Goal: Information Seeking & Learning: Learn about a topic

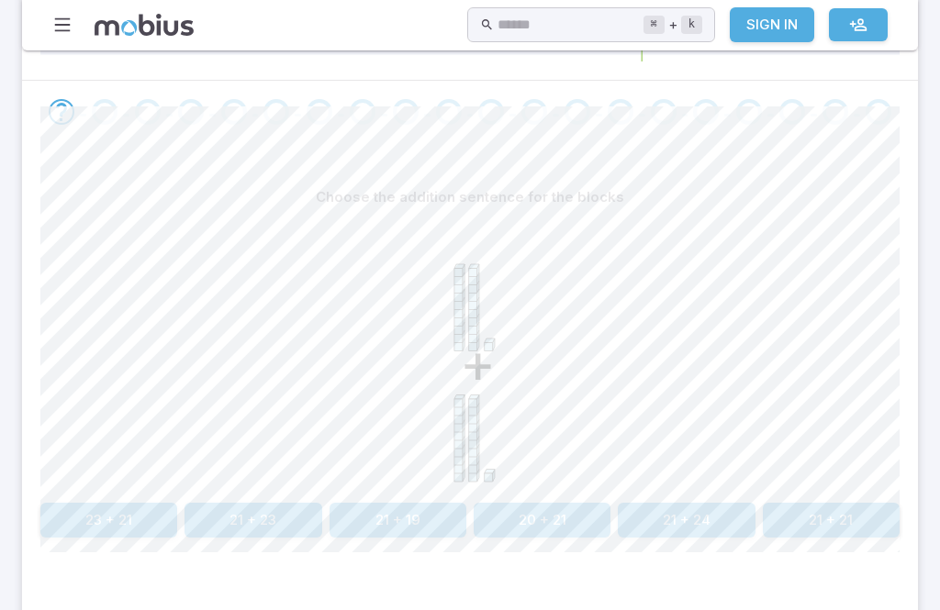
scroll to position [418, 0]
click at [823, 523] on button "21 + 21" at bounding box center [831, 523] width 137 height 35
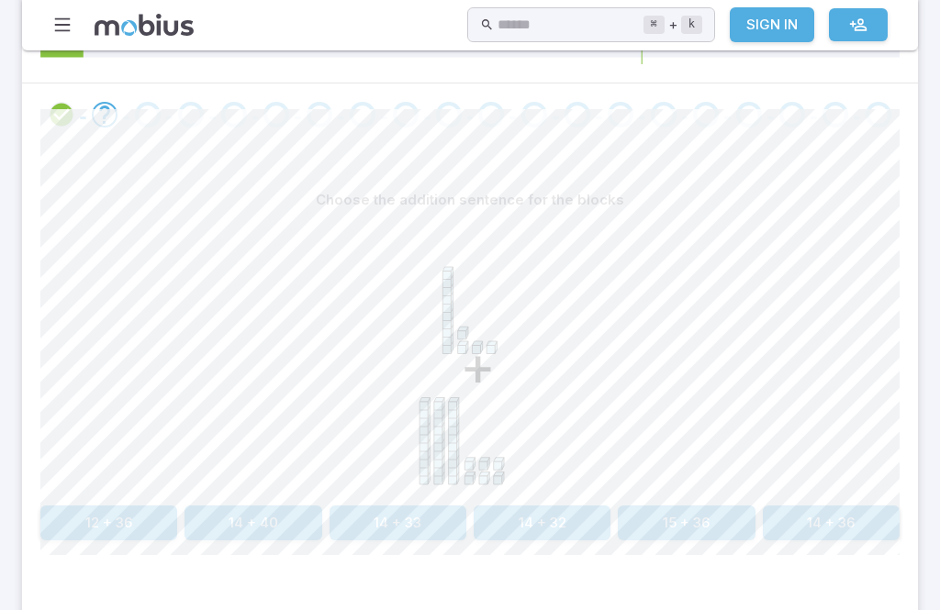
click at [406, 516] on button "14 + 33" at bounding box center [398, 523] width 137 height 35
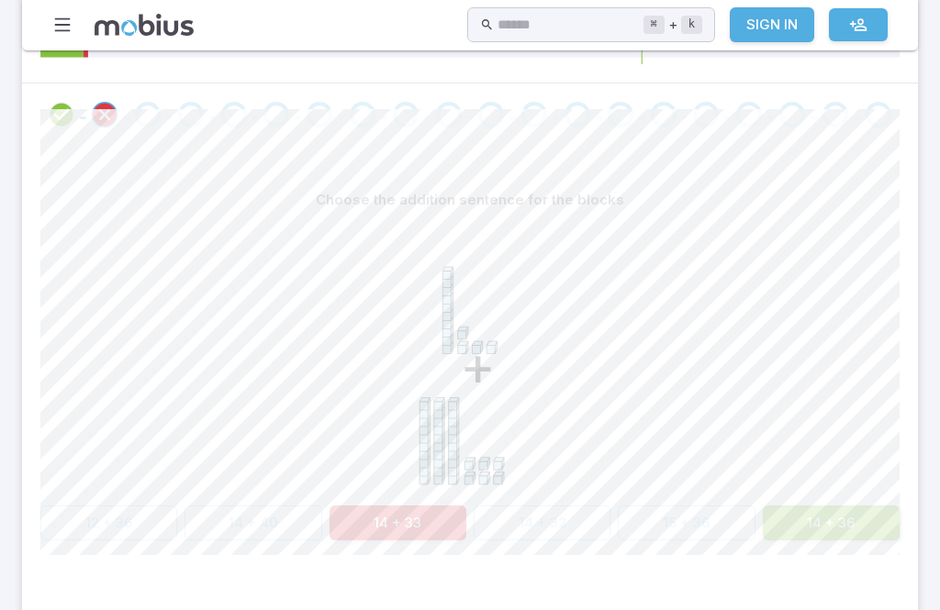
click at [855, 523] on button "14 + 36" at bounding box center [831, 523] width 137 height 35
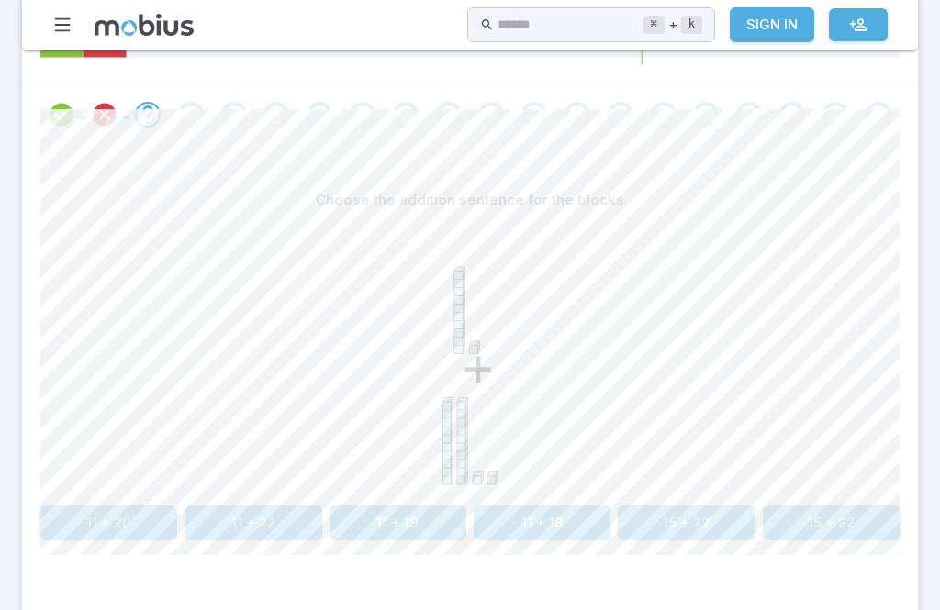
click at [260, 535] on button "11 + 22" at bounding box center [252, 523] width 137 height 35
click at [701, 489] on div "+" at bounding box center [469, 358] width 859 height 281
click at [701, 488] on div "+" at bounding box center [469, 358] width 859 height 281
click at [692, 511] on button "14 + 33" at bounding box center [686, 523] width 137 height 35
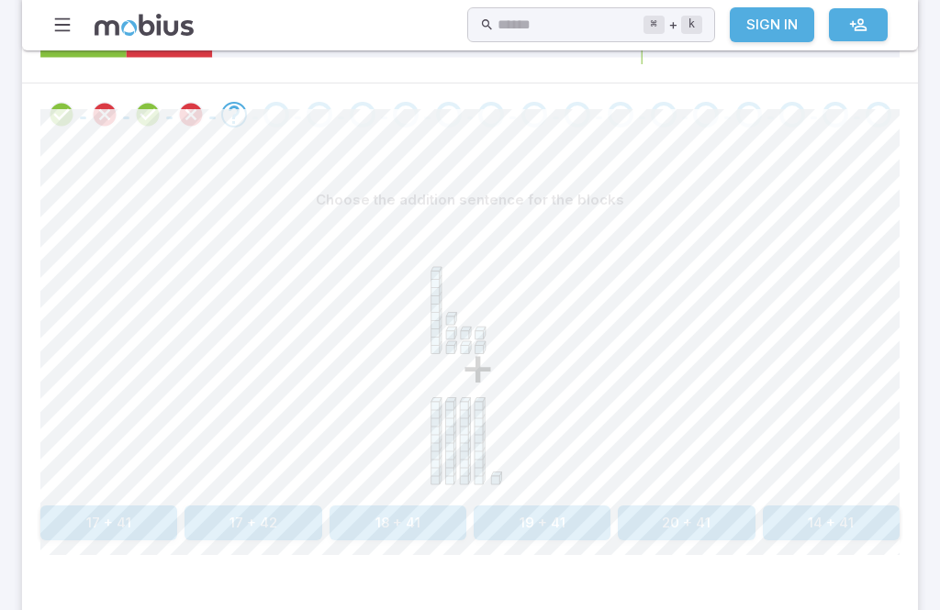
click at [112, 506] on button "17 + 41" at bounding box center [108, 523] width 137 height 35
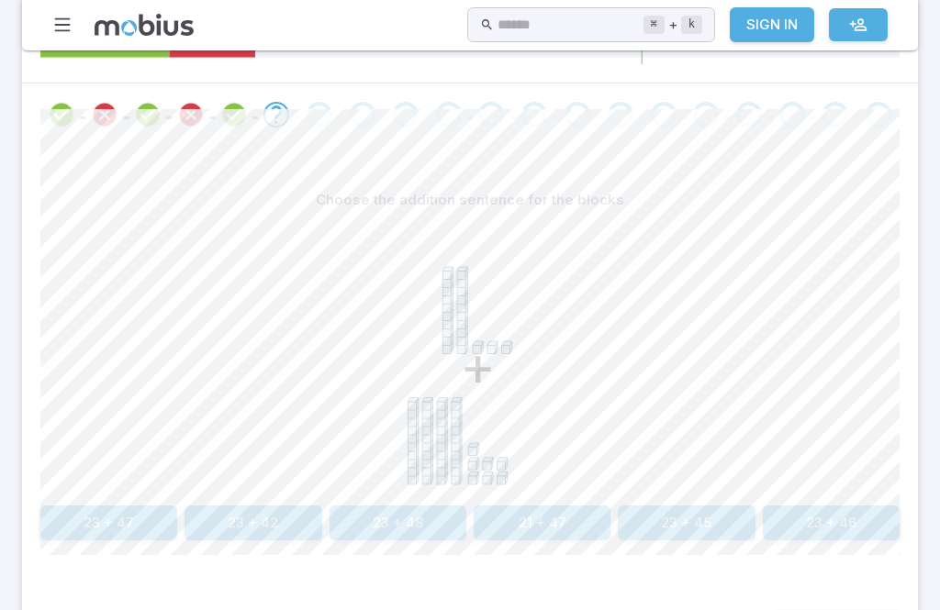
click at [98, 509] on button "23 + 47" at bounding box center [108, 523] width 137 height 35
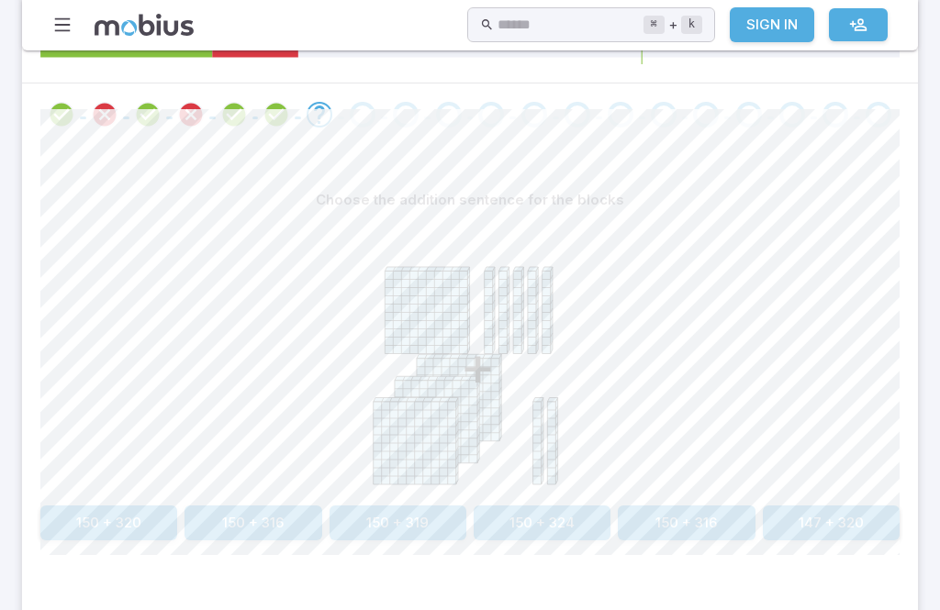
click at [667, 533] on button "150 + 316" at bounding box center [686, 523] width 137 height 35
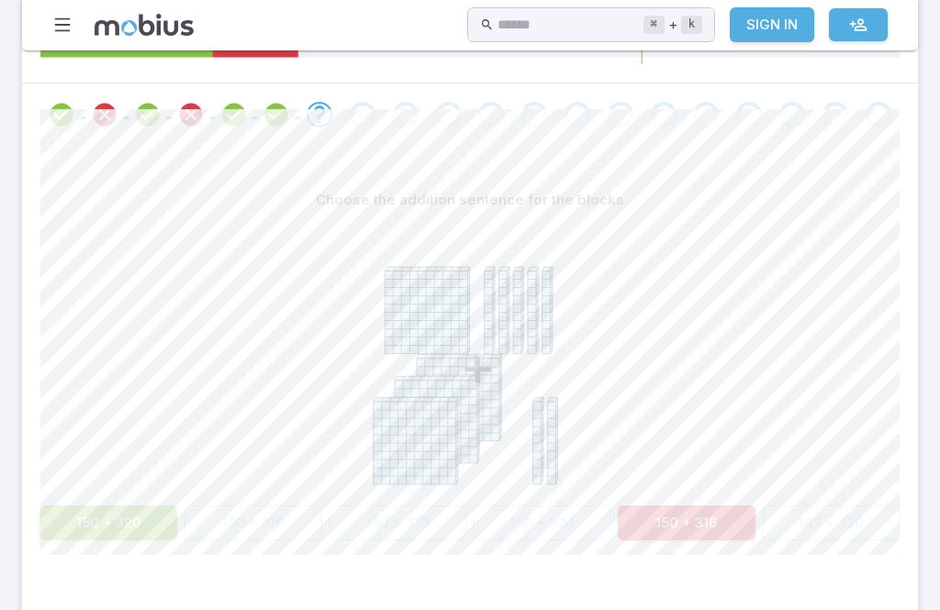
click at [129, 517] on button "150 + 320" at bounding box center [108, 523] width 137 height 35
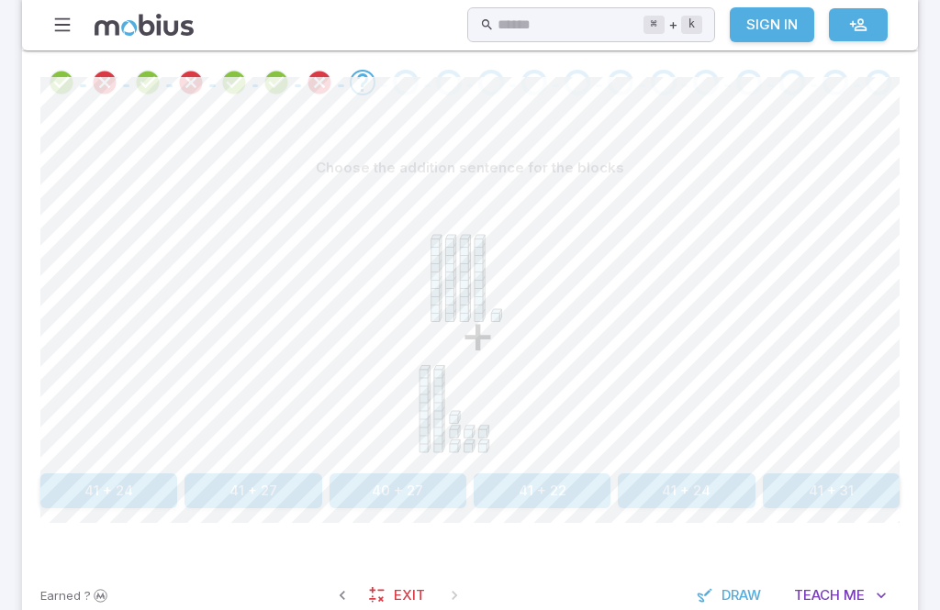
scroll to position [450, 0]
click at [744, 609] on div "Earned ? Exit Draw Teach Me" at bounding box center [470, 596] width 896 height 72
click at [687, 589] on button "Draw" at bounding box center [730, 594] width 87 height 35
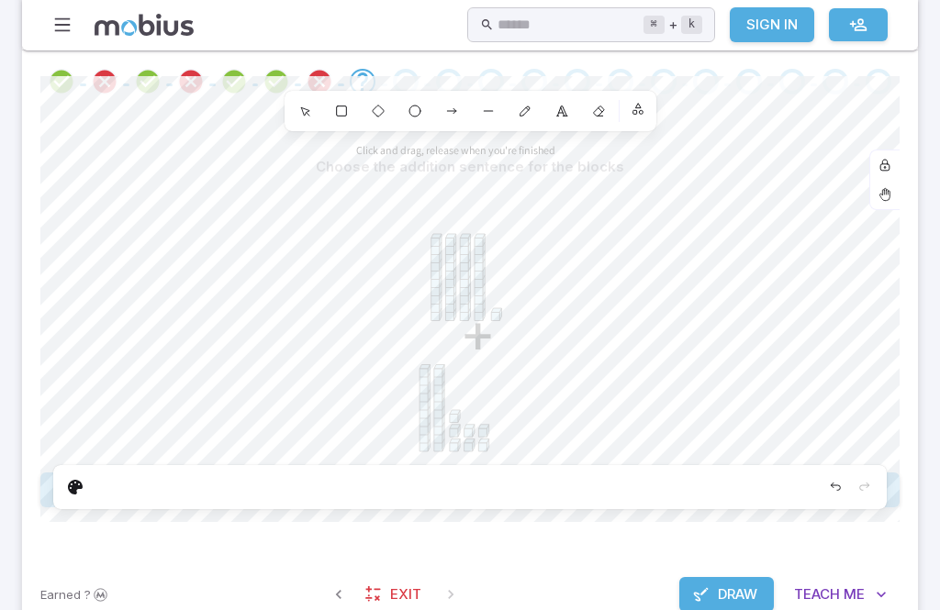
click at [742, 585] on span "Draw" at bounding box center [737, 595] width 39 height 20
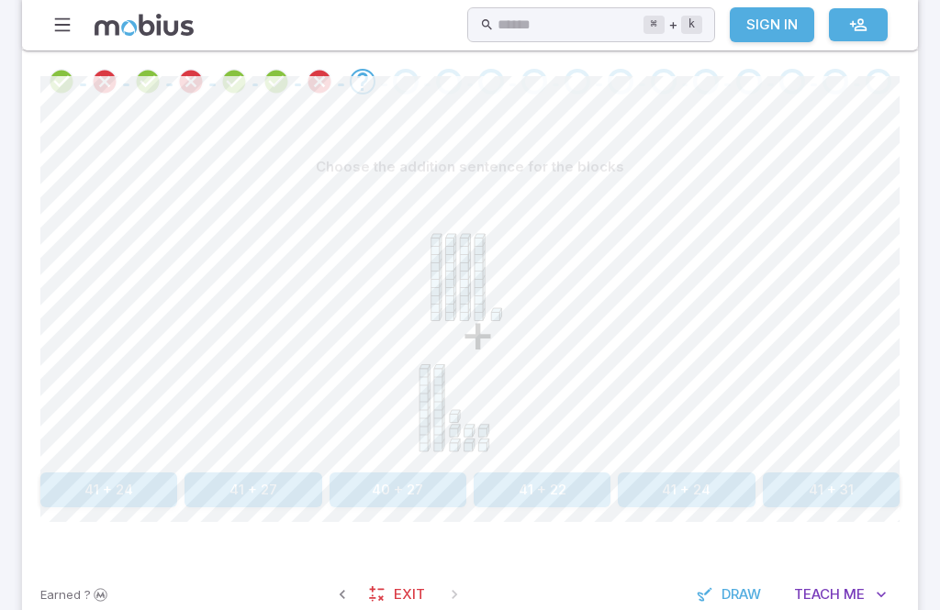
click at [268, 475] on button "41 + 27" at bounding box center [252, 490] width 137 height 35
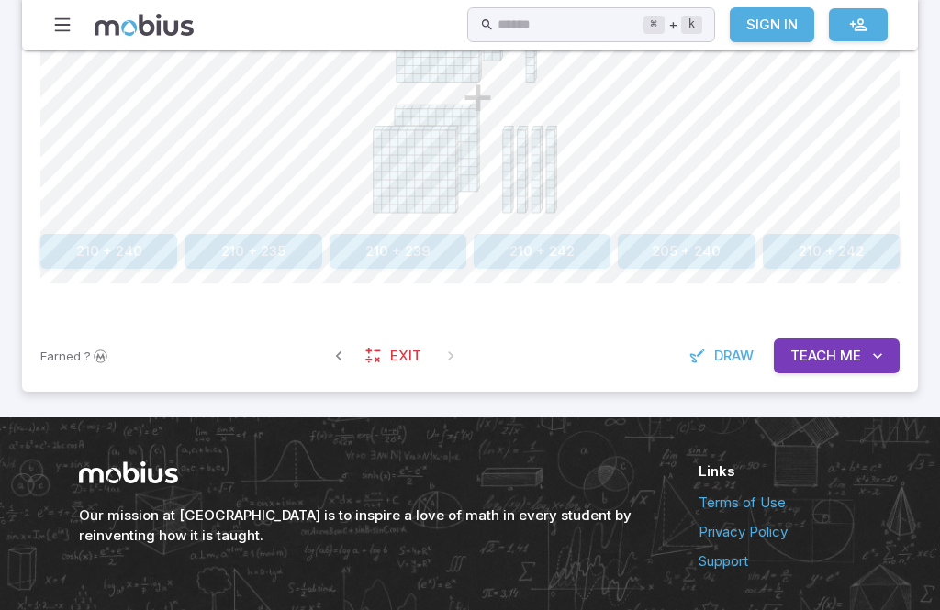
scroll to position [690, 0]
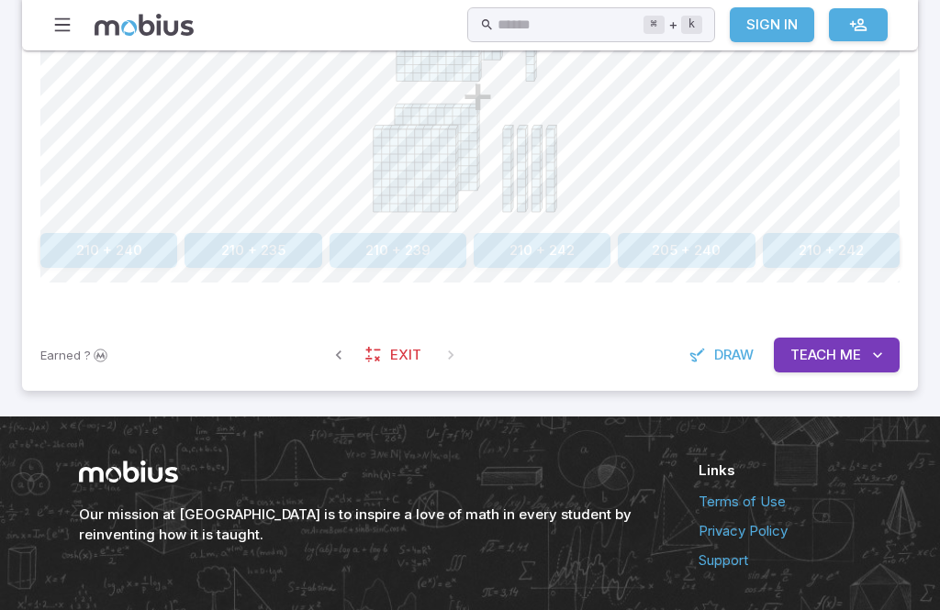
click at [849, 366] on button "Teach Me" at bounding box center [837, 355] width 126 height 35
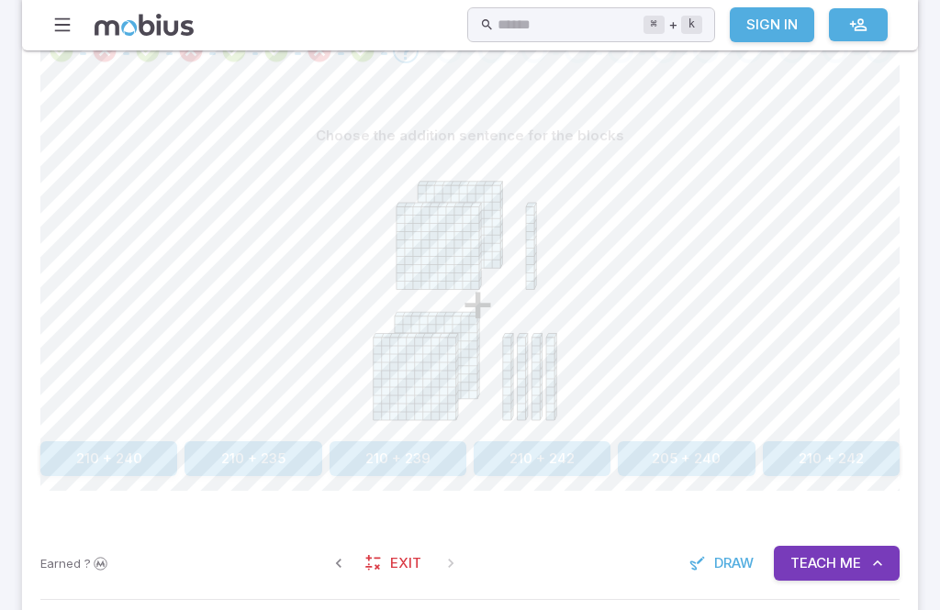
scroll to position [482, 0]
click at [836, 572] on button "Teach Me" at bounding box center [837, 563] width 126 height 35
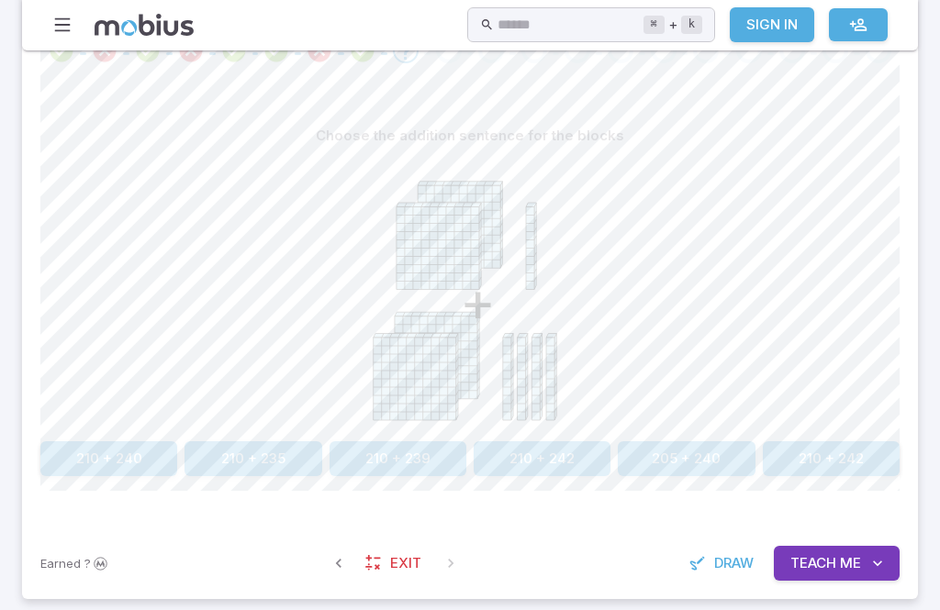
click at [834, 553] on span "Teach" at bounding box center [813, 563] width 46 height 20
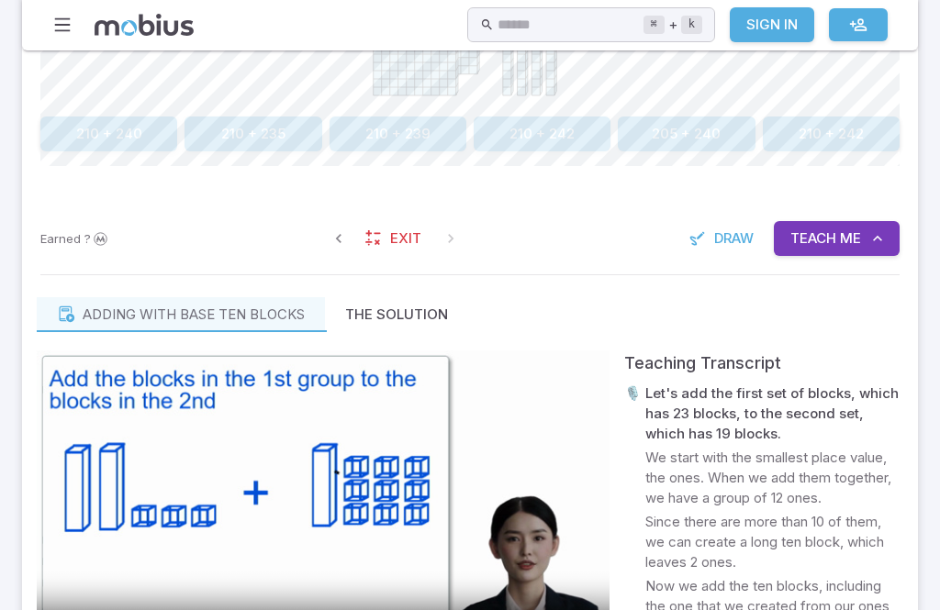
scroll to position [808, 0]
click at [324, 513] on video at bounding box center [323, 511] width 573 height 322
click at [829, 249] on button "Teach Me" at bounding box center [837, 237] width 126 height 35
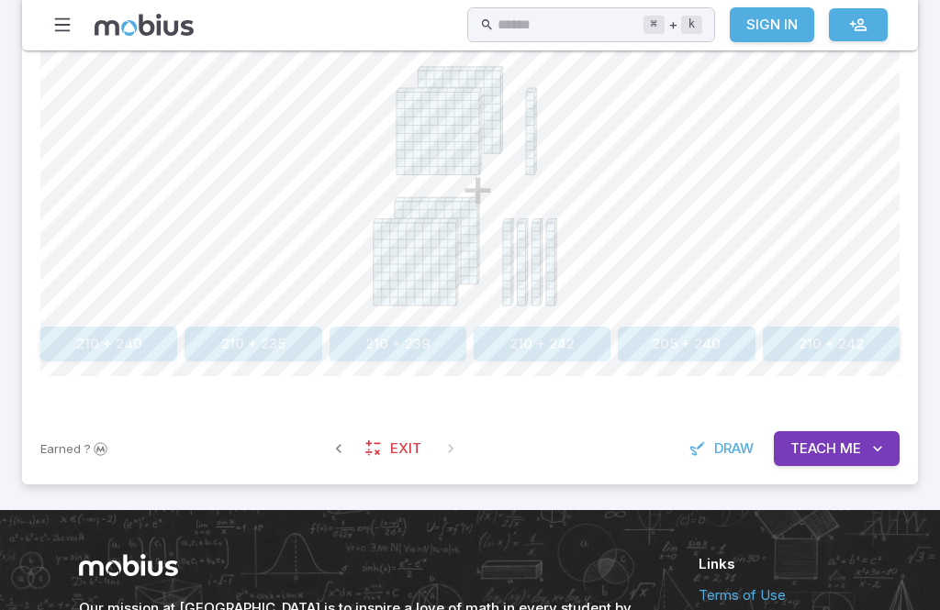
scroll to position [597, 0]
click at [123, 329] on button "210 + 240" at bounding box center [108, 344] width 137 height 35
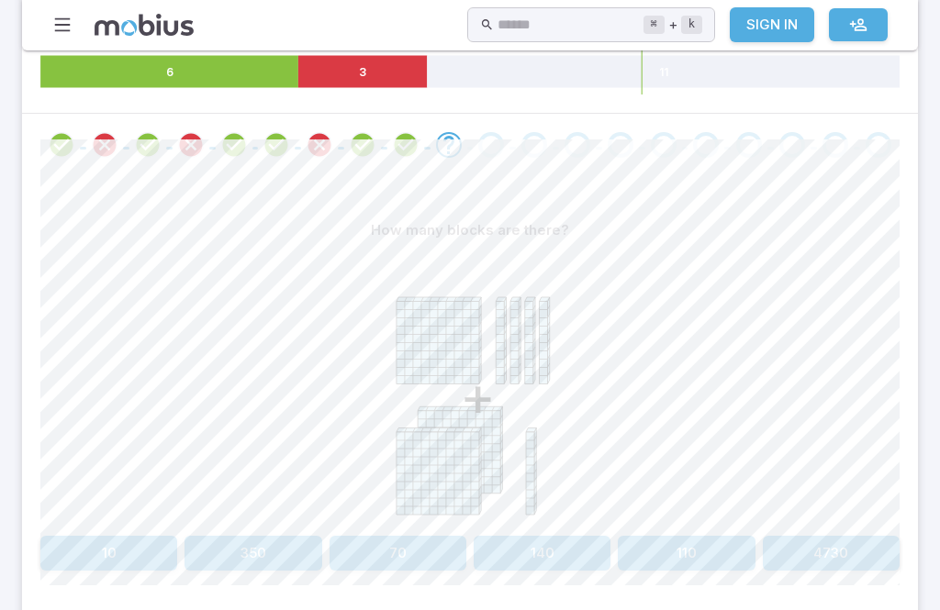
scroll to position [387, 0]
click at [252, 558] on button "350" at bounding box center [252, 553] width 137 height 35
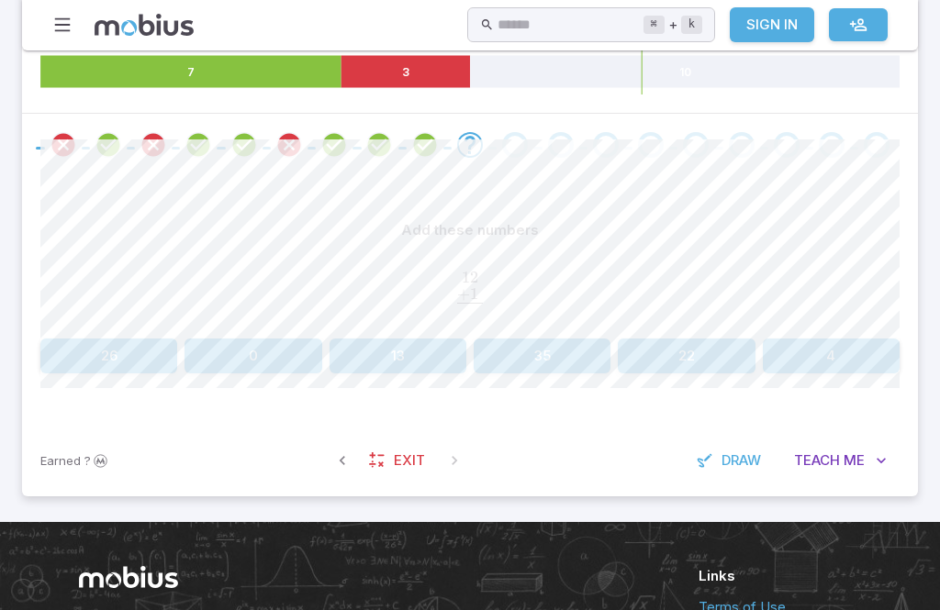
click at [419, 386] on div "Add these numbers 12 . + 1 . ‾ \begin{aligned}12\hphantom{.}\\[-0.5em]\underlin…" at bounding box center [469, 300] width 859 height 249
click at [417, 339] on button "13" at bounding box center [398, 356] width 137 height 35
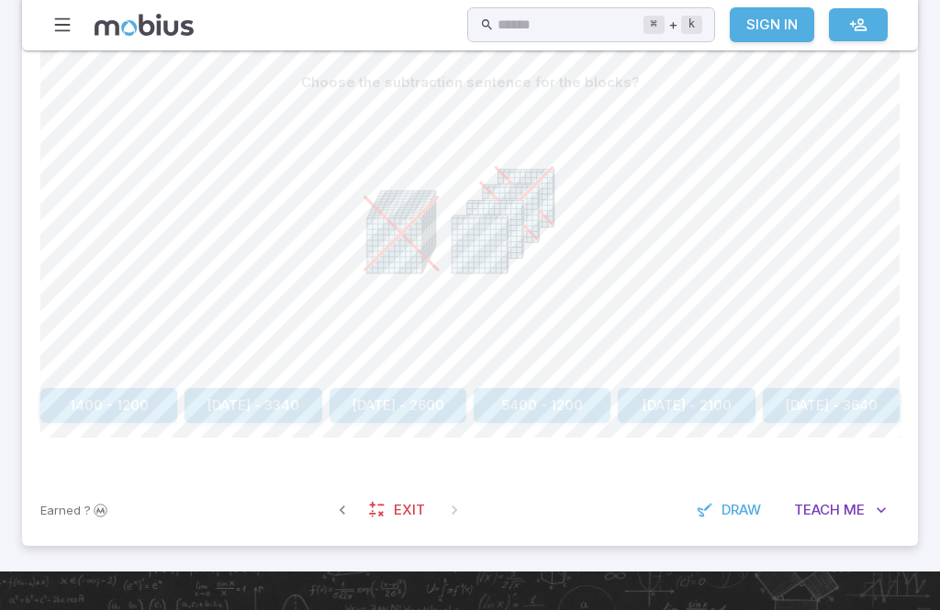
scroll to position [690, 0]
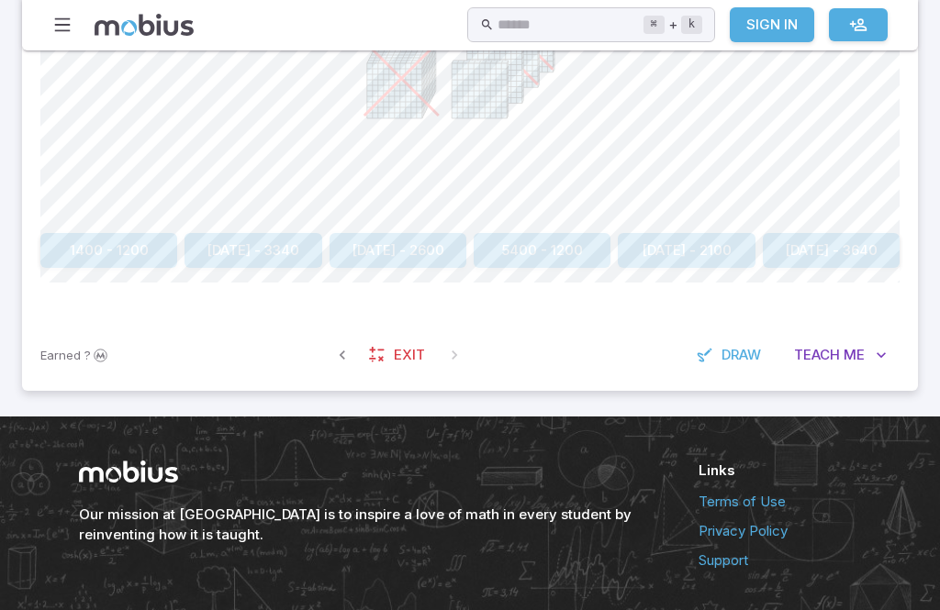
click at [847, 233] on button "1400 - 3640" at bounding box center [831, 250] width 137 height 35
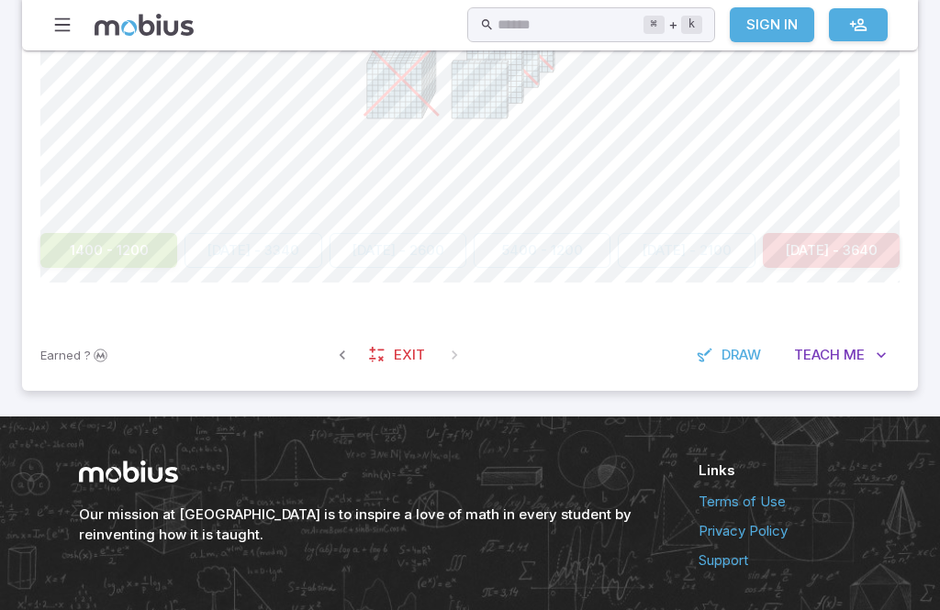
click at [104, 221] on div at bounding box center [469, 85] width 859 height 281
click at [103, 221] on div at bounding box center [469, 85] width 859 height 281
click at [141, 252] on button "1400 - 1200" at bounding box center [108, 250] width 137 height 35
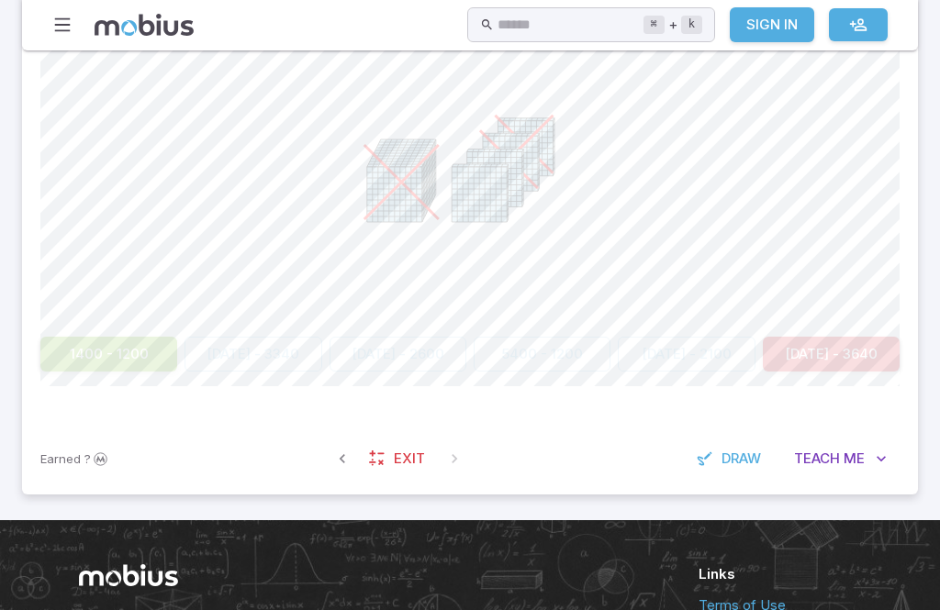
scroll to position [530, 0]
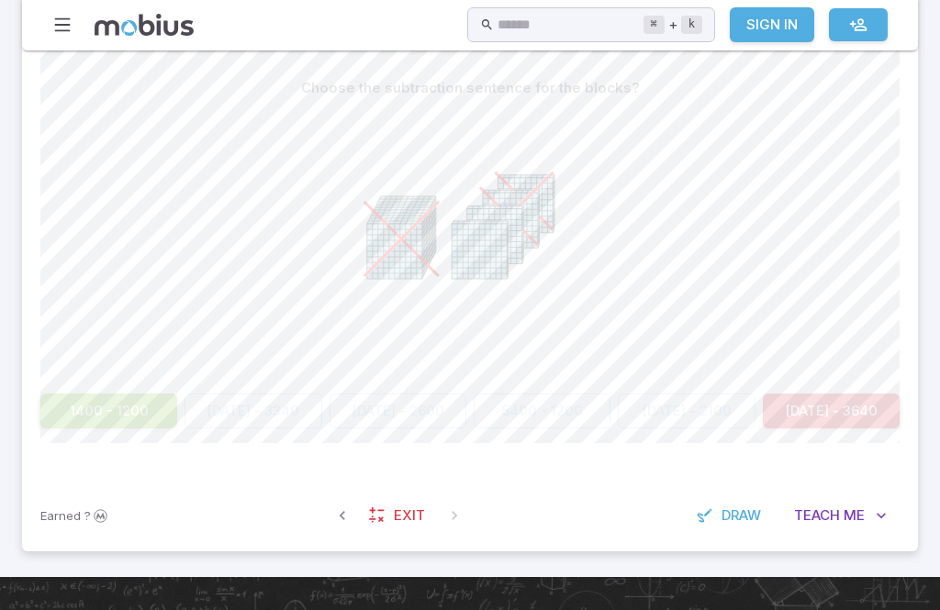
click at [115, 442] on div "Choose the subtraction sentence for the blocks? 1400 - 1200 1400 - 3340 1400 - …" at bounding box center [469, 257] width 859 height 446
click at [145, 410] on button "1400 - 1200" at bounding box center [108, 411] width 137 height 35
click at [60, 422] on button "1400 - 1200" at bounding box center [108, 411] width 137 height 35
click at [72, 433] on div "Choose the subtraction sentence for the blocks? 1400 - 1200 1400 - 3340 1400 - …" at bounding box center [469, 257] width 859 height 446
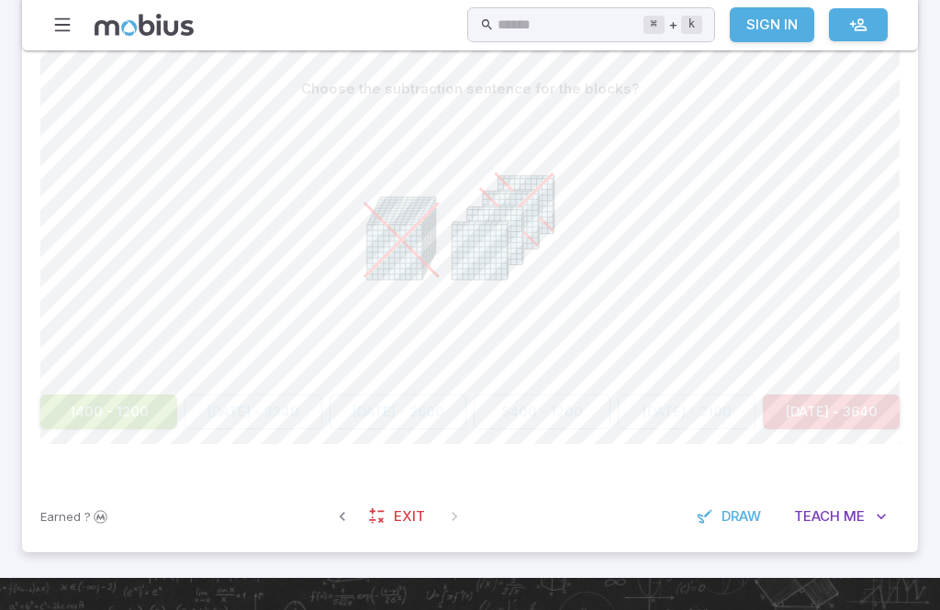
scroll to position [529, 0]
click at [128, 422] on button "1400 - 1200" at bounding box center [108, 412] width 137 height 35
click at [100, 442] on div "Choose the subtraction sentence for the blocks? 1400 - 1200 1400 - 3340 1400 - …" at bounding box center [469, 258] width 859 height 446
click at [93, 425] on button "1400 - 1200" at bounding box center [108, 412] width 137 height 35
click at [101, 416] on button "1400 - 1200" at bounding box center [108, 412] width 137 height 35
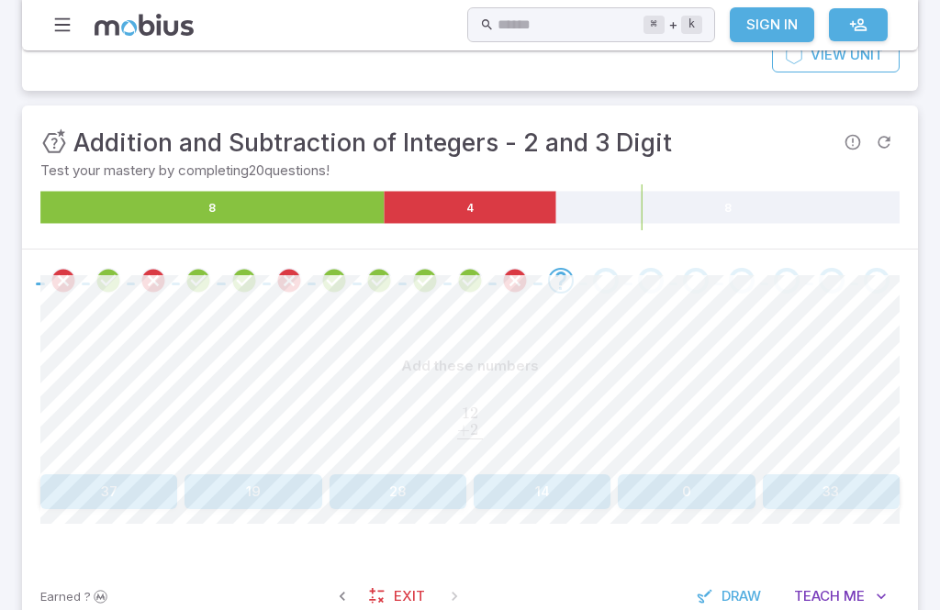
scroll to position [251, 0]
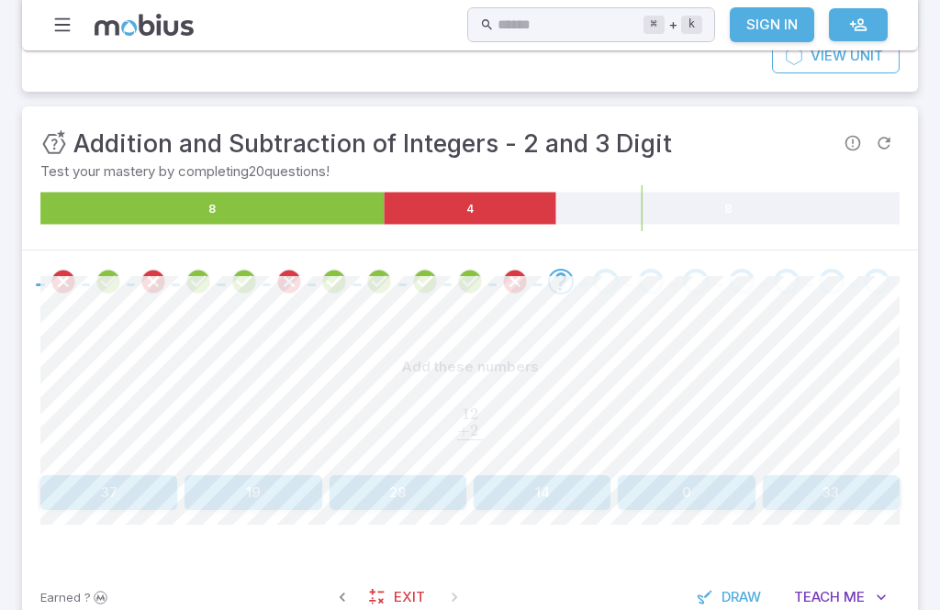
click at [579, 480] on button "14" at bounding box center [542, 492] width 137 height 35
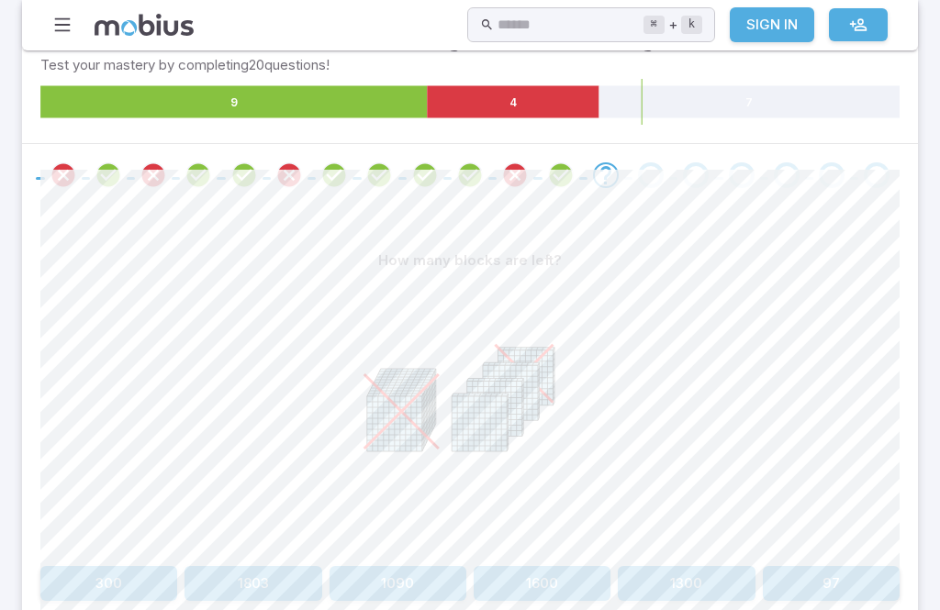
scroll to position [352, 0]
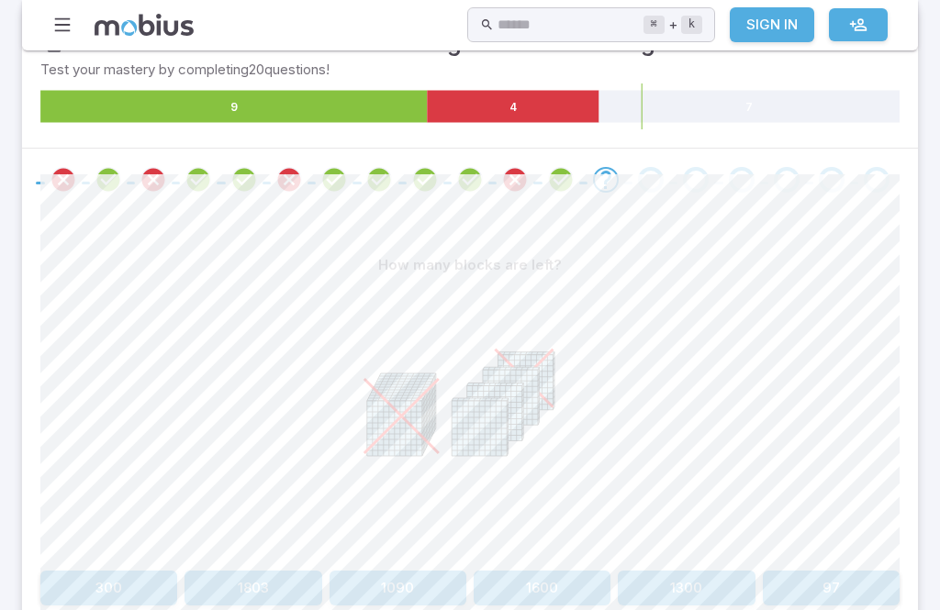
click at [99, 587] on button "300" at bounding box center [108, 588] width 137 height 35
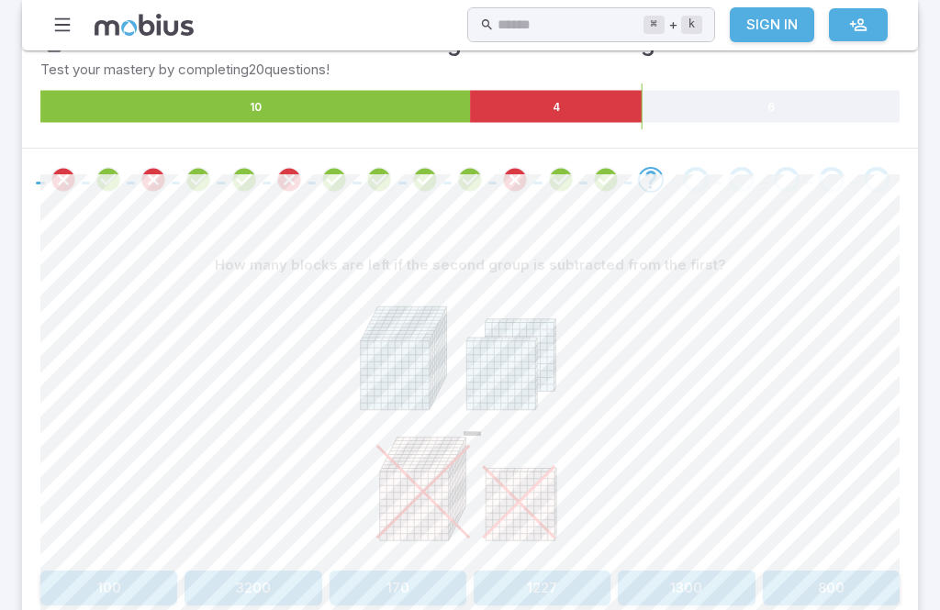
click at [887, 579] on button "800" at bounding box center [831, 588] width 137 height 35
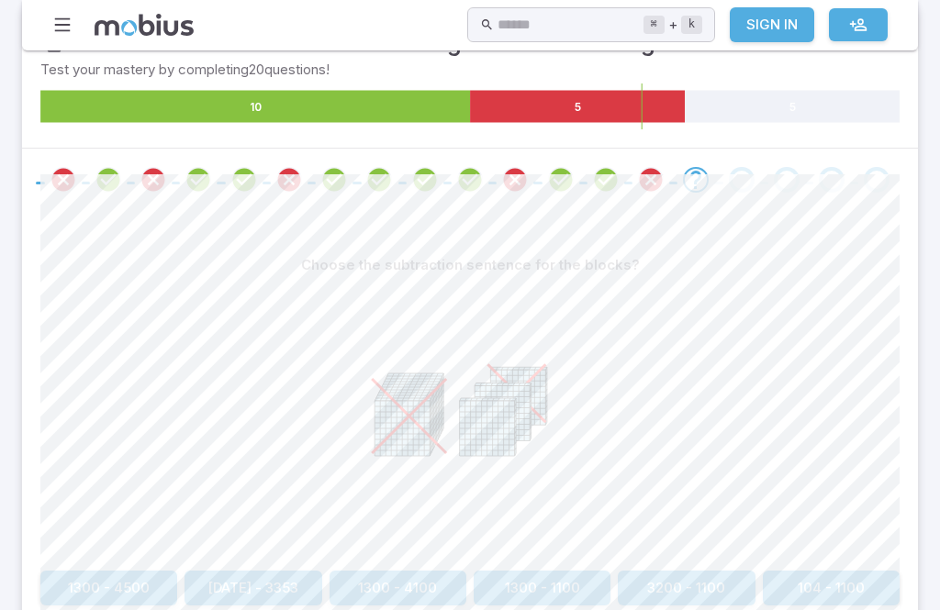
click at [844, 600] on button "104 - 1100" at bounding box center [831, 588] width 137 height 35
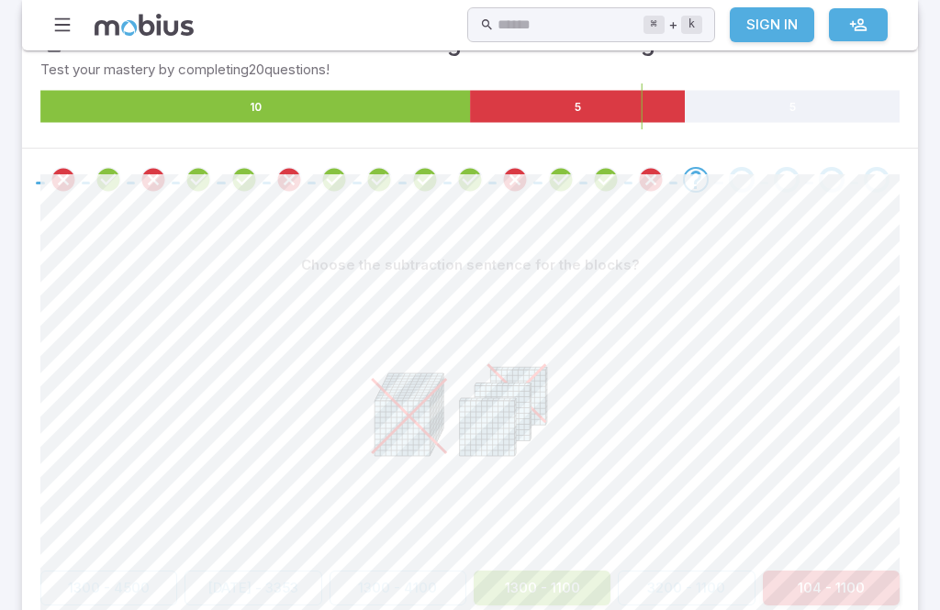
click at [551, 559] on div at bounding box center [469, 423] width 275 height 281
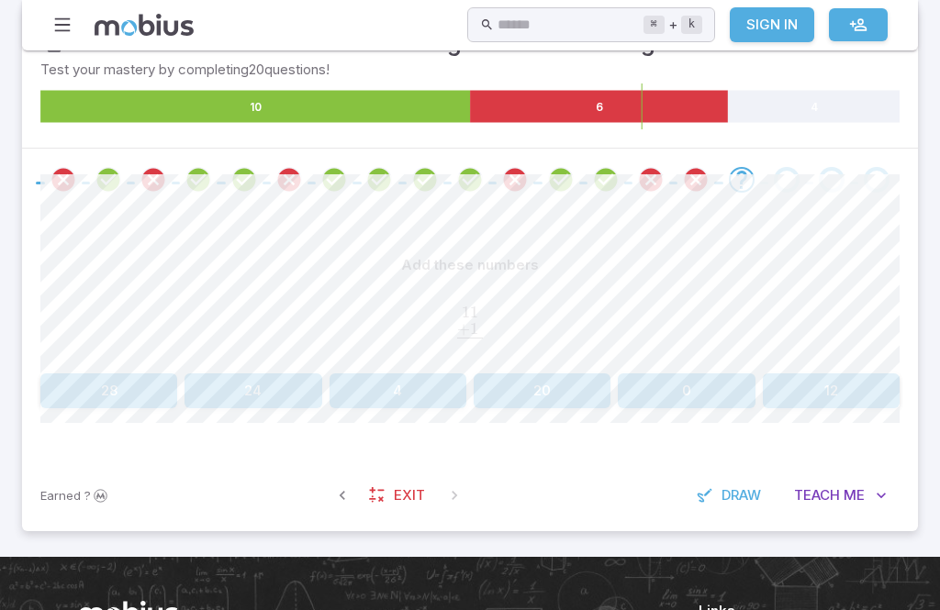
click at [855, 389] on button "12" at bounding box center [831, 391] width 137 height 35
click at [386, 365] on div "Add these numbers 15 . + 6 . ‾ \begin{aligned}15\hphantom{.}\\[-0.5em]\underlin…" at bounding box center [469, 328] width 859 height 161
click at [404, 404] on button "21" at bounding box center [398, 391] width 137 height 35
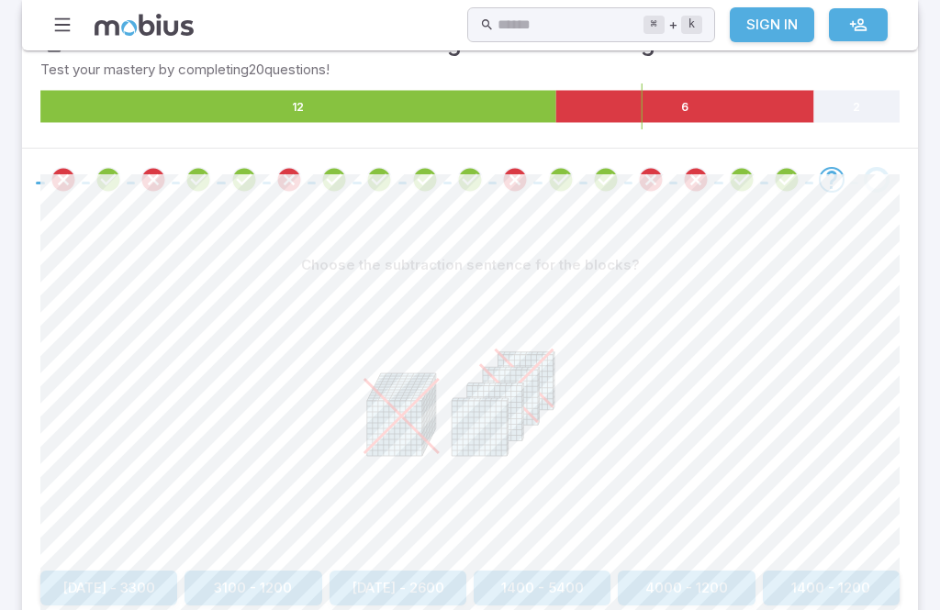
click at [248, 584] on button "3100 - 1200" at bounding box center [252, 588] width 137 height 35
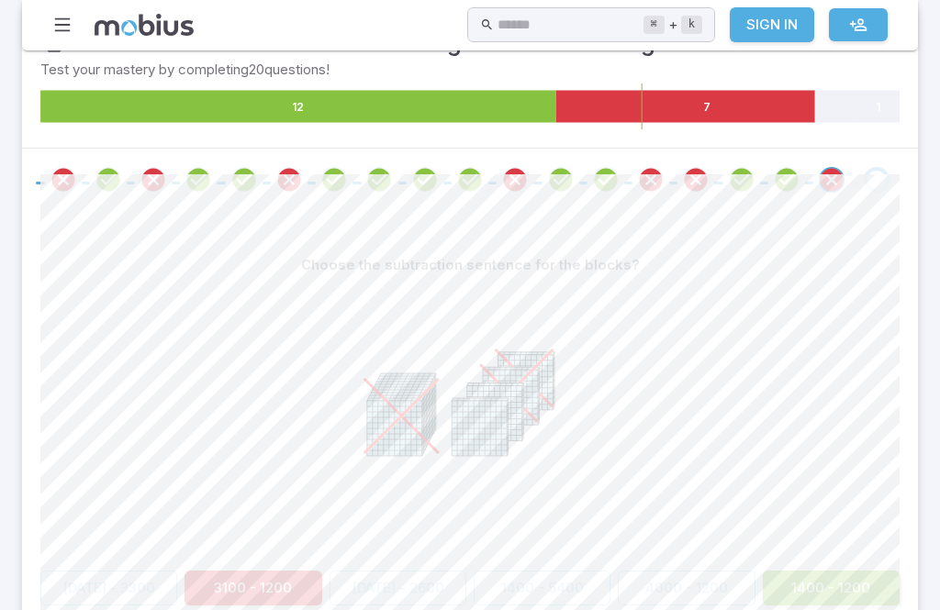
click at [883, 587] on button "1400 - 1200" at bounding box center [831, 588] width 137 height 35
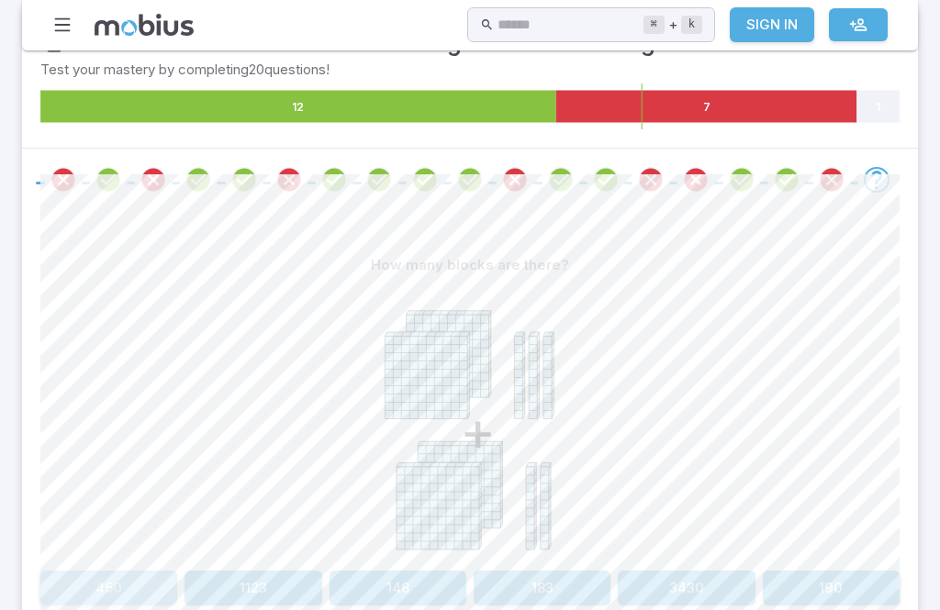
click at [96, 574] on button "450" at bounding box center [108, 588] width 137 height 35
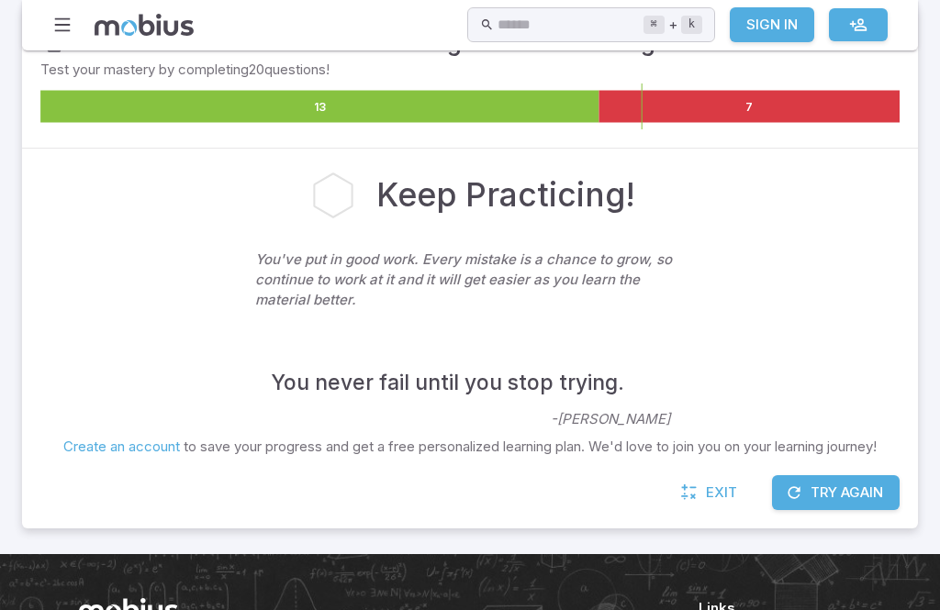
click at [888, 495] on button "Try Again" at bounding box center [836, 492] width 128 height 35
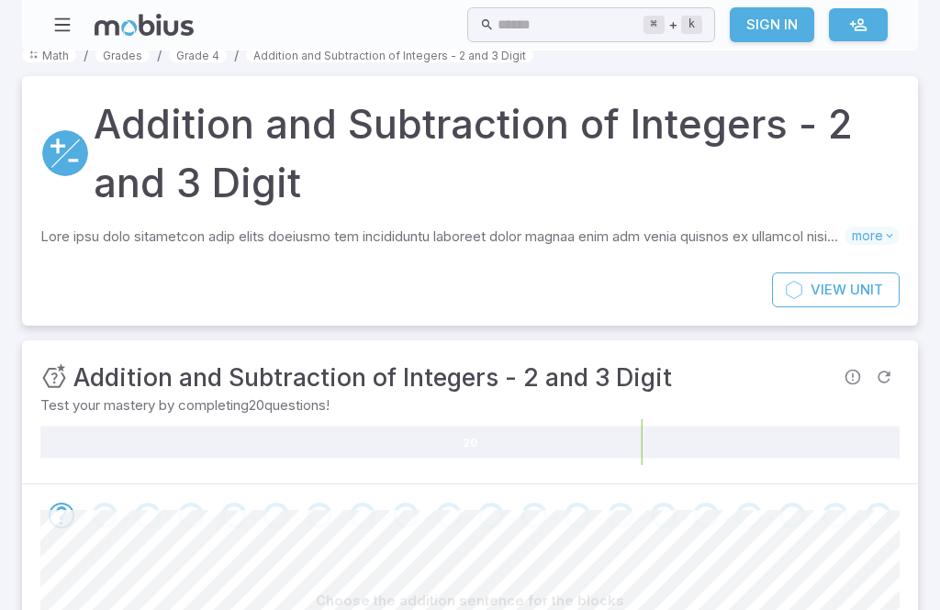
scroll to position [0, 0]
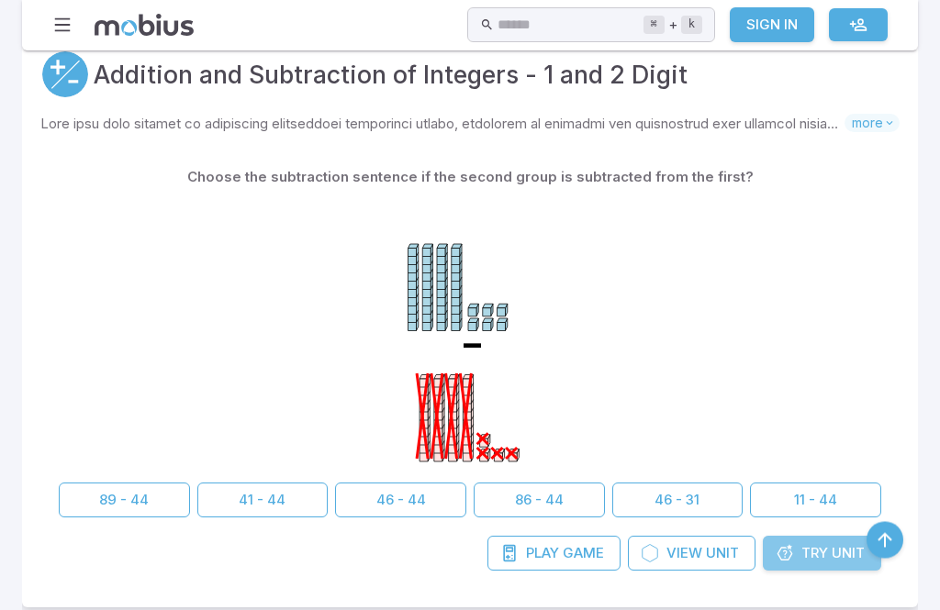
scroll to position [1850, 0]
click at [822, 553] on span "Try" at bounding box center [814, 553] width 27 height 20
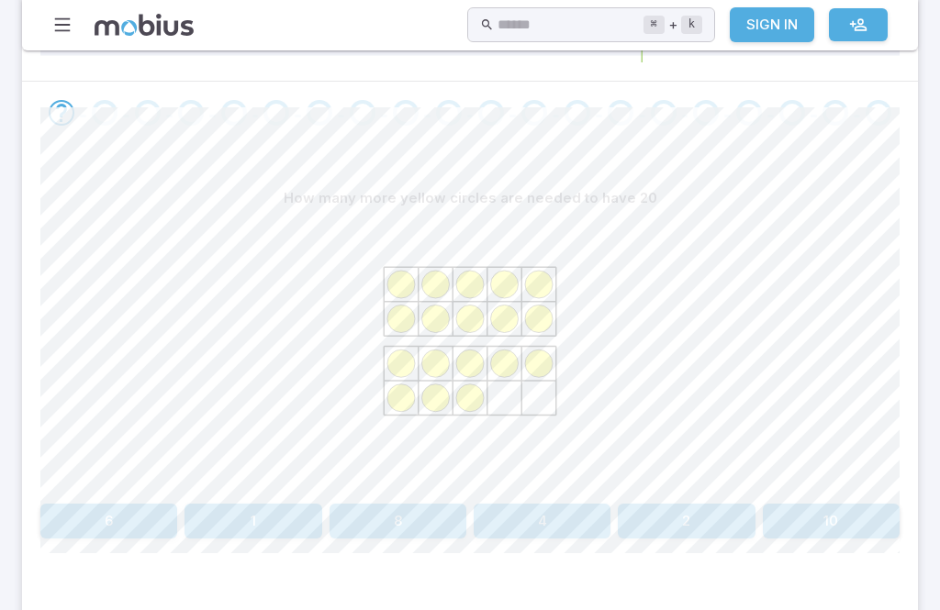
scroll to position [419, 0]
click at [692, 515] on button "2" at bounding box center [686, 521] width 137 height 35
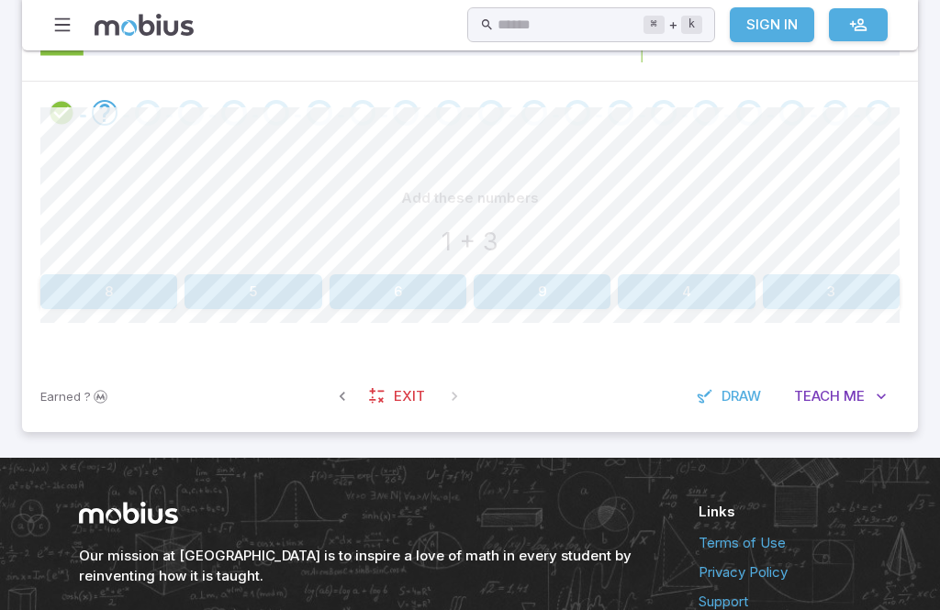
click at [285, 279] on button "5" at bounding box center [252, 291] width 137 height 35
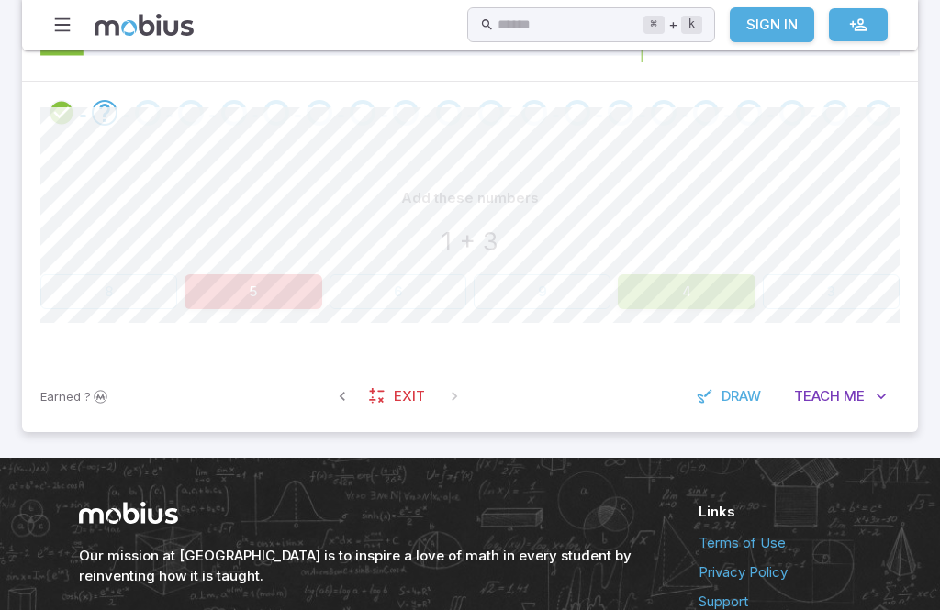
click at [716, 303] on button "4" at bounding box center [686, 291] width 137 height 35
click at [676, 281] on button "4" at bounding box center [686, 291] width 137 height 35
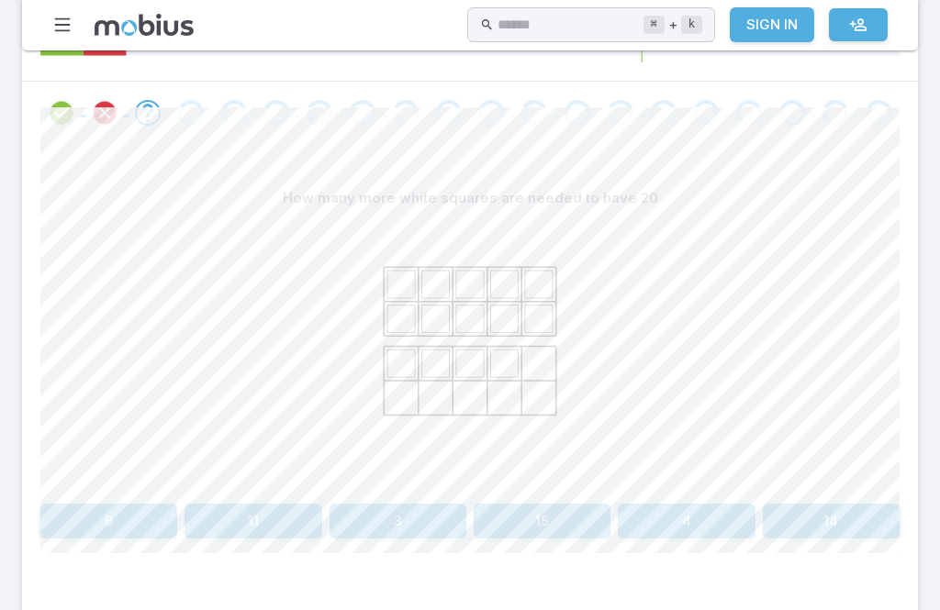
click at [111, 517] on button "6" at bounding box center [108, 521] width 137 height 35
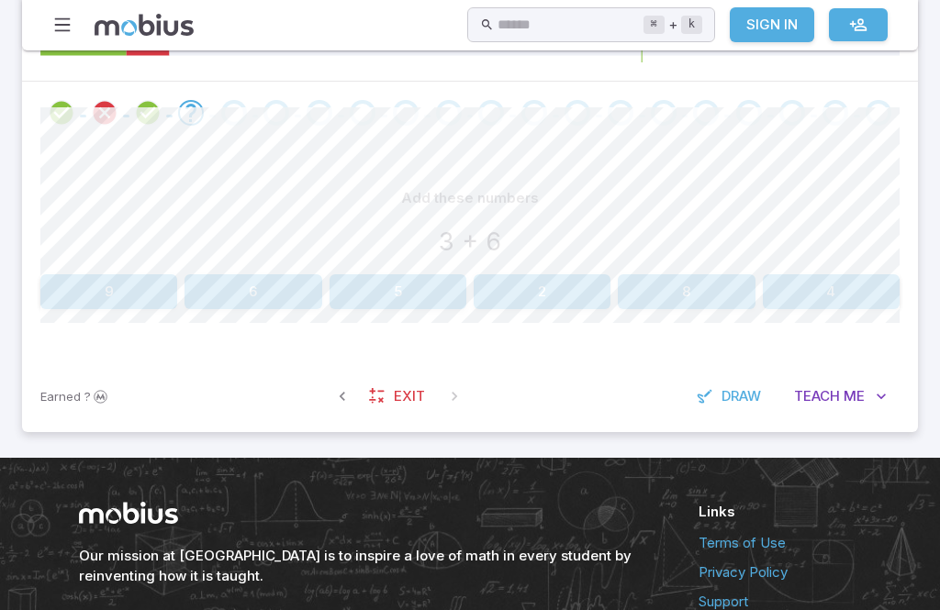
click at [697, 285] on button "8" at bounding box center [686, 291] width 137 height 35
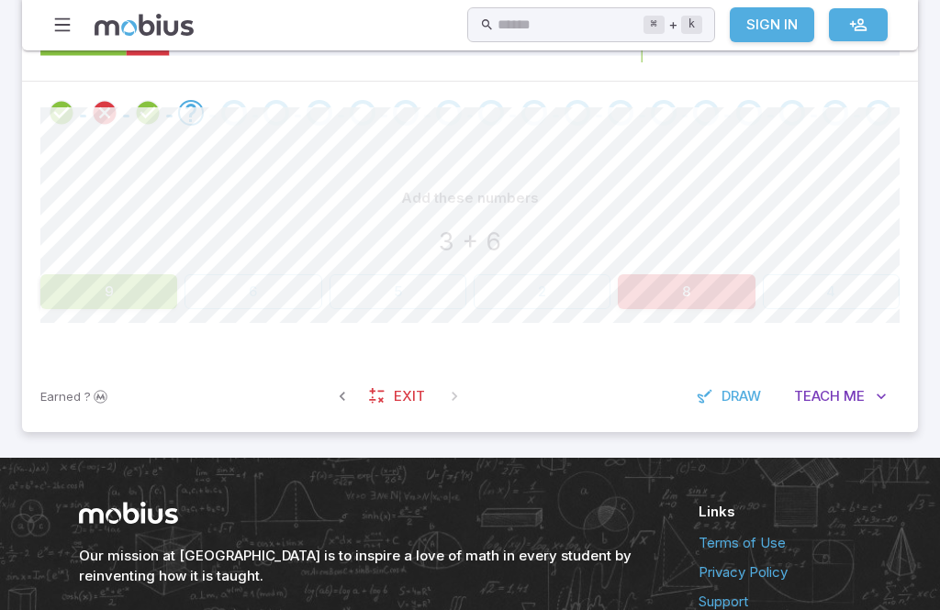
click at [84, 283] on button "9" at bounding box center [108, 291] width 137 height 35
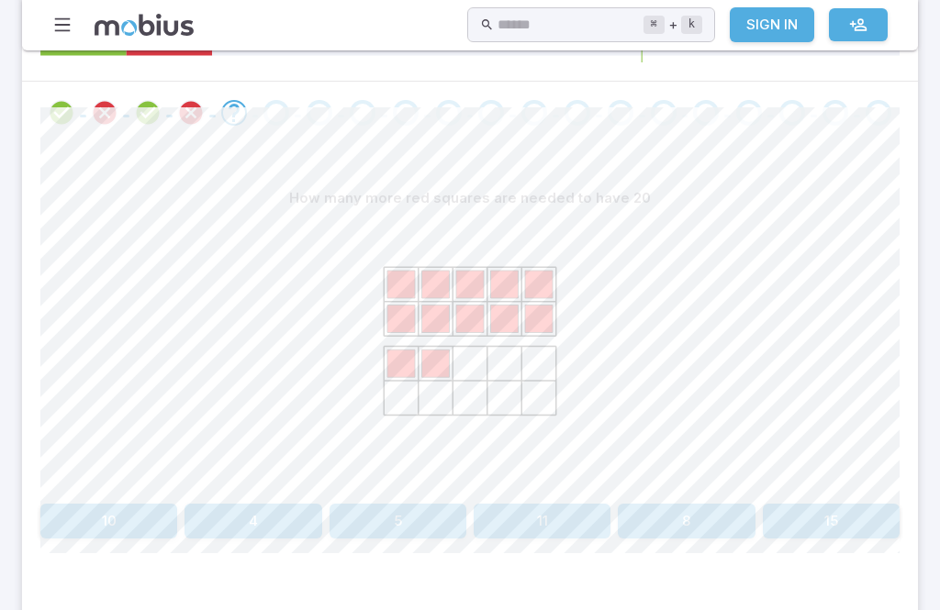
click at [102, 320] on div at bounding box center [469, 356] width 859 height 281
click at [732, 515] on button "8" at bounding box center [686, 521] width 137 height 35
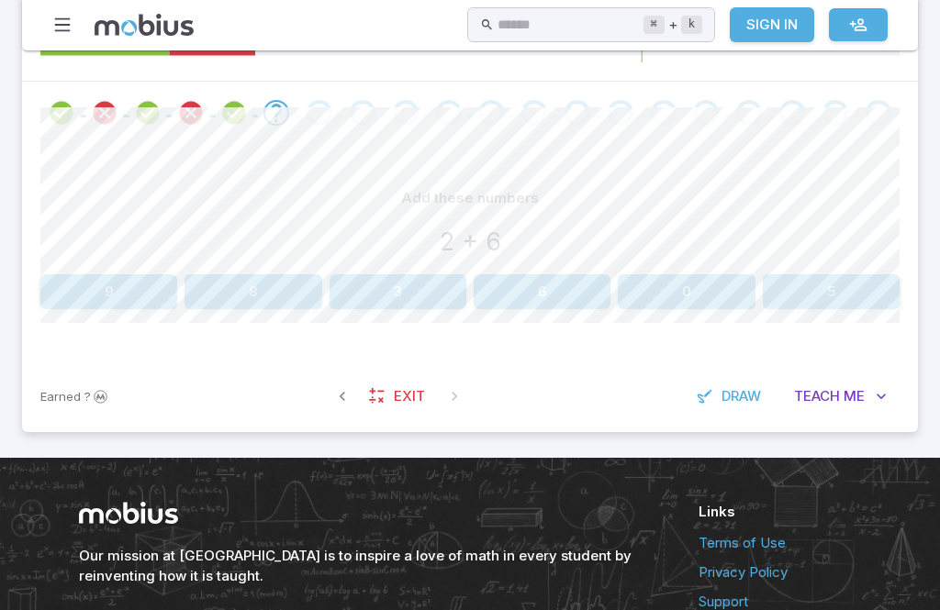
click at [250, 305] on button "8" at bounding box center [252, 291] width 137 height 35
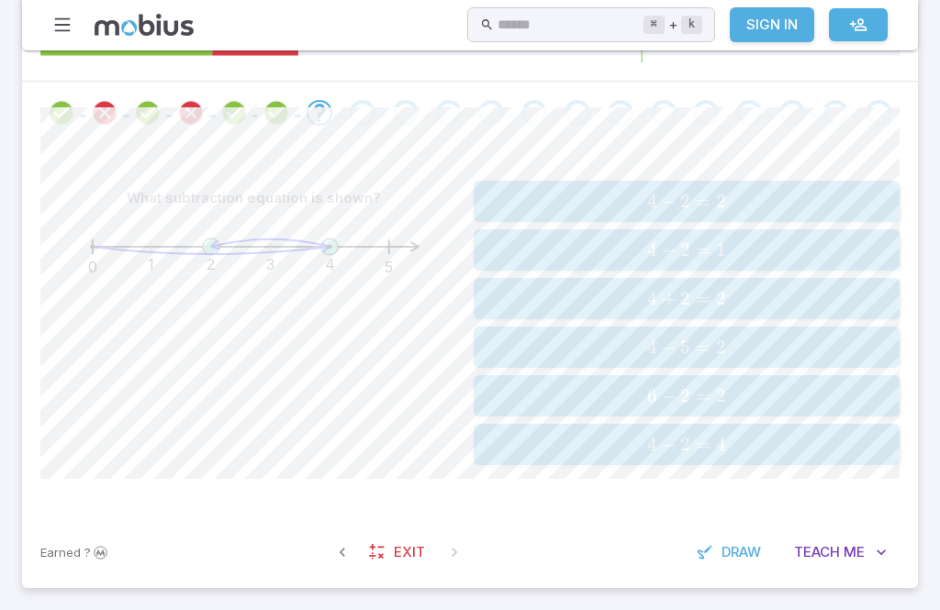
click at [865, 194] on span "4 − 2 = 2" at bounding box center [686, 201] width 414 height 23
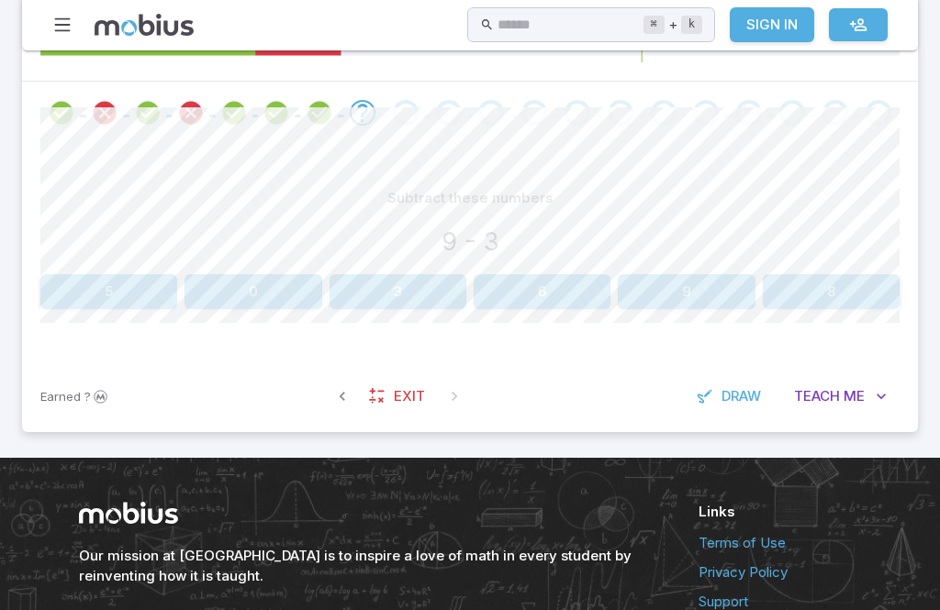
click at [553, 292] on button "6" at bounding box center [542, 291] width 137 height 35
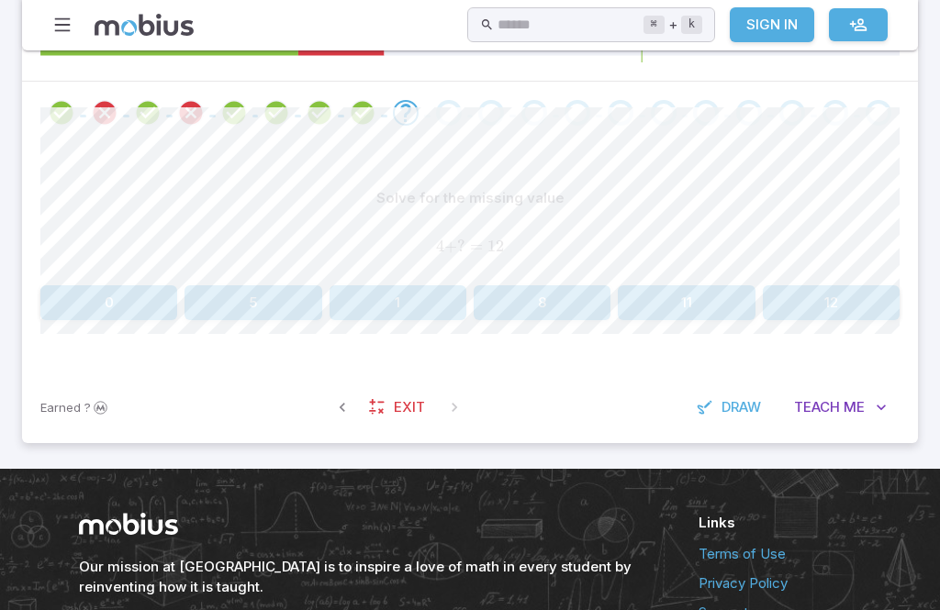
click at [840, 298] on button "12" at bounding box center [831, 302] width 137 height 35
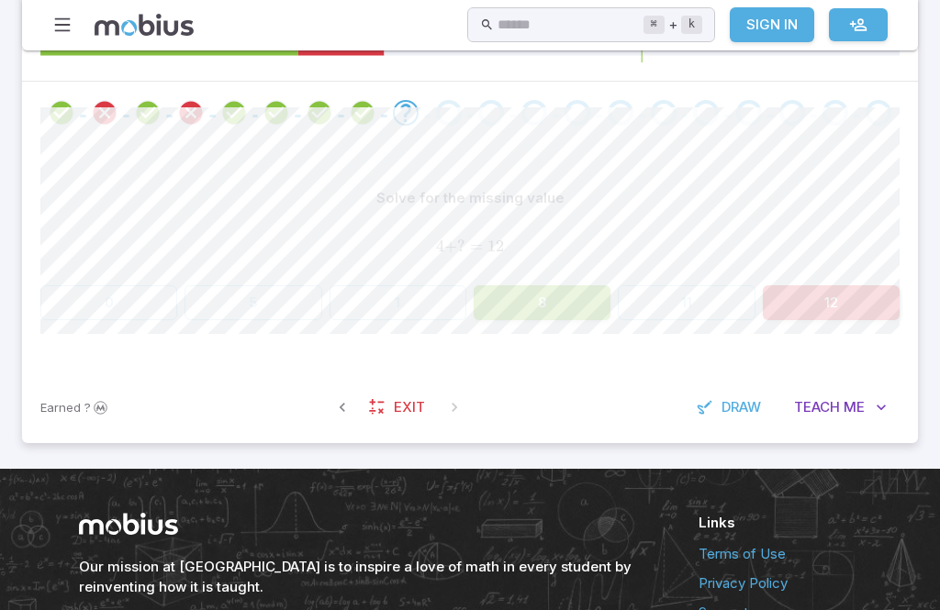
click at [553, 299] on button "8" at bounding box center [542, 302] width 137 height 35
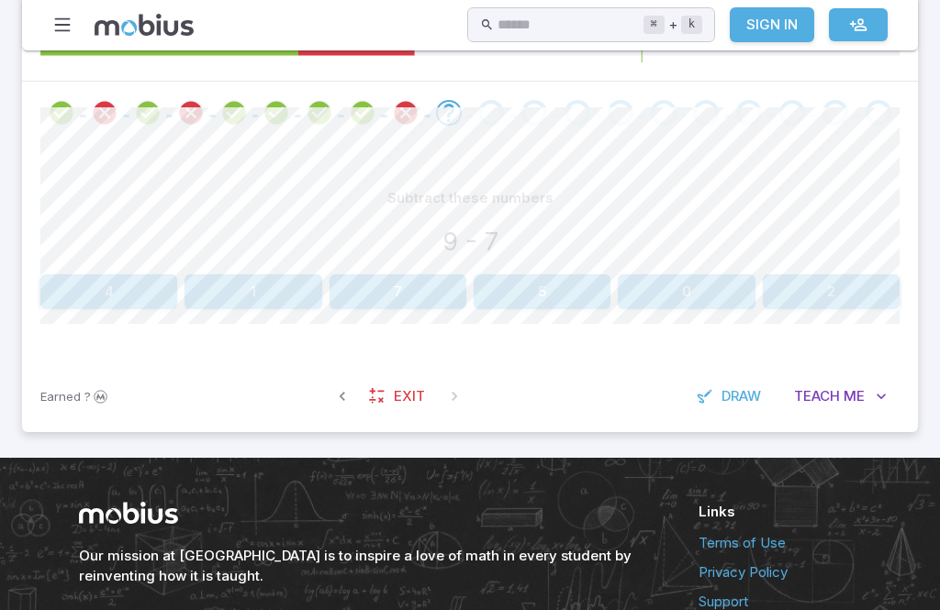
click at [542, 288] on button "5" at bounding box center [542, 291] width 137 height 35
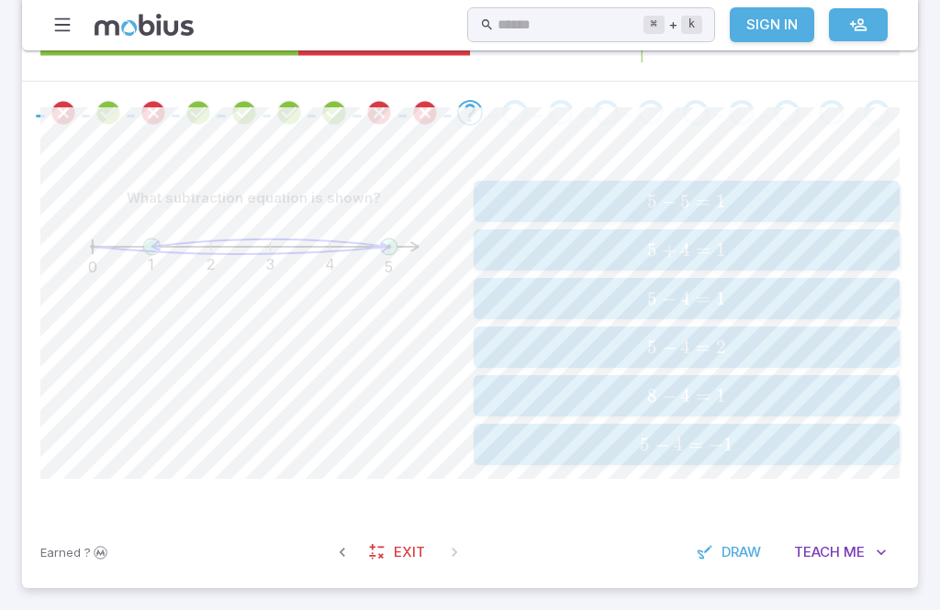
click at [707, 195] on span "=" at bounding box center [703, 201] width 15 height 23
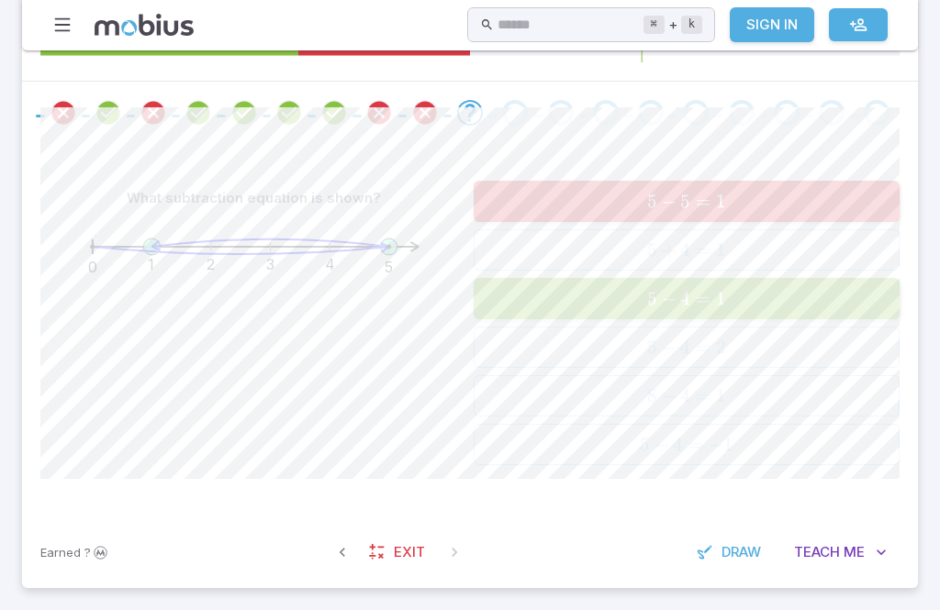
click at [654, 292] on span "5" at bounding box center [652, 298] width 10 height 23
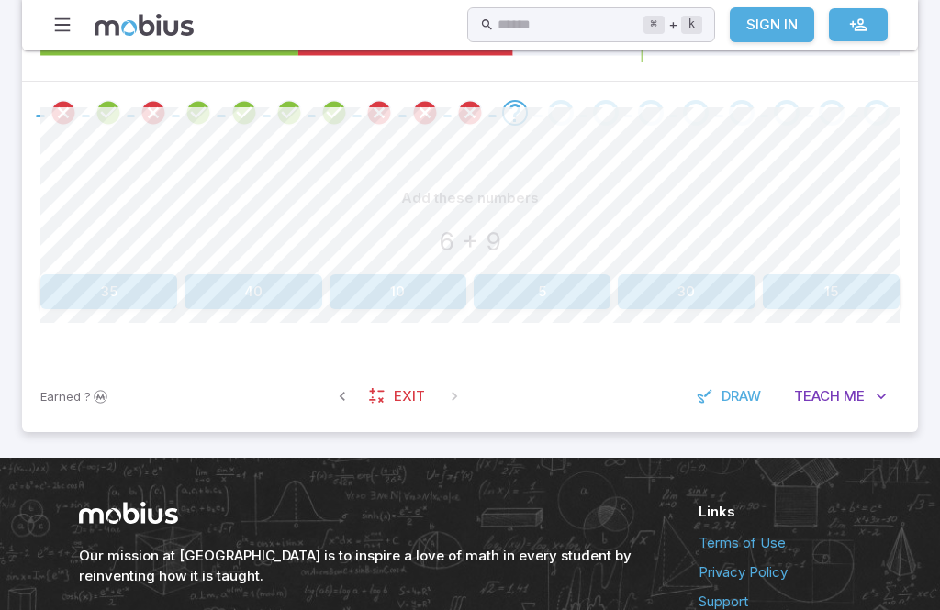
click at [666, 290] on button "30" at bounding box center [686, 291] width 137 height 35
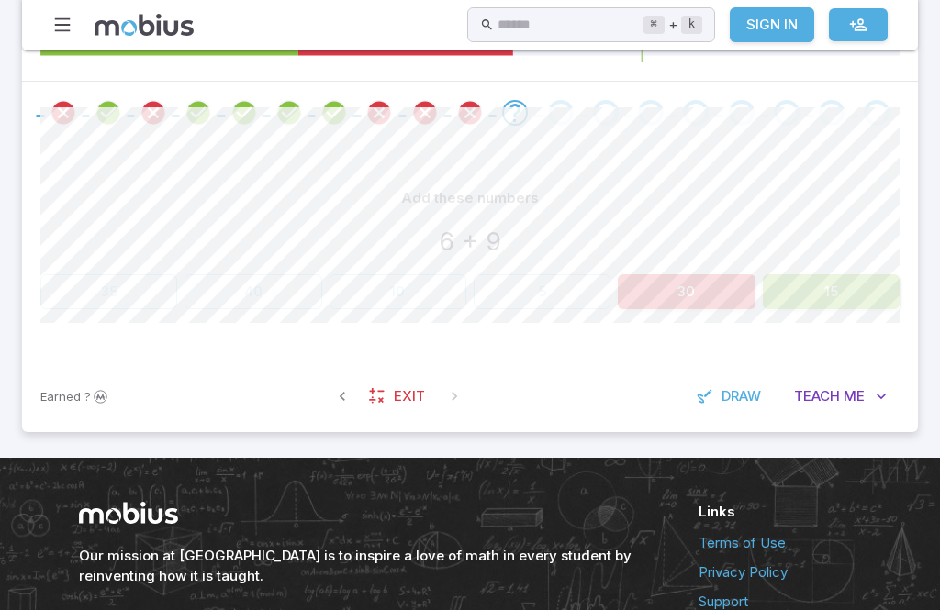
click at [888, 282] on button "15" at bounding box center [831, 291] width 137 height 35
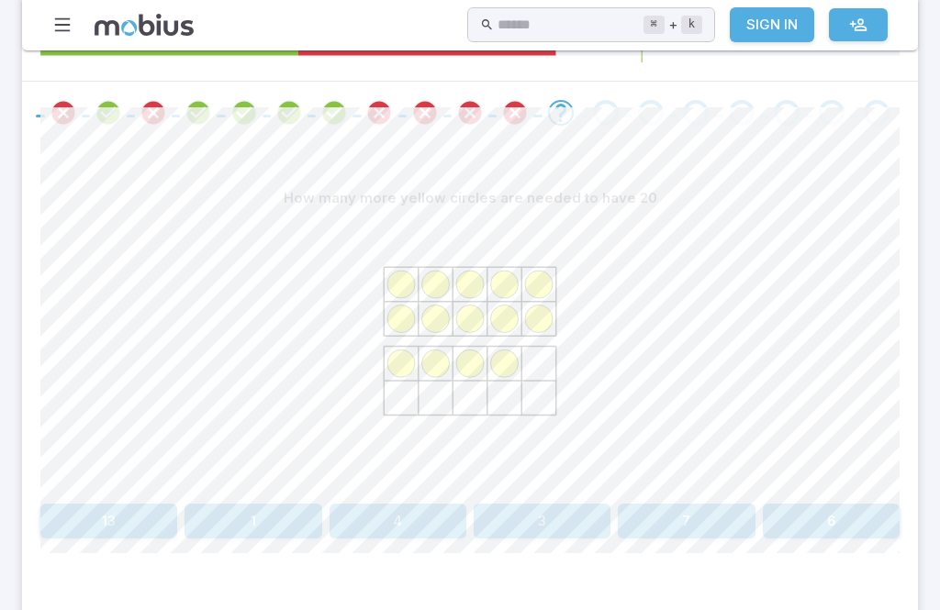
click at [881, 516] on button "6" at bounding box center [831, 521] width 137 height 35
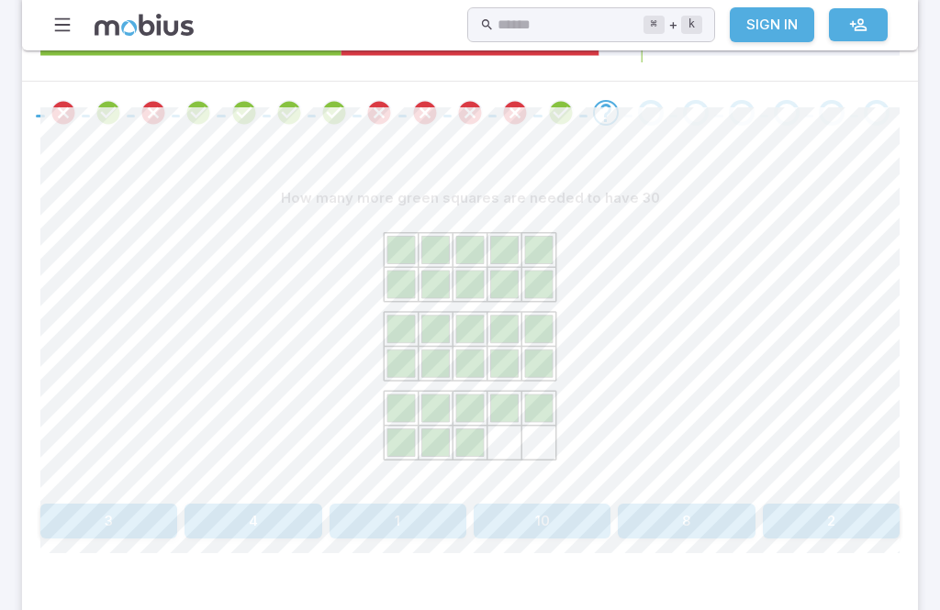
scroll to position [416, 0]
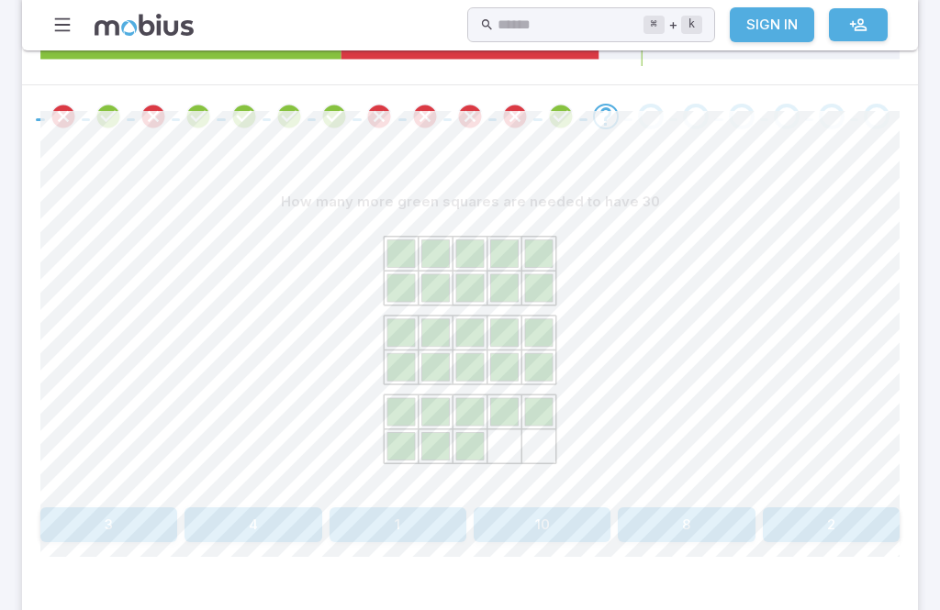
click at [833, 537] on button "2" at bounding box center [831, 525] width 137 height 35
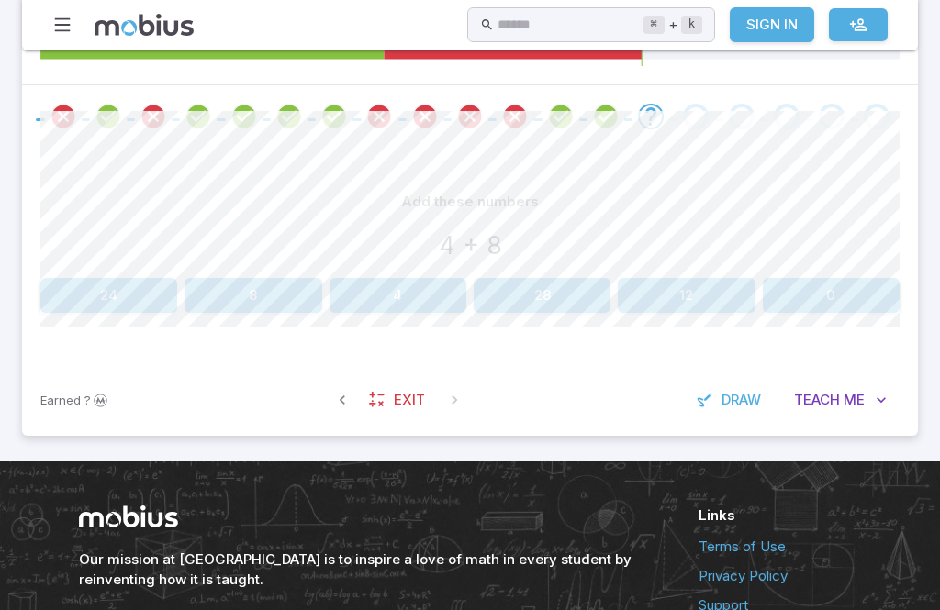
click at [684, 296] on button "12" at bounding box center [686, 295] width 137 height 35
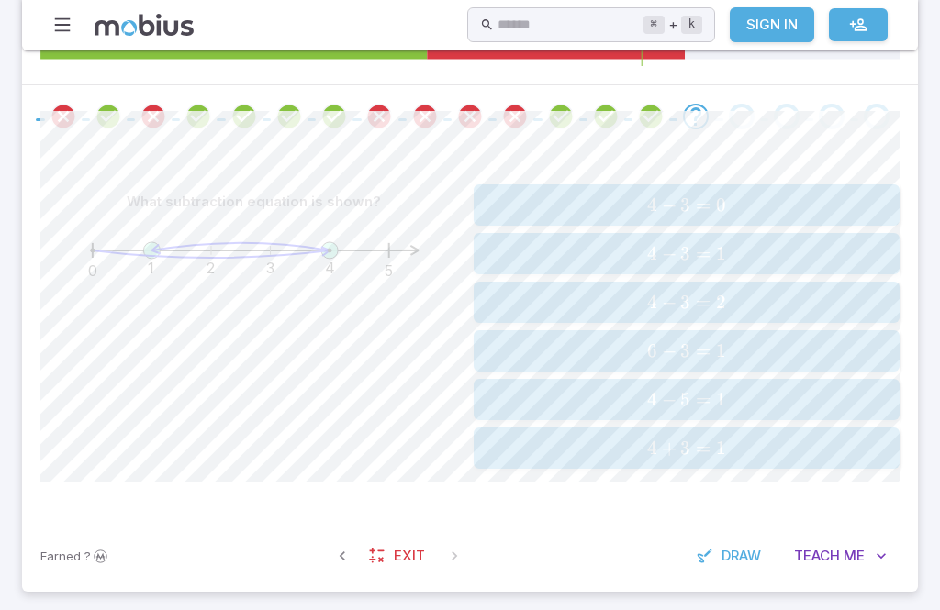
click at [786, 302] on span "4 − 3 = 2" at bounding box center [686, 302] width 414 height 23
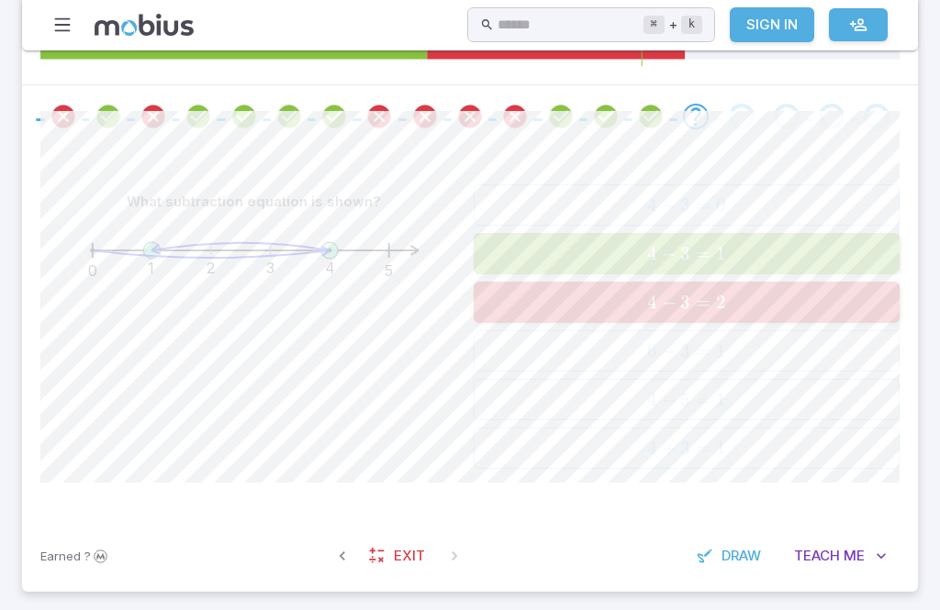
click at [820, 252] on span "4 − 3 = 1" at bounding box center [686, 253] width 414 height 23
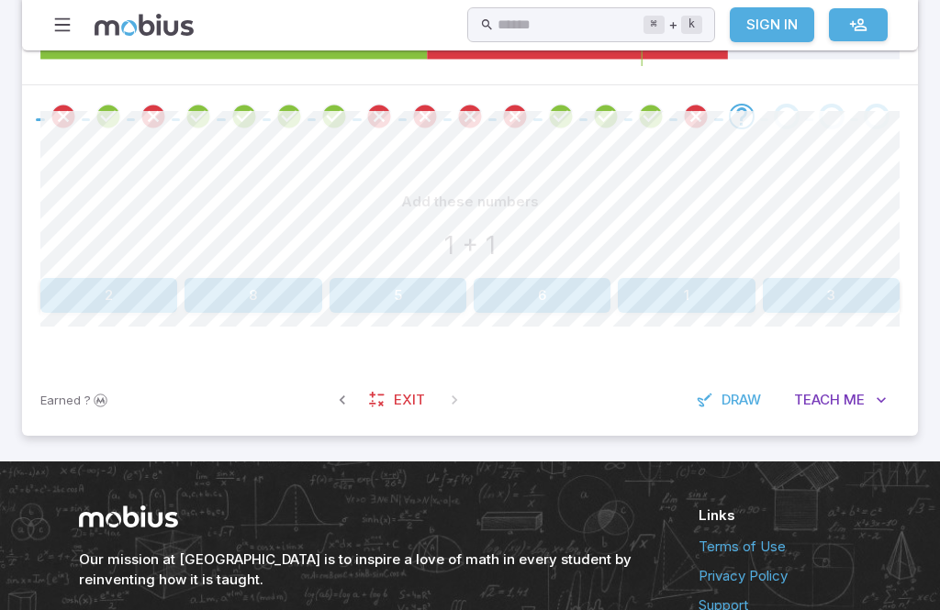
click at [105, 289] on button "2" at bounding box center [108, 295] width 137 height 35
click at [106, 296] on button "10" at bounding box center [108, 295] width 137 height 35
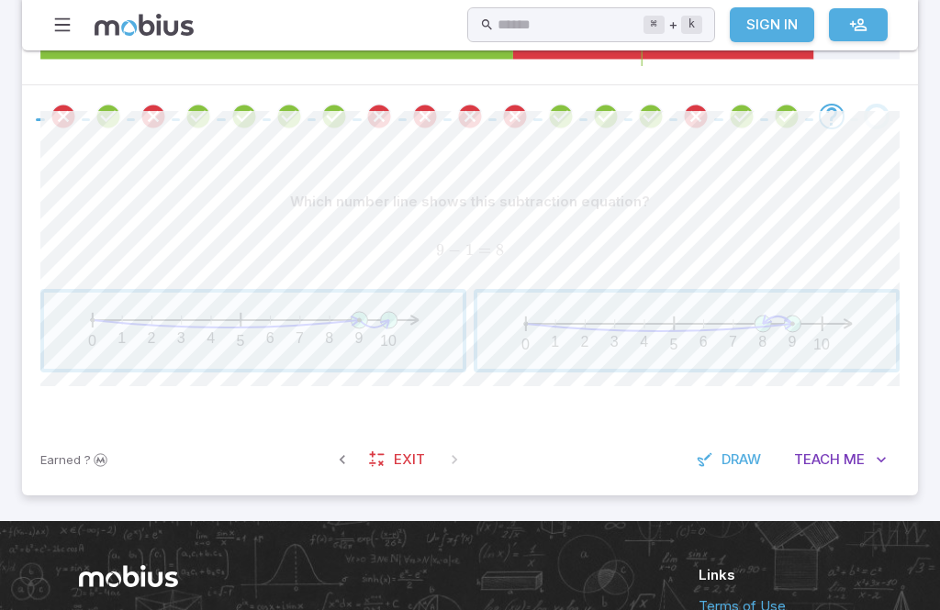
click at [643, 340] on span "button" at bounding box center [686, 331] width 419 height 76
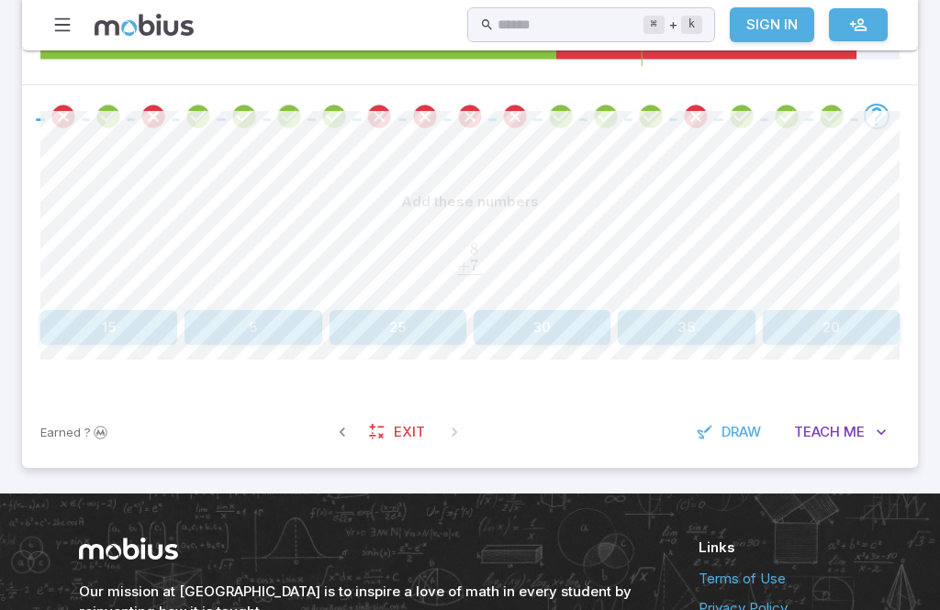
click at [107, 329] on button "15" at bounding box center [108, 327] width 137 height 35
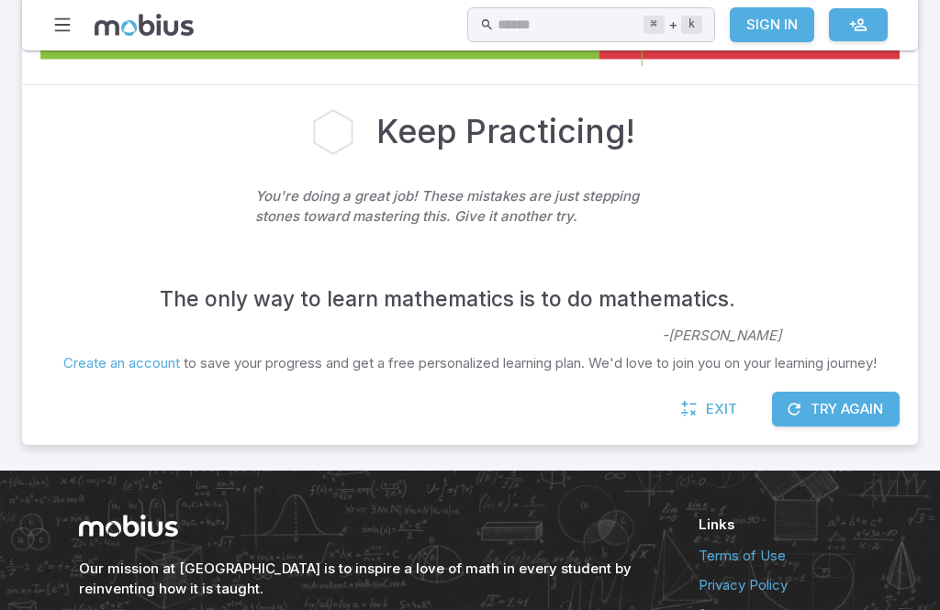
click at [808, 397] on button "Try Again" at bounding box center [836, 409] width 128 height 35
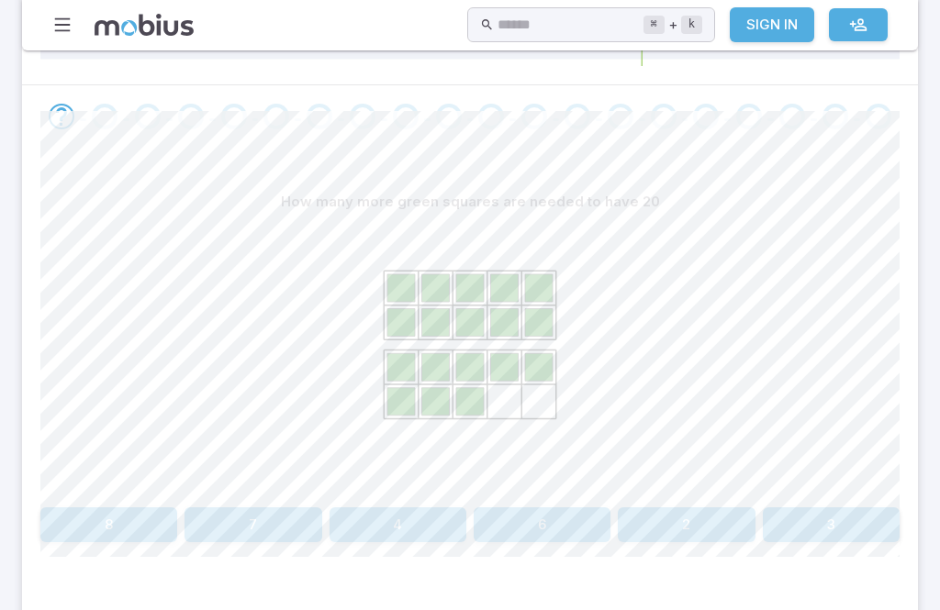
click at [710, 527] on button "2" at bounding box center [686, 525] width 137 height 35
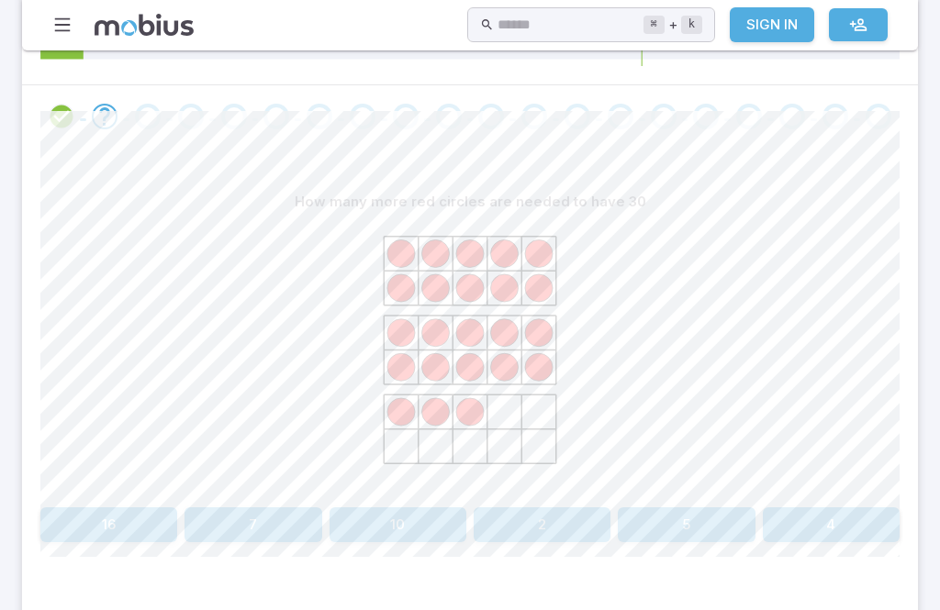
click at [309, 508] on button "7" at bounding box center [252, 525] width 137 height 35
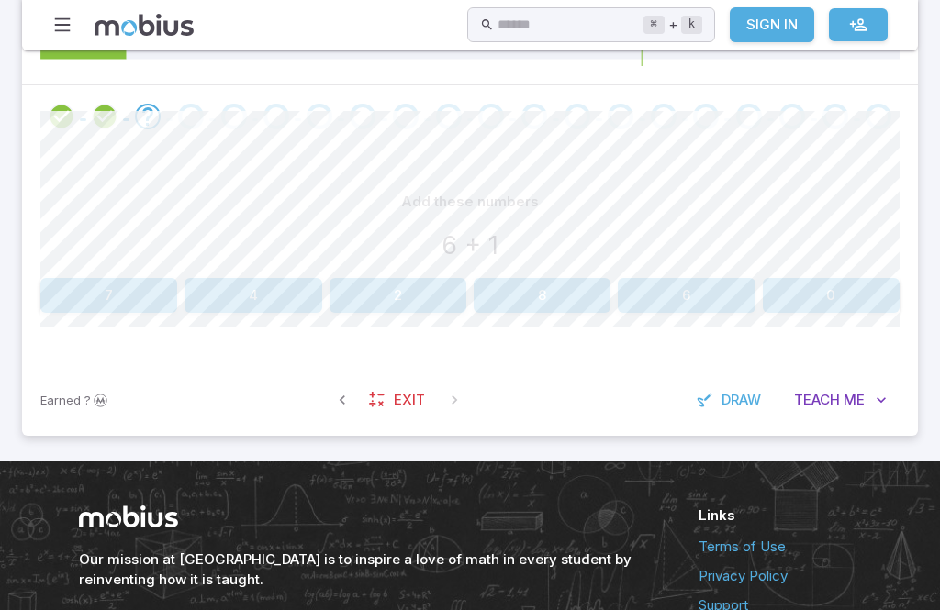
click at [84, 295] on button "7" at bounding box center [108, 295] width 137 height 35
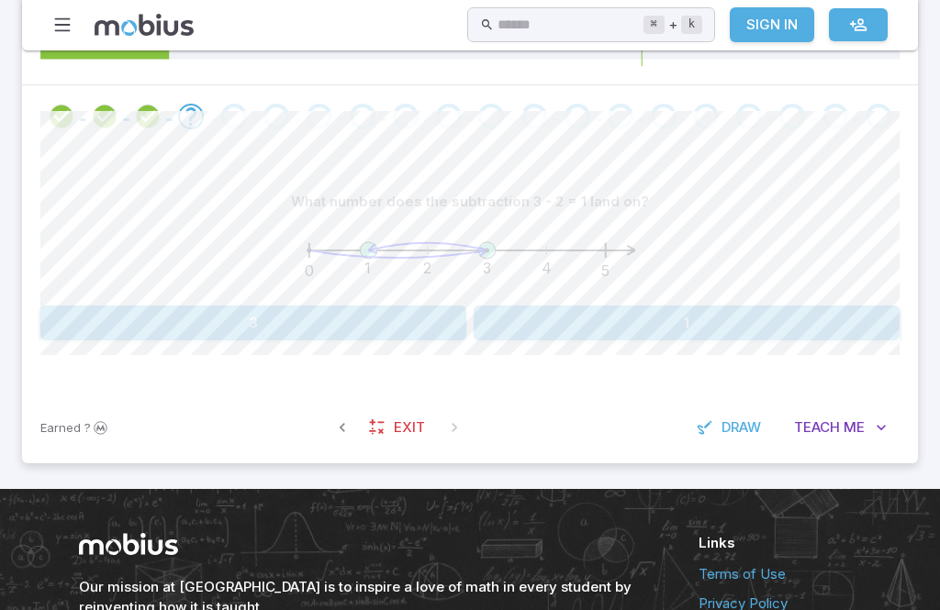
click at [172, 321] on button "3" at bounding box center [253, 323] width 426 height 35
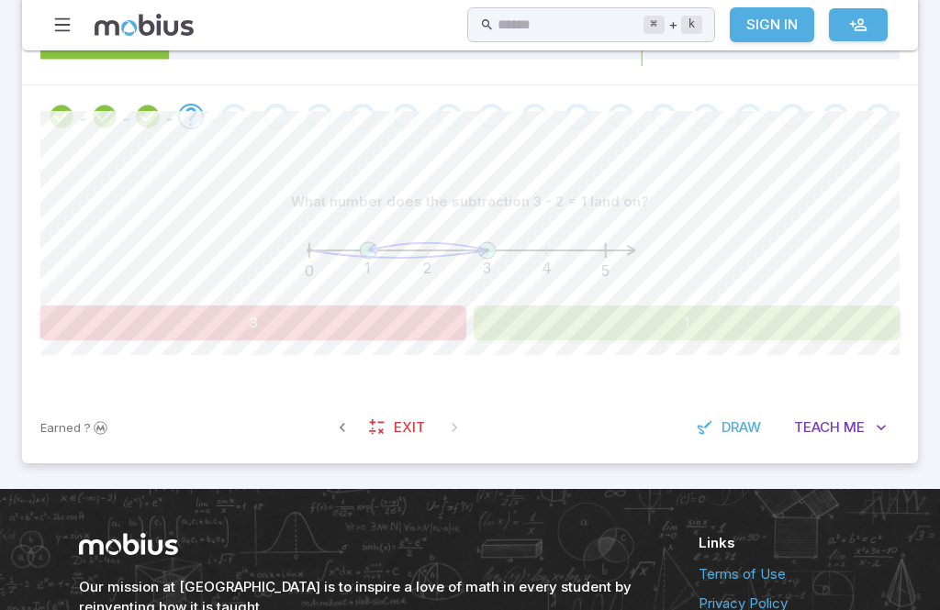
click at [802, 307] on button "1" at bounding box center [687, 323] width 426 height 35
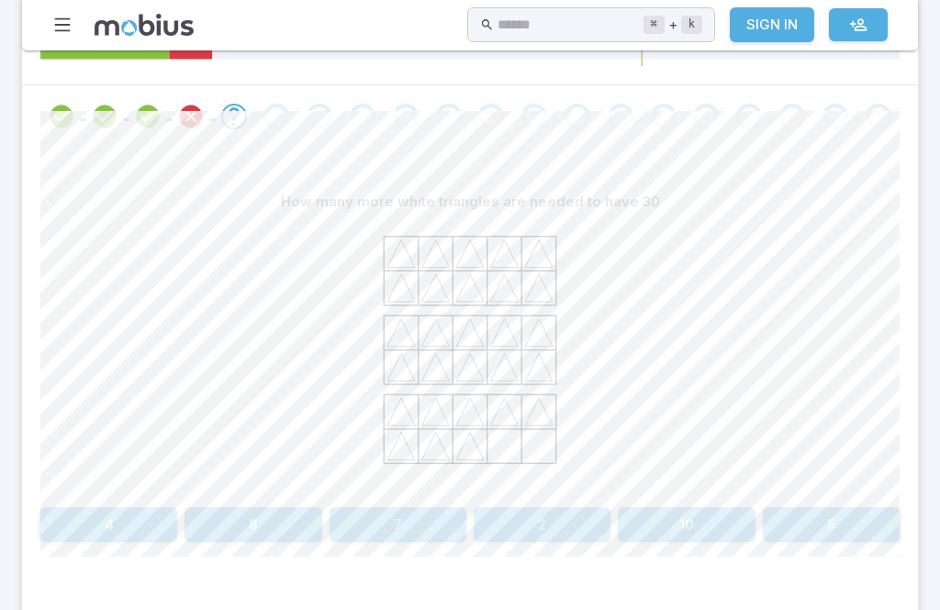
click at [560, 522] on button "2" at bounding box center [542, 525] width 137 height 35
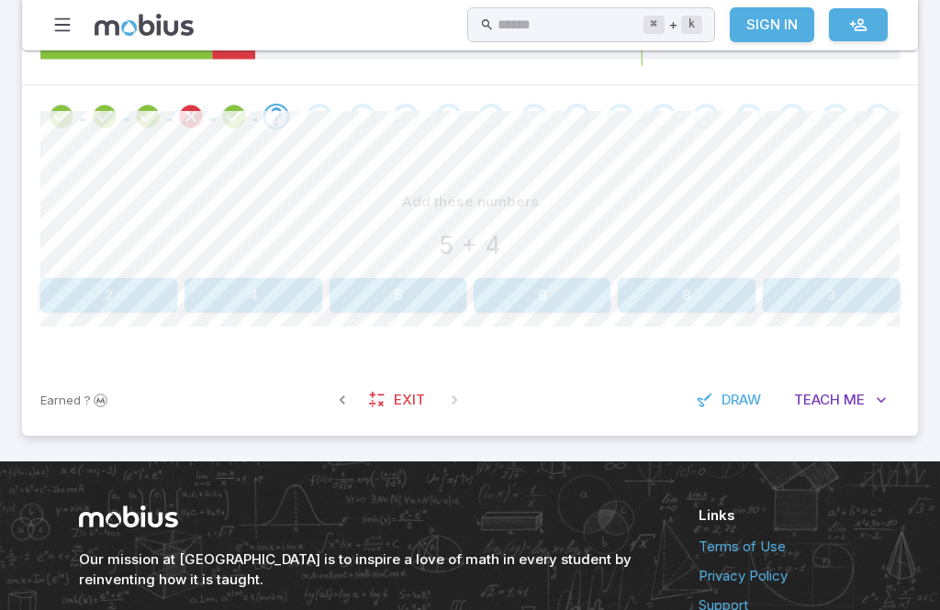
click at [703, 285] on button "8" at bounding box center [686, 295] width 137 height 35
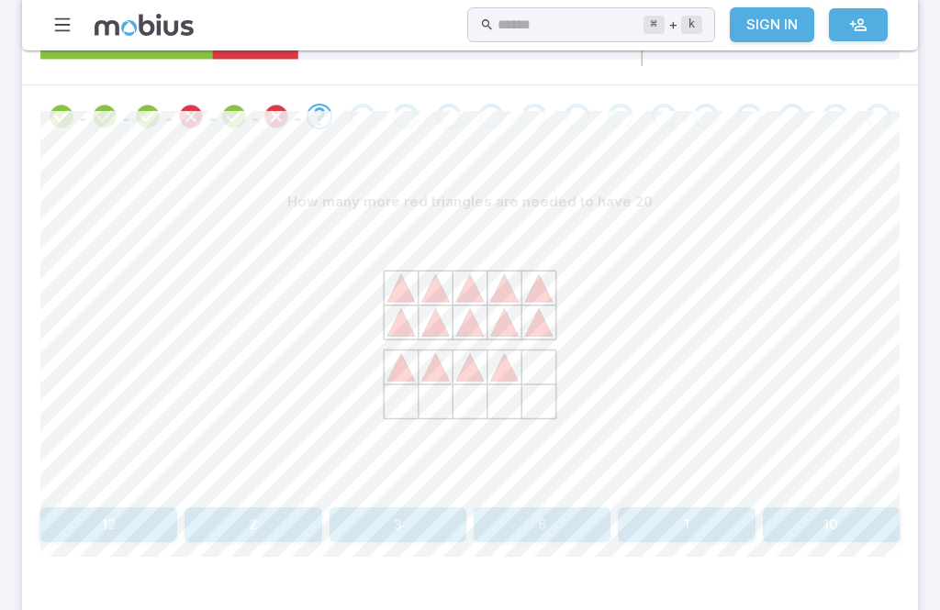
click at [546, 524] on button "6" at bounding box center [542, 525] width 137 height 35
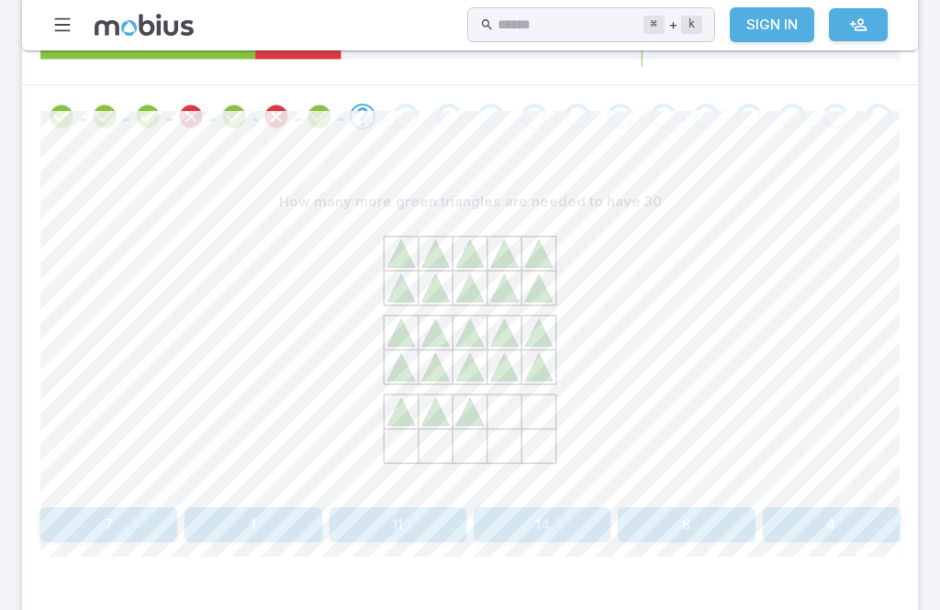
click at [97, 521] on button "7" at bounding box center [108, 525] width 137 height 35
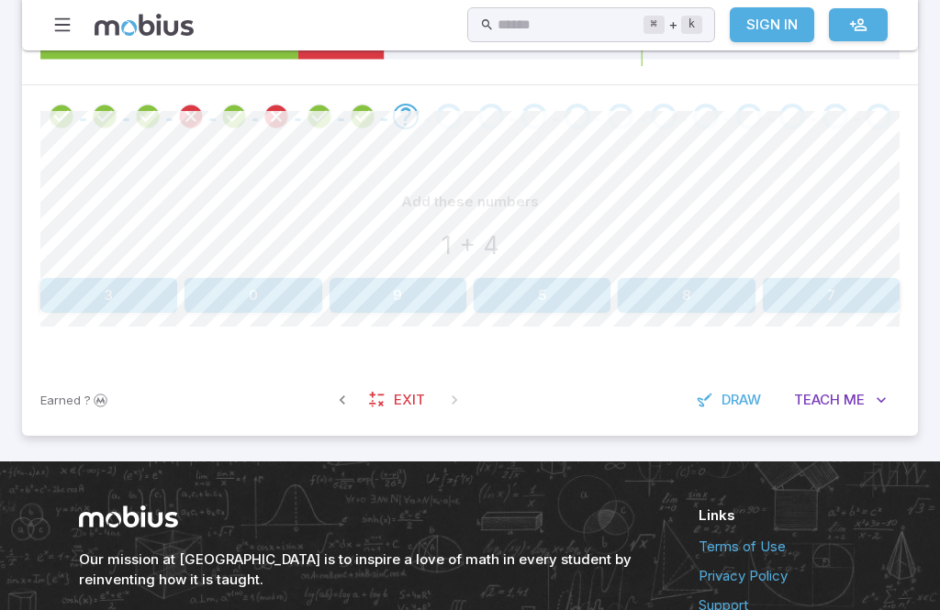
click at [565, 278] on button "5" at bounding box center [542, 295] width 137 height 35
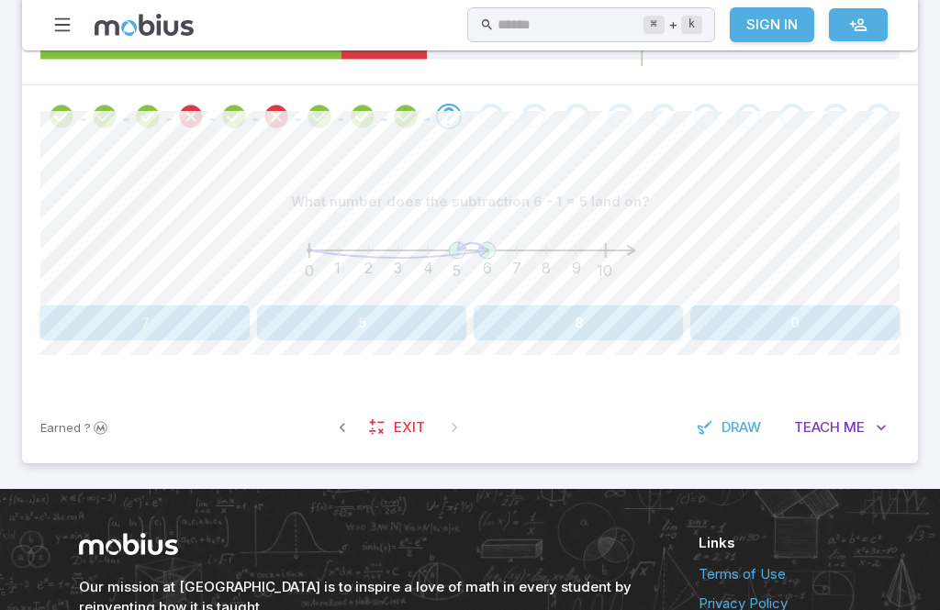
click at [116, 310] on button "7" at bounding box center [144, 323] width 209 height 35
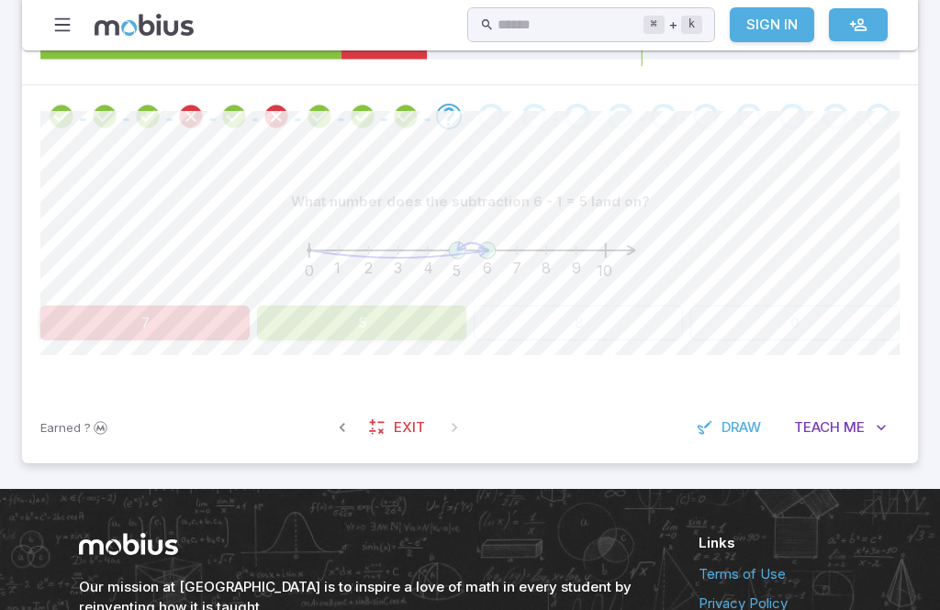
click at [393, 309] on button "5" at bounding box center [361, 323] width 209 height 35
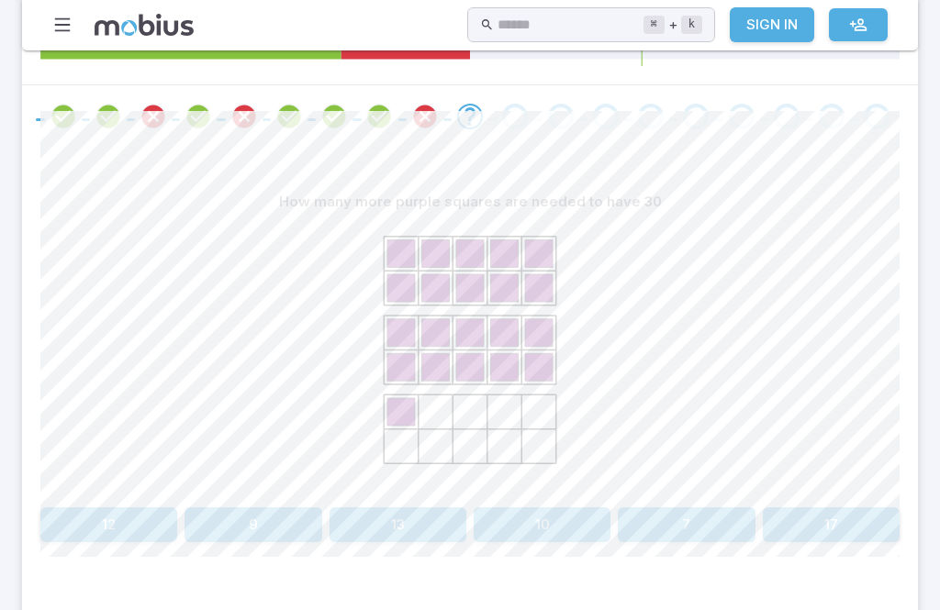
click at [243, 518] on button "9" at bounding box center [252, 525] width 137 height 35
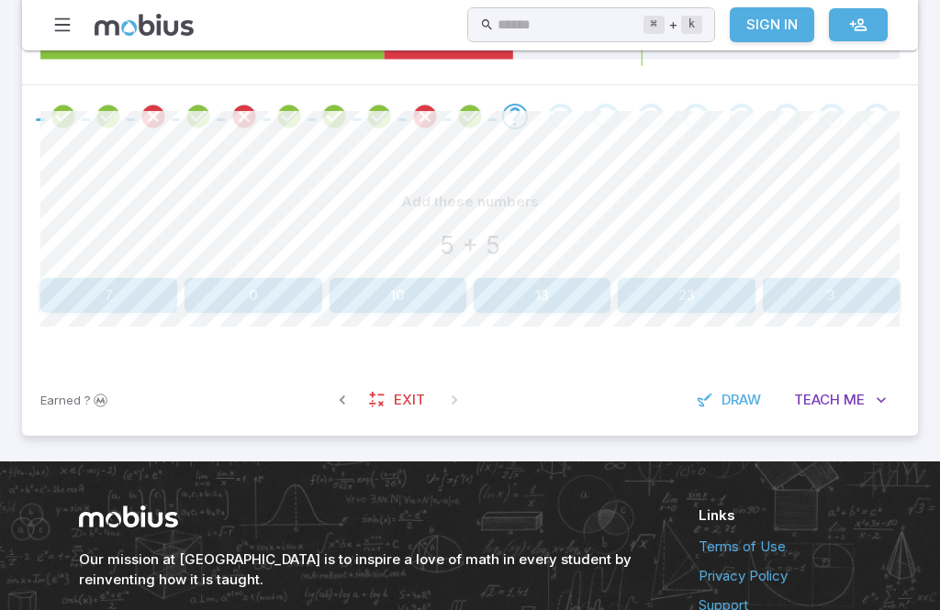
click at [416, 263] on div "Add these numbers 5 + 5" at bounding box center [469, 227] width 859 height 86
click at [390, 278] on button "10" at bounding box center [398, 295] width 137 height 35
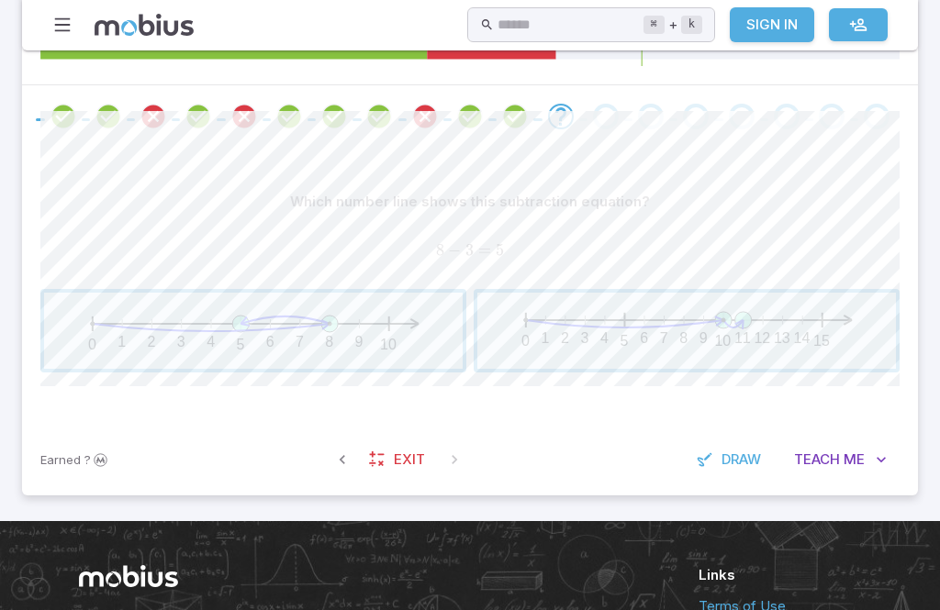
click at [781, 352] on span "button" at bounding box center [686, 331] width 419 height 76
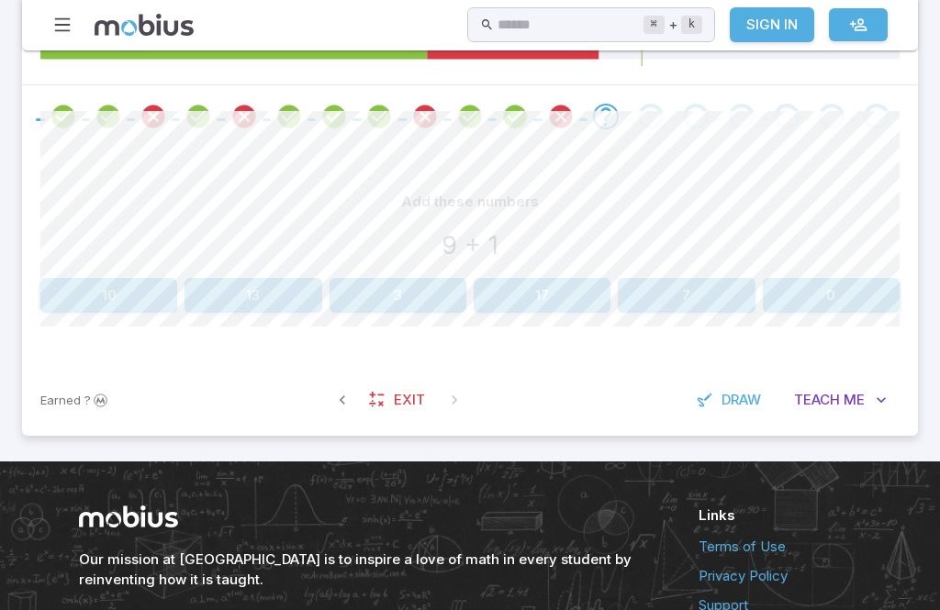
click at [99, 300] on button "10" at bounding box center [108, 295] width 137 height 35
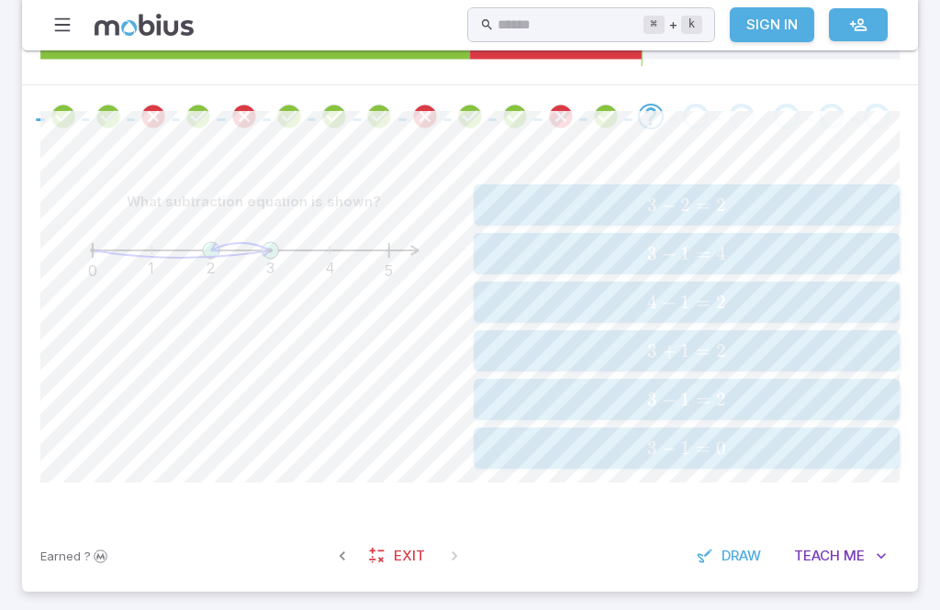
click at [867, 204] on span "3 − 2 = 2" at bounding box center [686, 205] width 414 height 23
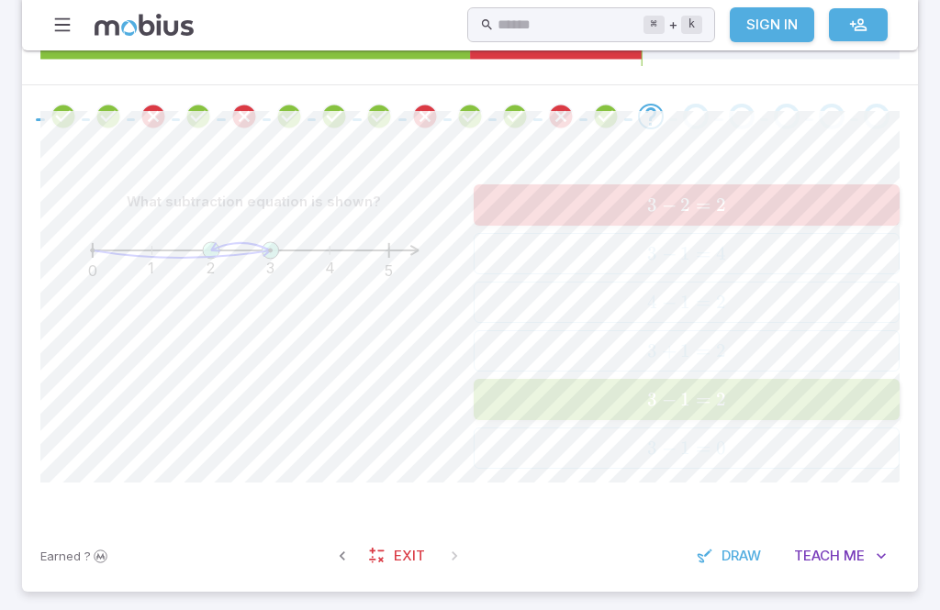
click at [810, 394] on span "3 − 1 = 2" at bounding box center [686, 399] width 414 height 23
click at [795, 393] on span "3 − 1 = 2" at bounding box center [686, 399] width 414 height 23
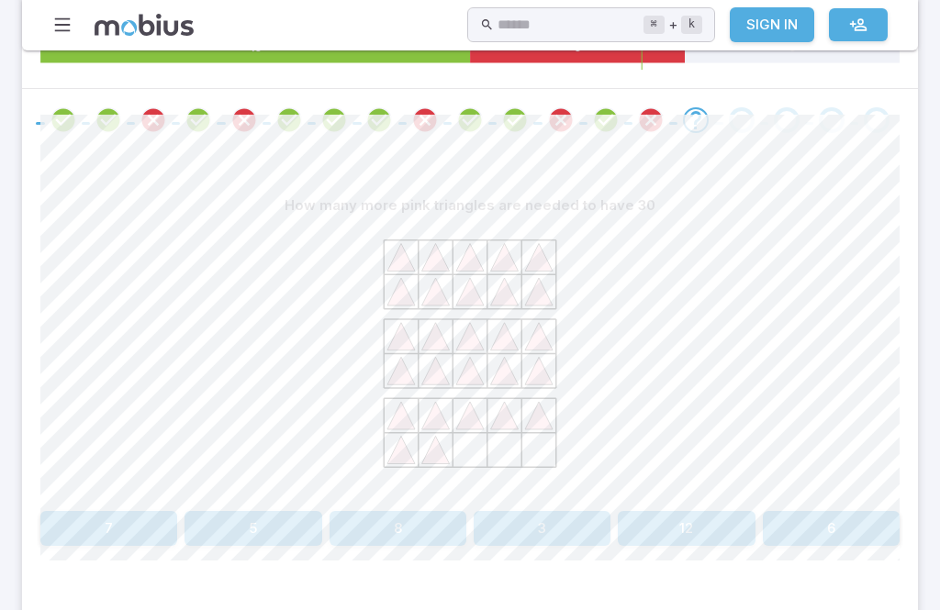
scroll to position [410, 0]
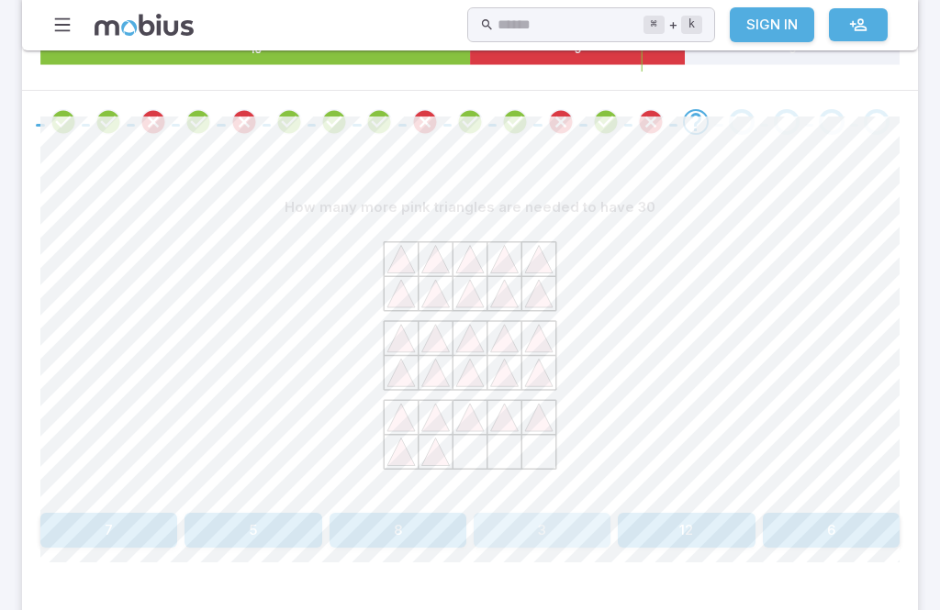
click at [551, 538] on button "3" at bounding box center [542, 530] width 137 height 35
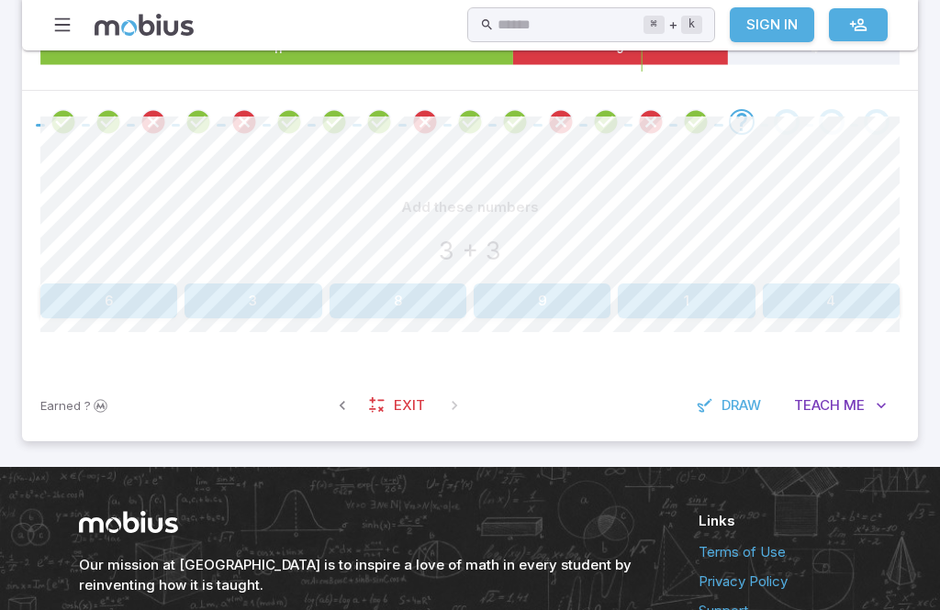
click at [82, 310] on button "6" at bounding box center [108, 301] width 137 height 35
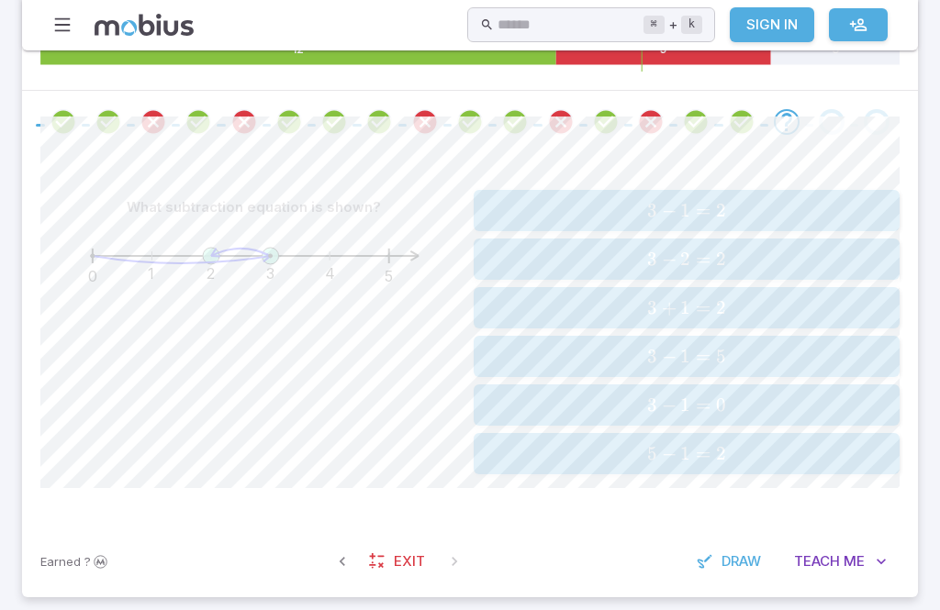
click at [703, 258] on span "=" at bounding box center [703, 259] width 15 height 23
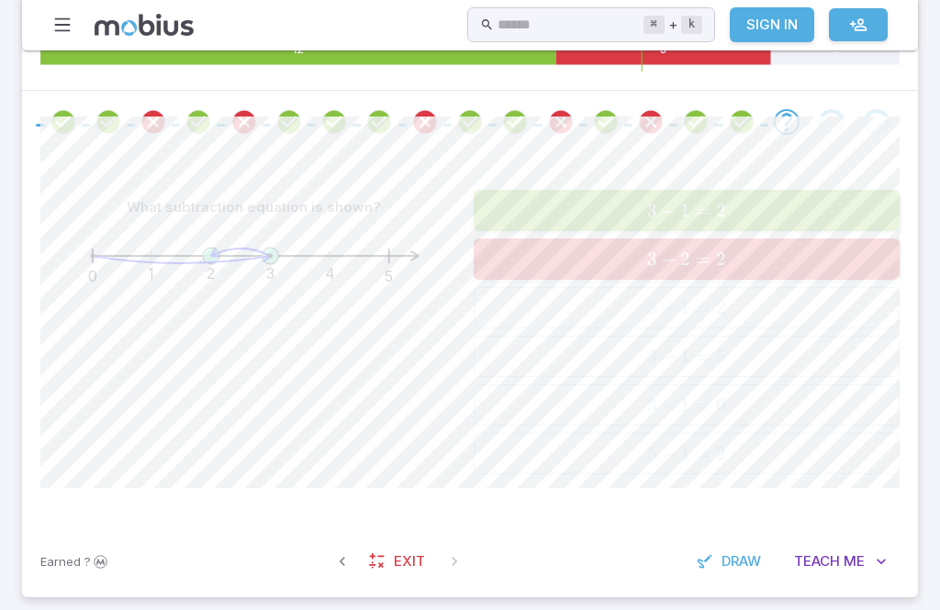
click at [748, 208] on span "3 − 1 = 2" at bounding box center [686, 210] width 414 height 23
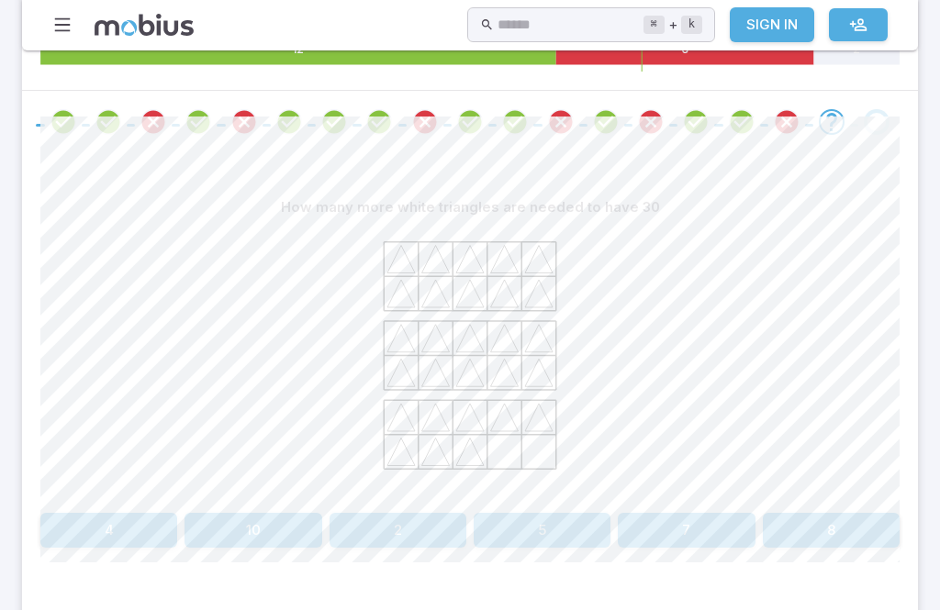
click at [412, 521] on button "2" at bounding box center [398, 530] width 137 height 35
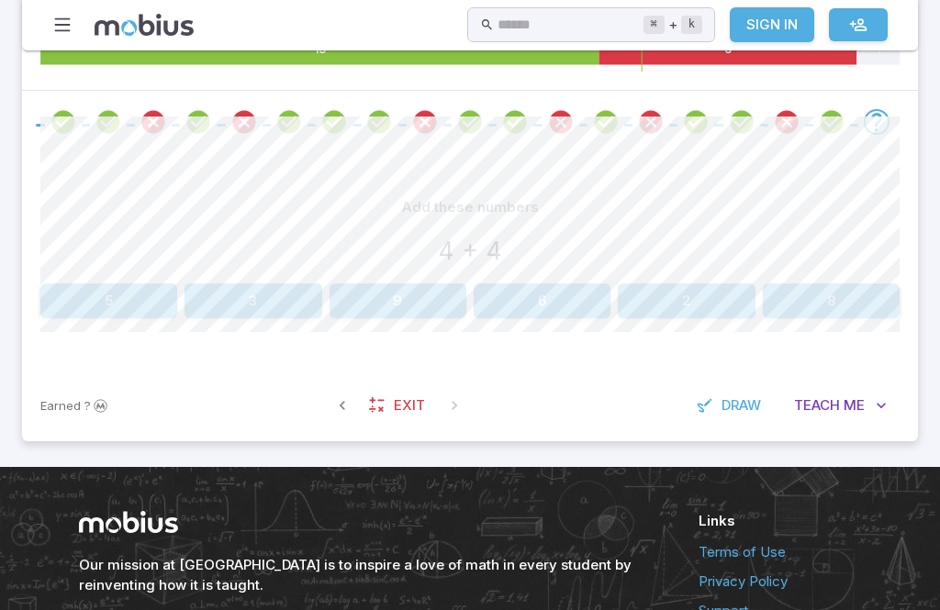
click at [841, 289] on button "8" at bounding box center [831, 301] width 137 height 35
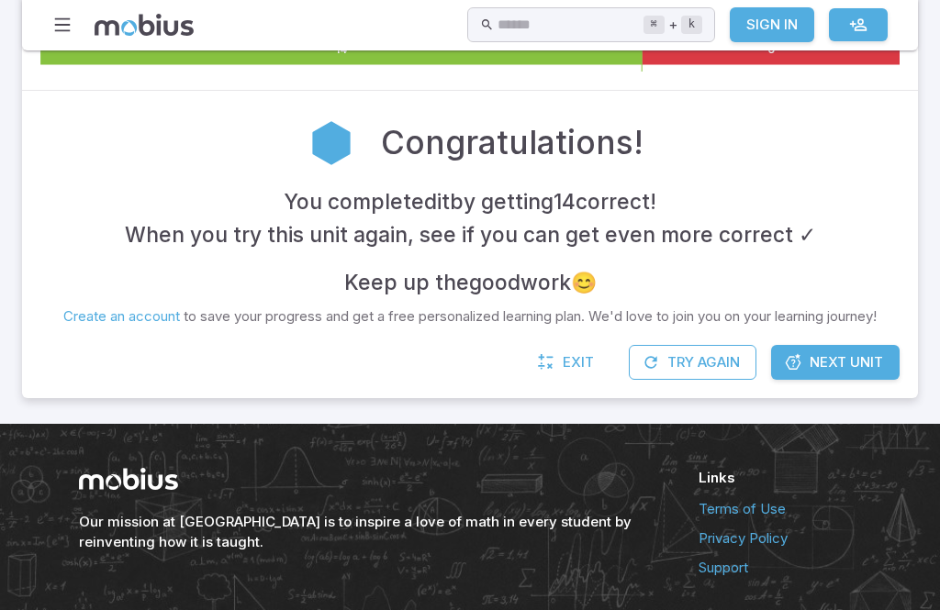
click at [887, 350] on link "Next Unit" at bounding box center [835, 362] width 129 height 35
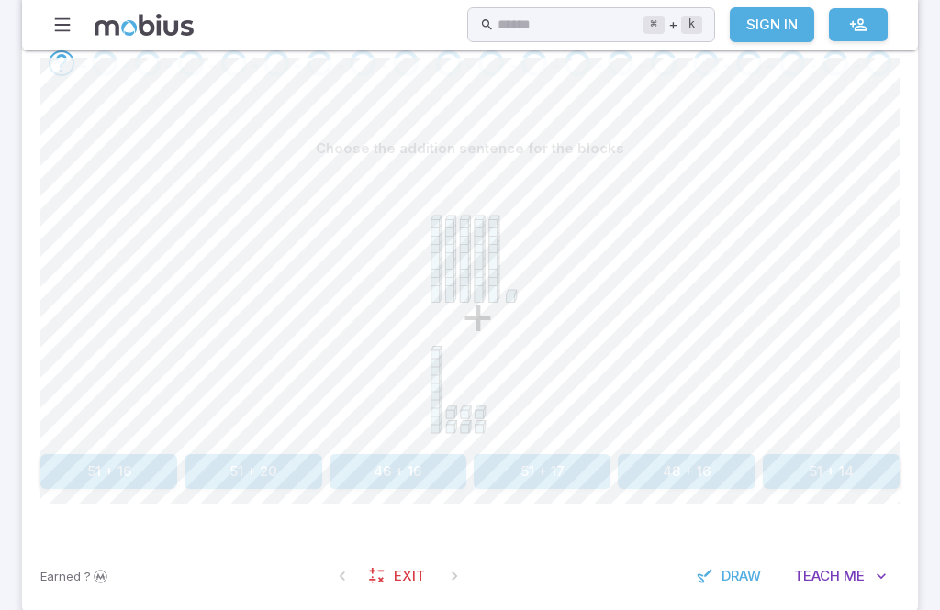
scroll to position [469, 0]
click at [125, 454] on button "51 + 16" at bounding box center [108, 471] width 137 height 35
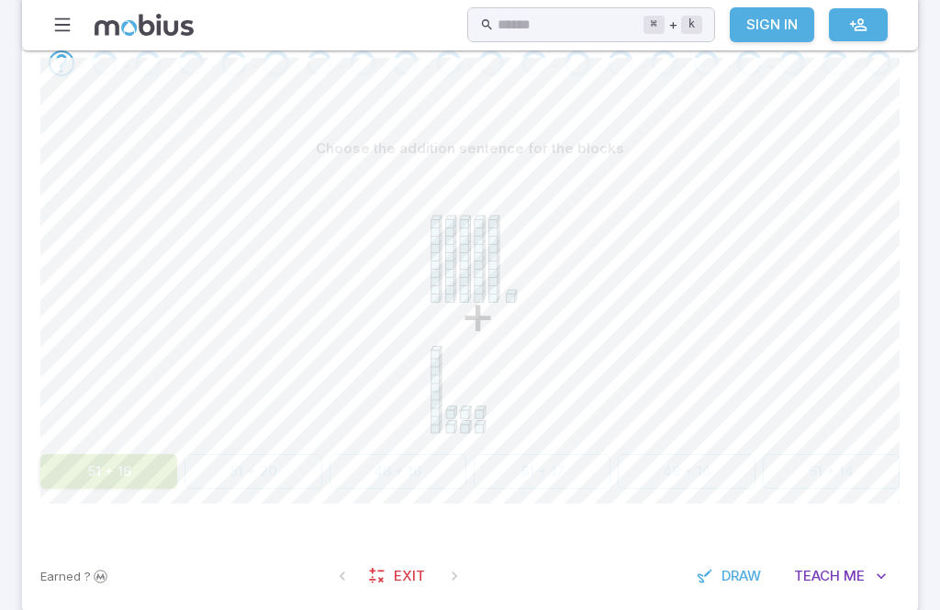
click at [102, 485] on button "51 + 16" at bounding box center [108, 471] width 137 height 35
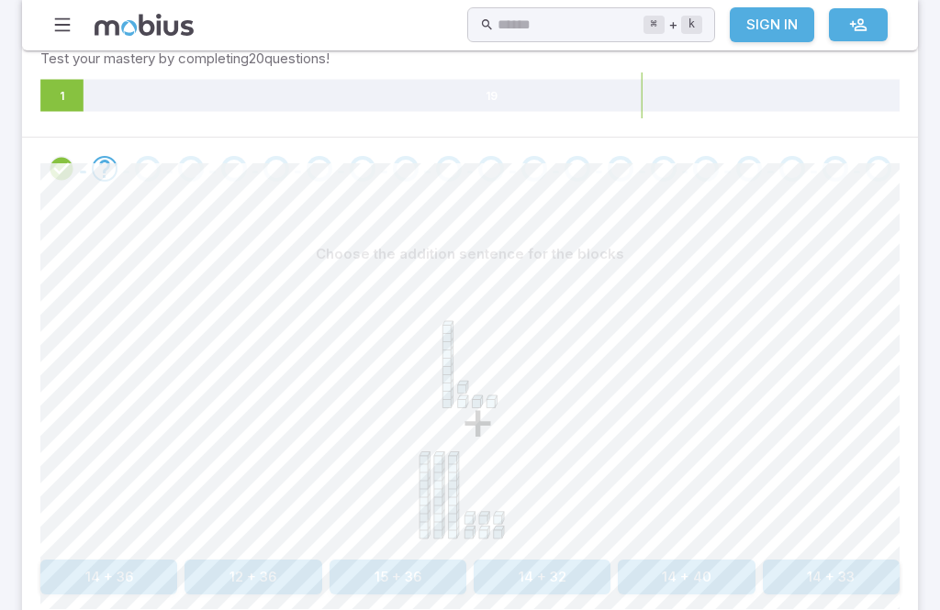
scroll to position [690, 0]
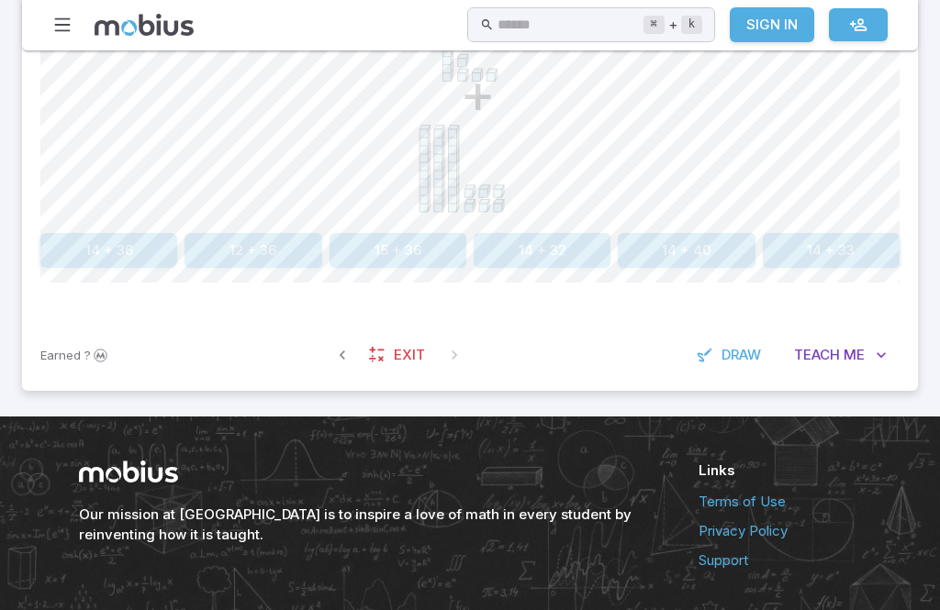
click at [504, 255] on button "14 + 32" at bounding box center [542, 250] width 137 height 35
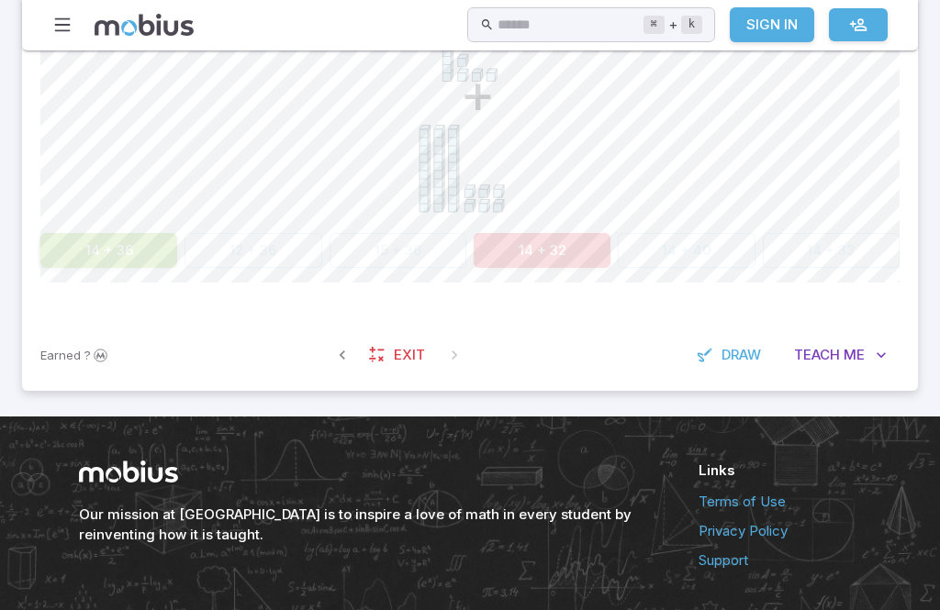
click at [504, 254] on button "14 + 32" at bounding box center [542, 250] width 137 height 35
click at [86, 219] on div "+" at bounding box center [469, 85] width 859 height 281
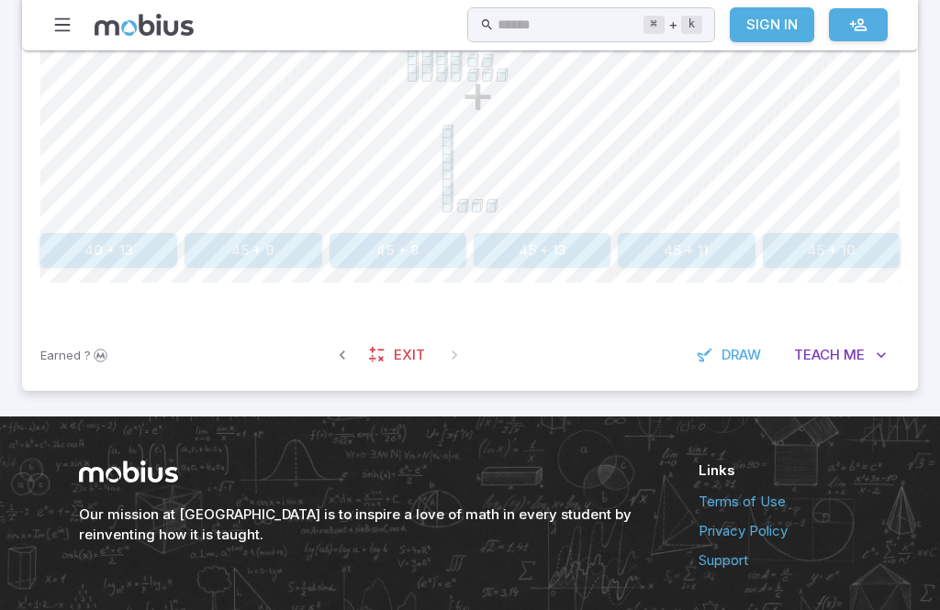
click at [424, 255] on button "45 + 8" at bounding box center [398, 250] width 137 height 35
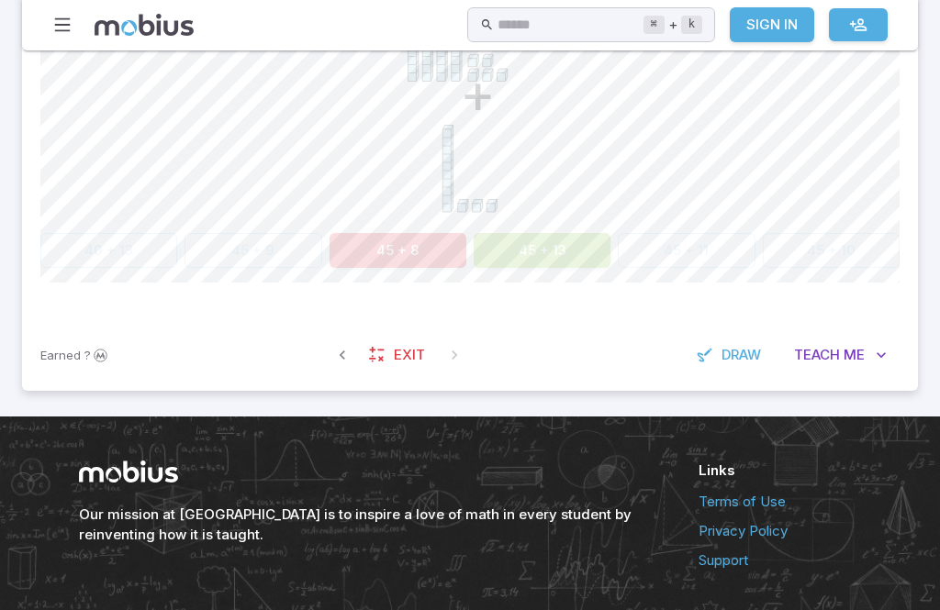
click at [536, 236] on button "45 + 13" at bounding box center [542, 250] width 137 height 35
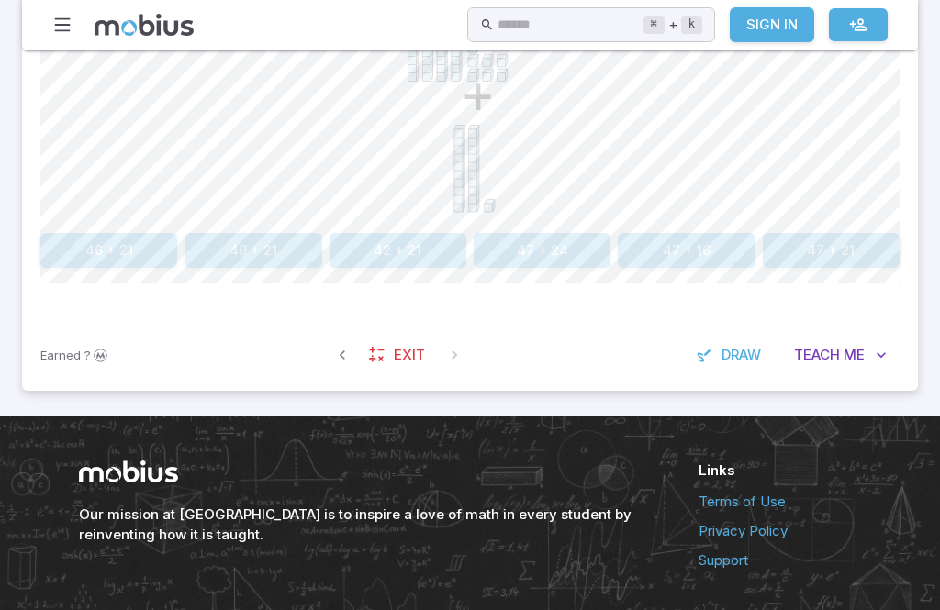
click at [555, 247] on button "47 + 24" at bounding box center [542, 250] width 137 height 35
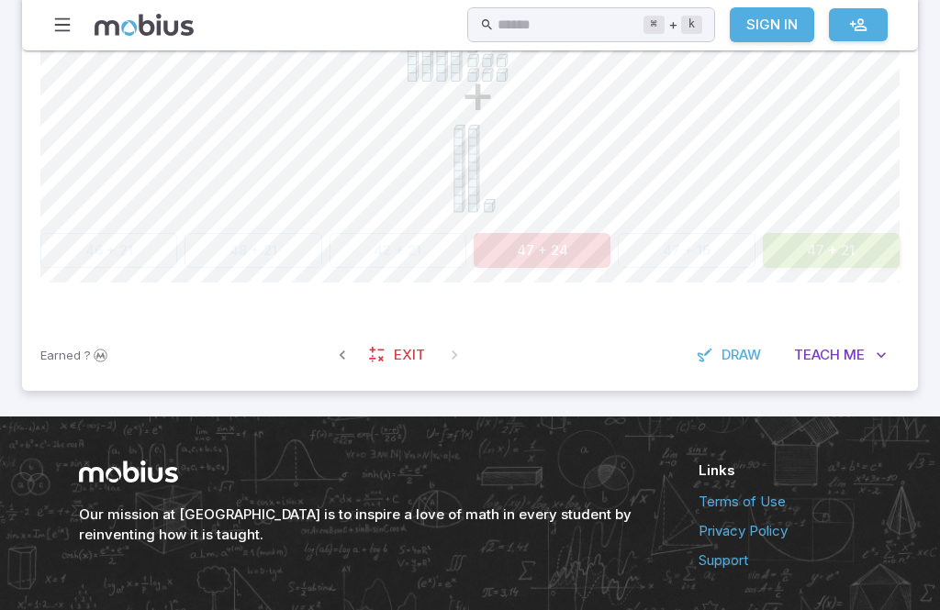
click at [832, 262] on button "47 + 21" at bounding box center [831, 250] width 137 height 35
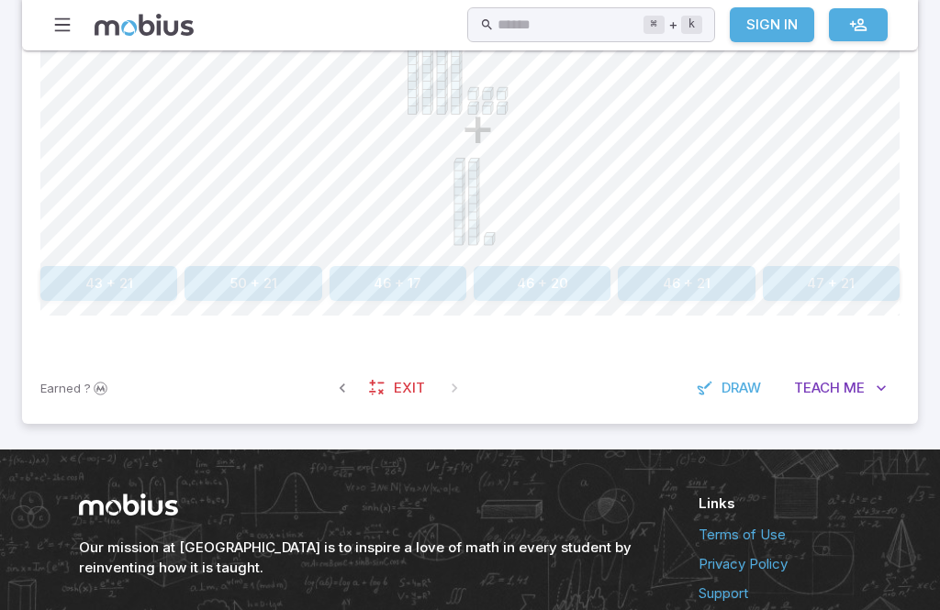
scroll to position [661, 0]
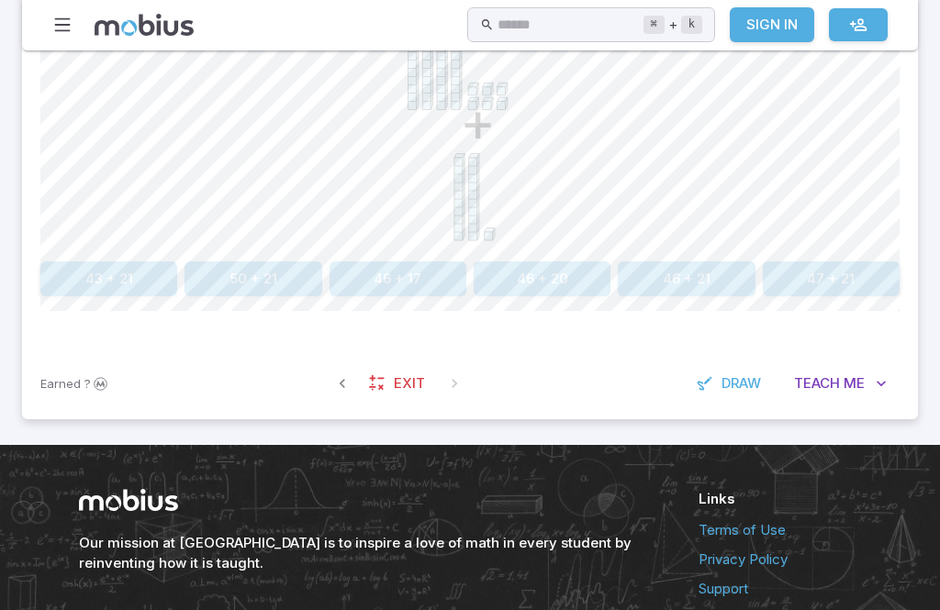
click at [428, 367] on link "Exit" at bounding box center [398, 384] width 79 height 35
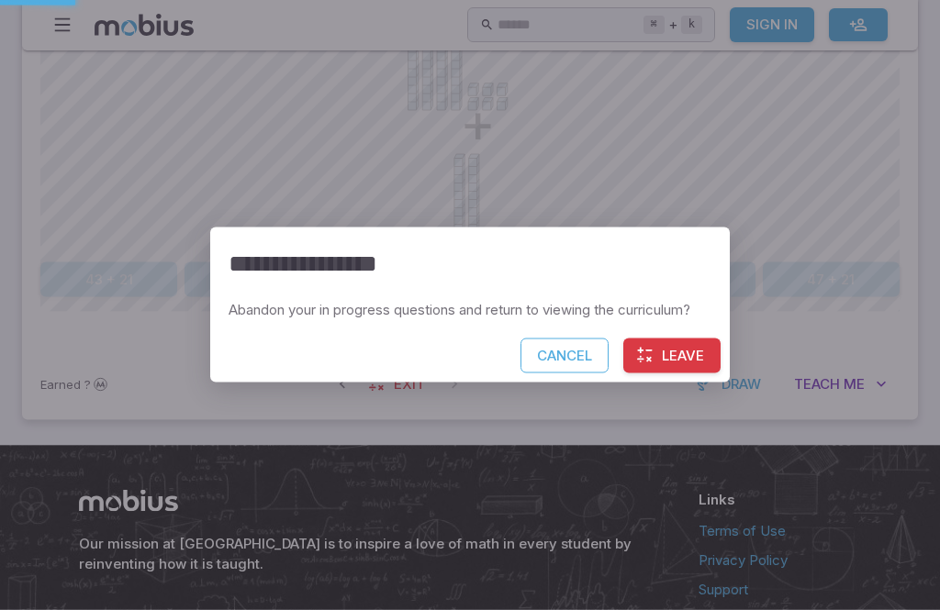
scroll to position [662, 0]
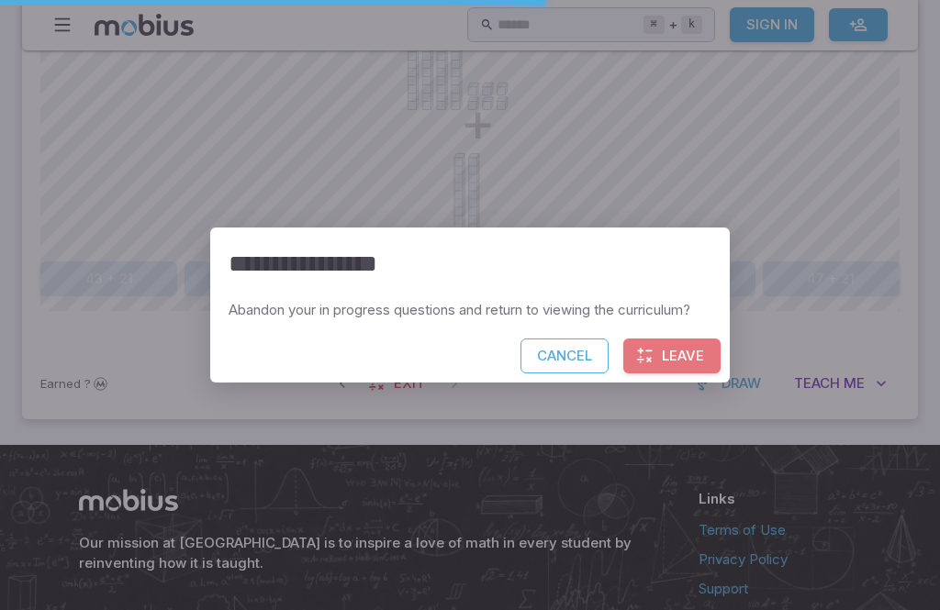
click at [708, 374] on button "Leave" at bounding box center [671, 356] width 97 height 35
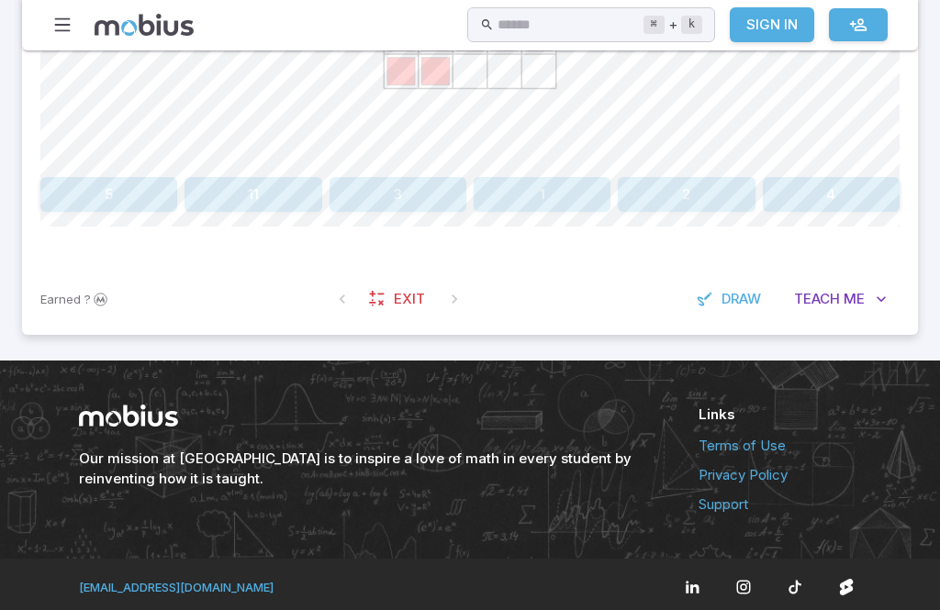
scroll to position [749, 0]
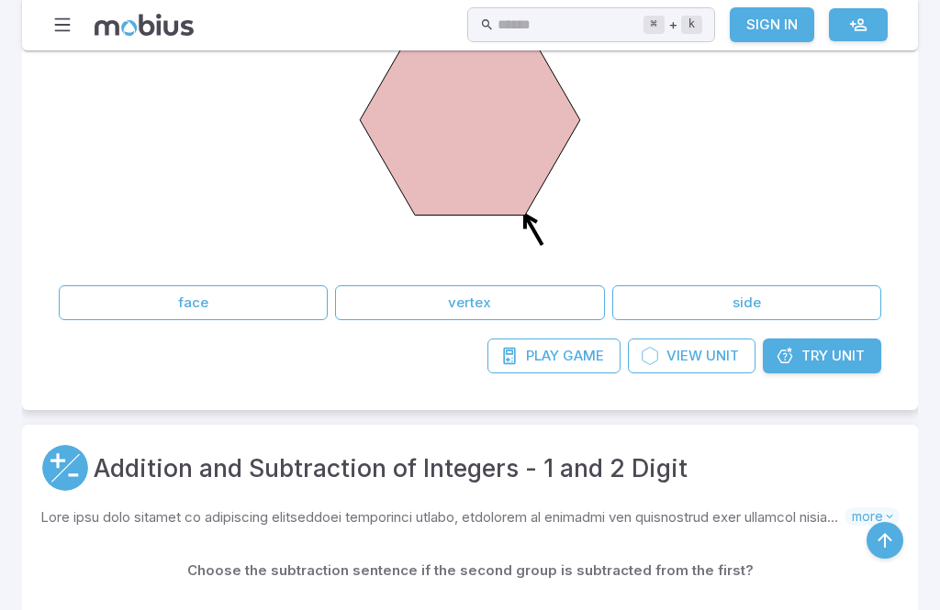
scroll to position [1456, 0]
click at [856, 347] on span "Unit" at bounding box center [848, 357] width 33 height 20
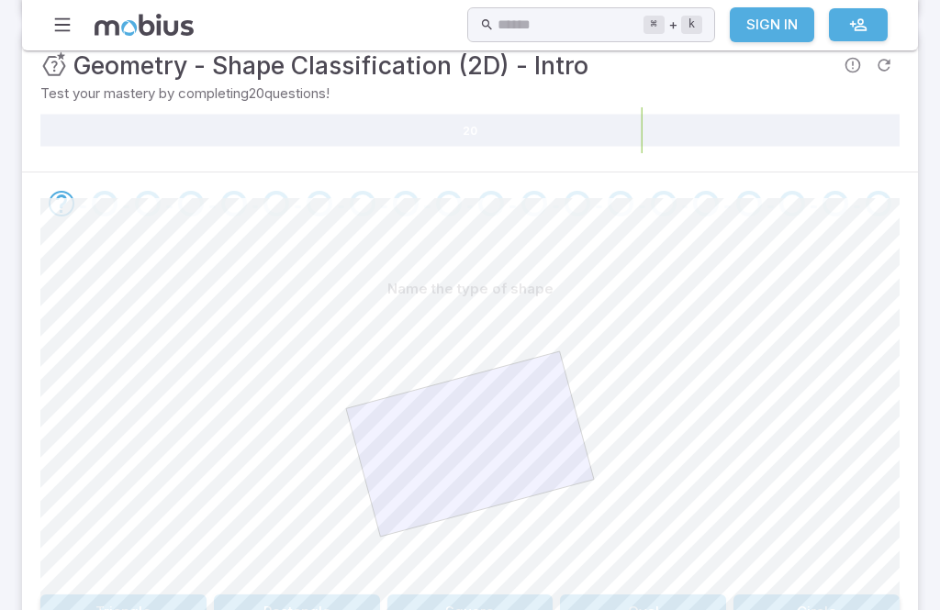
scroll to position [329, 0]
click at [517, 609] on button "Square" at bounding box center [470, 612] width 166 height 35
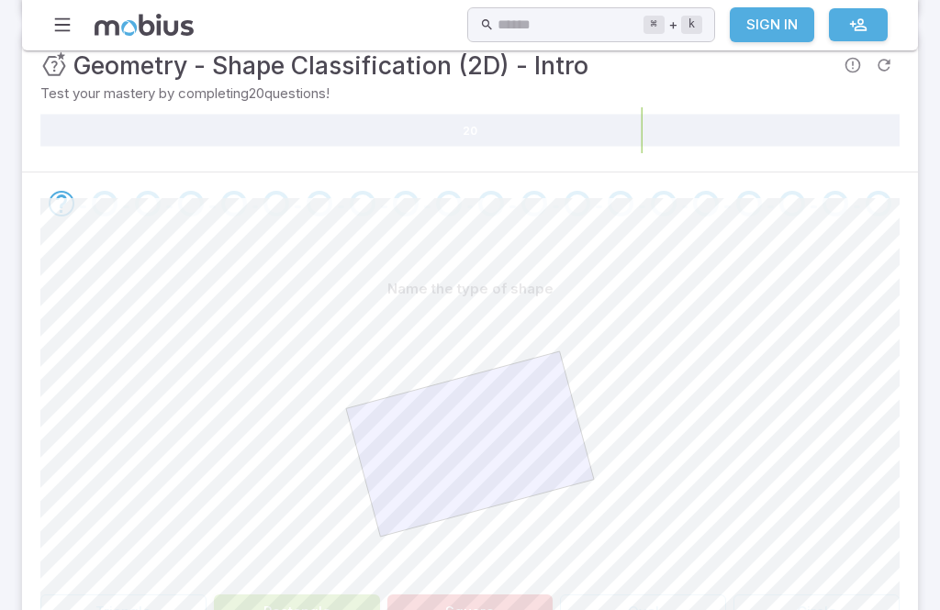
click at [286, 609] on button "Rectangle" at bounding box center [297, 612] width 166 height 35
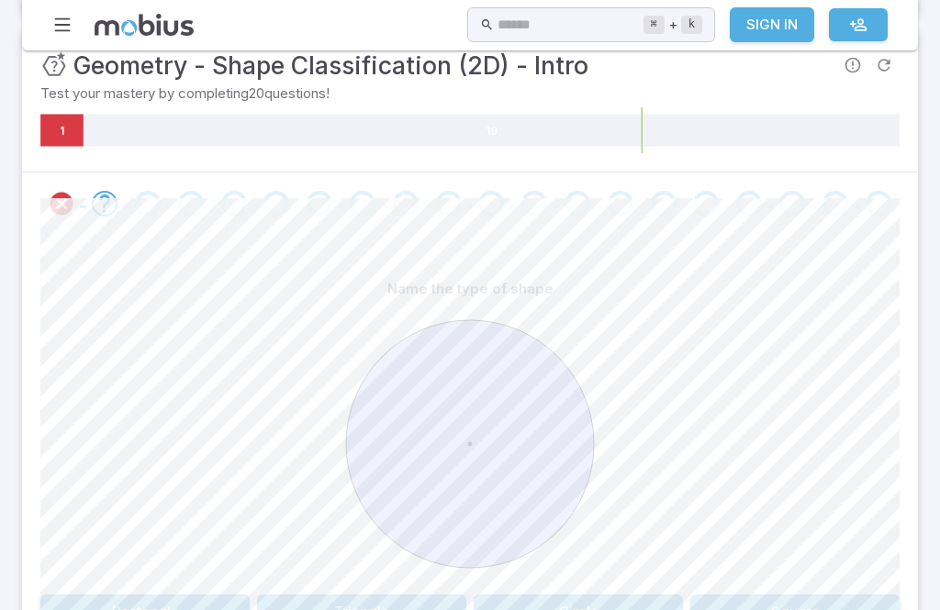
click at [621, 605] on button "Circle" at bounding box center [578, 612] width 209 height 35
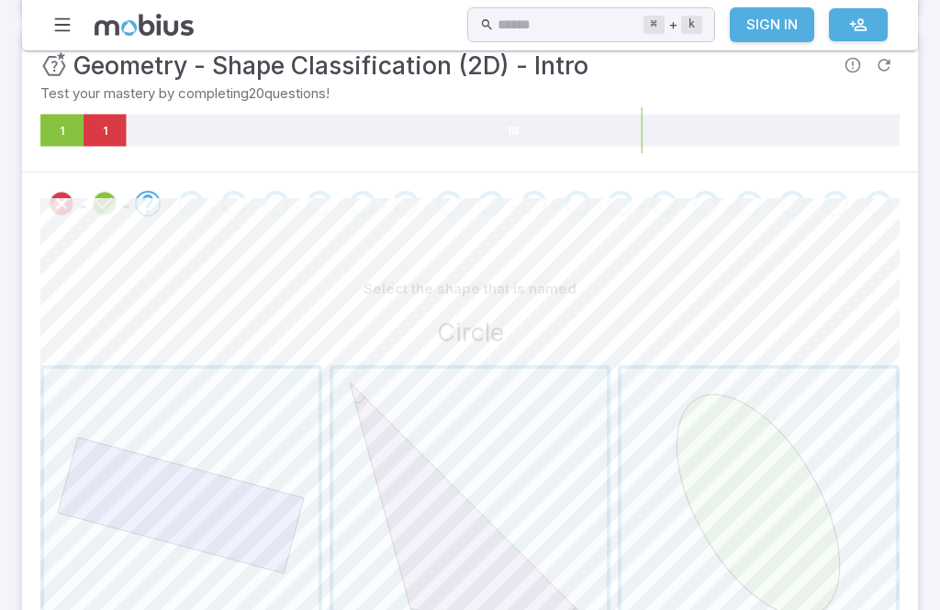
click at [807, 512] on span "button" at bounding box center [758, 506] width 274 height 274
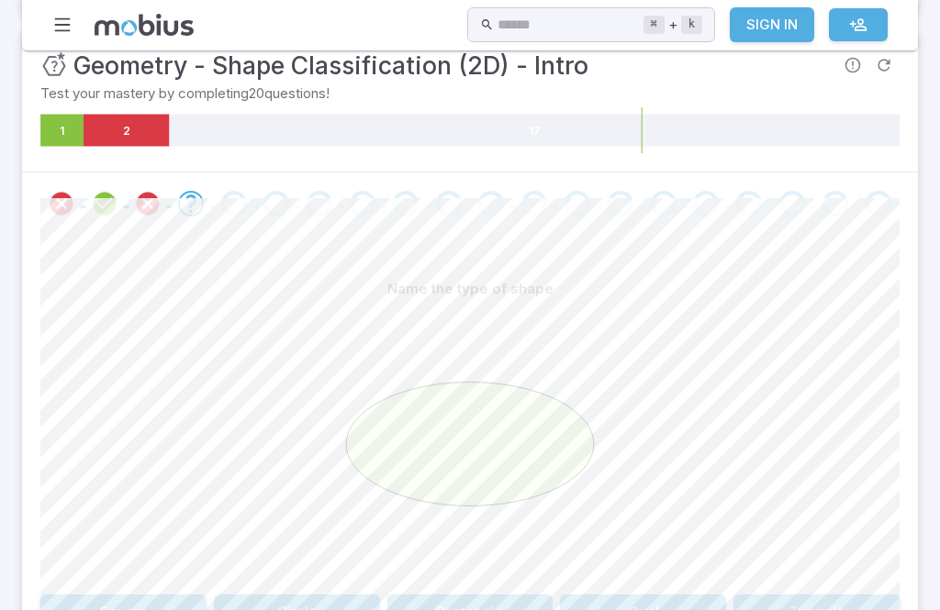
click at [666, 609] on button "Oval" at bounding box center [643, 612] width 166 height 35
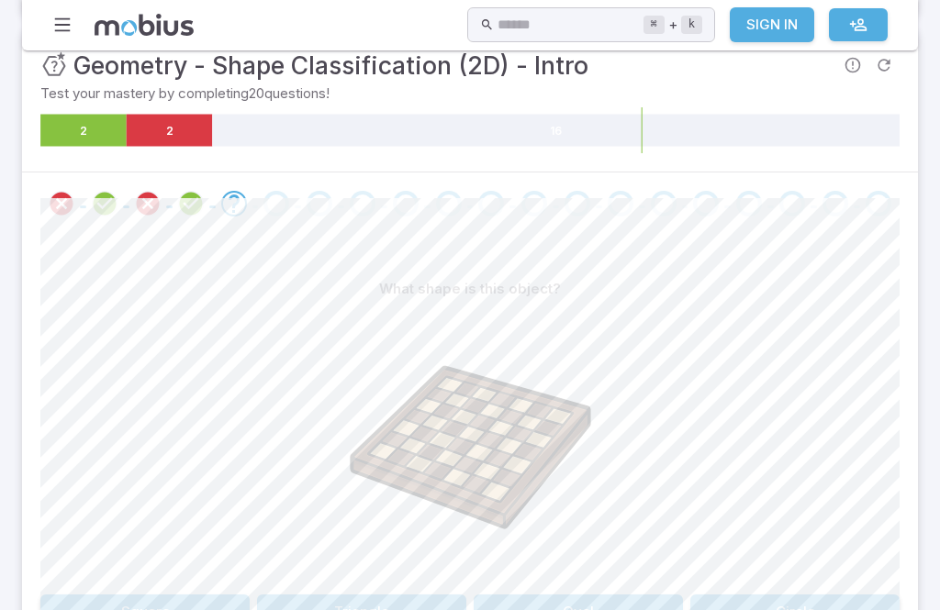
click at [128, 603] on button "Square" at bounding box center [144, 612] width 209 height 35
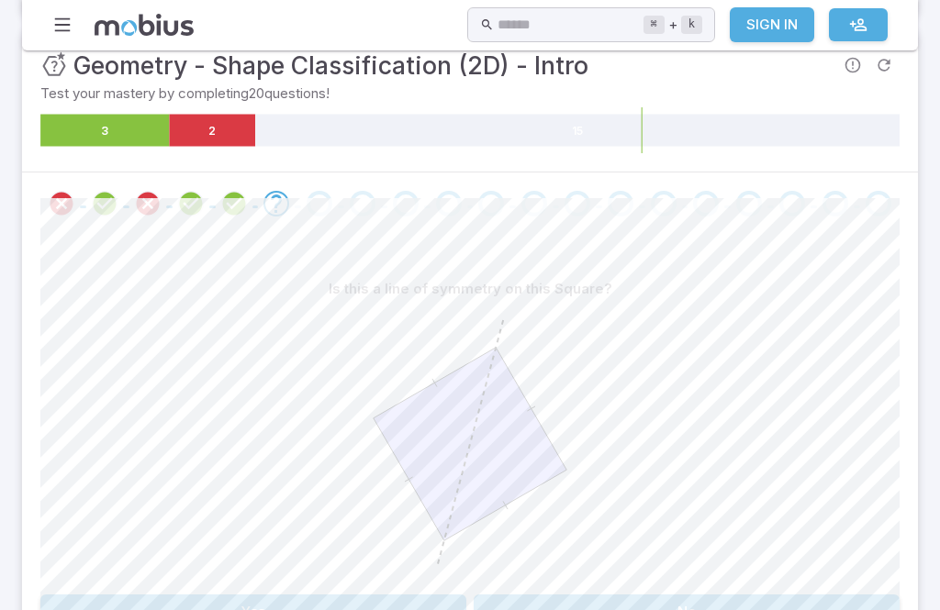
click at [777, 609] on button "No" at bounding box center [687, 612] width 426 height 35
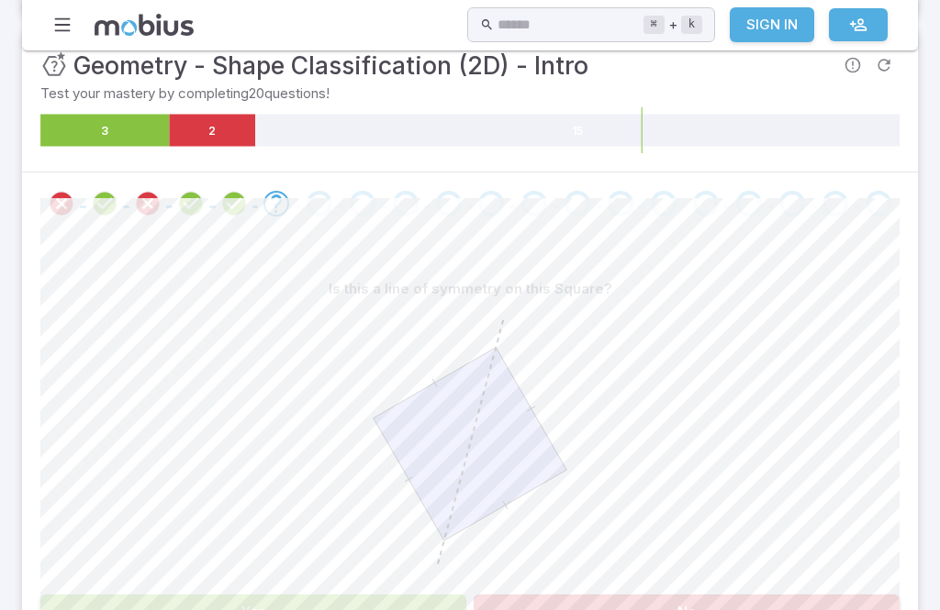
click at [152, 598] on button "Yes" at bounding box center [253, 612] width 426 height 35
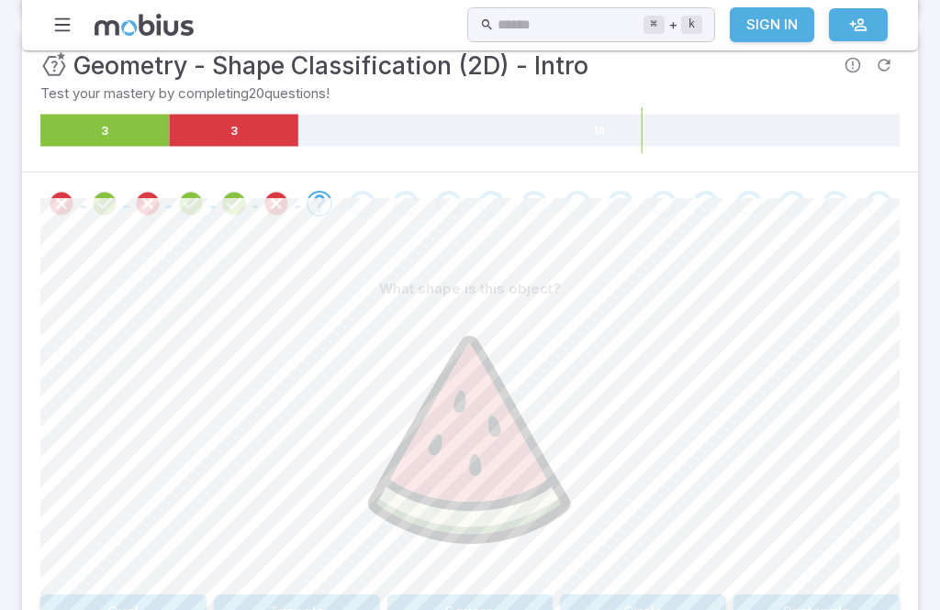
click at [309, 608] on button "Triangle" at bounding box center [297, 612] width 166 height 35
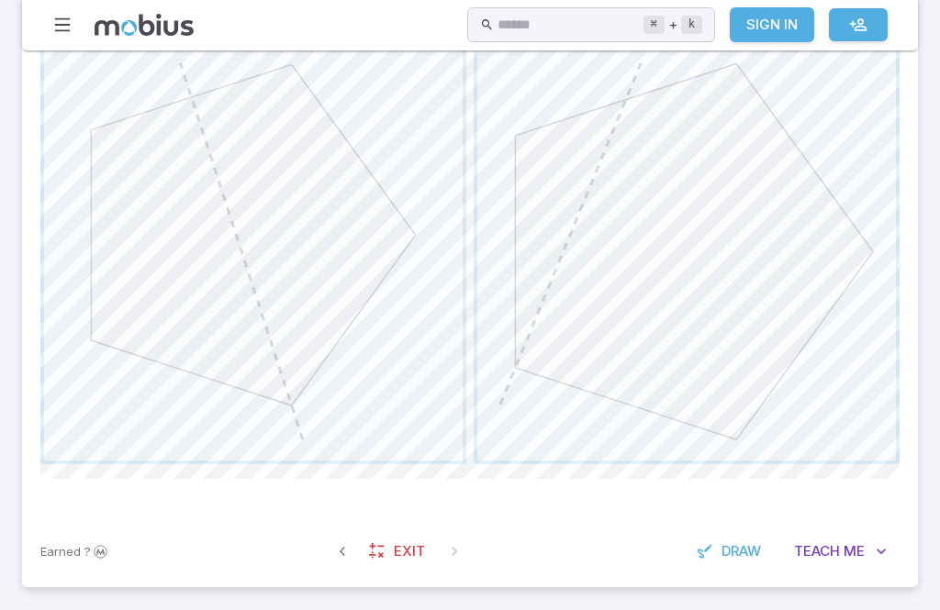
scroll to position [881, 0]
click at [232, 355] on span "button" at bounding box center [253, 255] width 419 height 419
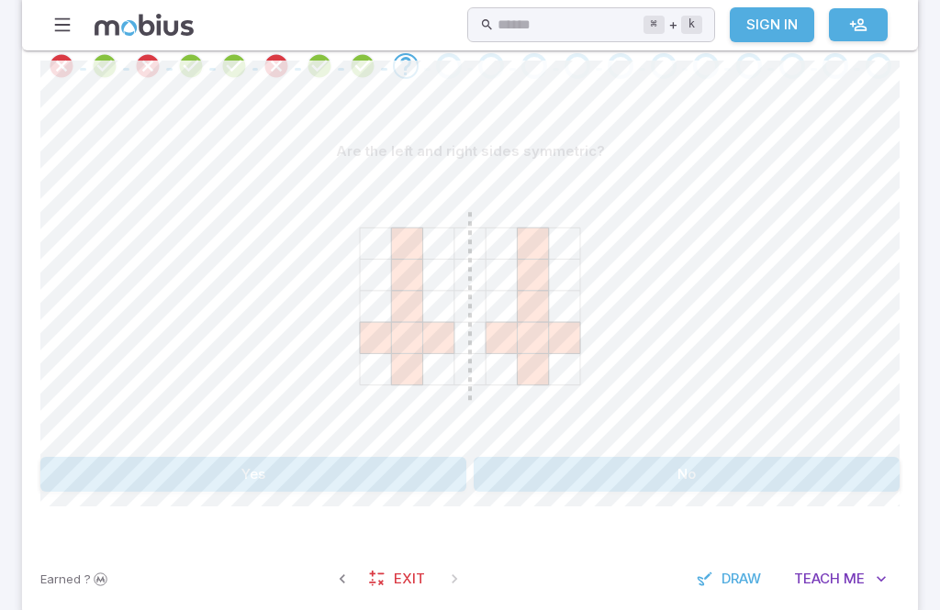
scroll to position [465, 0]
click at [806, 482] on button "No" at bounding box center [687, 475] width 426 height 35
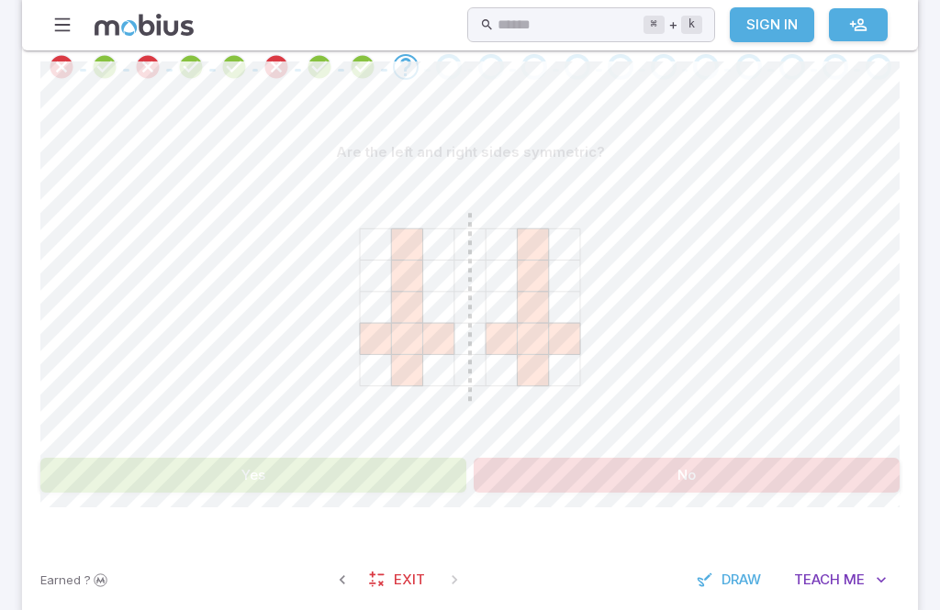
click at [141, 472] on button "Yes" at bounding box center [253, 475] width 426 height 35
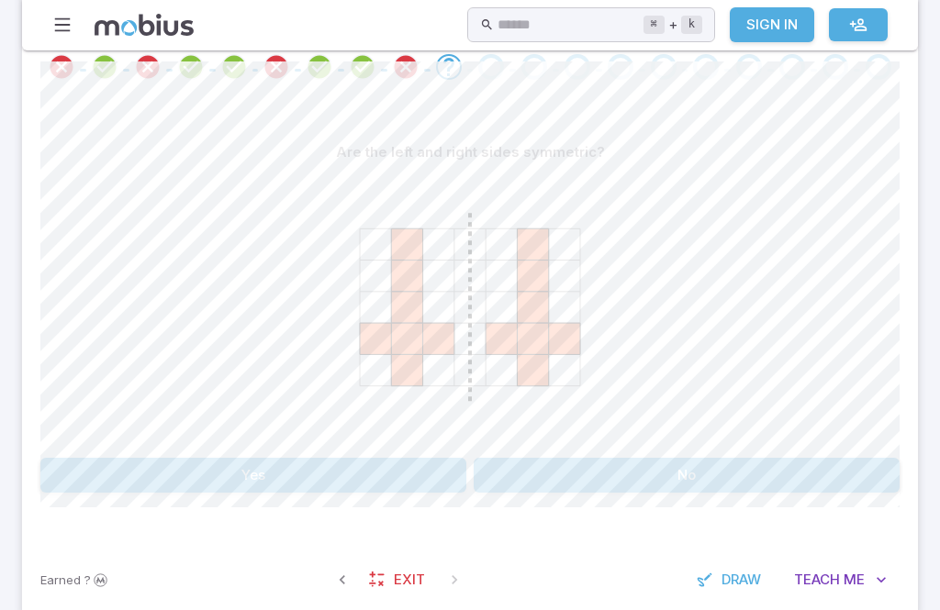
click at [132, 469] on button "Yes" at bounding box center [253, 475] width 426 height 35
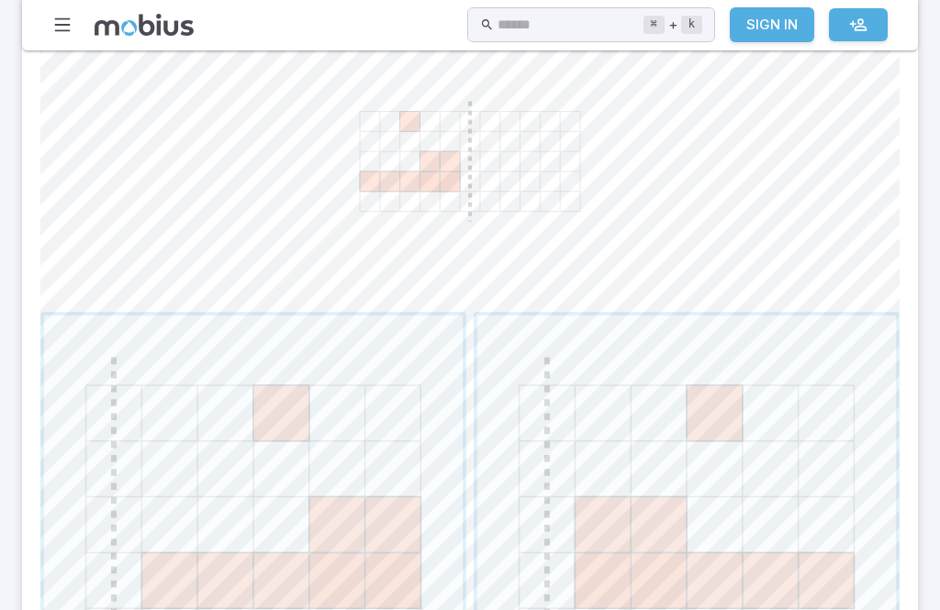
scroll to position [609, 0]
click at [212, 518] on span "button" at bounding box center [253, 528] width 419 height 419
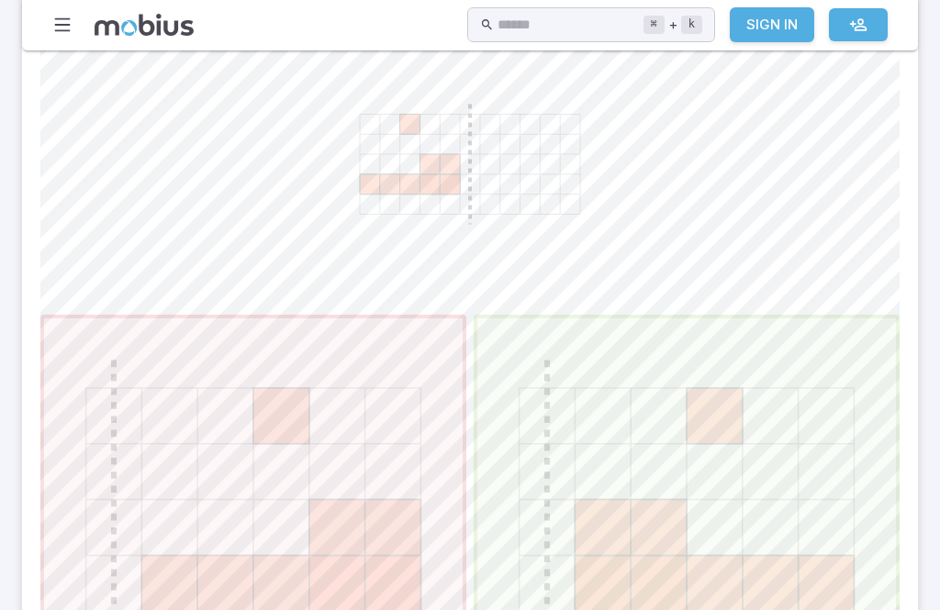
click at [849, 476] on span "button" at bounding box center [686, 528] width 419 height 419
click at [831, 457] on span "button" at bounding box center [686, 528] width 419 height 419
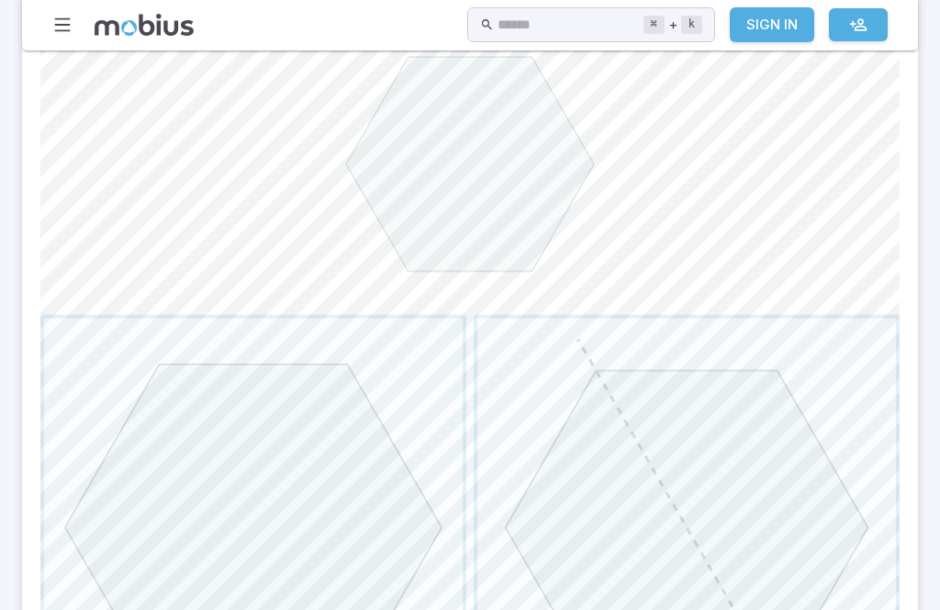
click at [831, 456] on span "button" at bounding box center [686, 528] width 419 height 419
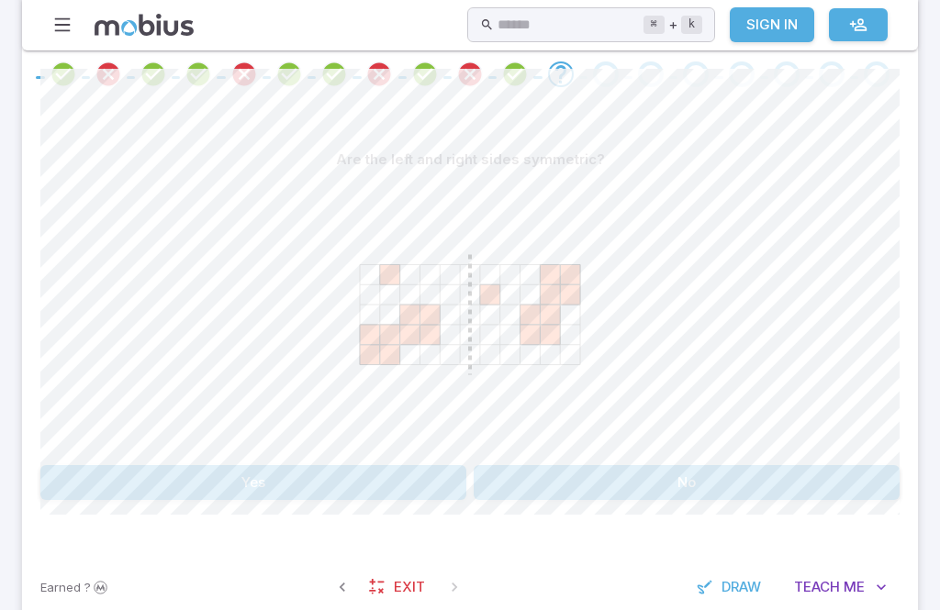
scroll to position [457, 0]
click at [141, 476] on button "Yes" at bounding box center [253, 483] width 426 height 35
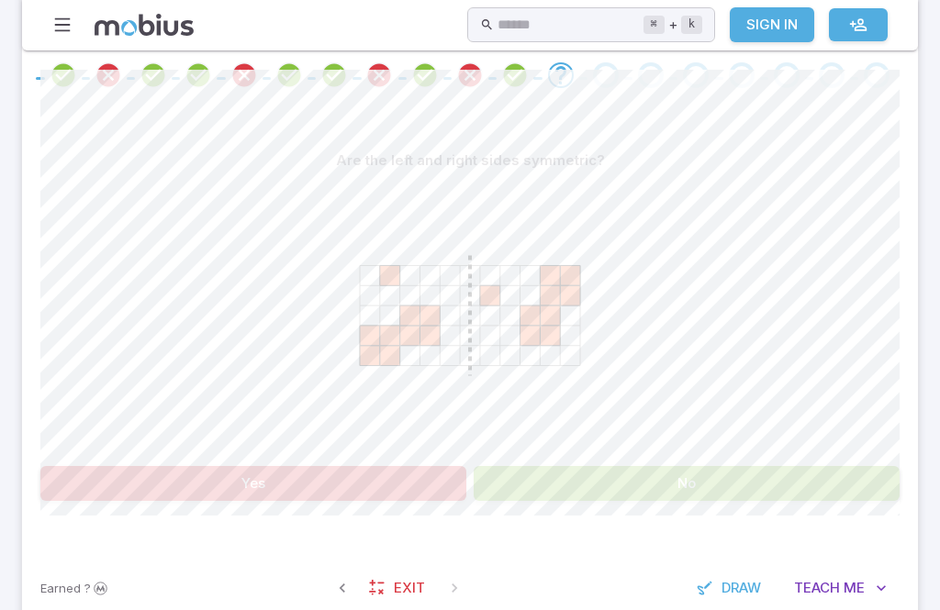
click at [833, 453] on div at bounding box center [469, 318] width 859 height 281
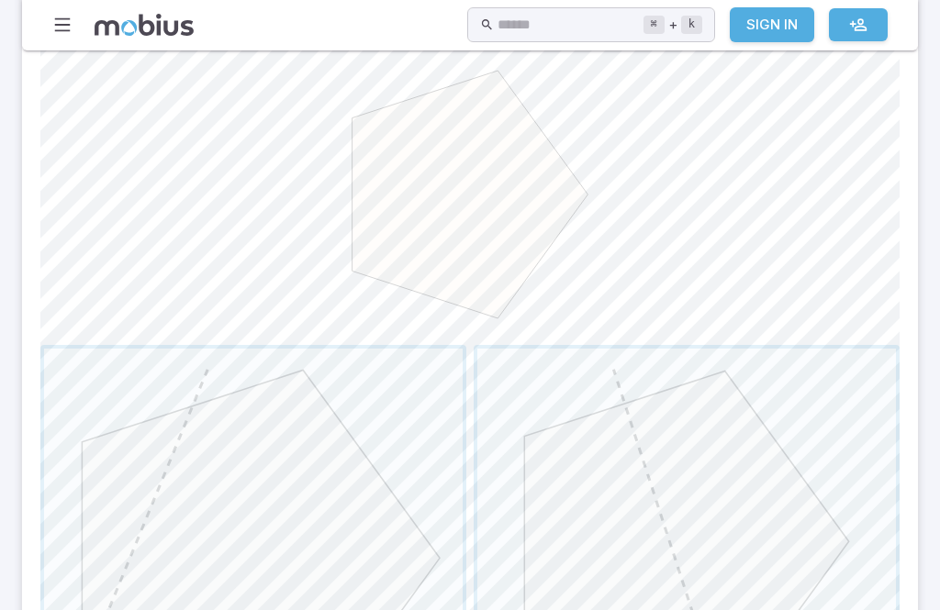
click at [725, 518] on span "button" at bounding box center [686, 559] width 419 height 419
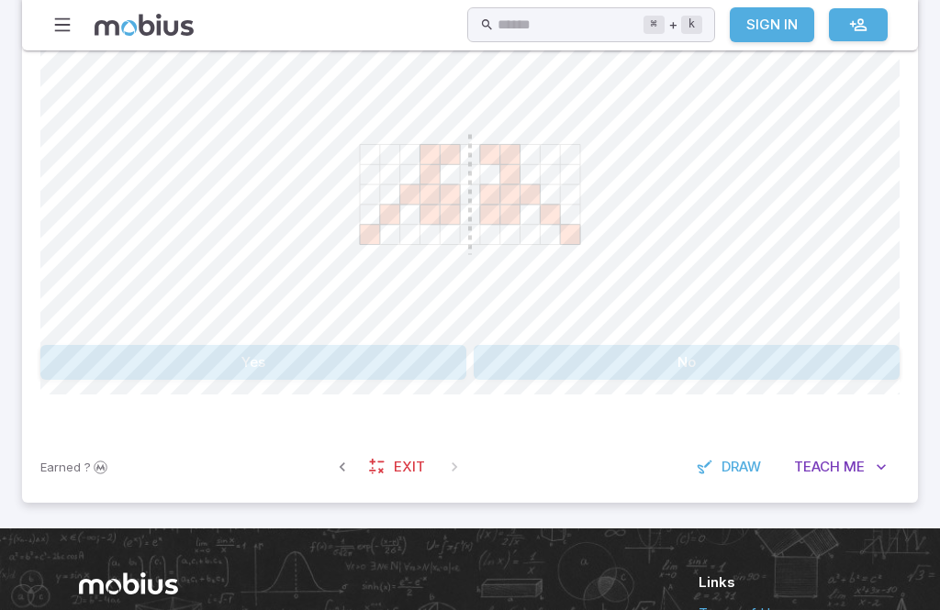
click at [717, 350] on button "No" at bounding box center [687, 362] width 426 height 35
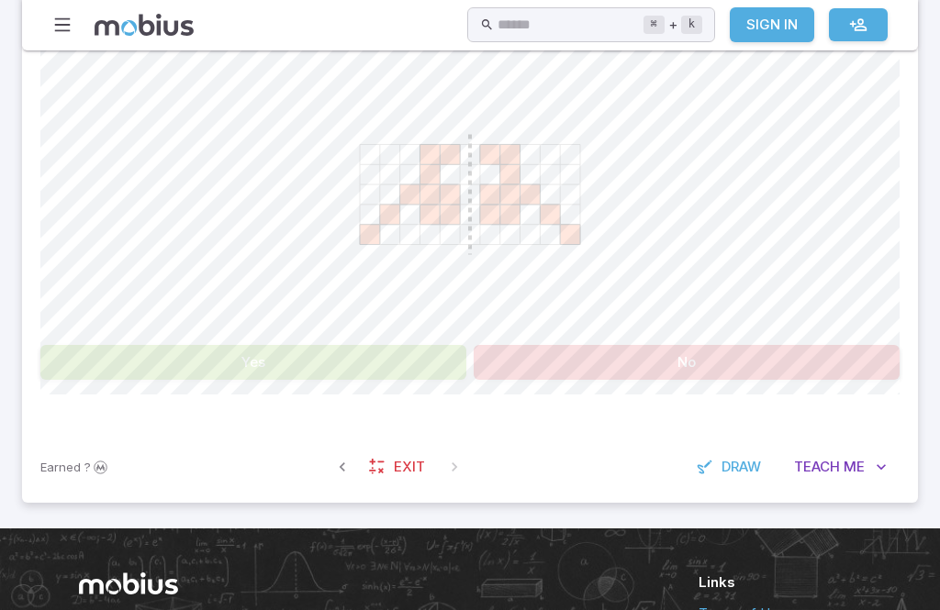
click at [397, 336] on div "Are the left and right sides symmetric? Yes No" at bounding box center [469, 201] width 859 height 358
click at [397, 335] on div "Are the left and right sides symmetric? Yes No" at bounding box center [469, 201] width 859 height 358
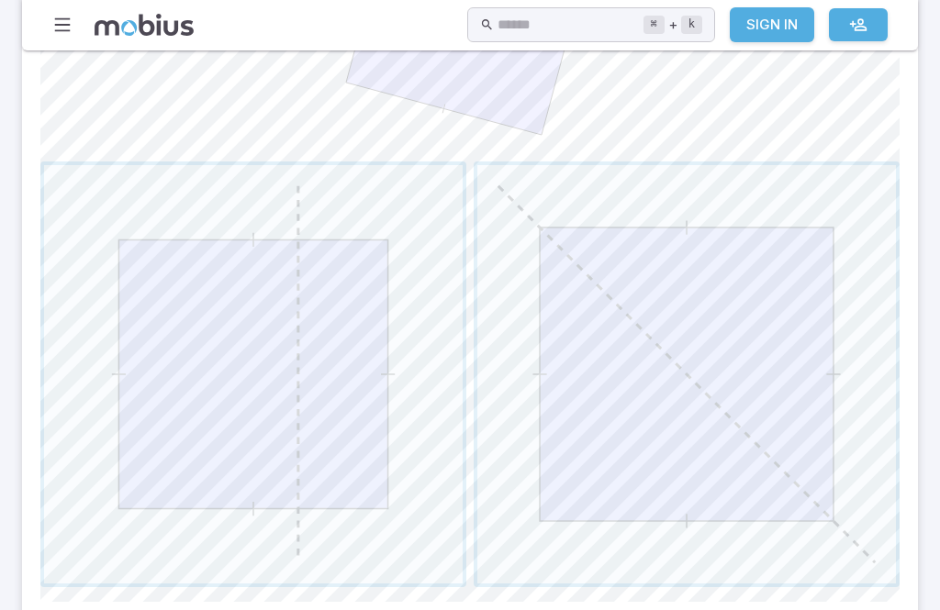
scroll to position [762, 0]
click at [745, 367] on span "button" at bounding box center [686, 374] width 419 height 419
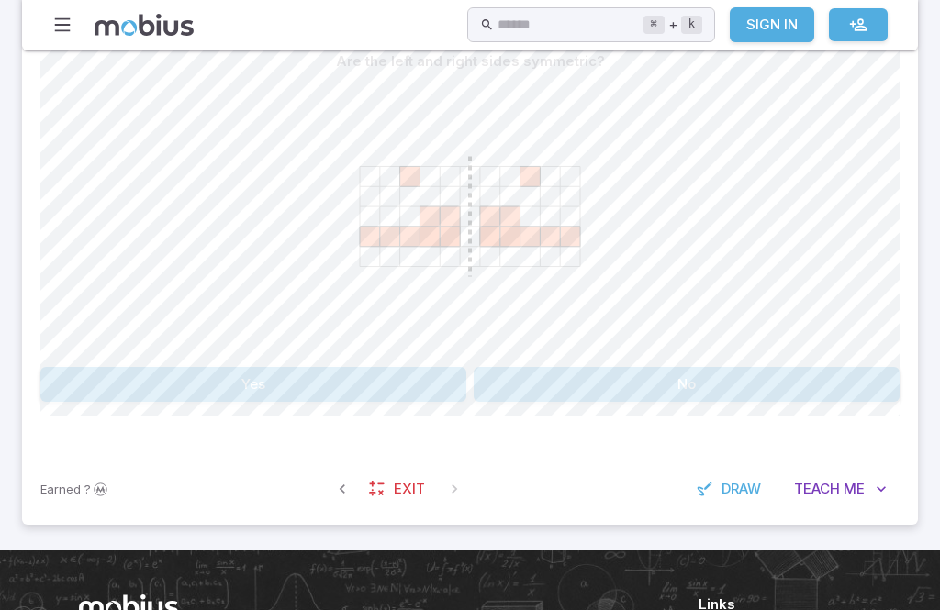
scroll to position [526, 0]
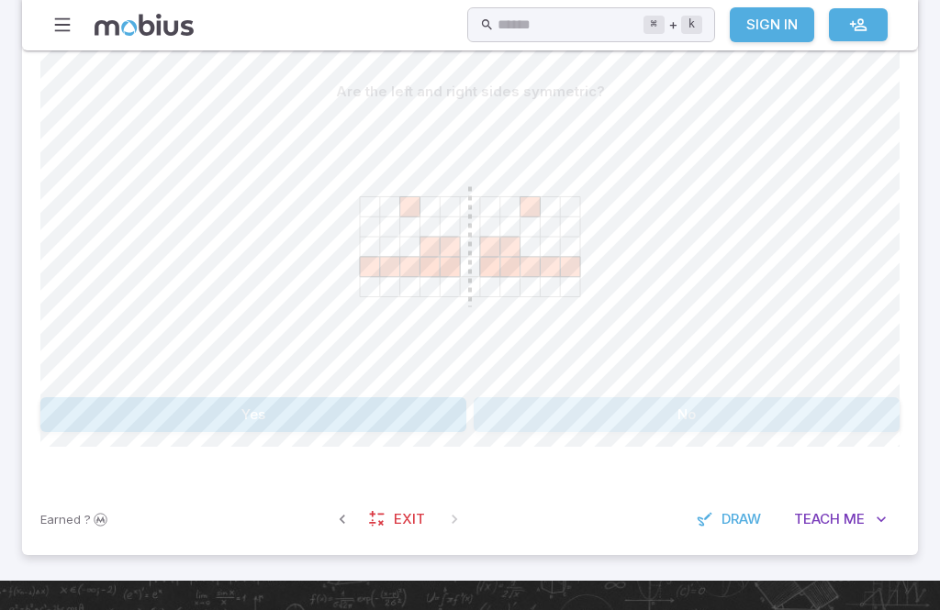
click at [799, 414] on button "No" at bounding box center [687, 414] width 426 height 35
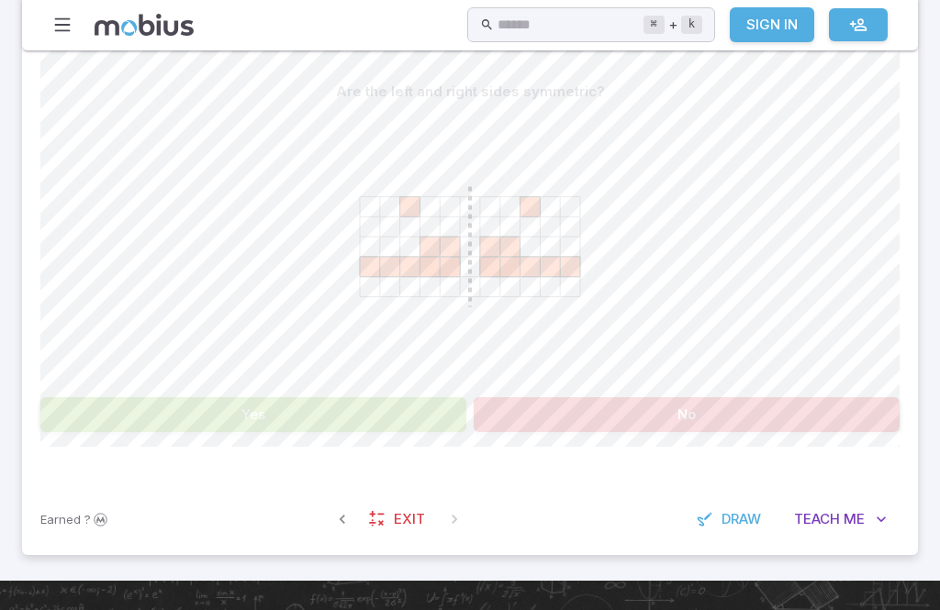
click at [438, 419] on button "Yes" at bounding box center [253, 414] width 426 height 35
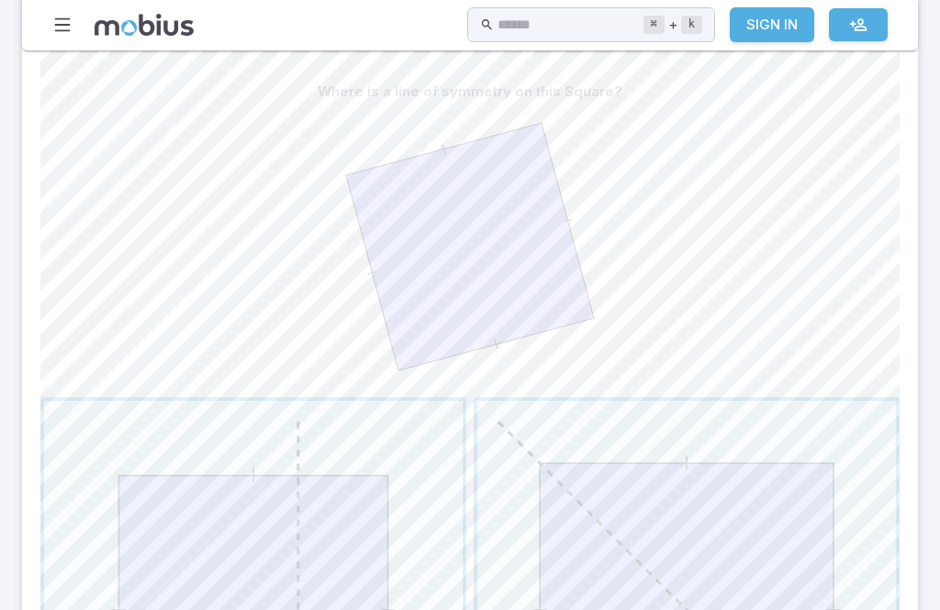
click at [676, 568] on span "button" at bounding box center [686, 610] width 419 height 419
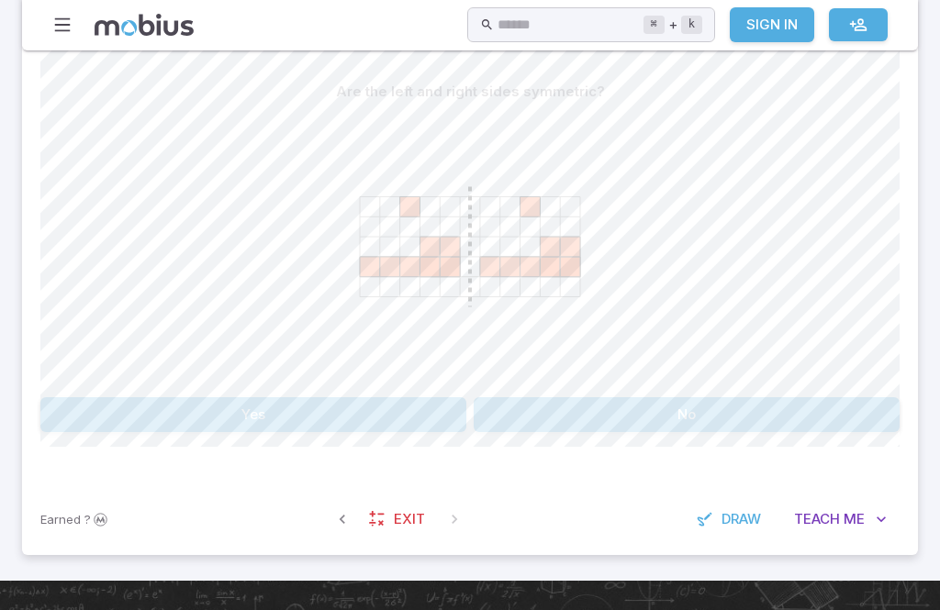
click at [375, 398] on button "Yes" at bounding box center [253, 414] width 426 height 35
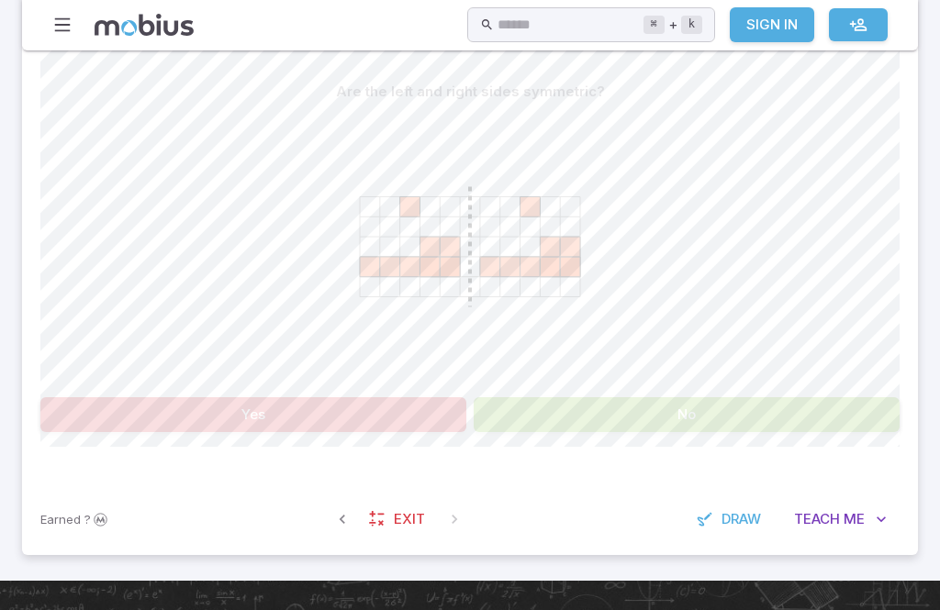
click at [606, 417] on button "No" at bounding box center [687, 414] width 426 height 35
click at [653, 418] on button "No" at bounding box center [687, 414] width 426 height 35
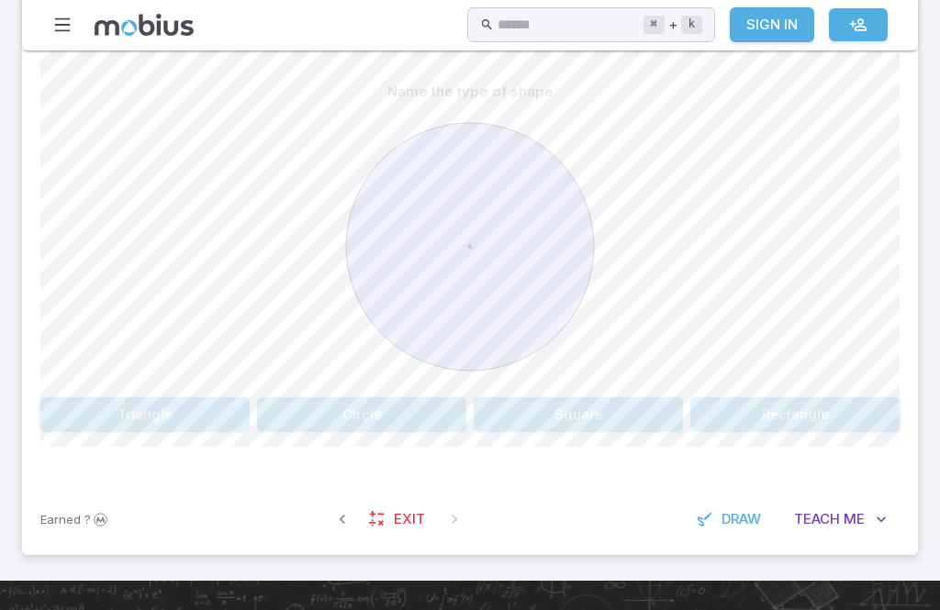
click at [395, 399] on button "Circle" at bounding box center [361, 414] width 209 height 35
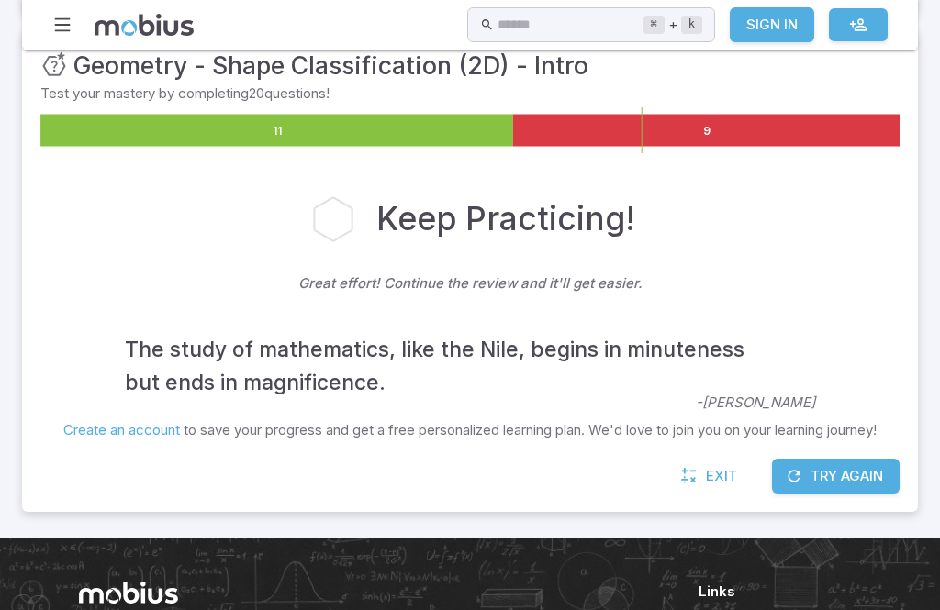
scroll to position [328, 0]
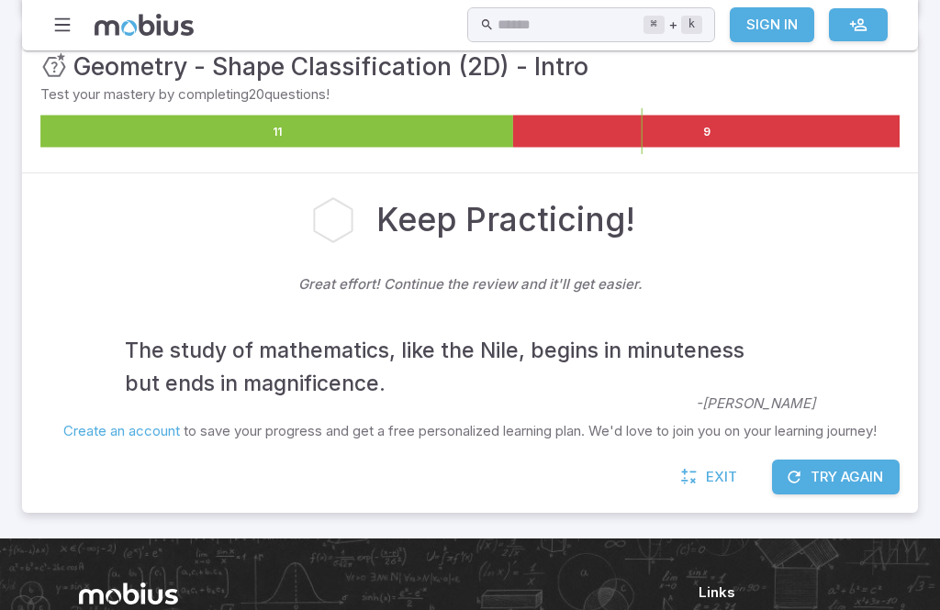
click at [854, 473] on button "Try Again" at bounding box center [836, 477] width 128 height 35
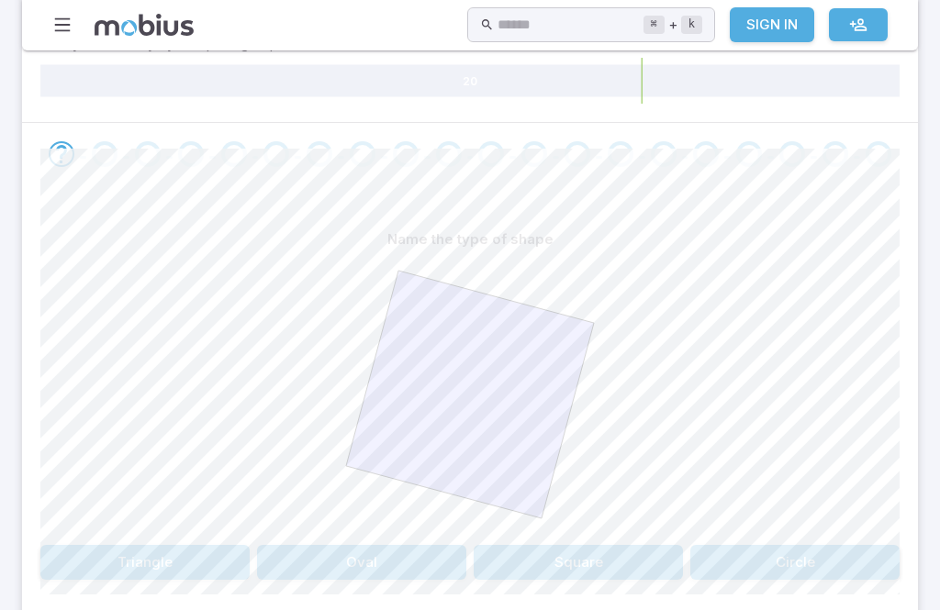
scroll to position [379, 0]
click at [658, 564] on button "Square" at bounding box center [578, 561] width 209 height 35
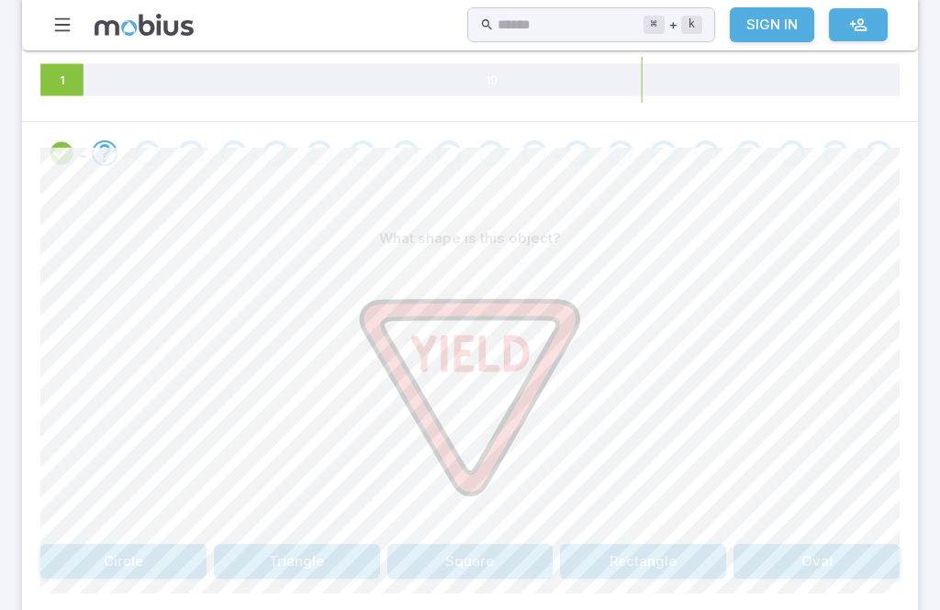
click at [286, 571] on button "Triangle" at bounding box center [297, 561] width 166 height 35
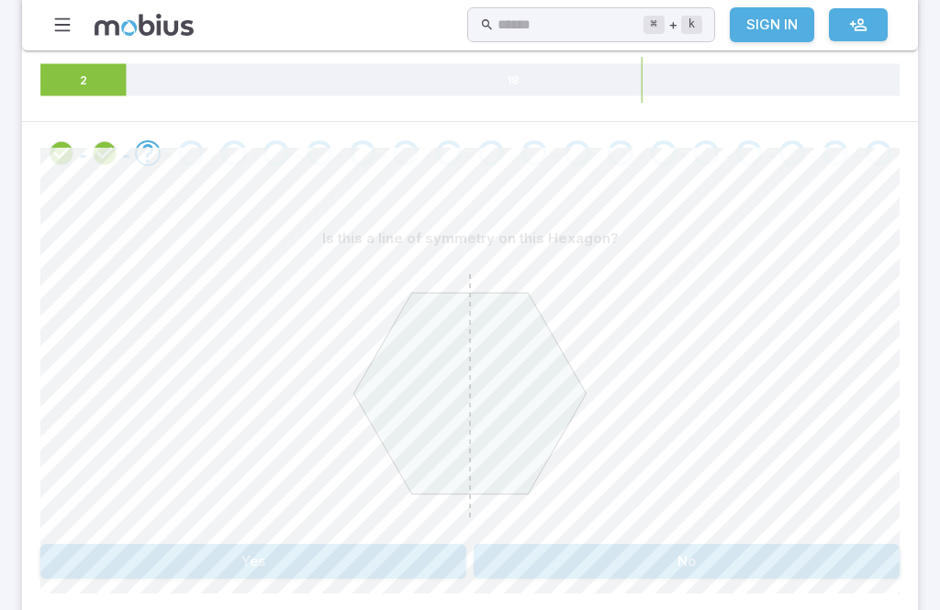
click at [190, 562] on button "Yes" at bounding box center [253, 561] width 426 height 35
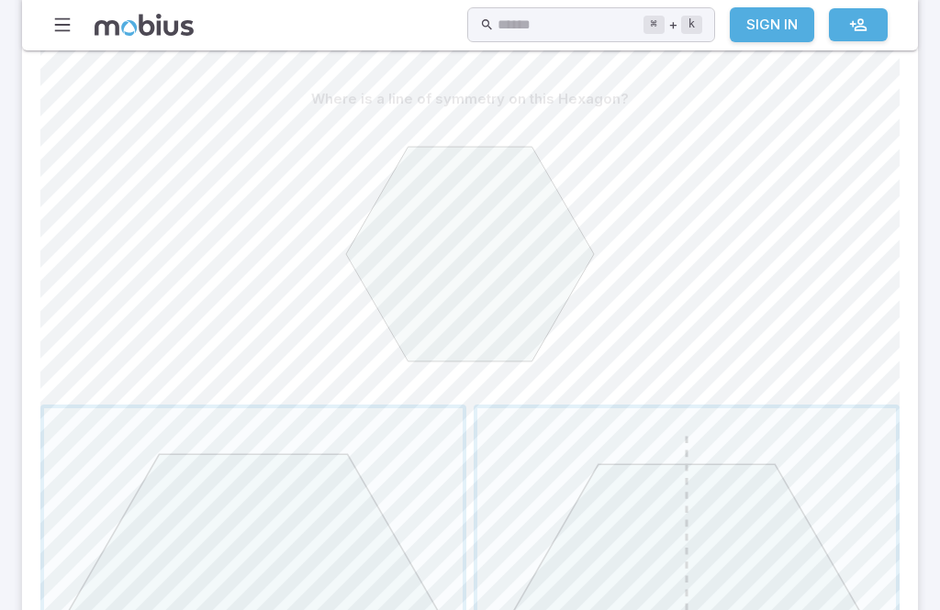
scroll to position [518, 0]
click at [751, 498] on span "button" at bounding box center [686, 618] width 419 height 419
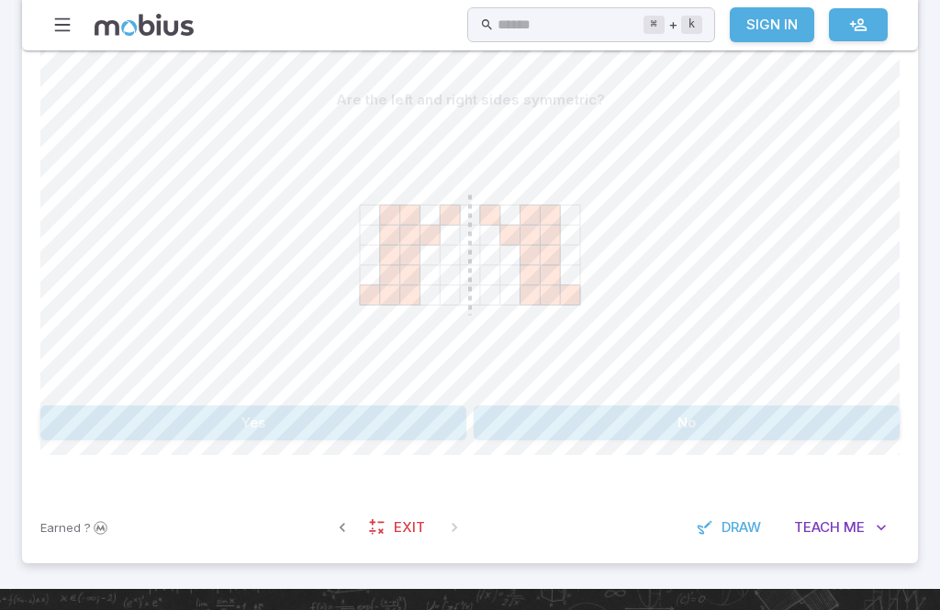
click at [826, 406] on button "No" at bounding box center [687, 423] width 426 height 35
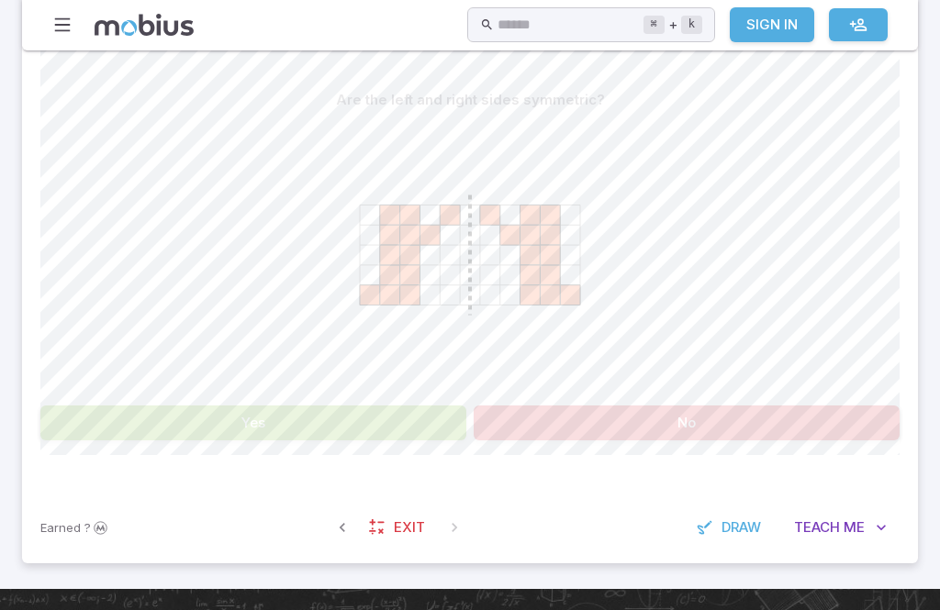
click at [134, 437] on button "Yes" at bounding box center [253, 423] width 426 height 35
click at [141, 445] on div "Are the left and right sides symmetric? Yes No" at bounding box center [469, 269] width 859 height 446
click at [159, 417] on button "Yes" at bounding box center [253, 423] width 426 height 35
click at [159, 416] on button "Yes" at bounding box center [253, 423] width 426 height 35
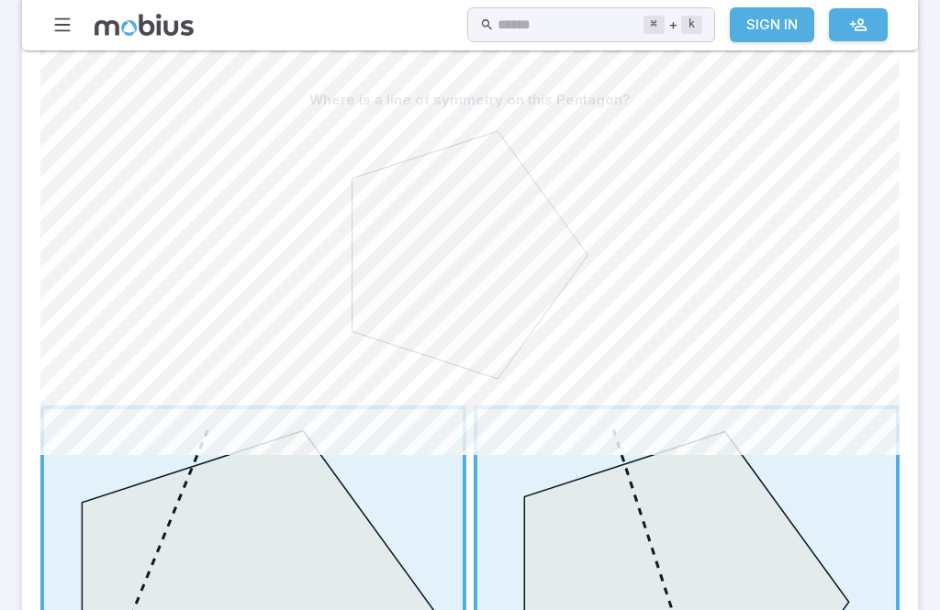
click at [188, 430] on span "button" at bounding box center [253, 618] width 419 height 419
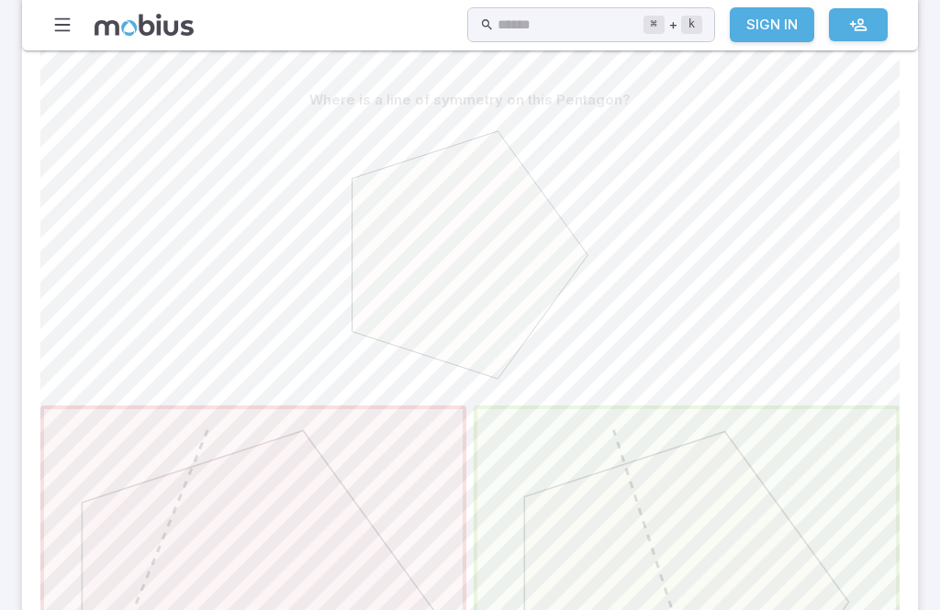
click at [782, 480] on span "button" at bounding box center [686, 618] width 419 height 419
click at [782, 479] on span "button" at bounding box center [686, 618] width 419 height 419
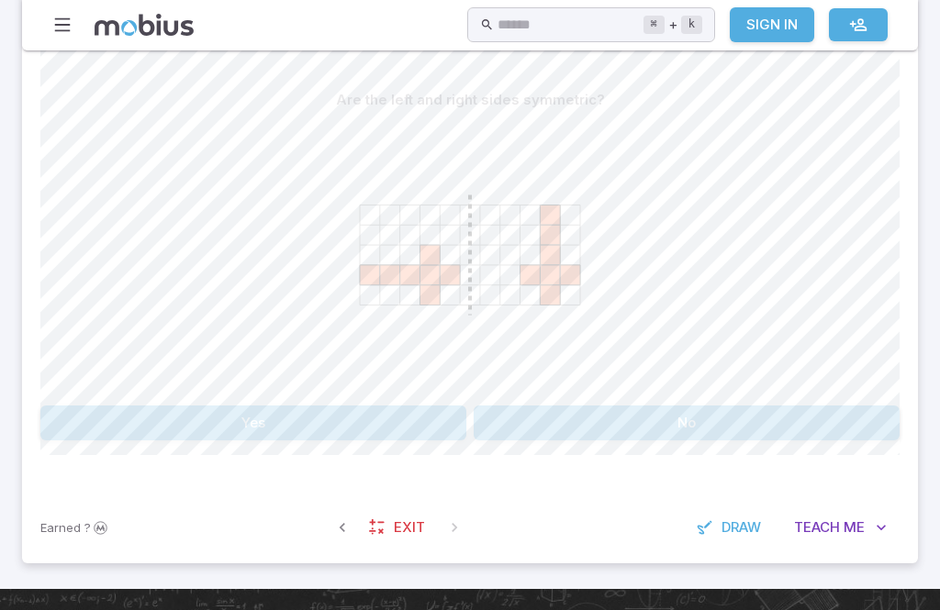
click at [791, 408] on button "No" at bounding box center [687, 423] width 426 height 35
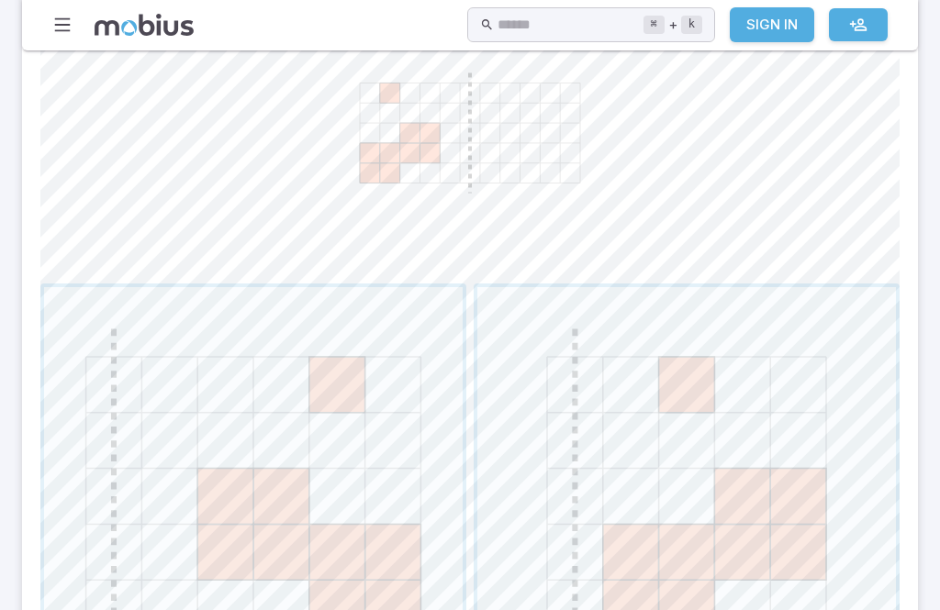
scroll to position [638, 0]
click at [264, 503] on span "button" at bounding box center [253, 498] width 419 height 419
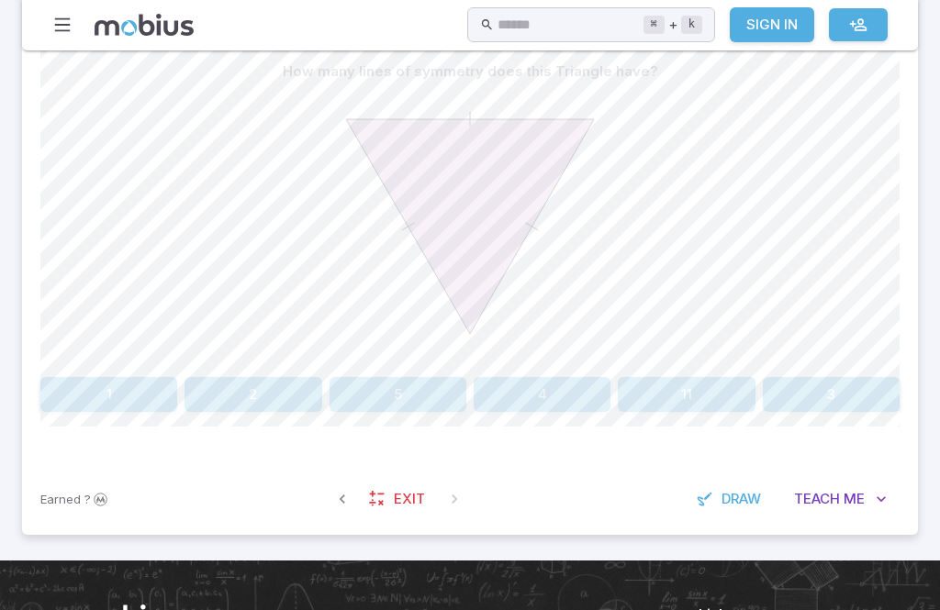
scroll to position [543, 0]
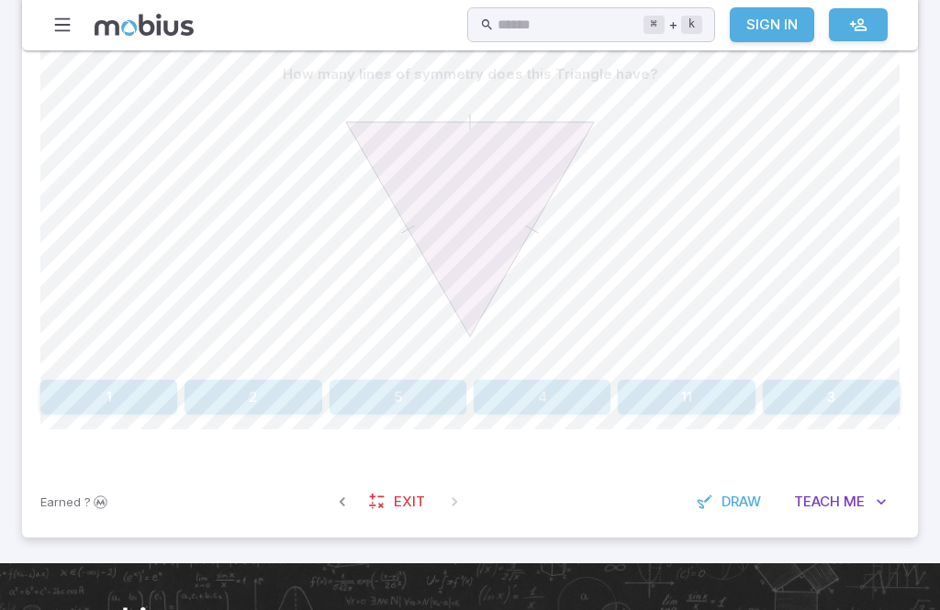
click at [937, 96] on section "Math / Grades / Grade 4 / Geometry - Shape Classification (2D) - Intro Geometry…" at bounding box center [470, 35] width 940 height 1057
click at [876, 386] on button "3" at bounding box center [831, 397] width 137 height 35
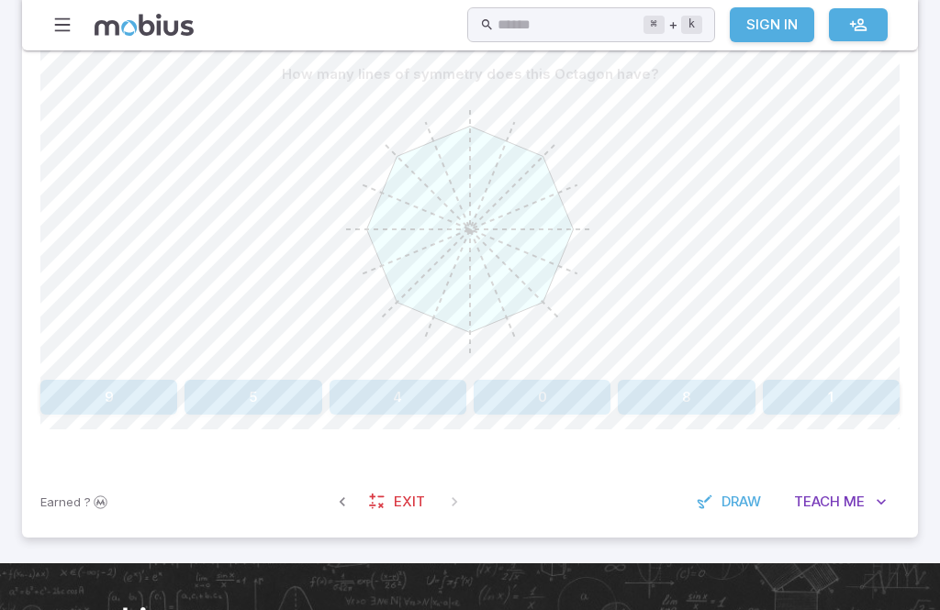
click at [579, 389] on button "0" at bounding box center [542, 397] width 137 height 35
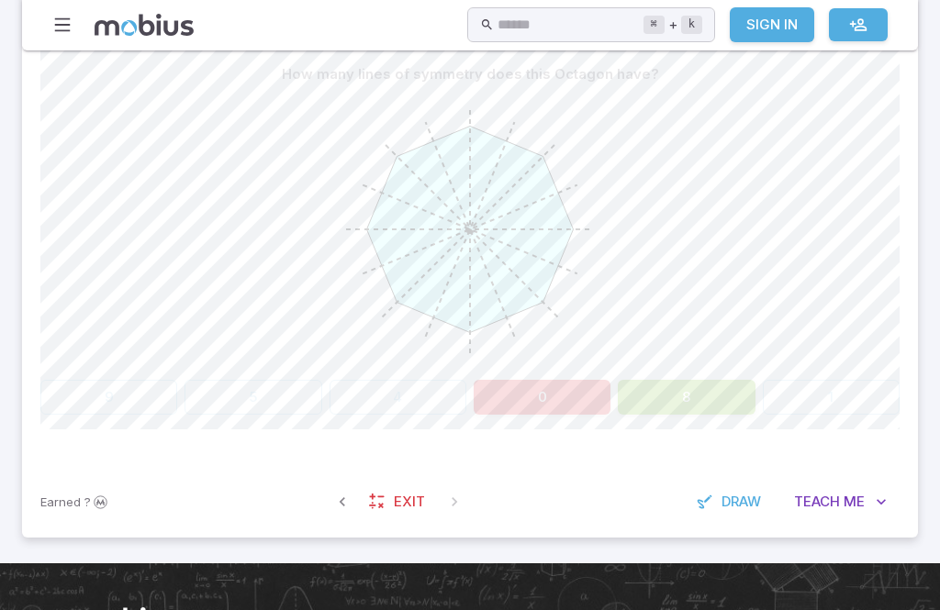
click at [678, 380] on button "8" at bounding box center [686, 397] width 137 height 35
click at [732, 397] on button "8" at bounding box center [686, 397] width 137 height 35
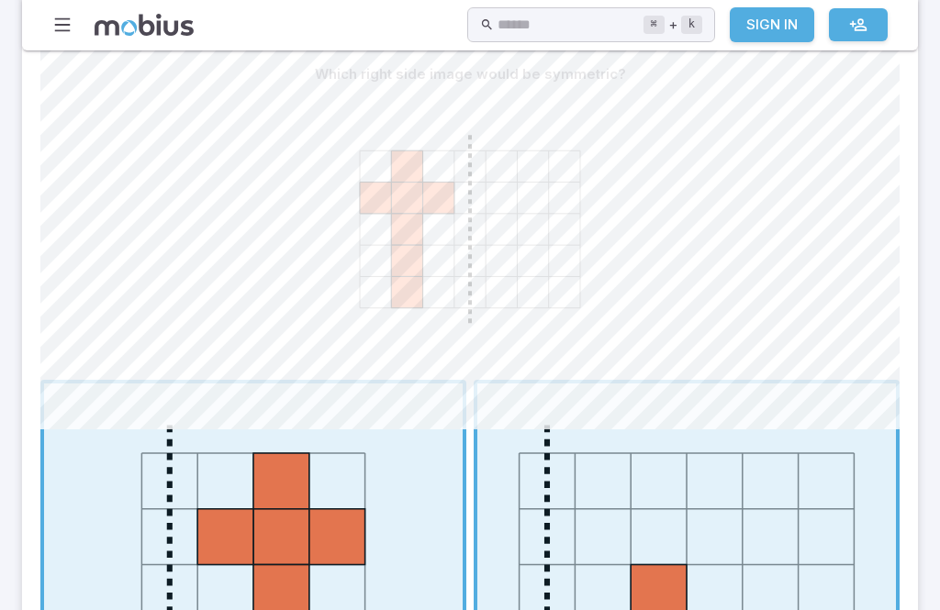
click at [674, 395] on span "button" at bounding box center [686, 593] width 419 height 419
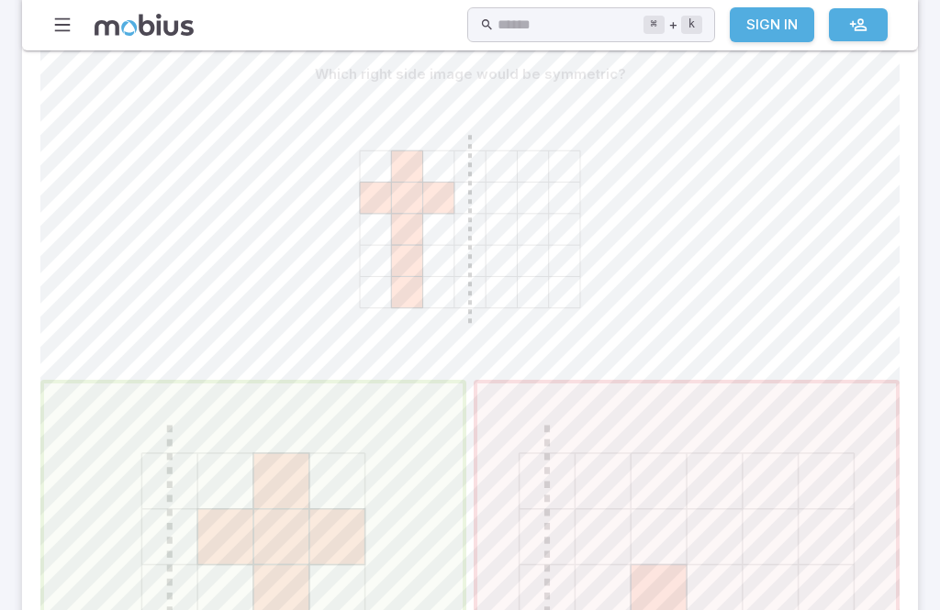
click at [240, 553] on span "button" at bounding box center [253, 593] width 419 height 419
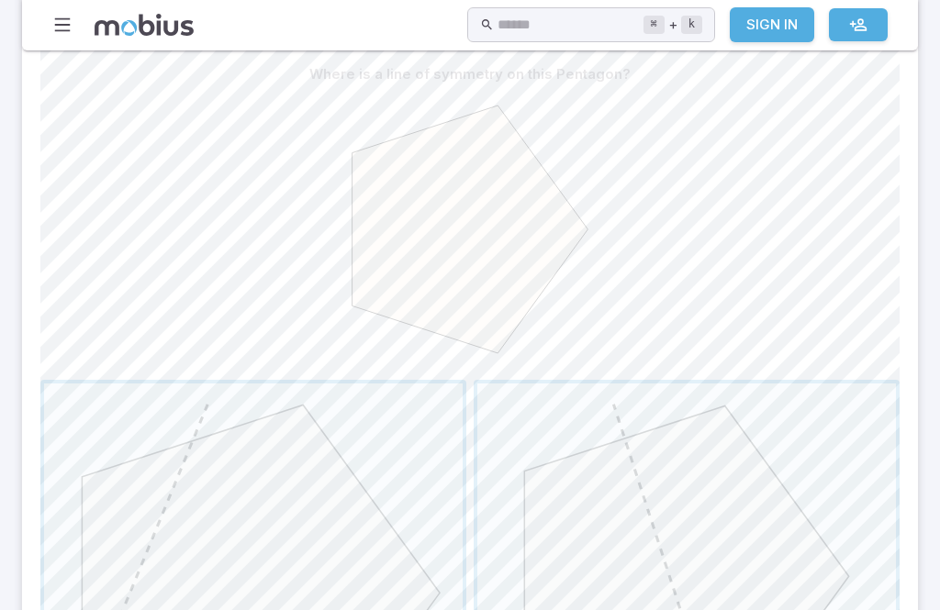
click at [706, 524] on span "button" at bounding box center [686, 593] width 419 height 419
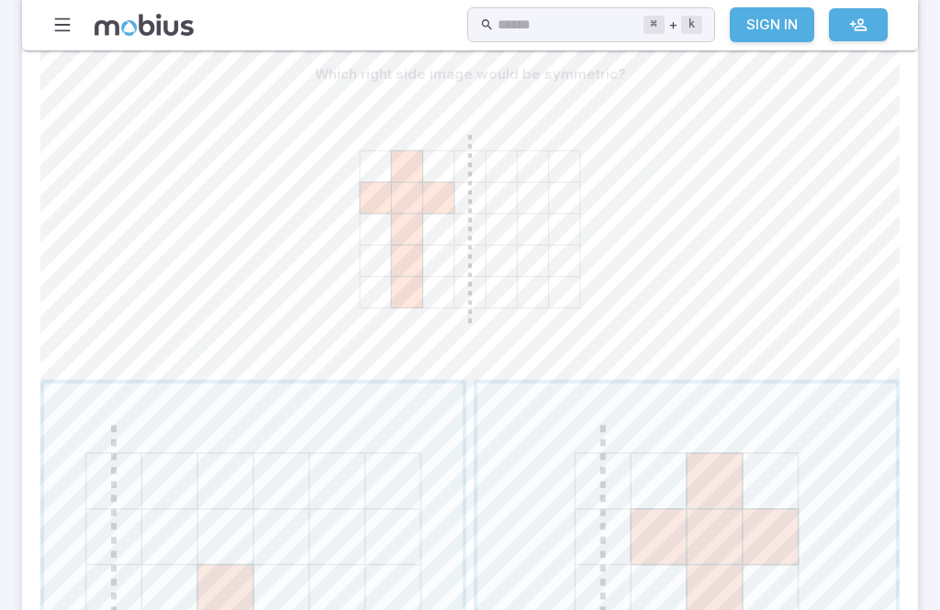
click at [740, 528] on span "button" at bounding box center [686, 593] width 419 height 419
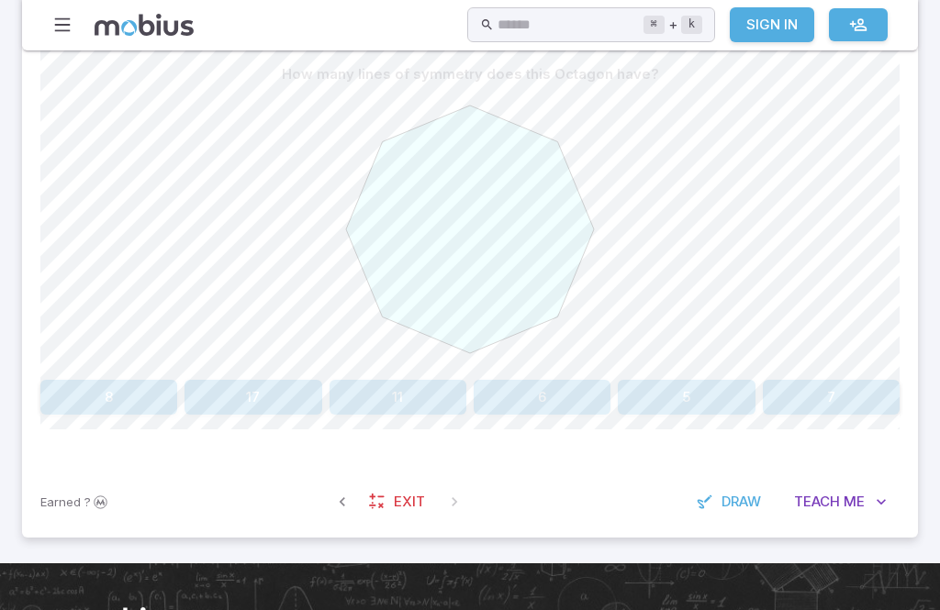
click at [97, 388] on button "8" at bounding box center [108, 397] width 137 height 35
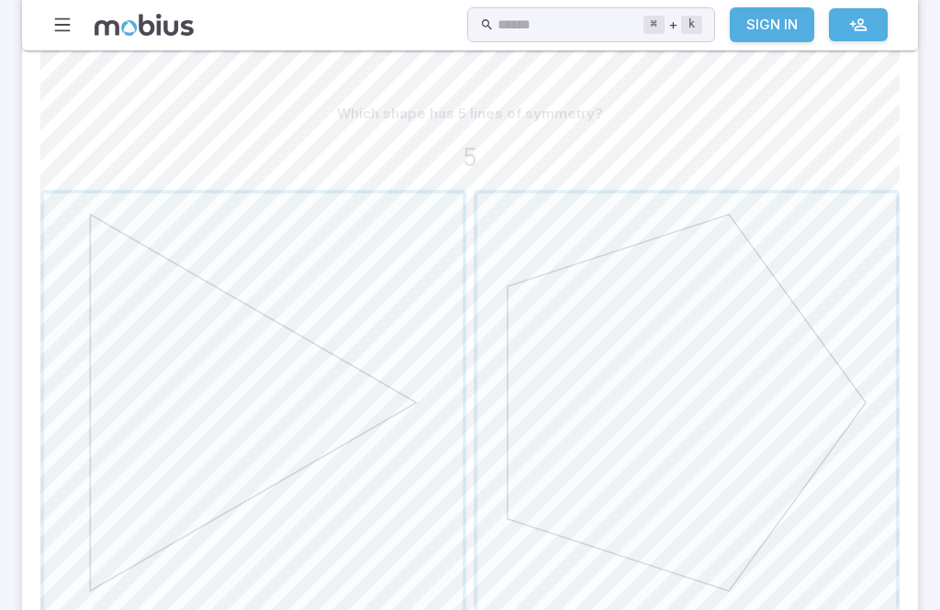
scroll to position [500, 0]
click at [679, 438] on span "button" at bounding box center [686, 406] width 419 height 419
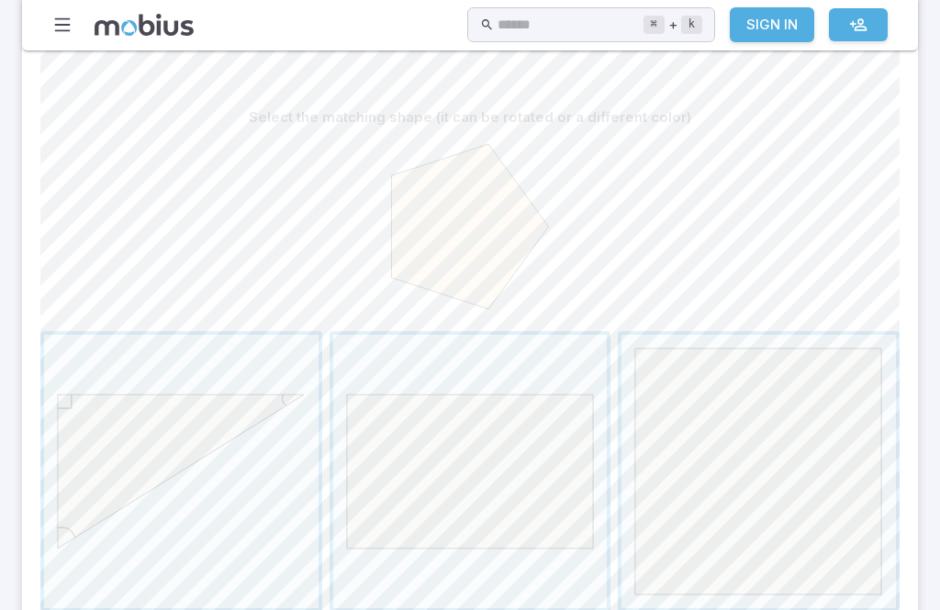
click at [703, 411] on span "button" at bounding box center [758, 472] width 274 height 274
click at [546, 465] on div at bounding box center [469, 616] width 859 height 570
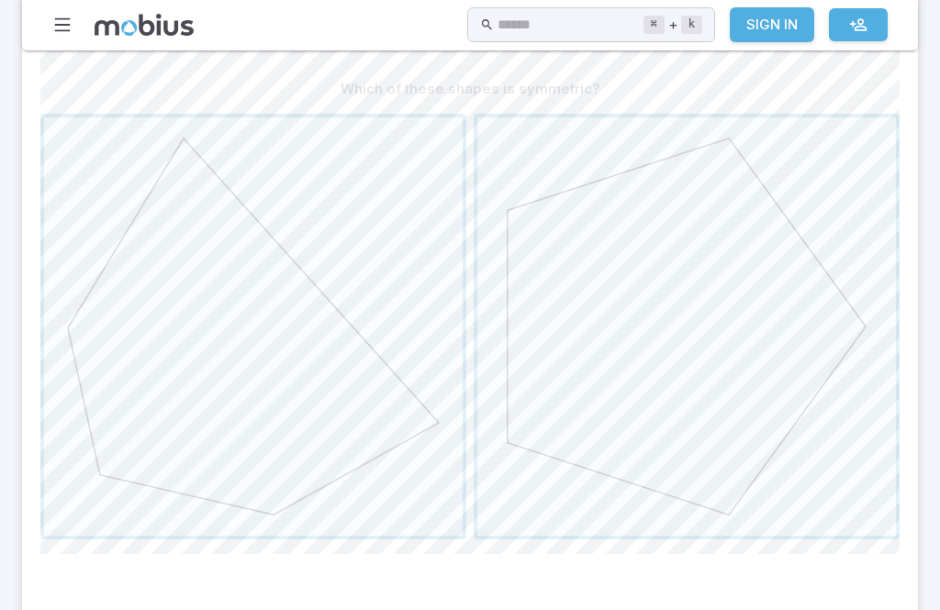
scroll to position [520, 0]
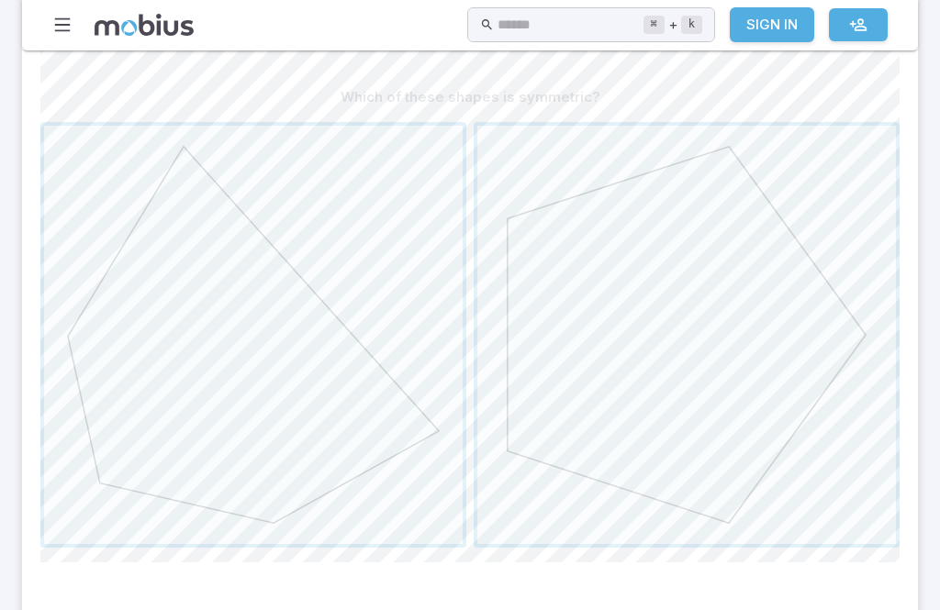
click at [777, 414] on span "button" at bounding box center [686, 336] width 419 height 419
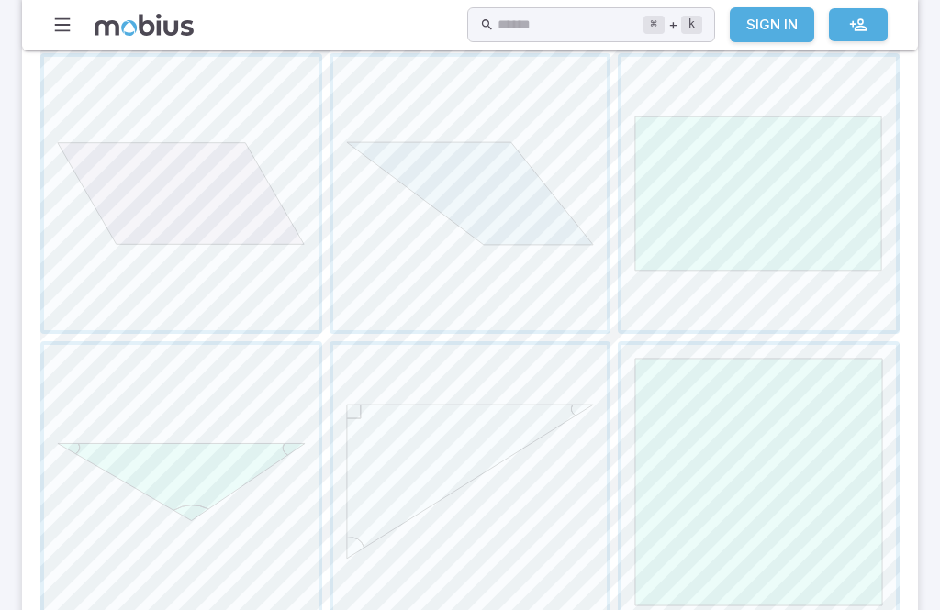
scroll to position [792, 0]
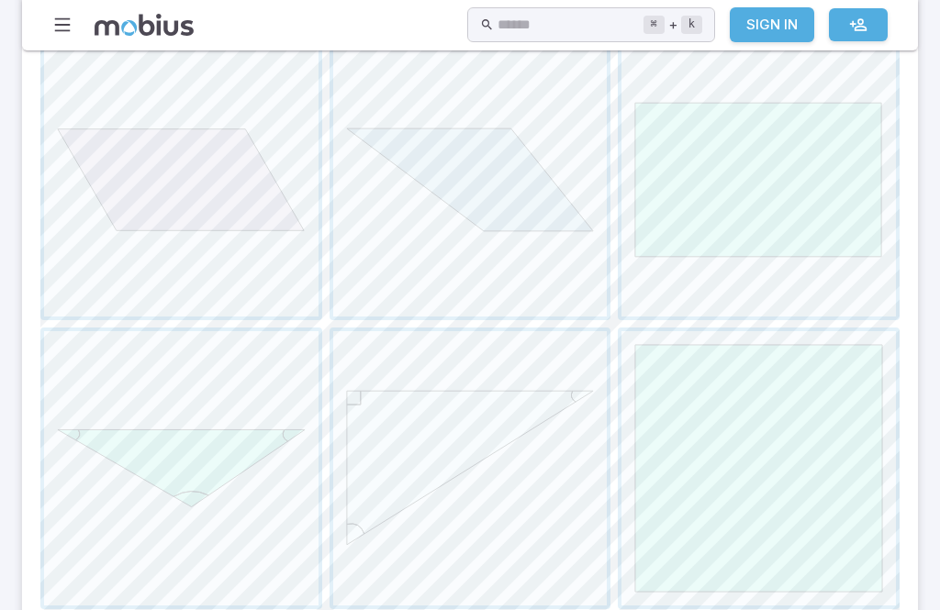
click at [455, 430] on span "button" at bounding box center [470, 468] width 274 height 274
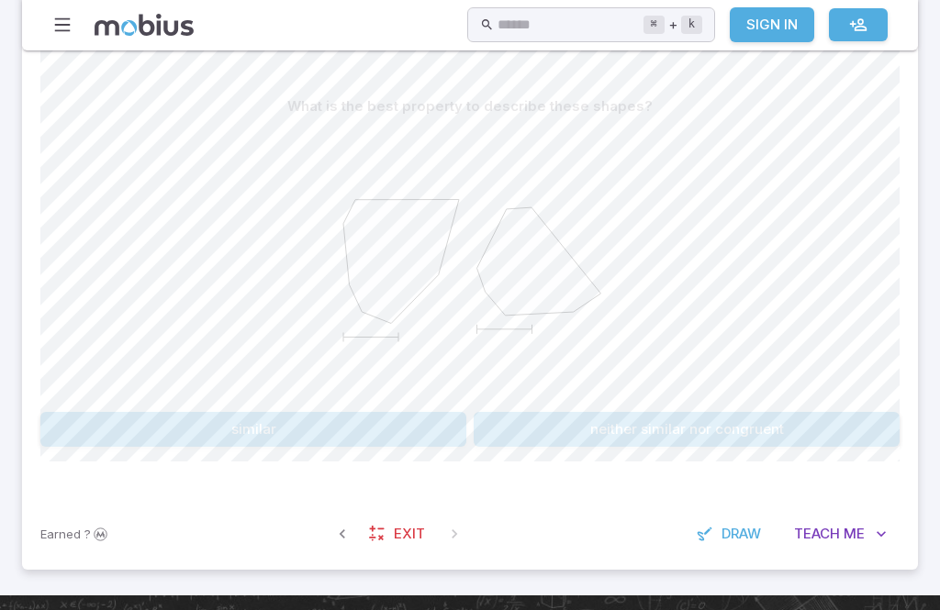
scroll to position [509, 0]
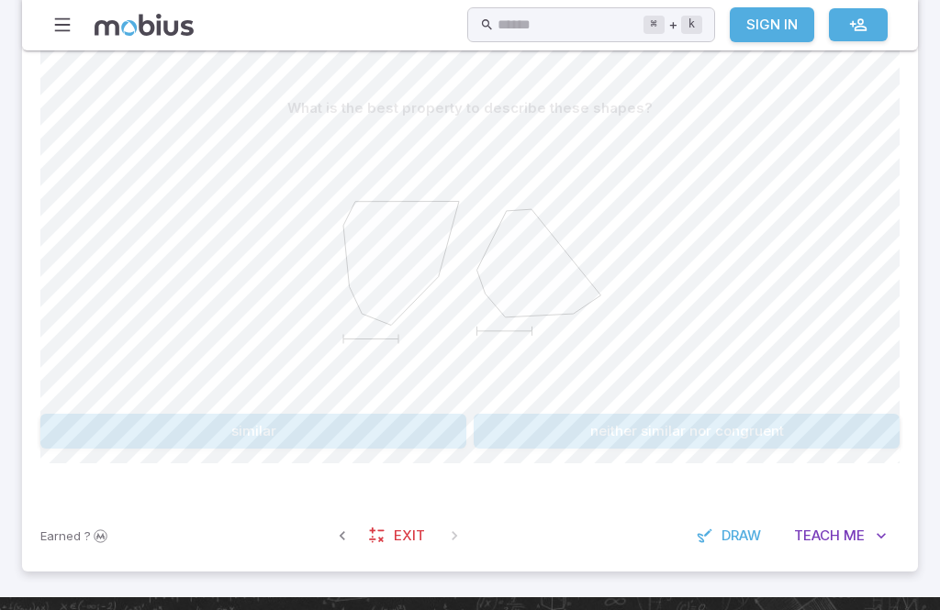
click at [391, 276] on icon at bounding box center [401, 264] width 116 height 124
click at [400, 293] on icon at bounding box center [401, 264] width 116 height 124
click at [386, 424] on button "similar" at bounding box center [253, 432] width 426 height 35
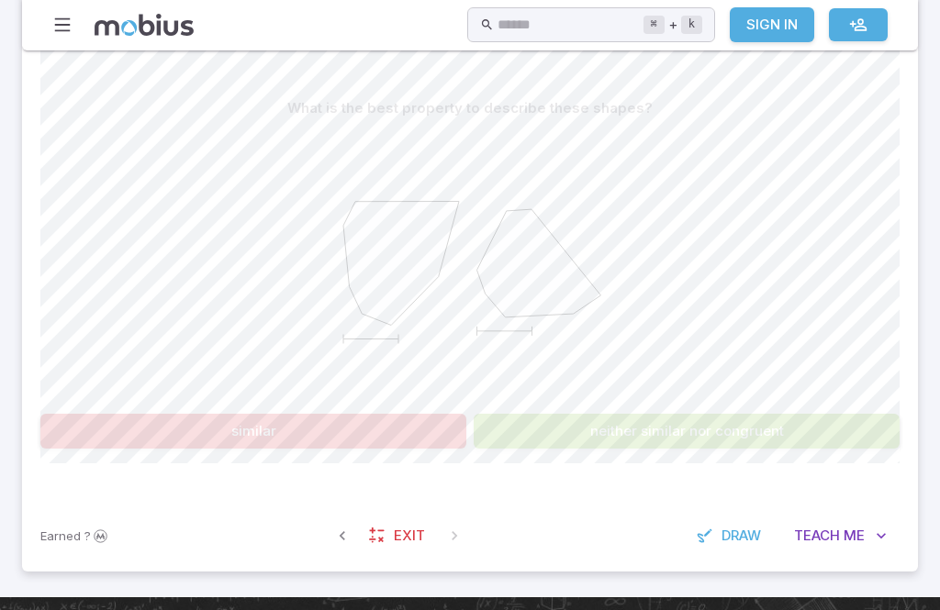
click at [632, 445] on button "neither similar nor congruent" at bounding box center [687, 431] width 426 height 35
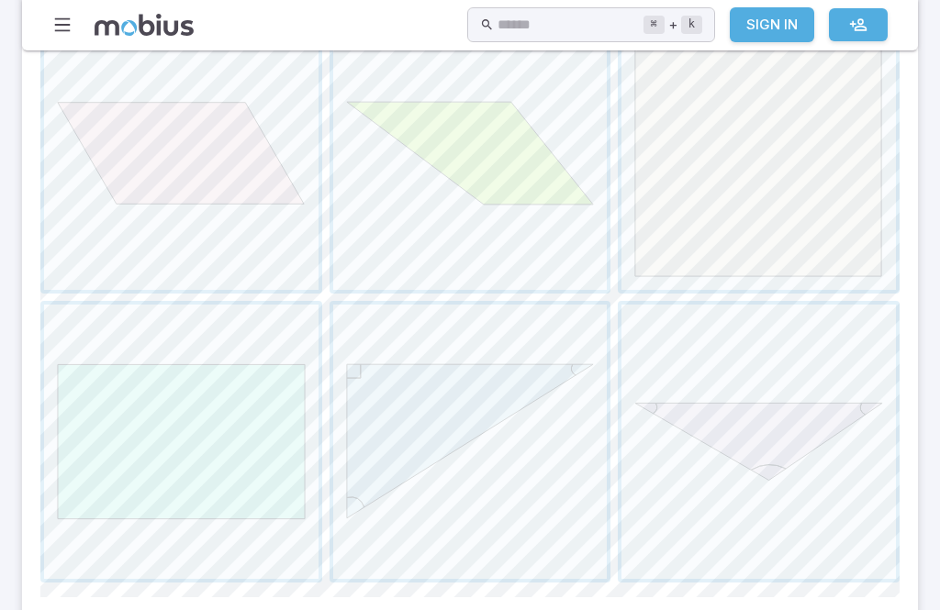
scroll to position [815, 0]
click at [263, 464] on span "button" at bounding box center [181, 445] width 274 height 274
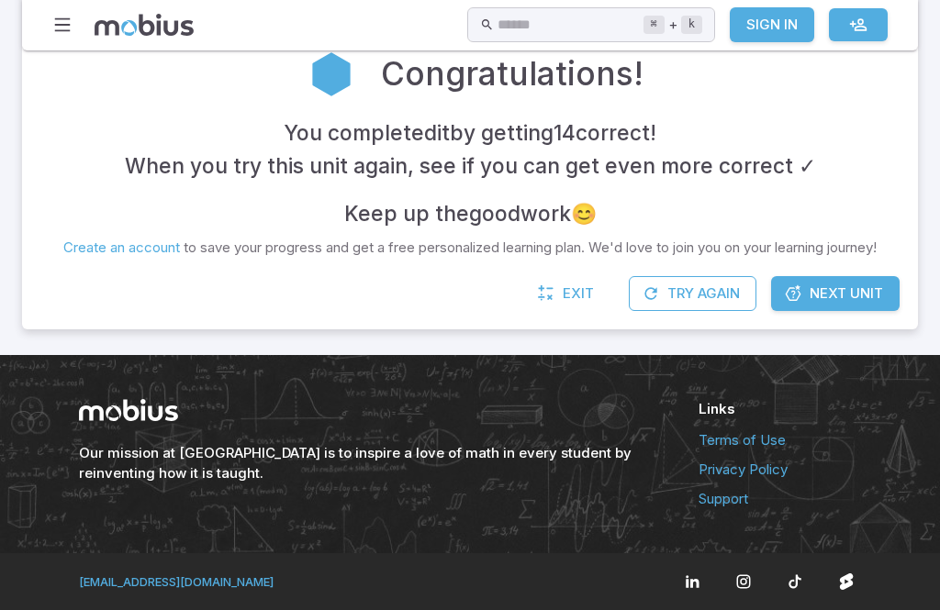
scroll to position [415, 0]
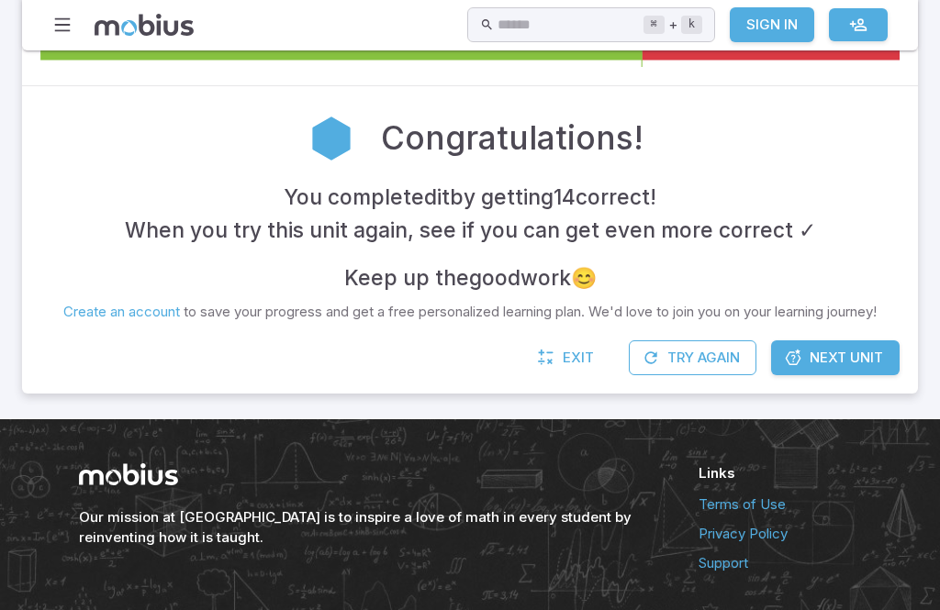
click at [844, 366] on link "Next Unit" at bounding box center [835, 358] width 129 height 35
click at [862, 358] on span "Next Unit" at bounding box center [846, 358] width 73 height 20
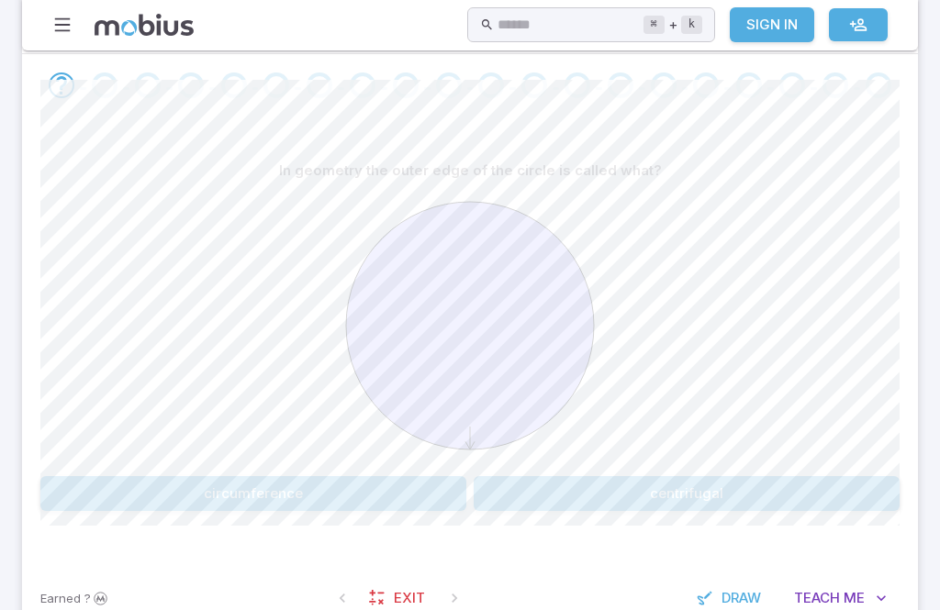
scroll to position [449, 0]
click at [351, 475] on button "circumference" at bounding box center [253, 492] width 426 height 35
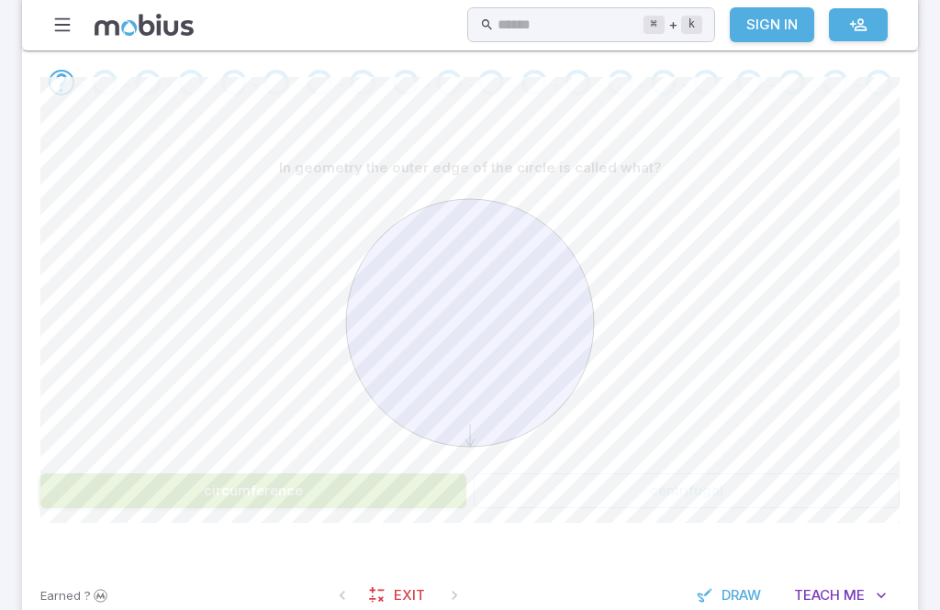
scroll to position [450, 0]
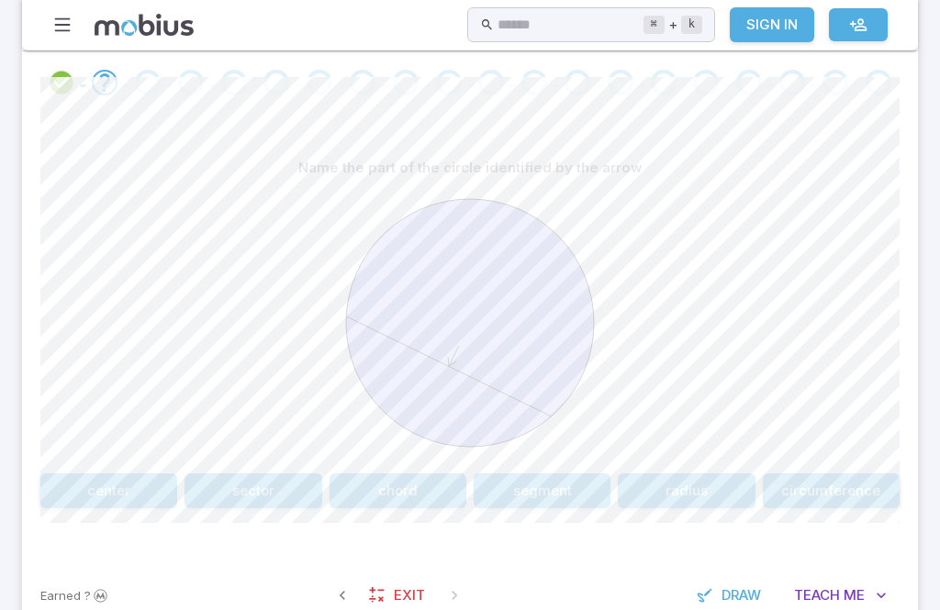
click at [424, 493] on button "chord" at bounding box center [398, 491] width 137 height 35
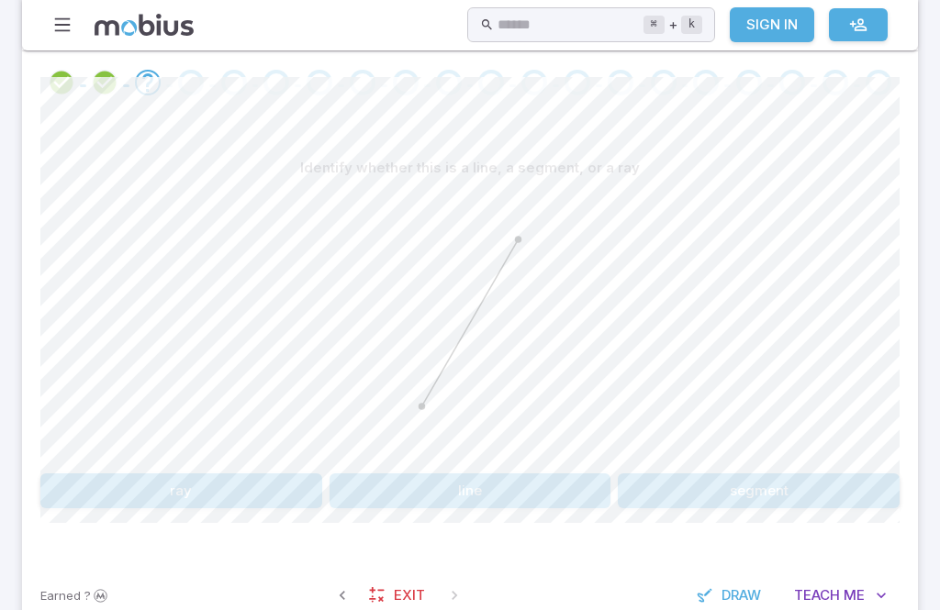
click at [474, 499] on button "line" at bounding box center [471, 491] width 282 height 35
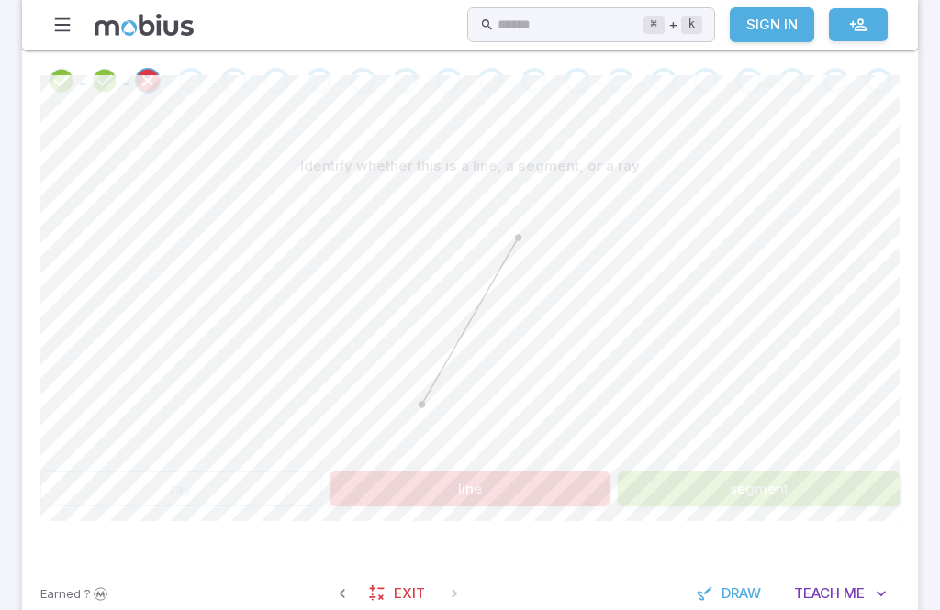
scroll to position [468, 0]
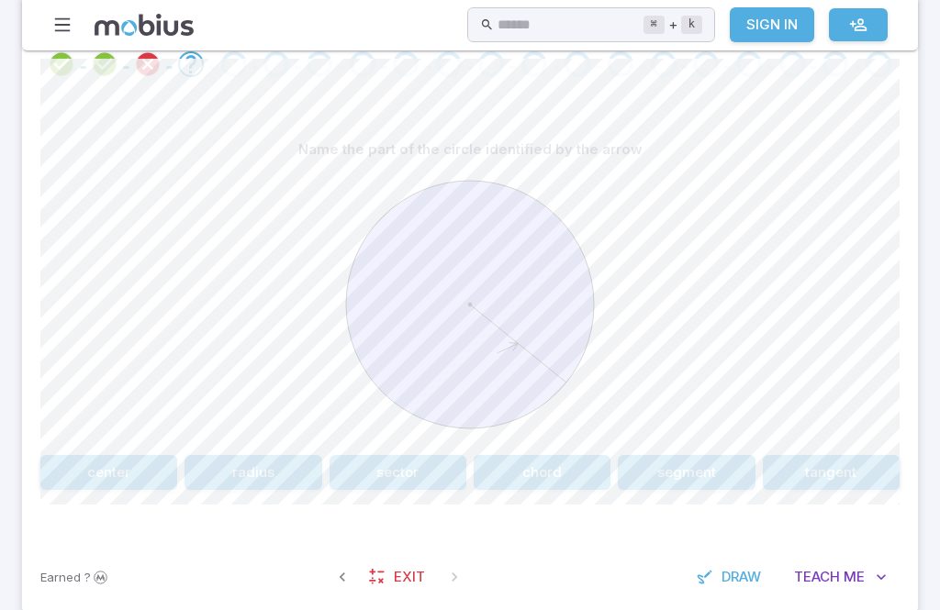
click at [748, 459] on button "segment" at bounding box center [686, 472] width 137 height 35
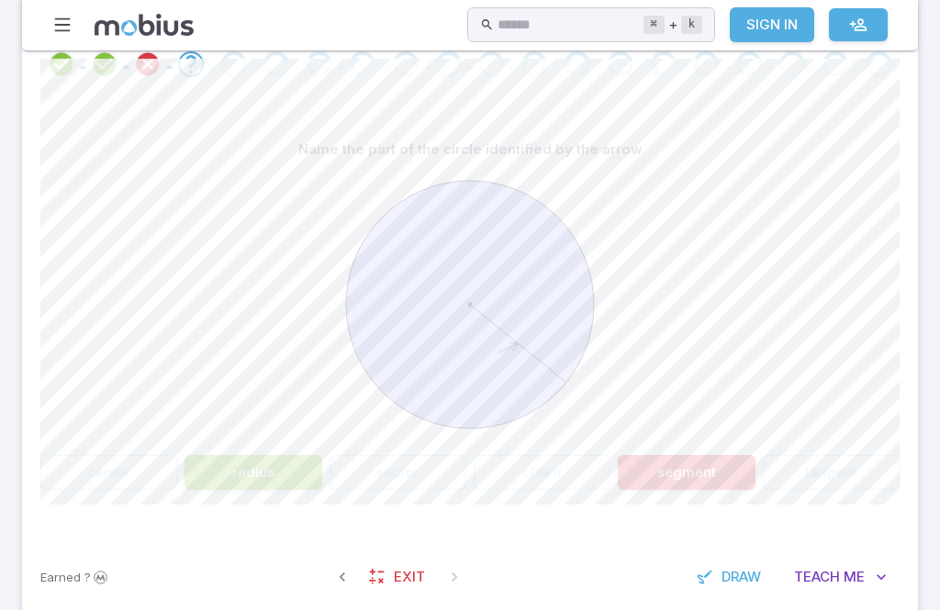
click at [319, 466] on button "radius" at bounding box center [252, 472] width 137 height 35
click at [256, 486] on button "radius" at bounding box center [252, 472] width 137 height 35
click at [272, 471] on button "radius" at bounding box center [252, 472] width 137 height 35
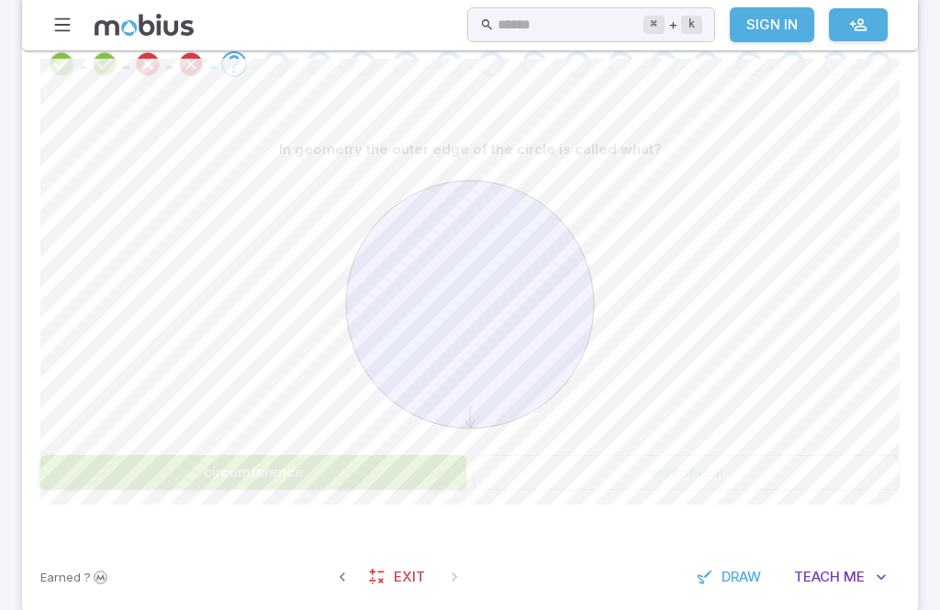
click at [246, 485] on button "circumference" at bounding box center [253, 472] width 426 height 35
click at [242, 470] on button "circumference" at bounding box center [253, 472] width 426 height 35
click at [241, 470] on button "circumference" at bounding box center [253, 472] width 426 height 35
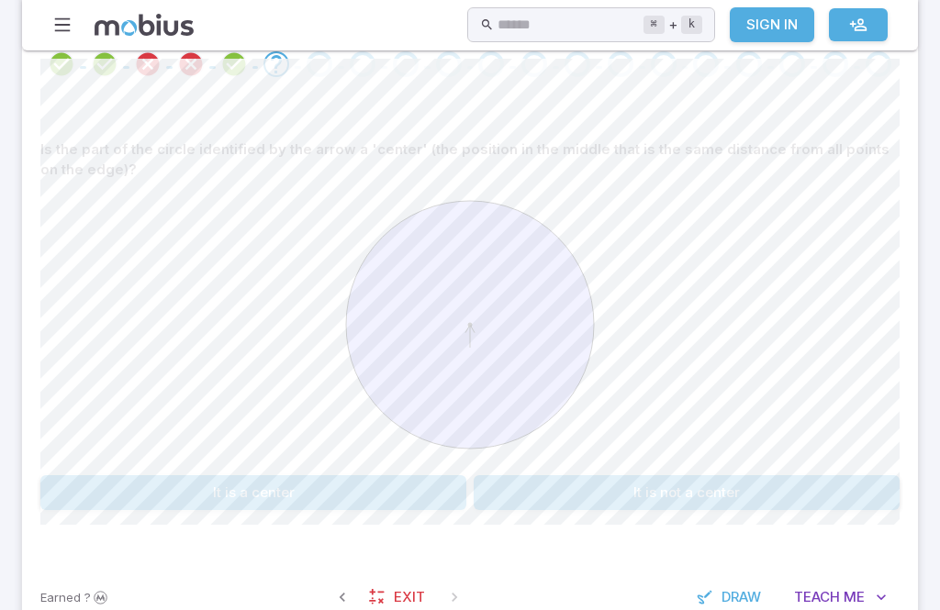
click at [339, 537] on div "Is the part of the circle identified by the arrow a 'center' (the position in t…" at bounding box center [469, 328] width 859 height 466
click at [352, 507] on button "It is a center" at bounding box center [253, 492] width 426 height 35
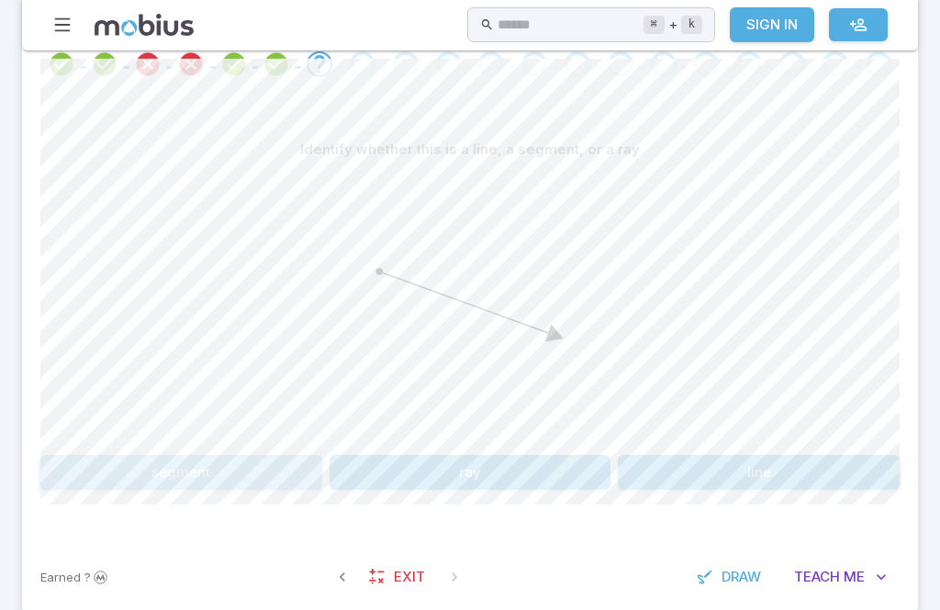
click at [216, 467] on button "segment" at bounding box center [181, 472] width 282 height 35
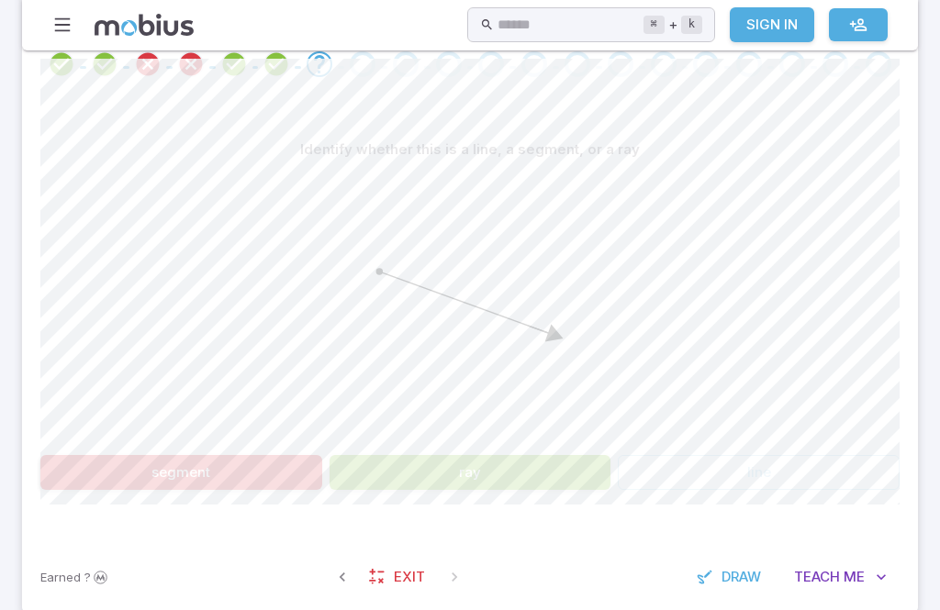
click at [539, 458] on button "ray" at bounding box center [471, 472] width 282 height 35
click at [538, 457] on button "ray" at bounding box center [471, 472] width 282 height 35
click at [532, 475] on button "ray" at bounding box center [471, 472] width 282 height 35
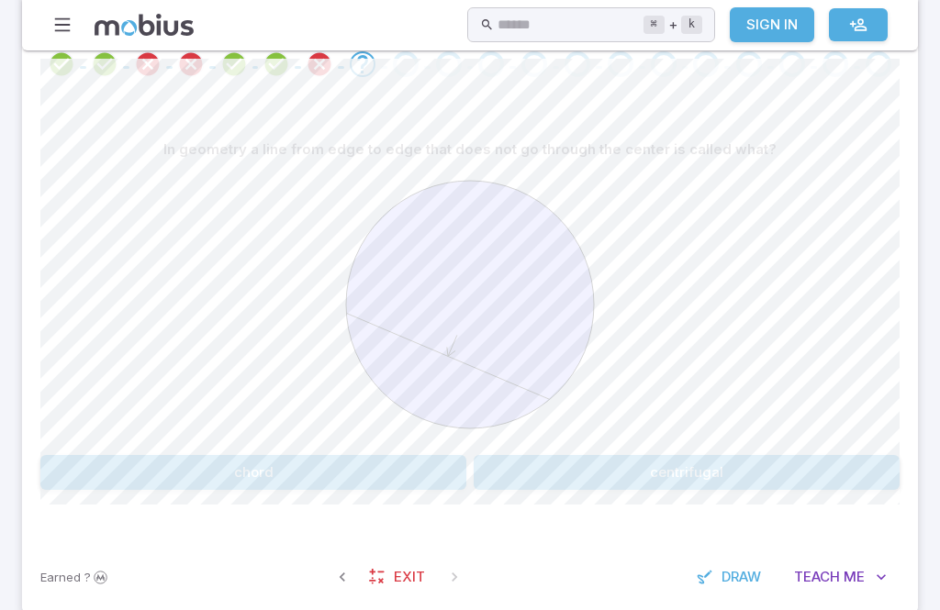
click at [319, 467] on button "chord" at bounding box center [253, 472] width 426 height 35
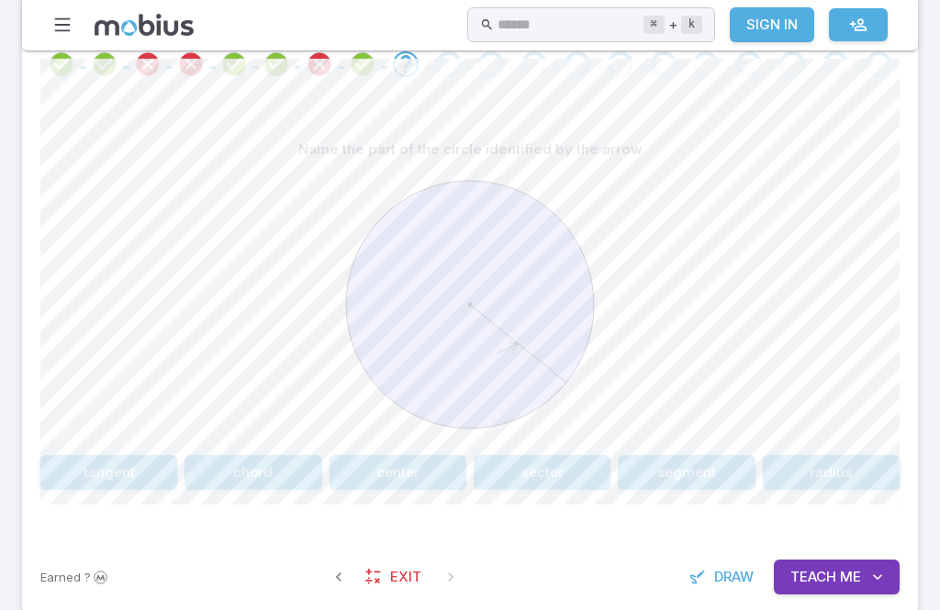
click at [855, 581] on span "Me" at bounding box center [850, 577] width 21 height 20
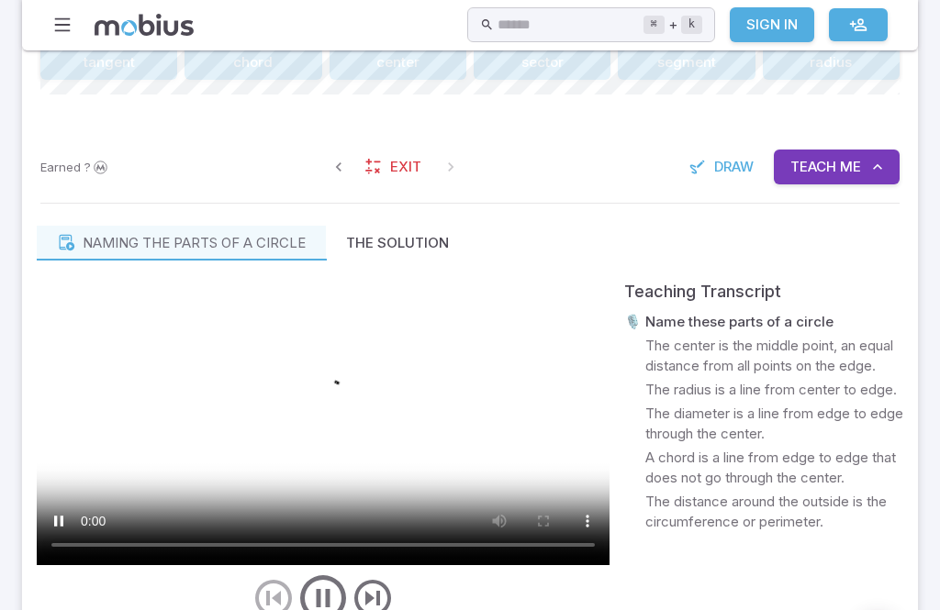
scroll to position [882, 0]
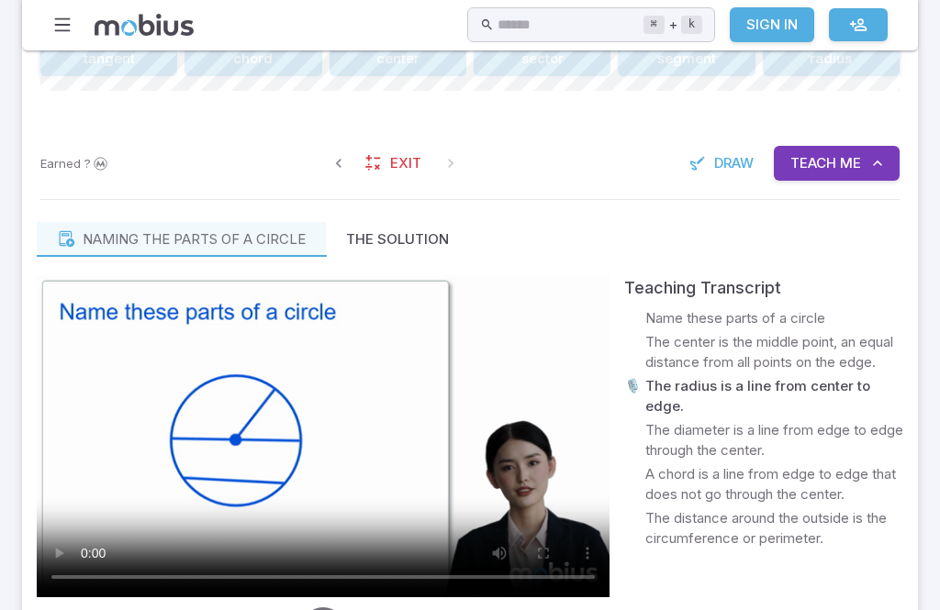
click at [301, 456] on video at bounding box center [323, 436] width 573 height 322
click at [264, 423] on video at bounding box center [323, 436] width 573 height 322
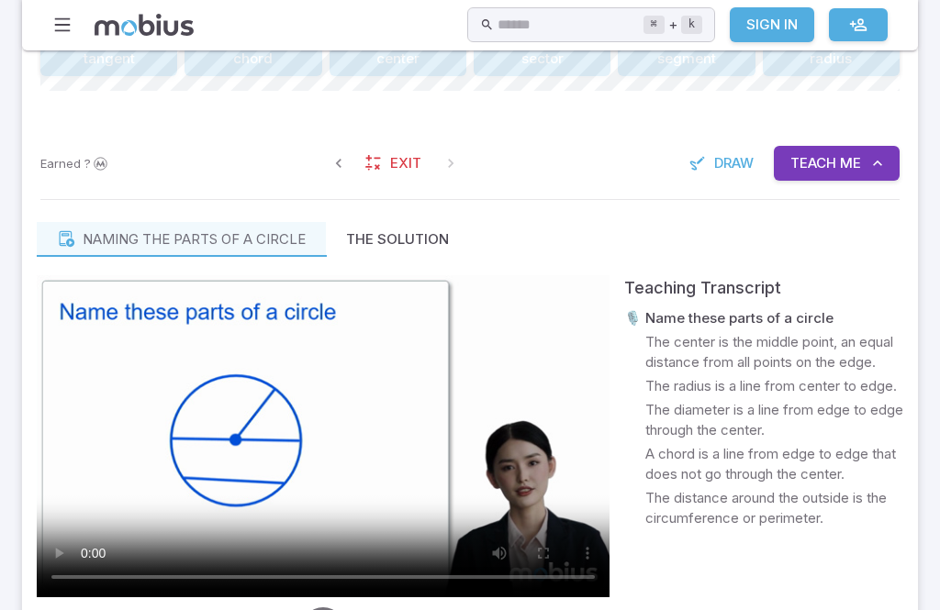
click at [326, 433] on video at bounding box center [323, 436] width 573 height 322
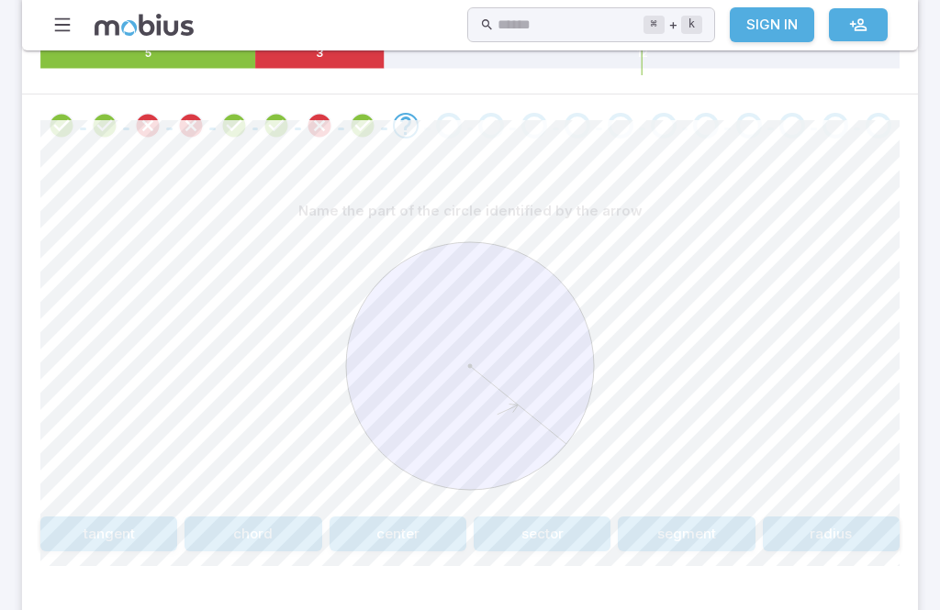
scroll to position [405, 0]
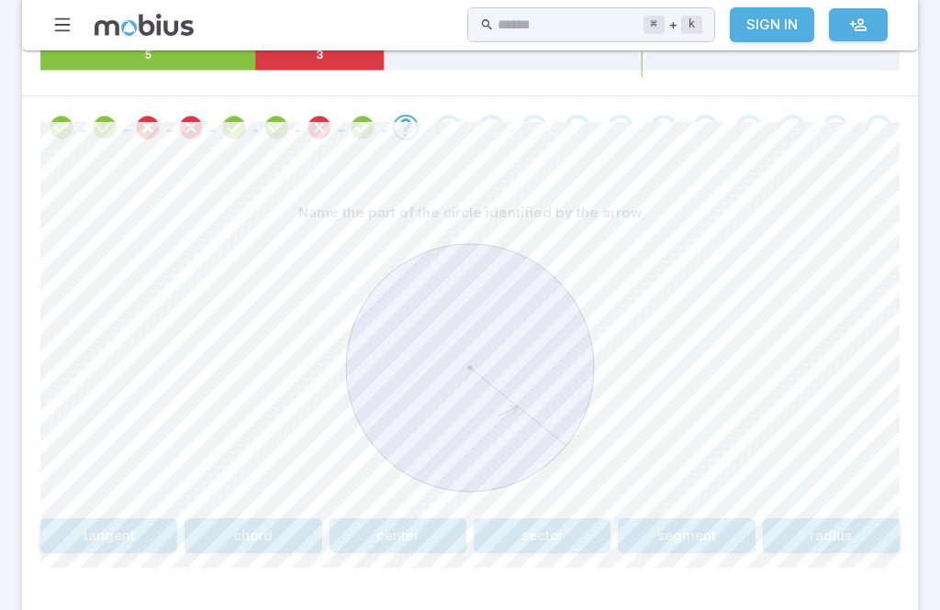
click at [413, 534] on button "center" at bounding box center [398, 536] width 137 height 35
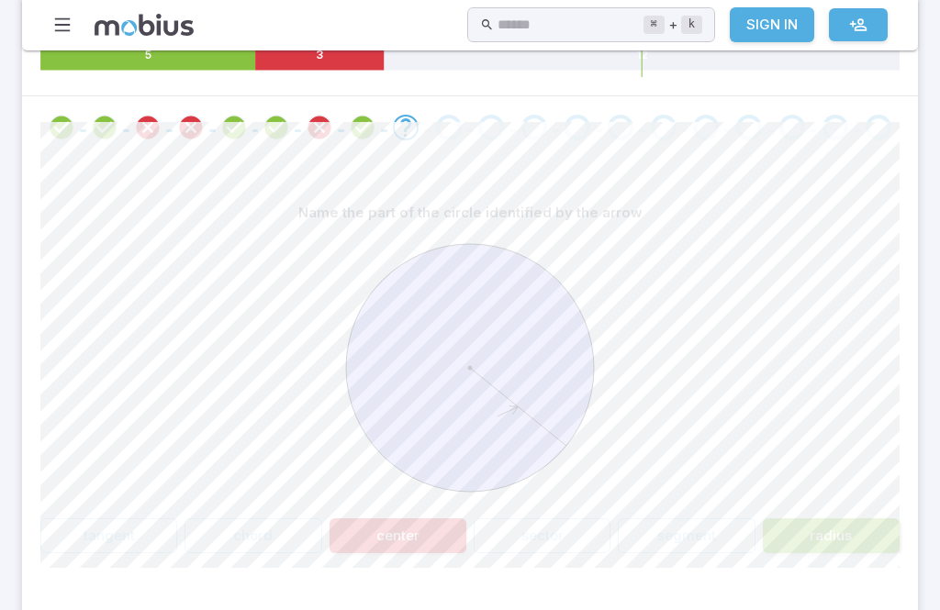
click at [848, 541] on button "radius" at bounding box center [831, 536] width 137 height 35
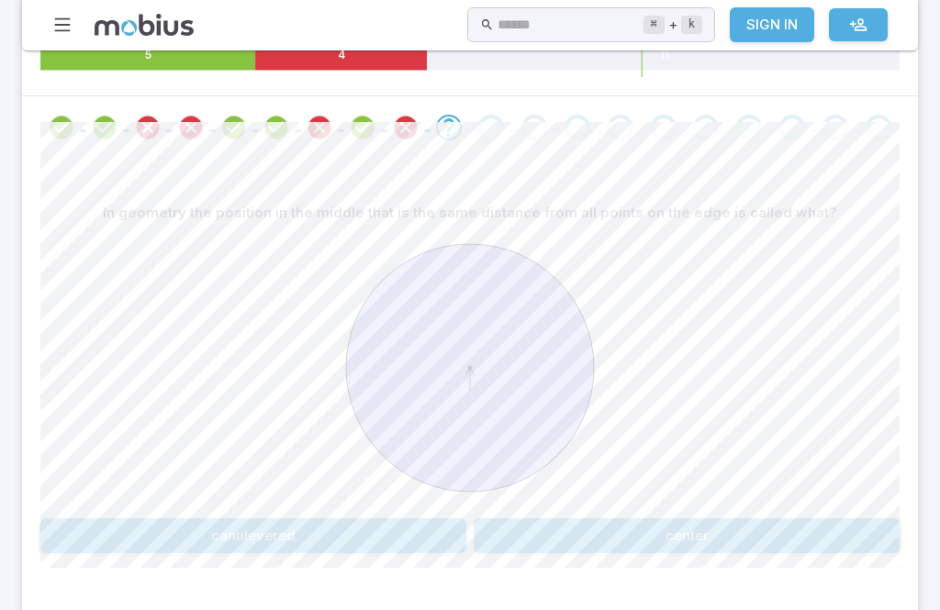
click at [717, 534] on button "center" at bounding box center [687, 536] width 426 height 35
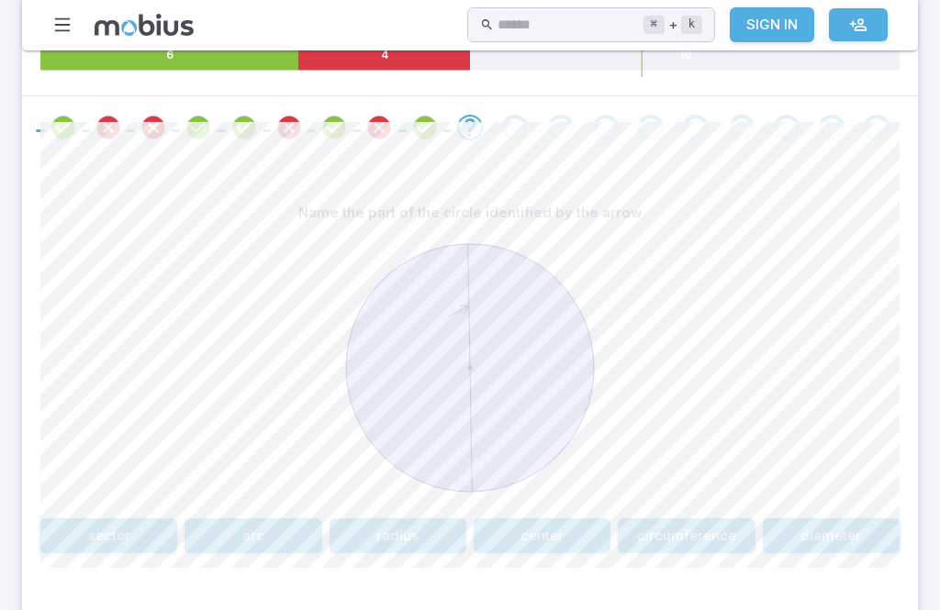
click at [715, 543] on button "circumference" at bounding box center [686, 536] width 137 height 35
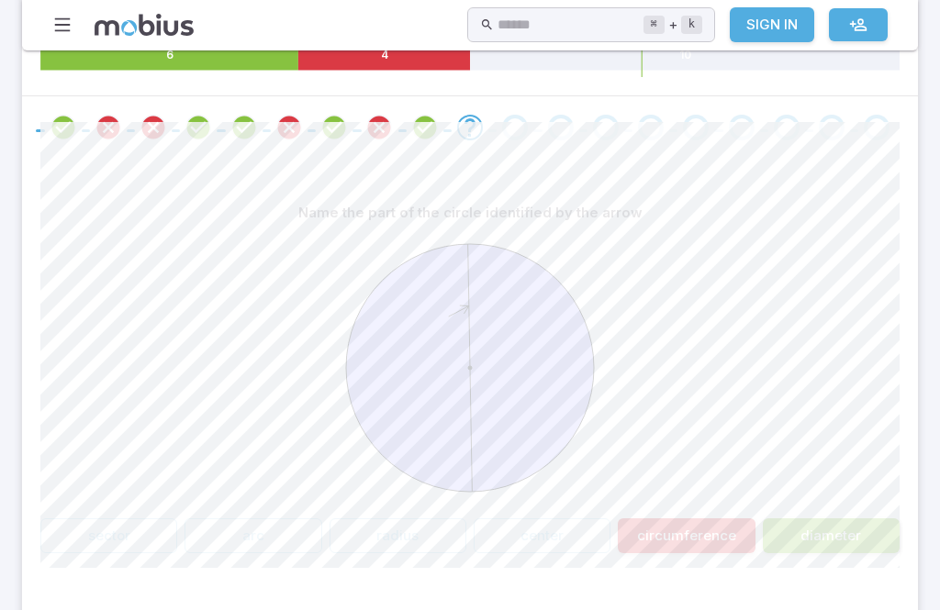
click at [838, 536] on button "diameter" at bounding box center [831, 536] width 137 height 35
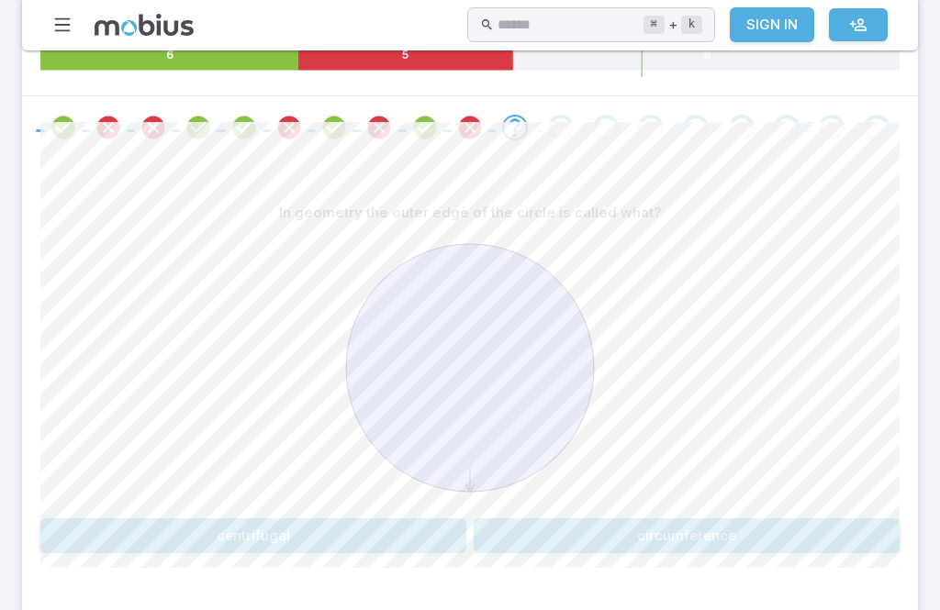
click at [205, 534] on button "centrifugal" at bounding box center [253, 536] width 426 height 35
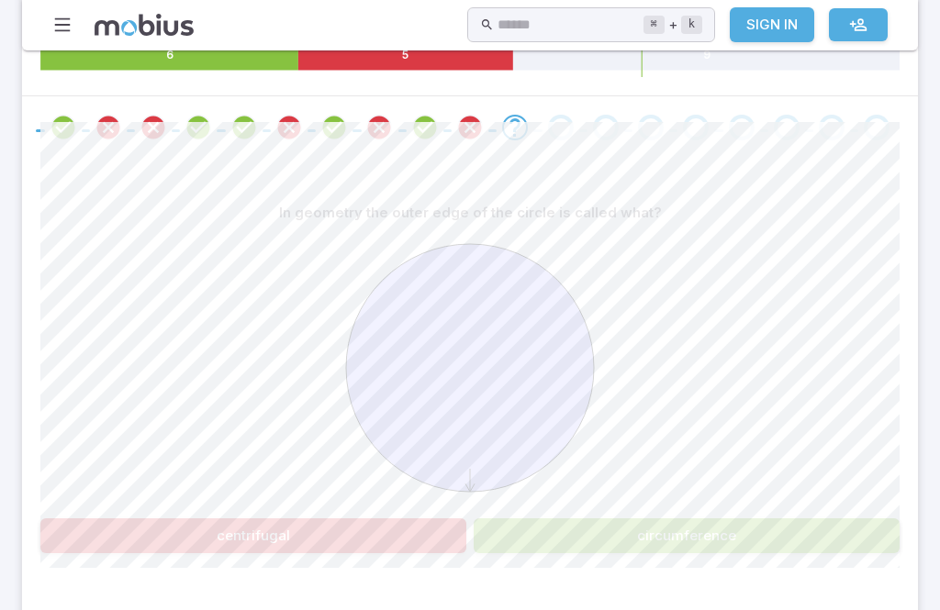
click at [819, 505] on div at bounding box center [469, 370] width 859 height 281
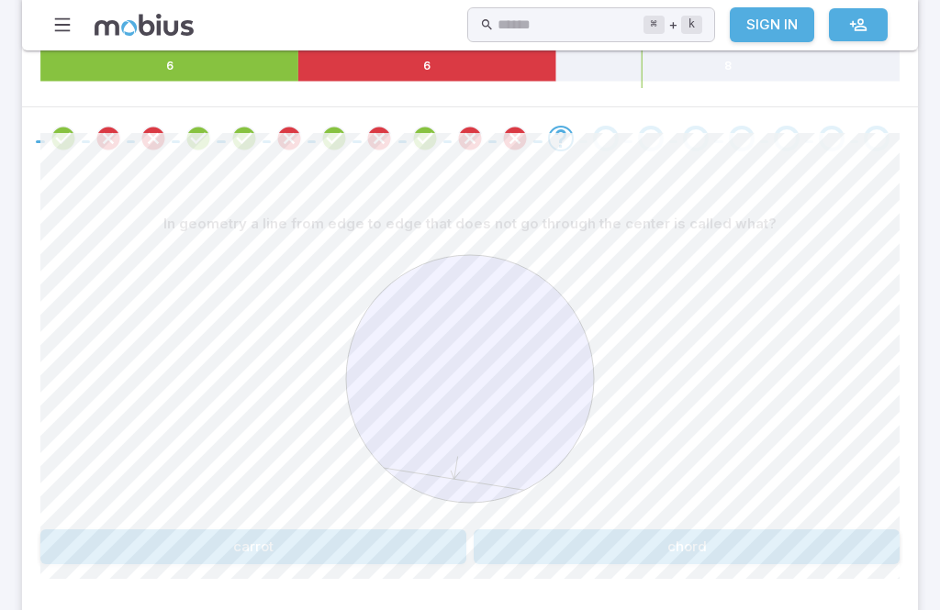
scroll to position [395, 0]
click at [403, 557] on button "carrot" at bounding box center [253, 546] width 426 height 35
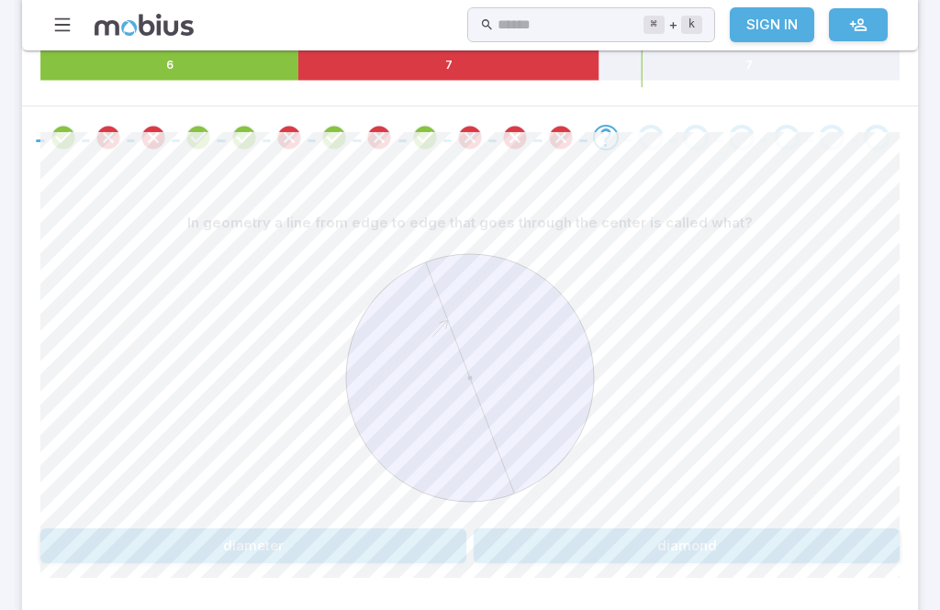
click at [631, 549] on button "diamond" at bounding box center [687, 546] width 426 height 35
click at [798, 499] on div at bounding box center [469, 380] width 859 height 281
click at [818, 532] on button "revelry" at bounding box center [687, 546] width 426 height 35
click at [197, 511] on div at bounding box center [469, 380] width 859 height 281
click at [205, 542] on button "radius" at bounding box center [253, 546] width 426 height 35
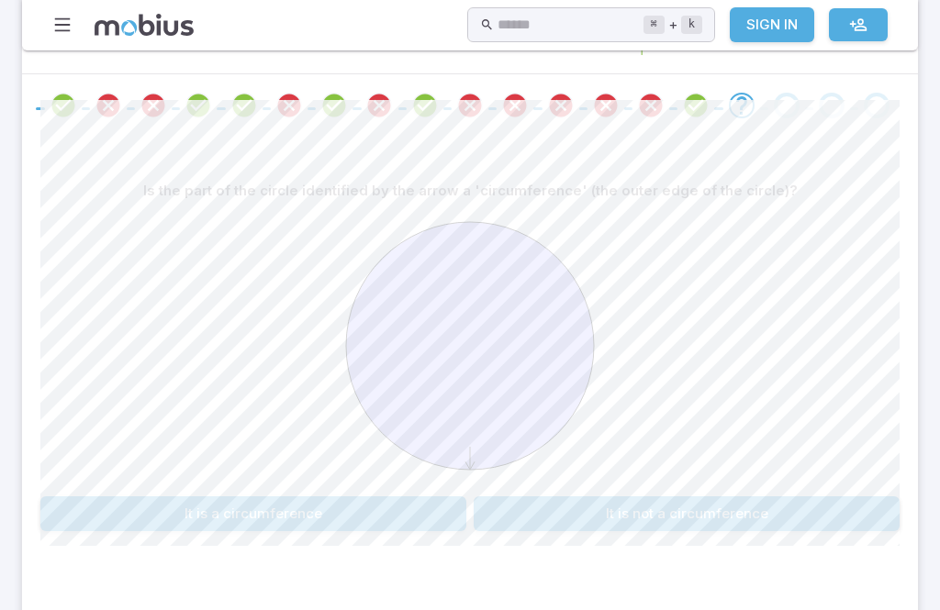
scroll to position [422, 0]
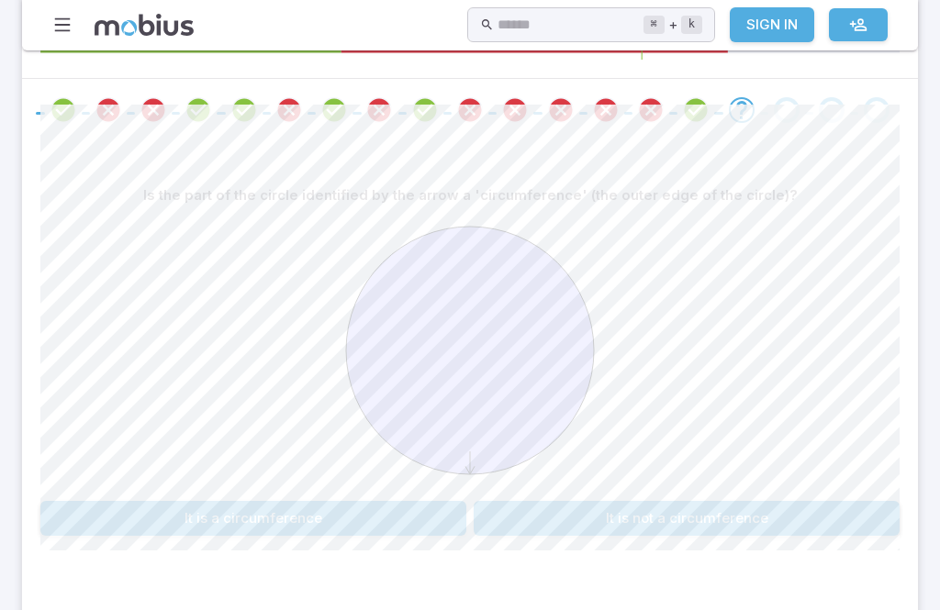
click at [192, 509] on button "It is a circumference" at bounding box center [253, 518] width 426 height 35
click at [108, 522] on button "circumference" at bounding box center [108, 518] width 137 height 35
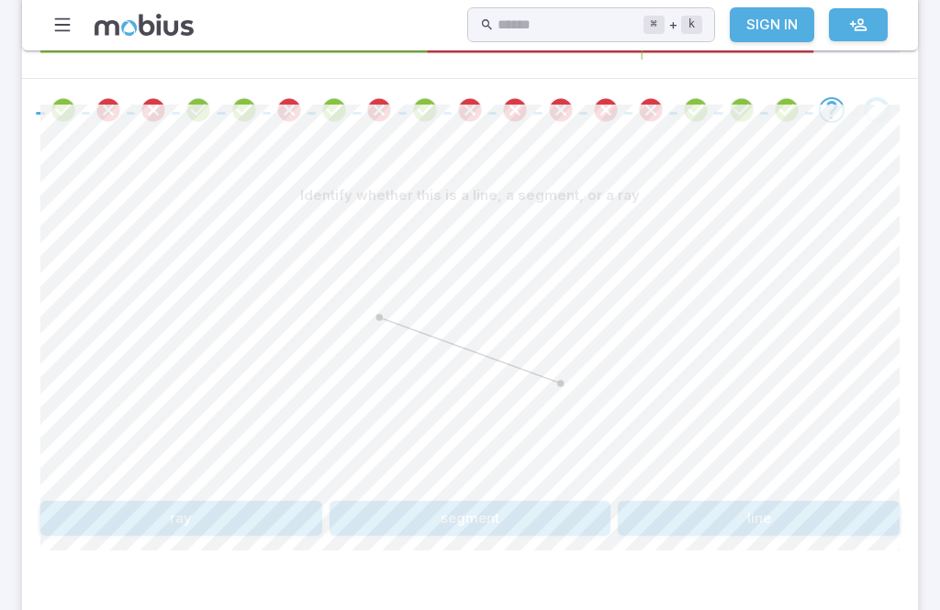
click at [186, 528] on button "ray" at bounding box center [181, 518] width 282 height 35
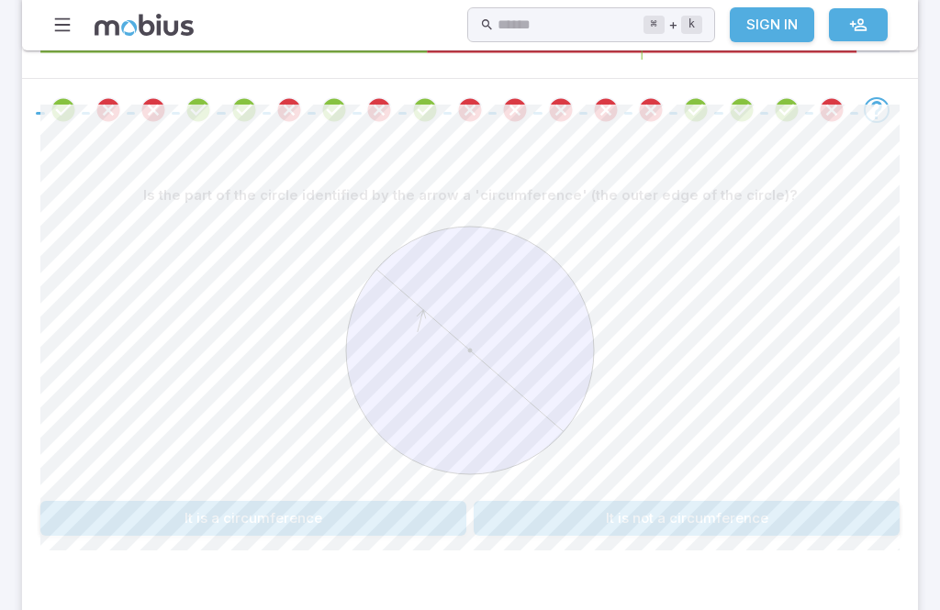
click at [744, 514] on button "It is not a circumference" at bounding box center [687, 518] width 426 height 35
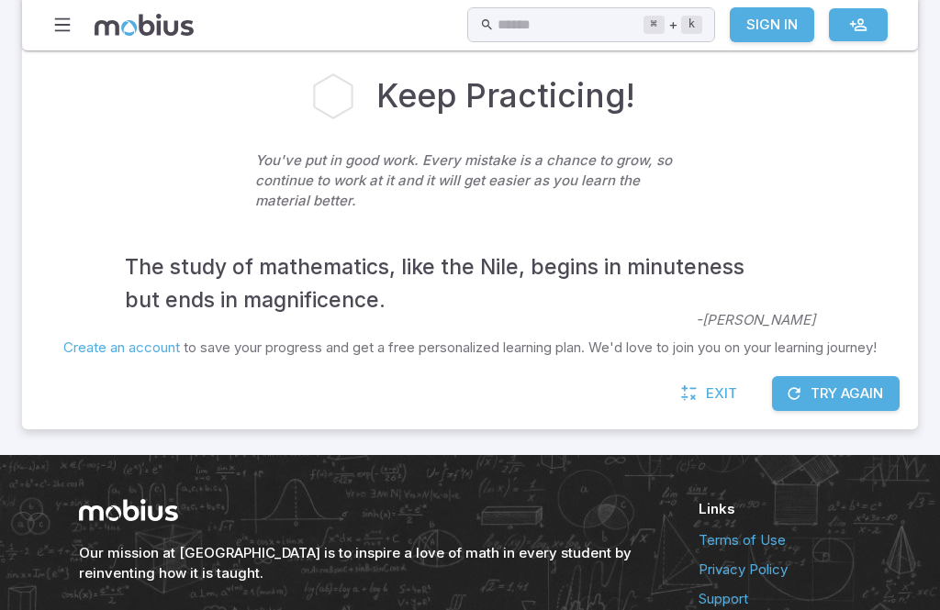
scroll to position [490, 0]
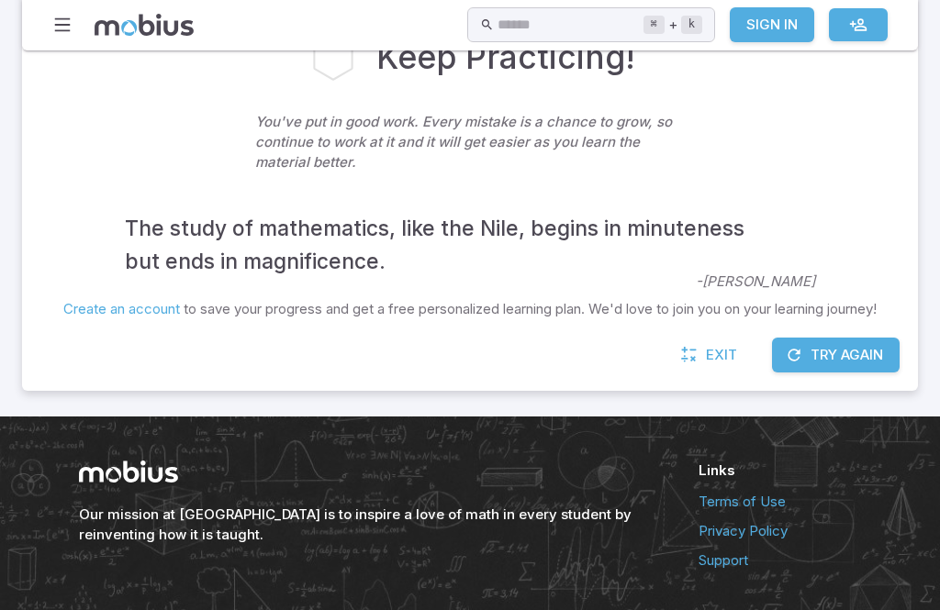
click at [868, 339] on button "Try Again" at bounding box center [836, 355] width 128 height 35
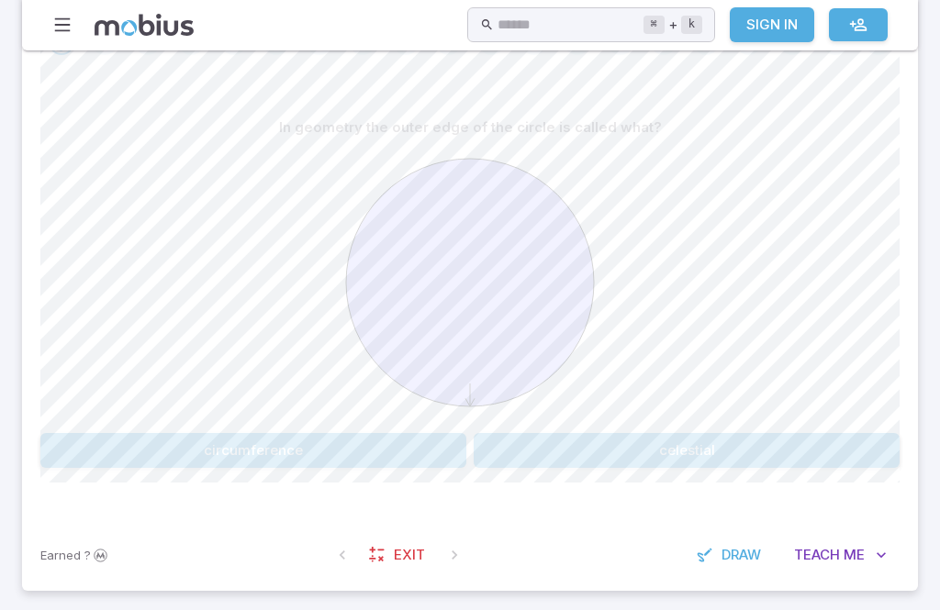
click at [243, 434] on button "circumference" at bounding box center [253, 450] width 426 height 35
click at [587, 434] on button "chord" at bounding box center [542, 450] width 137 height 35
click at [747, 438] on button "centrifugal" at bounding box center [687, 450] width 426 height 35
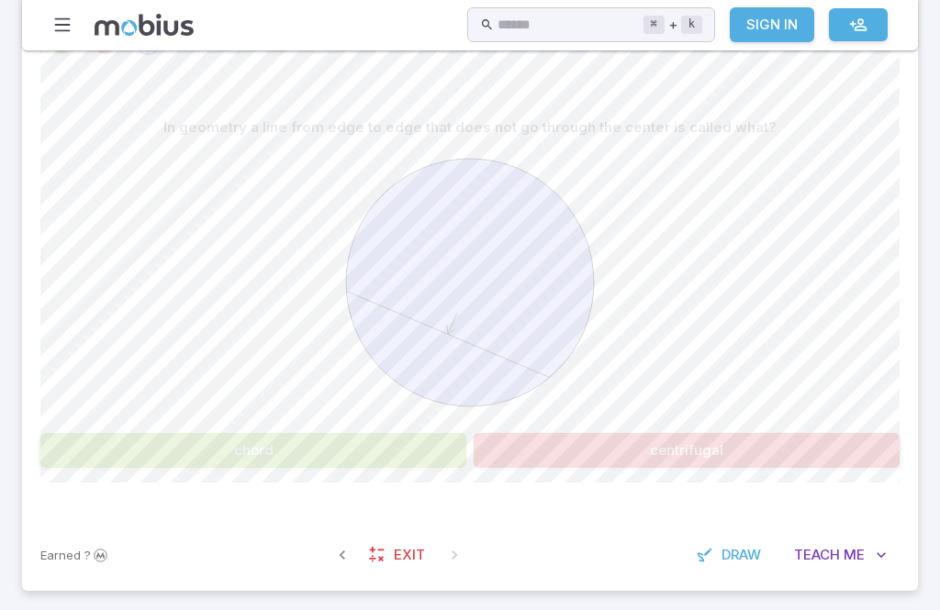
click at [229, 486] on div "In geometry a line from edge to edge that does not go through the center is cal…" at bounding box center [469, 296] width 859 height 446
click at [274, 420] on div at bounding box center [469, 285] width 859 height 281
click at [275, 444] on button "chord" at bounding box center [253, 450] width 426 height 35
click at [275, 443] on button "chord" at bounding box center [253, 450] width 426 height 35
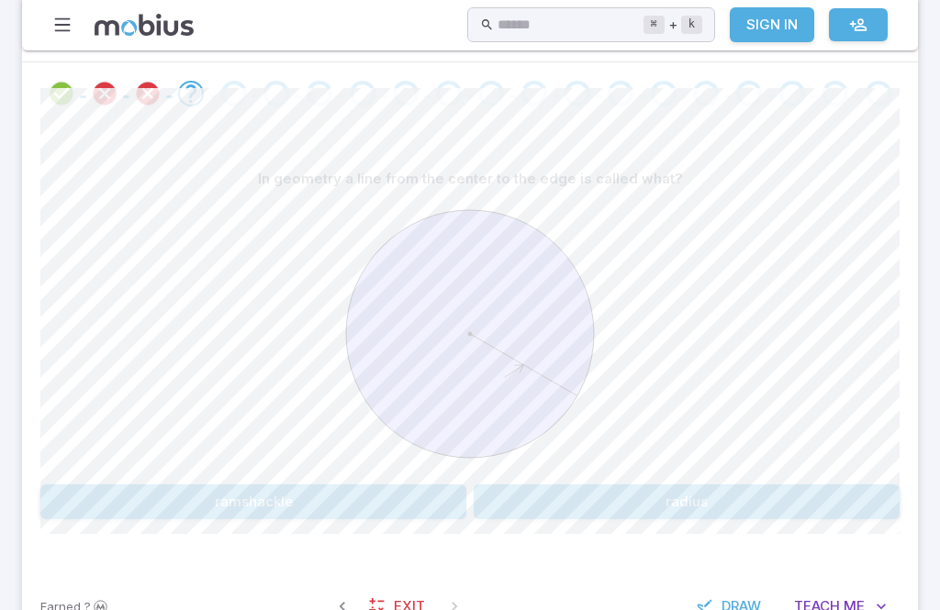
scroll to position [430, 0]
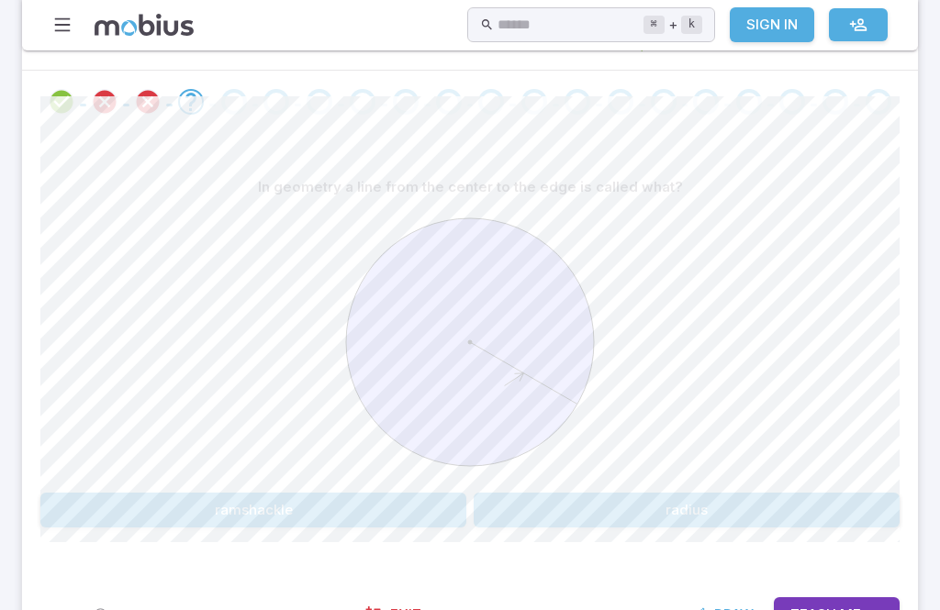
click at [844, 609] on span "Me" at bounding box center [850, 615] width 21 height 20
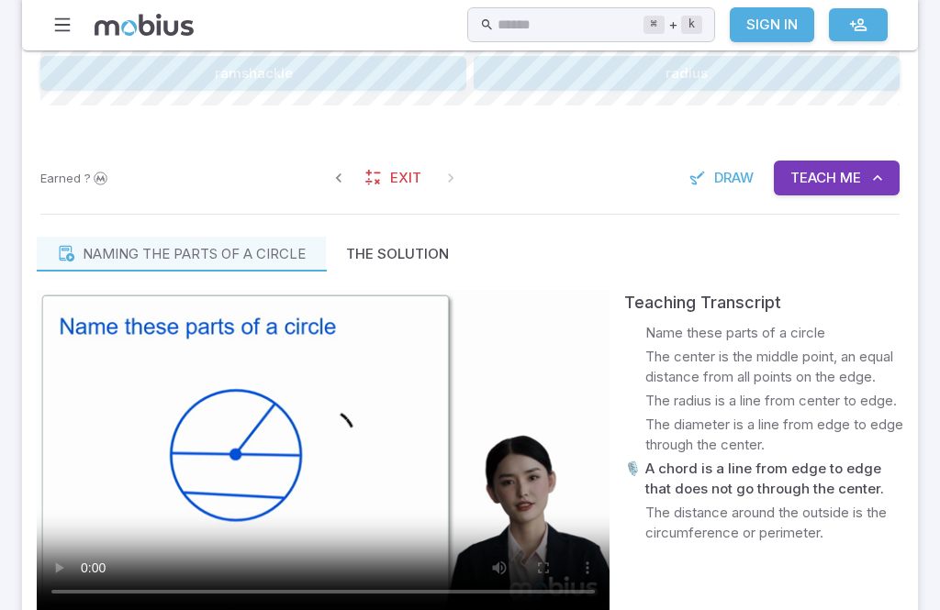
scroll to position [878, 0]
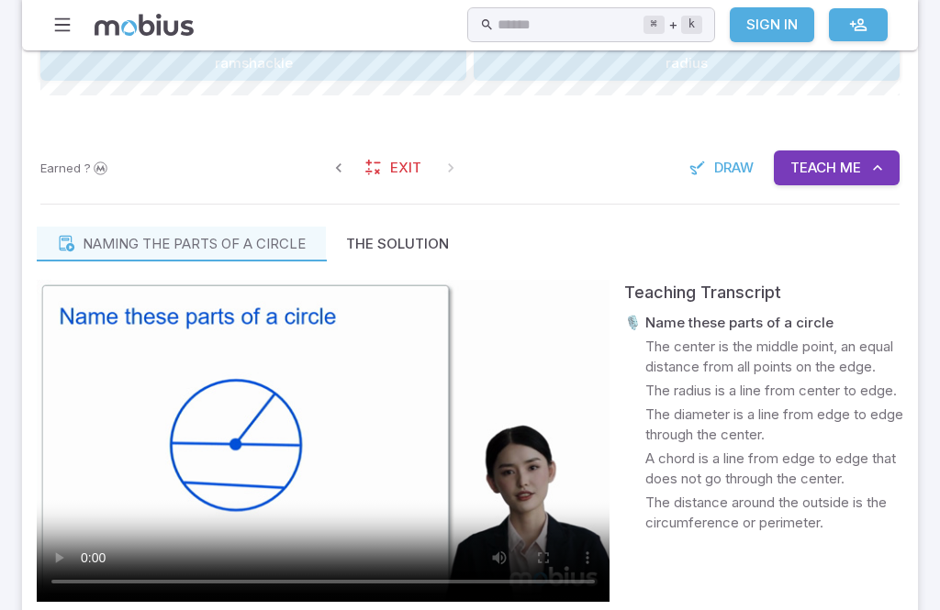
click at [330, 445] on video at bounding box center [323, 441] width 573 height 322
click at [381, 536] on video at bounding box center [323, 441] width 573 height 322
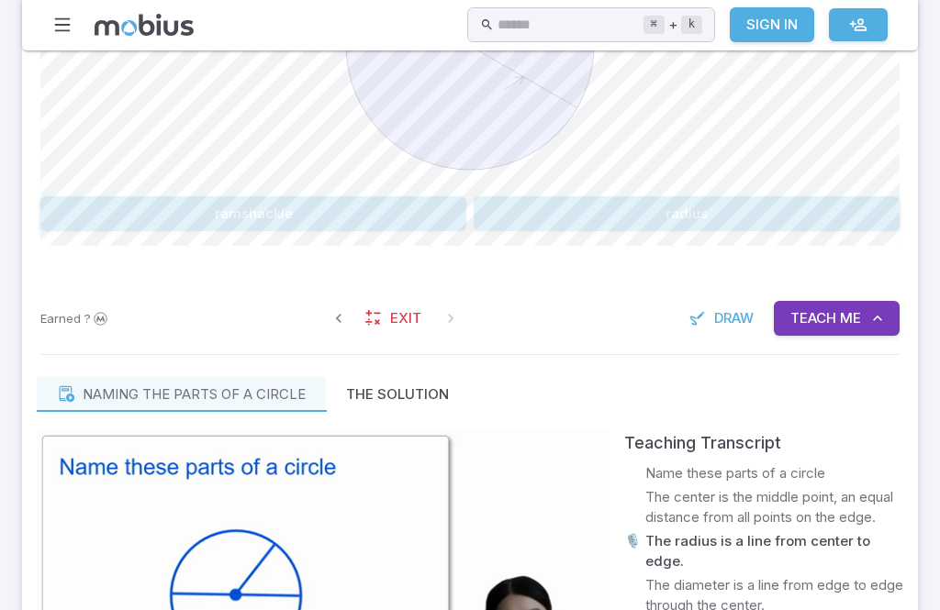
scroll to position [731, 0]
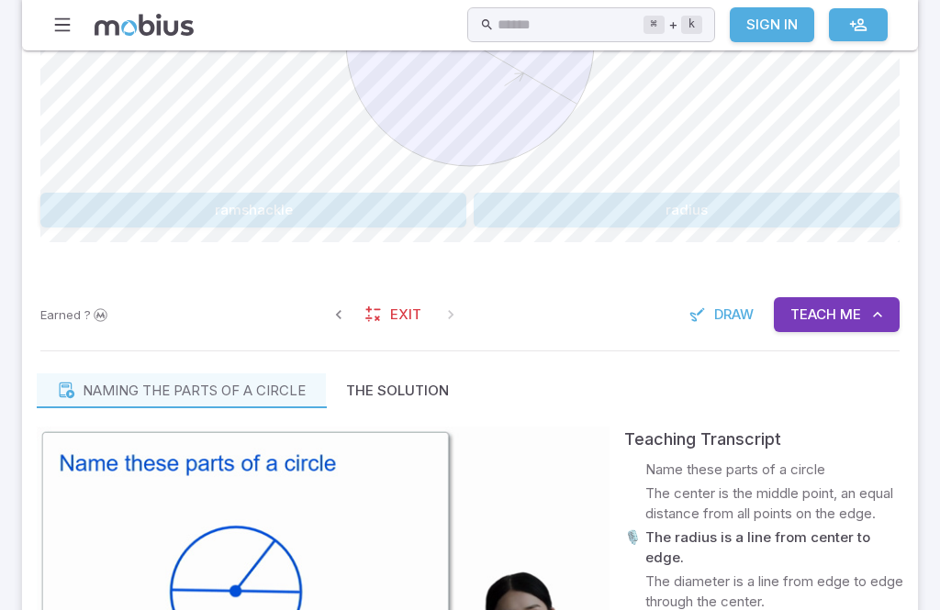
click at [753, 193] on button "radius" at bounding box center [687, 210] width 426 height 35
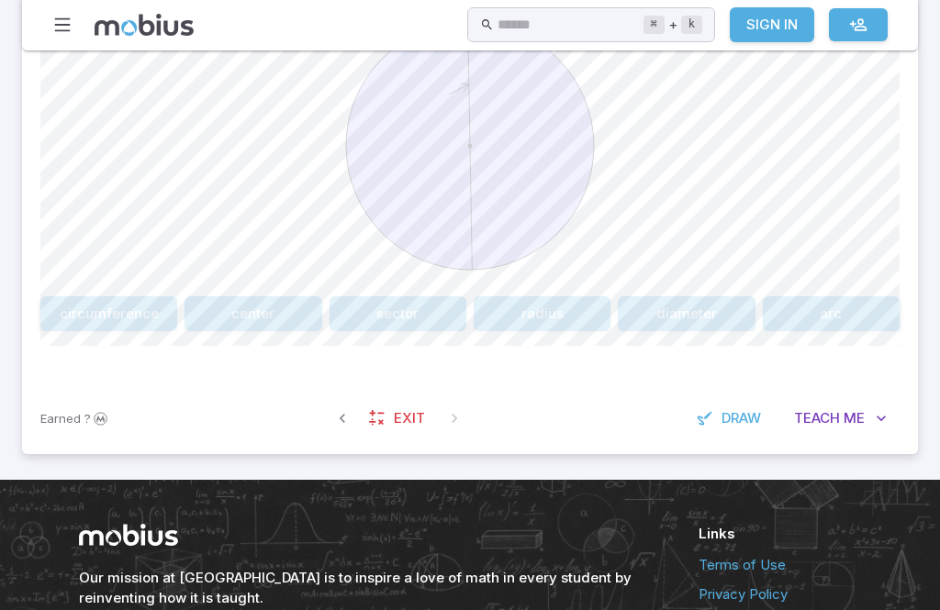
scroll to position [632, 0]
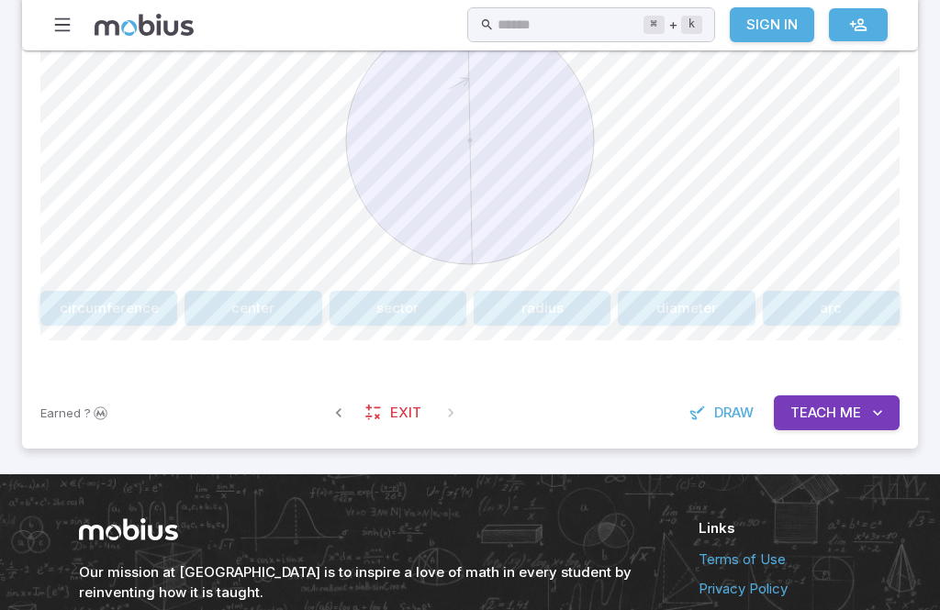
click at [105, 307] on button "circumference" at bounding box center [108, 308] width 137 height 35
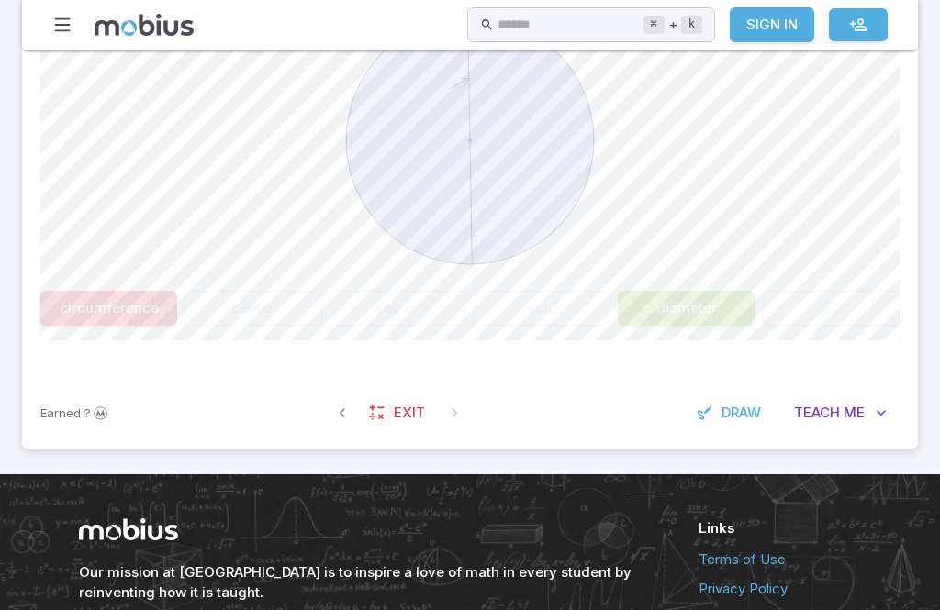
click at [693, 337] on div "Name the part of the circle identified by the arrow circumference center sector…" at bounding box center [469, 154] width 859 height 446
click at [715, 296] on button "diameter" at bounding box center [686, 308] width 137 height 35
click at [714, 296] on button "diameter" at bounding box center [686, 308] width 137 height 35
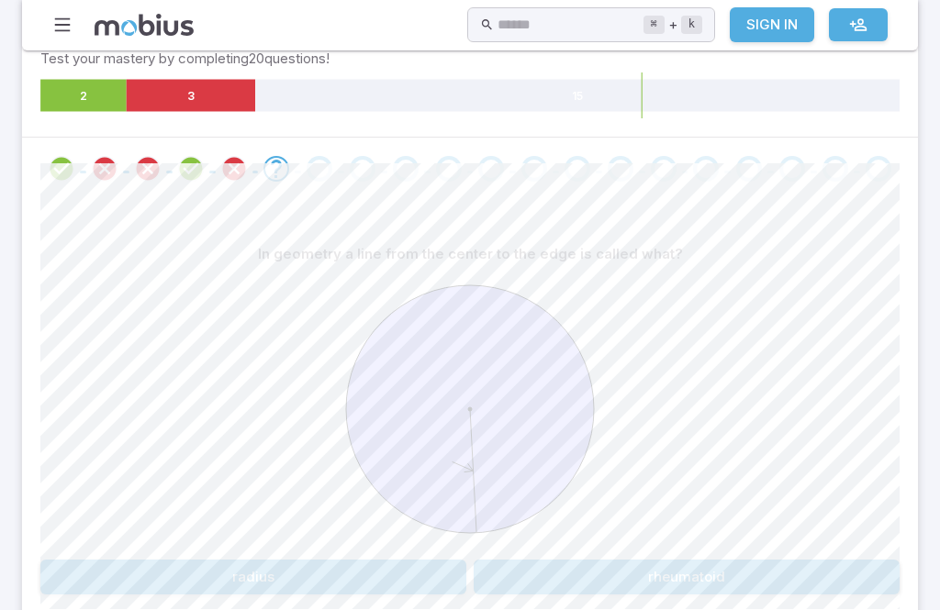
scroll to position [363, 0]
click at [194, 563] on button "radius" at bounding box center [253, 578] width 426 height 35
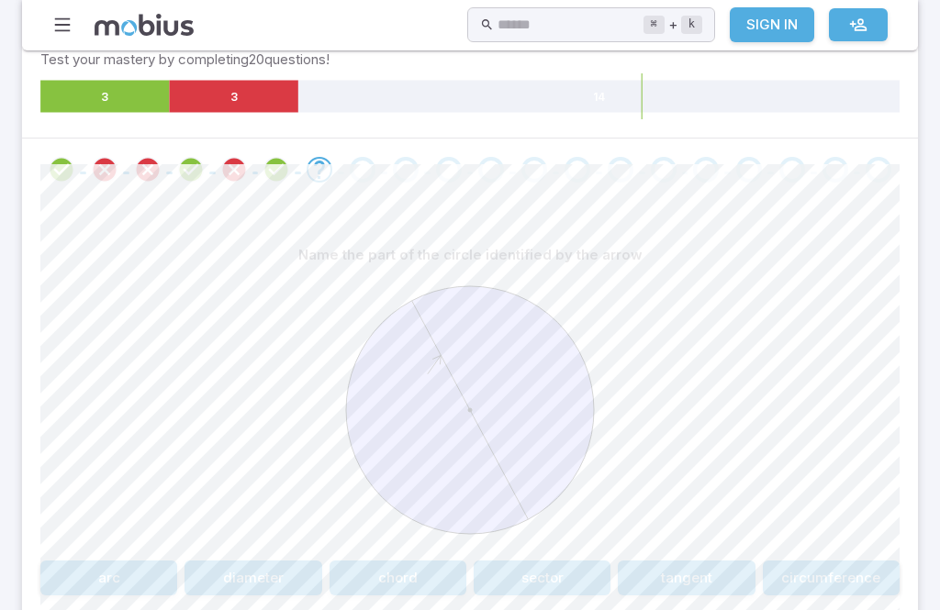
click at [566, 569] on button "sector" at bounding box center [542, 578] width 137 height 35
click at [686, 561] on button "radius" at bounding box center [687, 578] width 426 height 35
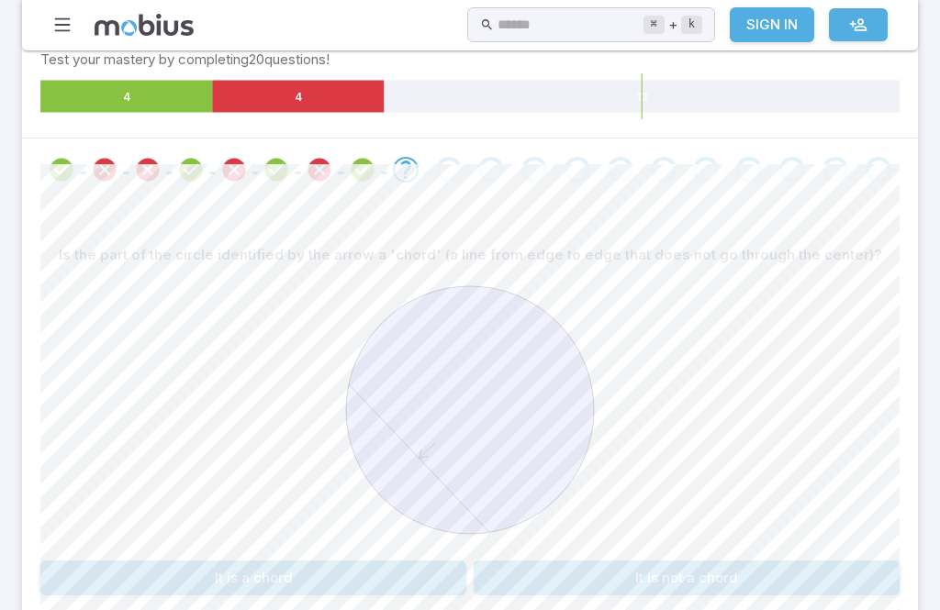
click at [669, 591] on button "It is not a chord" at bounding box center [687, 578] width 426 height 35
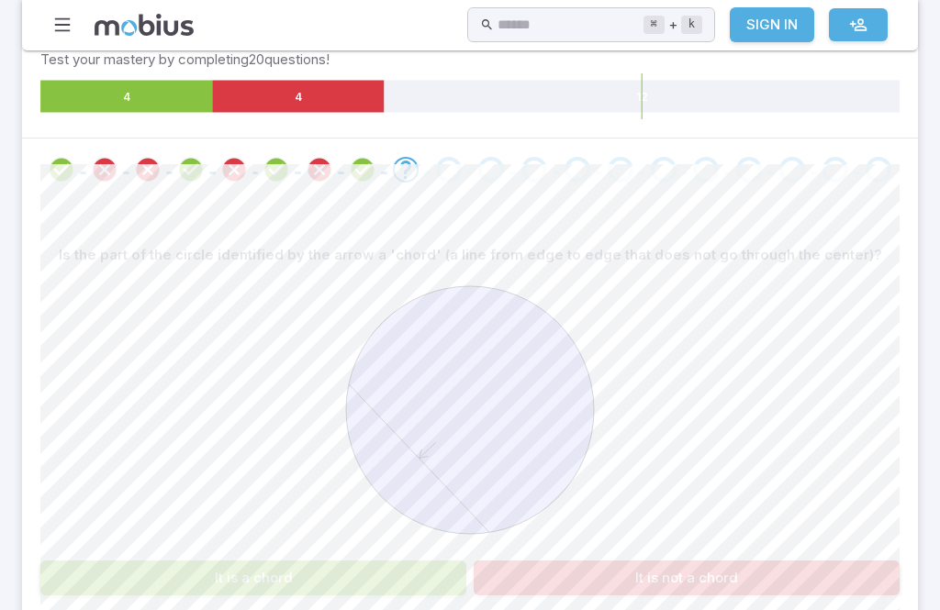
click at [368, 551] on div "Is the part of the circle identified by the arrow a 'chord' (a line from edge t…" at bounding box center [469, 417] width 859 height 358
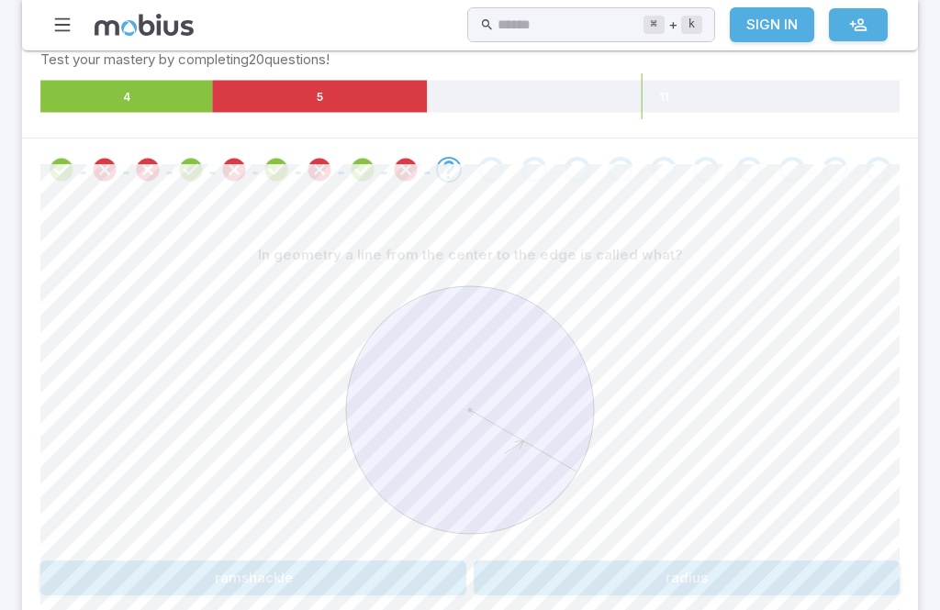
click at [859, 578] on button "radius" at bounding box center [687, 578] width 426 height 35
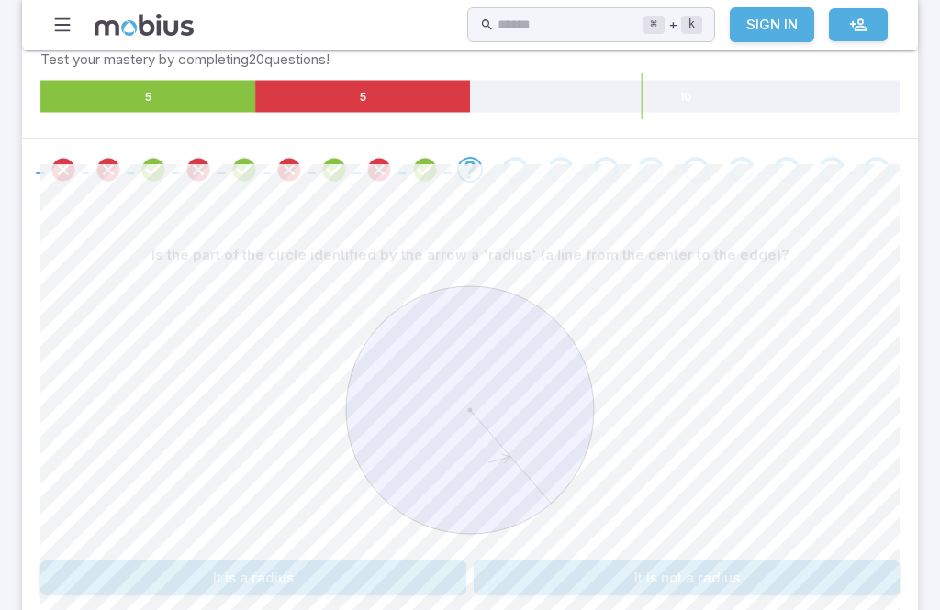
click at [219, 520] on div at bounding box center [469, 413] width 859 height 281
click at [209, 580] on button "It is a radius" at bounding box center [253, 578] width 426 height 35
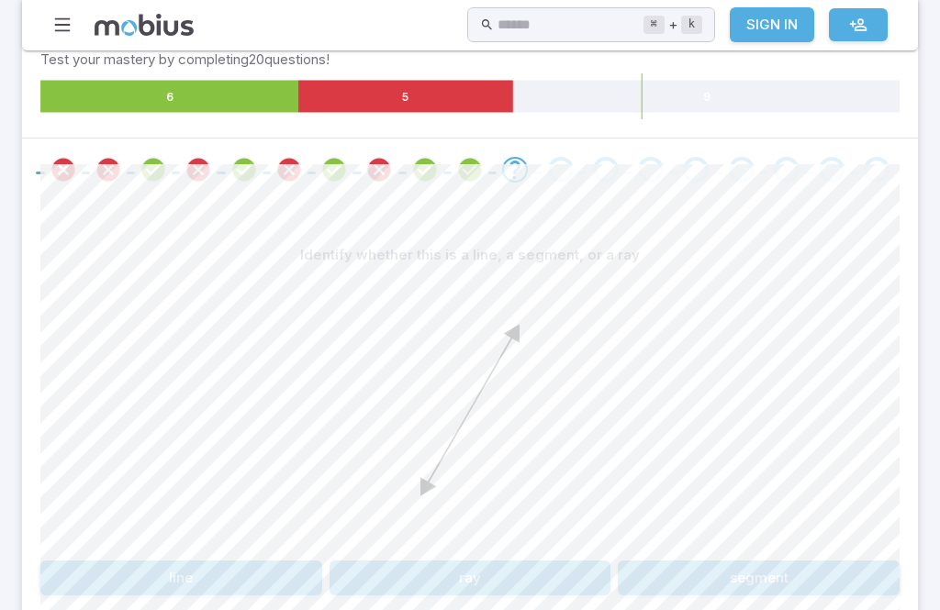
click at [545, 586] on button "ray" at bounding box center [471, 578] width 282 height 35
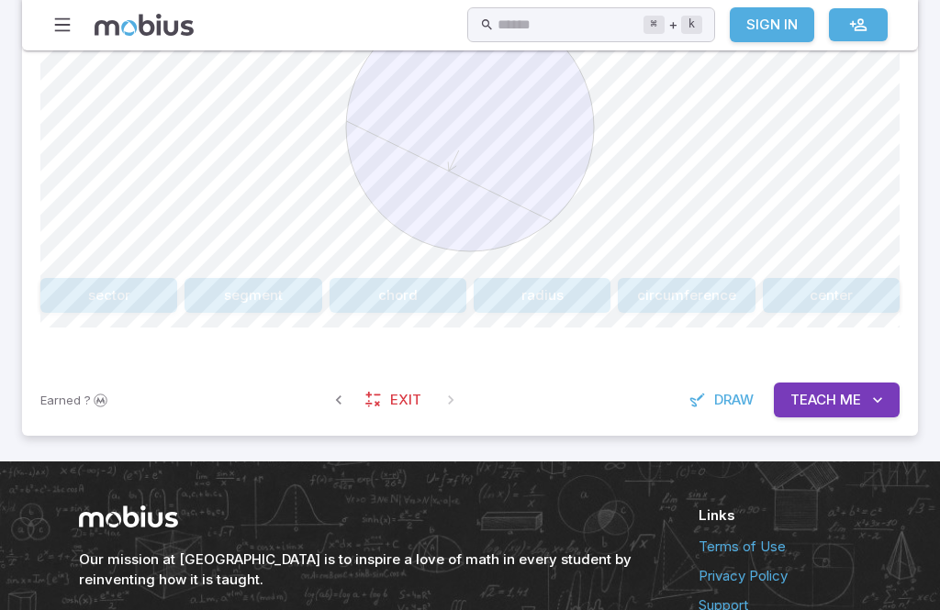
scroll to position [690, 0]
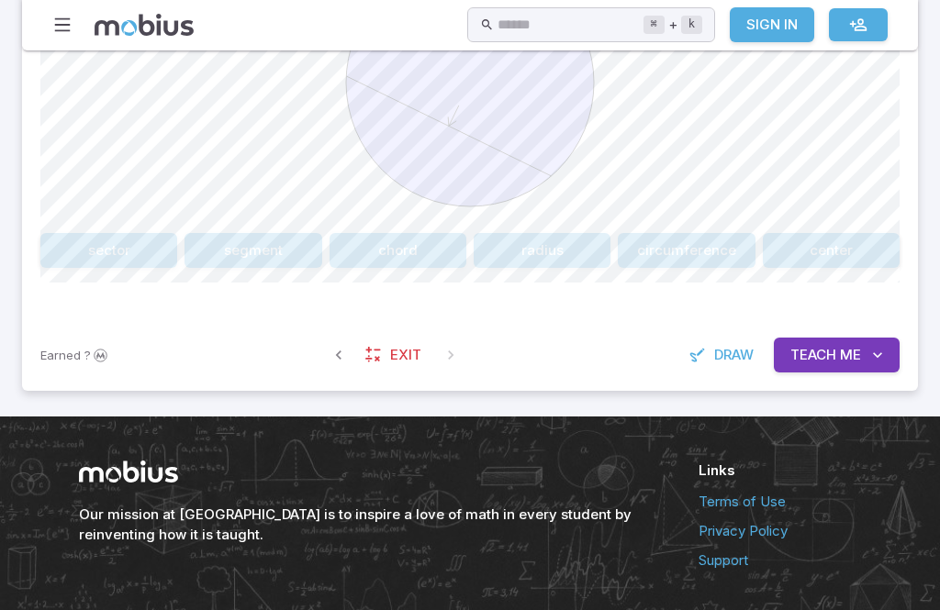
click at [834, 367] on button "Teach Me" at bounding box center [837, 355] width 126 height 35
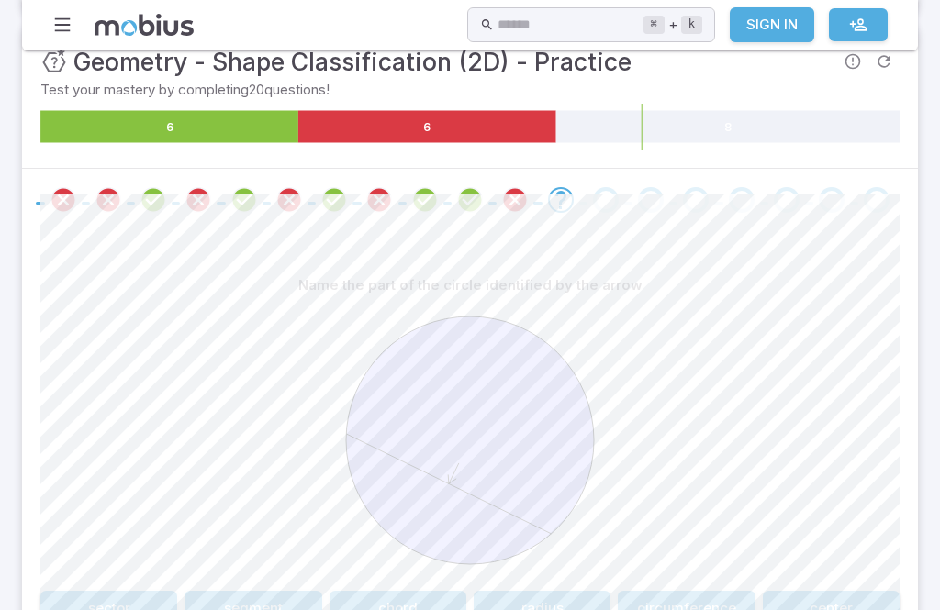
scroll to position [330, 0]
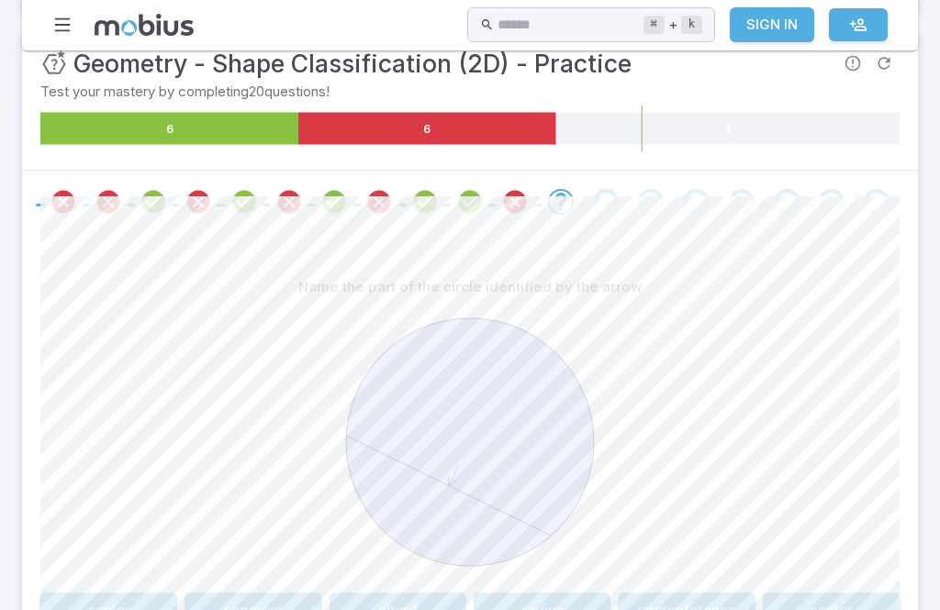
click at [561, 583] on div "Name the part of the circle identified by the arrow sector segment chord radius…" at bounding box center [469, 449] width 859 height 358
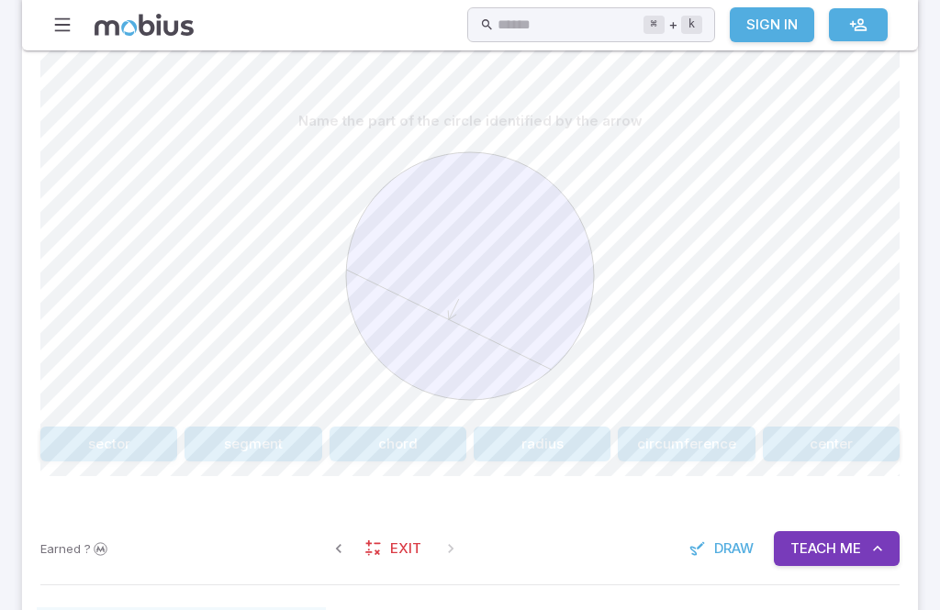
scroll to position [497, 0]
click at [867, 547] on button "Teach Me" at bounding box center [837, 548] width 126 height 35
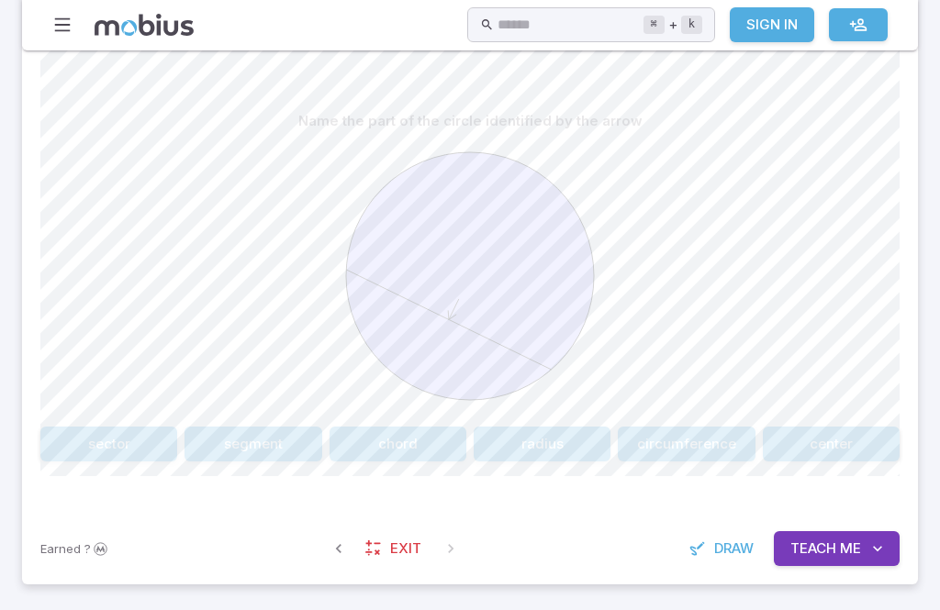
click at [557, 438] on button "radius" at bounding box center [542, 444] width 137 height 35
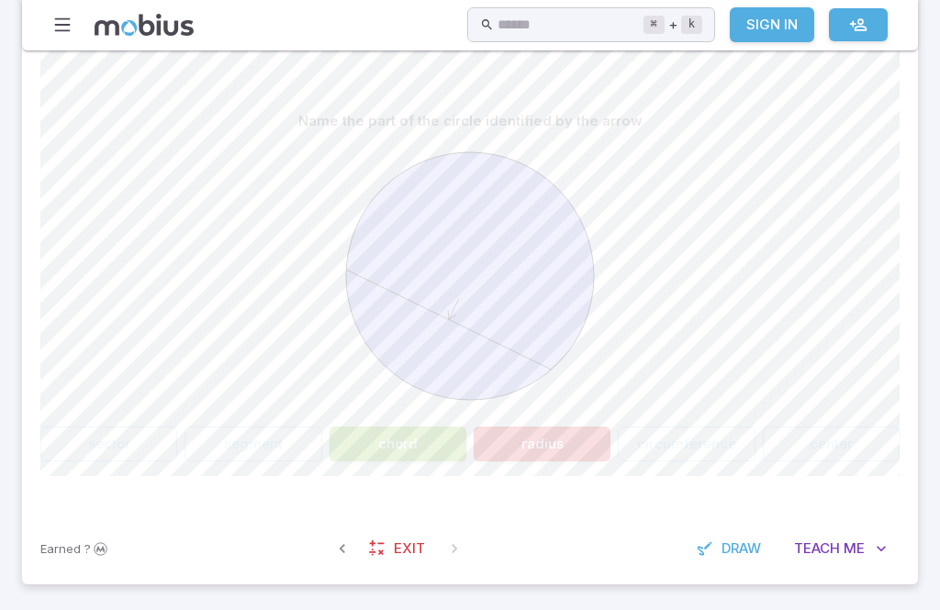
click at [388, 384] on icon at bounding box center [469, 276] width 275 height 275
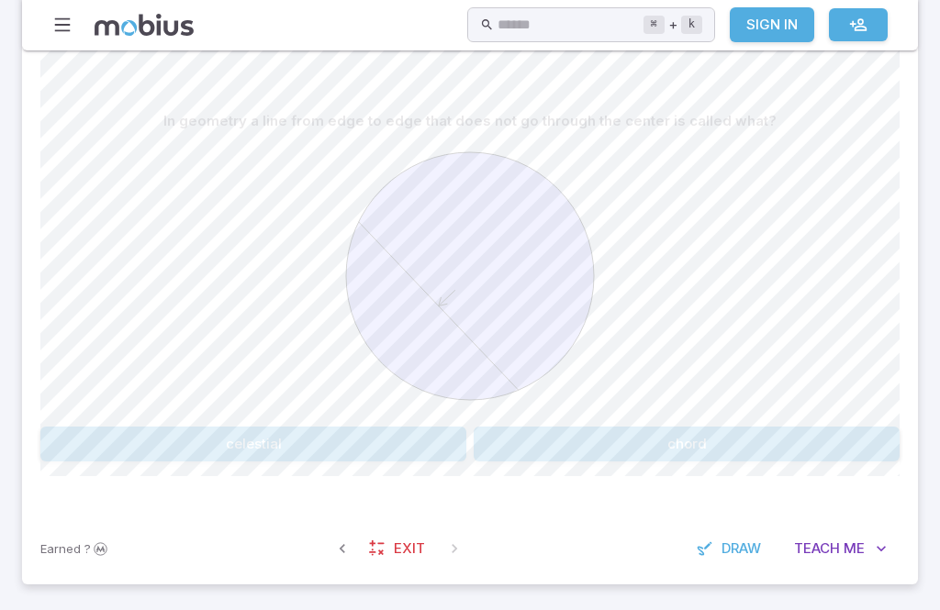
click at [733, 447] on button "chord" at bounding box center [687, 444] width 426 height 35
click at [356, 427] on button "It is a circumference" at bounding box center [253, 444] width 426 height 35
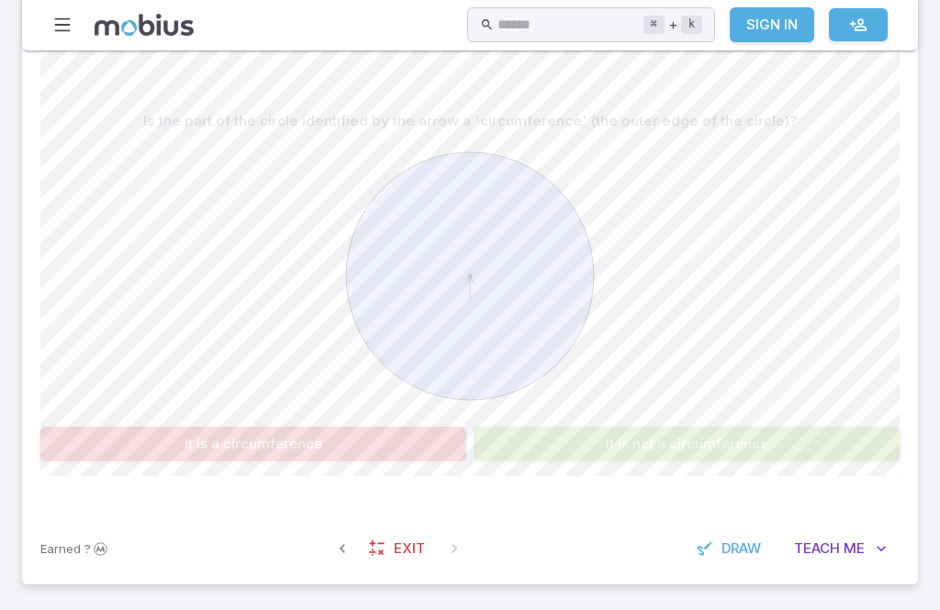
click at [693, 443] on button "It is not a circumference" at bounding box center [687, 444] width 426 height 35
click at [692, 442] on button "It is not a circumference" at bounding box center [687, 444] width 426 height 35
click at [721, 444] on button "It is not a circumference" at bounding box center [687, 444] width 426 height 35
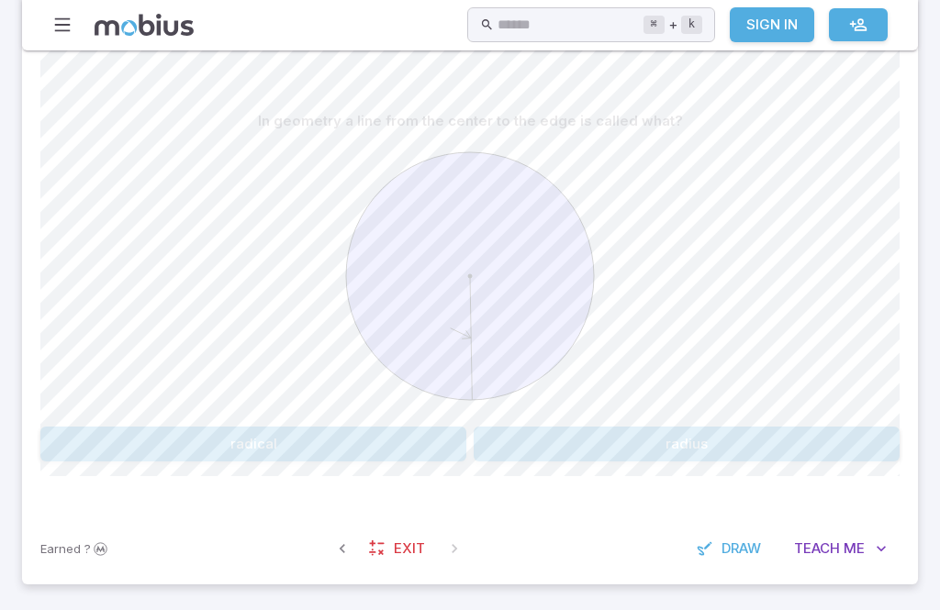
click at [312, 437] on button "radical" at bounding box center [253, 444] width 426 height 35
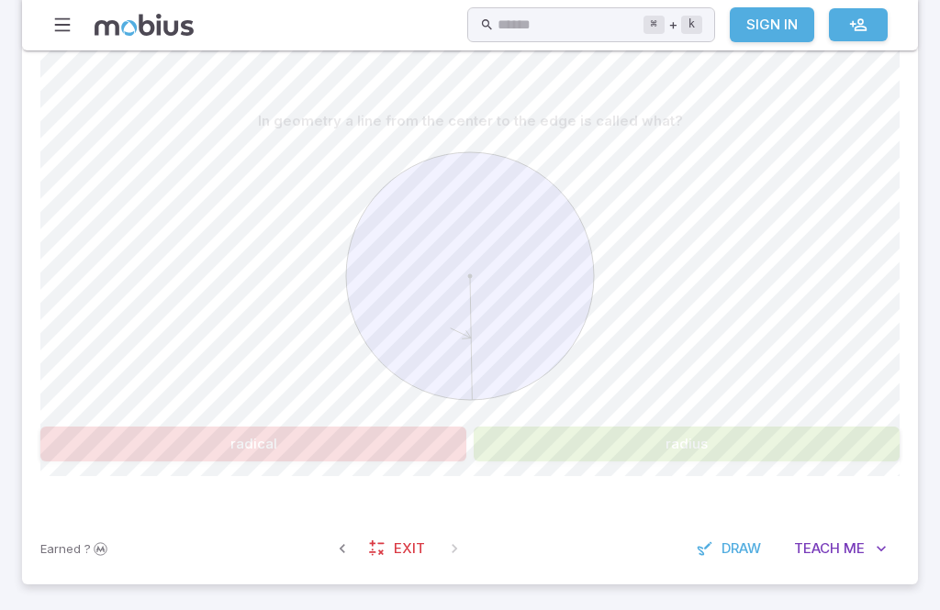
click at [742, 451] on button "radius" at bounding box center [687, 444] width 426 height 35
click at [741, 450] on button "radius" at bounding box center [687, 444] width 426 height 35
click at [760, 455] on button "radius" at bounding box center [687, 444] width 426 height 35
click at [764, 458] on button "radius" at bounding box center [687, 444] width 426 height 35
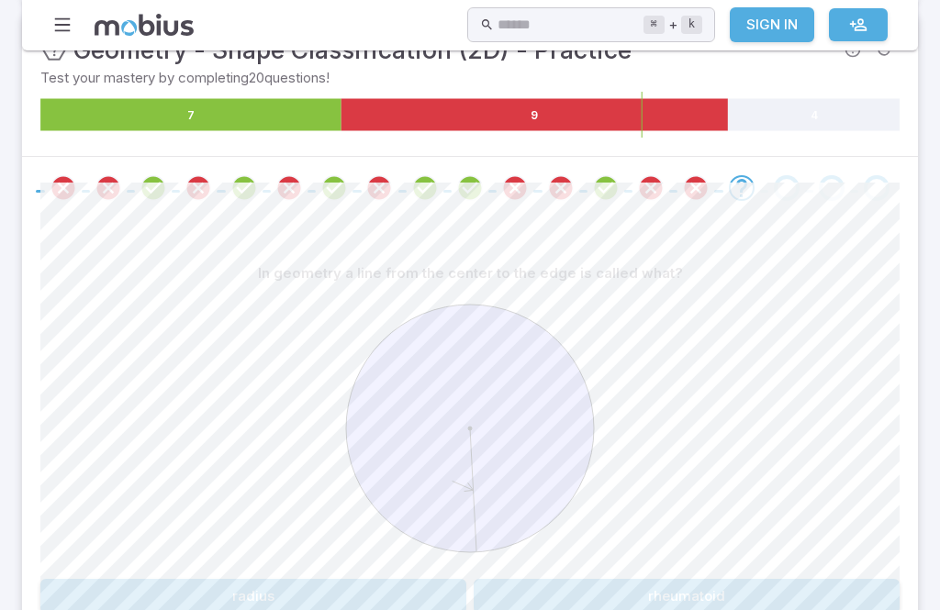
scroll to position [356, 0]
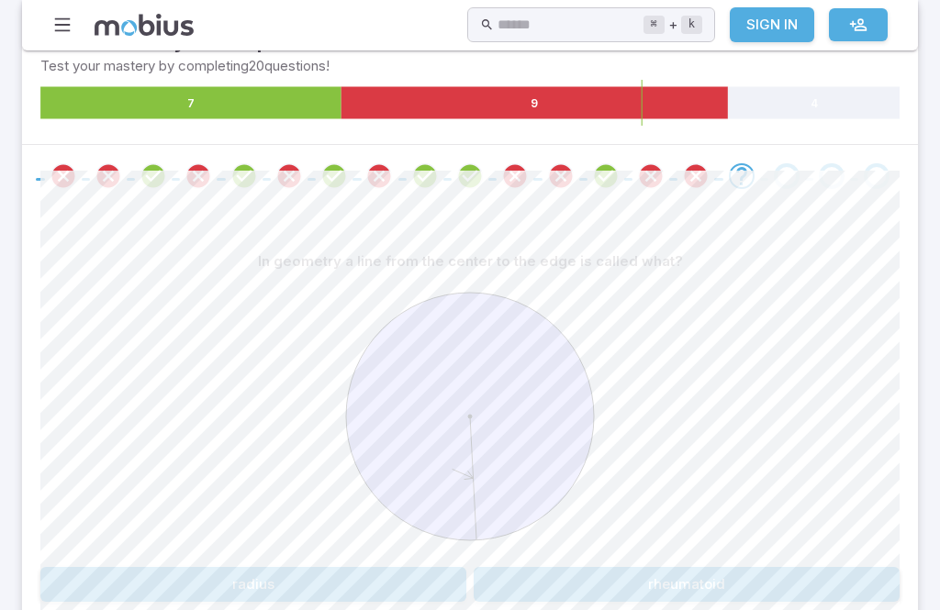
click at [818, 595] on button "rheumatoid" at bounding box center [687, 584] width 426 height 35
click at [250, 578] on button "drafty" at bounding box center [253, 584] width 426 height 35
click at [835, 585] on button "radius" at bounding box center [687, 584] width 426 height 35
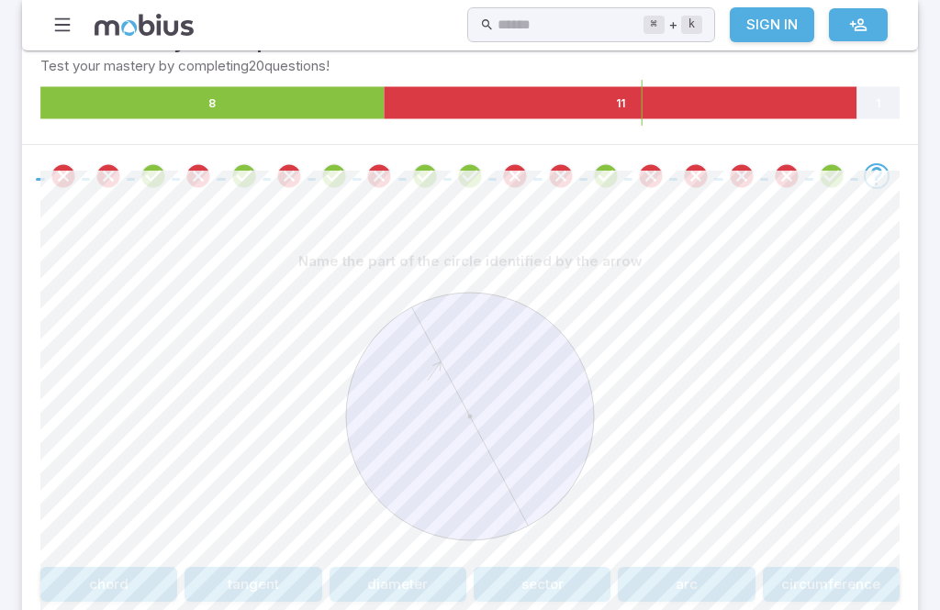
click at [713, 581] on button "arc" at bounding box center [686, 584] width 137 height 35
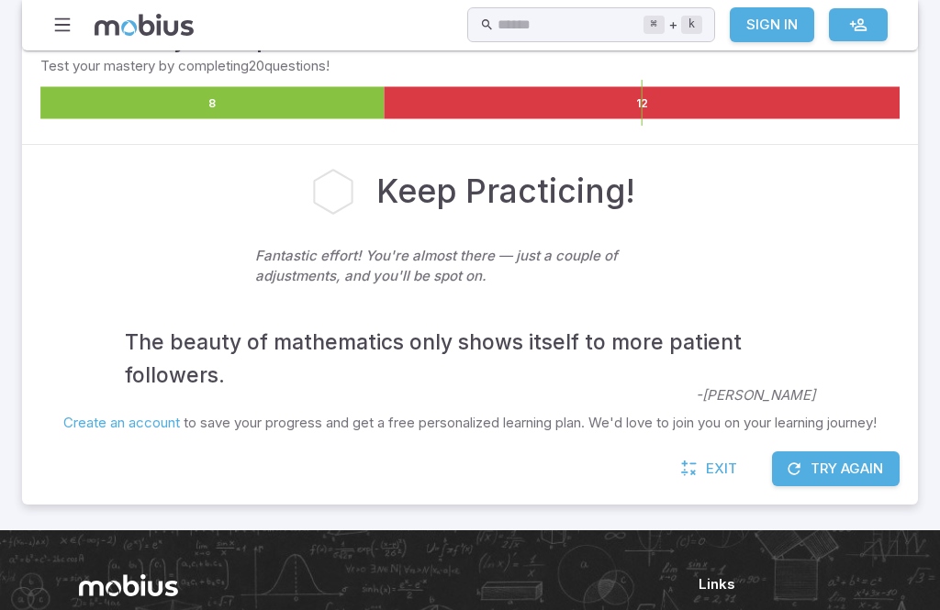
click at [867, 469] on button "Try Again" at bounding box center [836, 469] width 128 height 35
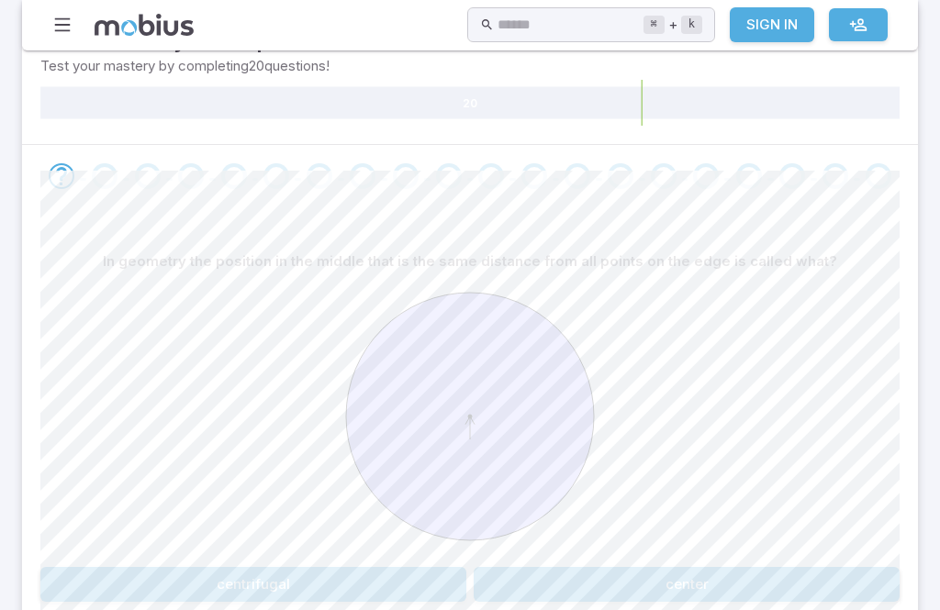
click at [815, 556] on div at bounding box center [469, 419] width 859 height 281
click at [819, 587] on button "center" at bounding box center [687, 584] width 426 height 35
click at [36, 86] on div "Unit Mastery : Geometry - Shape Classification (2D) - Practice Test your master…" at bounding box center [470, 72] width 896 height 143
click at [799, 597] on button "It is not a radius" at bounding box center [687, 584] width 426 height 35
click at [210, 579] on button "diagonal" at bounding box center [253, 584] width 426 height 35
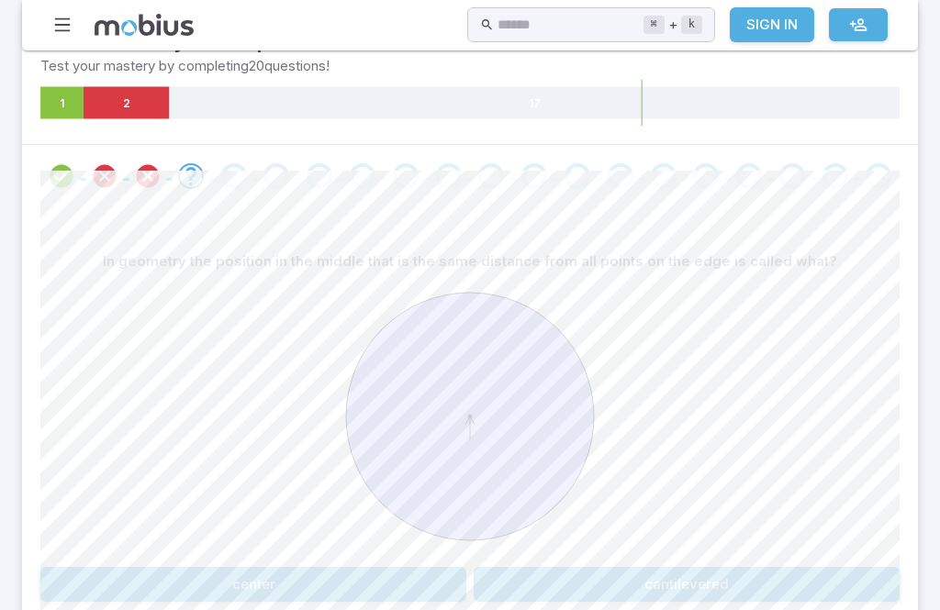
click at [313, 576] on button "center" at bounding box center [253, 584] width 426 height 35
click at [230, 591] on button "diameter" at bounding box center [252, 584] width 137 height 35
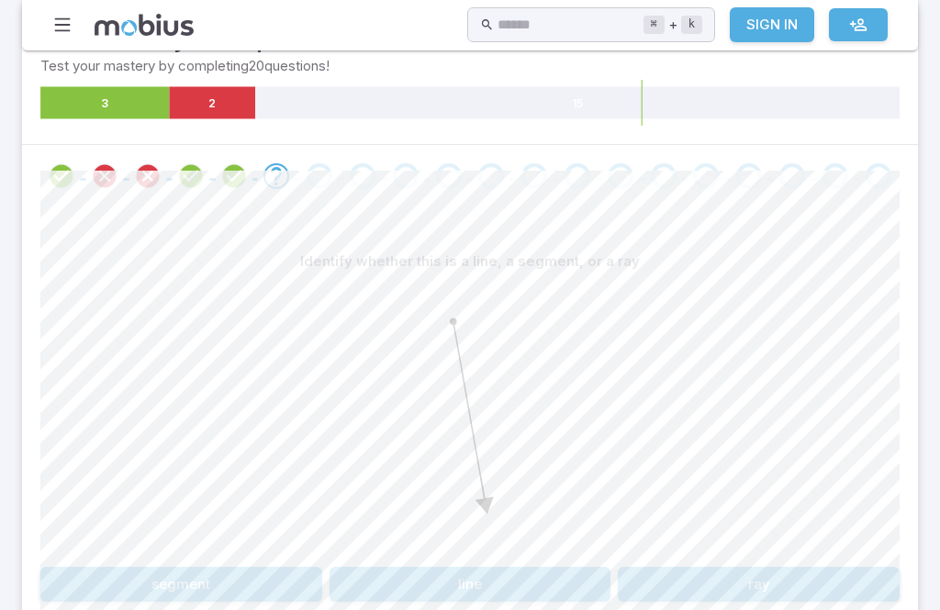
click at [560, 593] on button "line" at bounding box center [471, 584] width 282 height 35
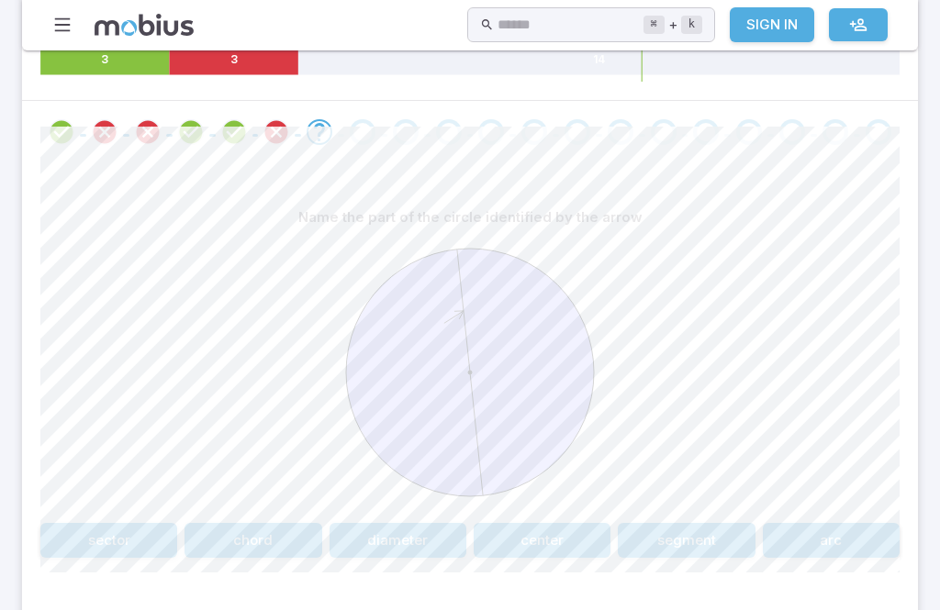
scroll to position [401, 0]
click at [435, 514] on div "Name the part of the circle identified by the arrow sector chord diameter cente…" at bounding box center [469, 378] width 859 height 358
click at [435, 513] on div "Name the part of the circle identified by the arrow sector chord diameter cente…" at bounding box center [469, 378] width 859 height 358
click at [417, 552] on button "diameter" at bounding box center [398, 539] width 137 height 35
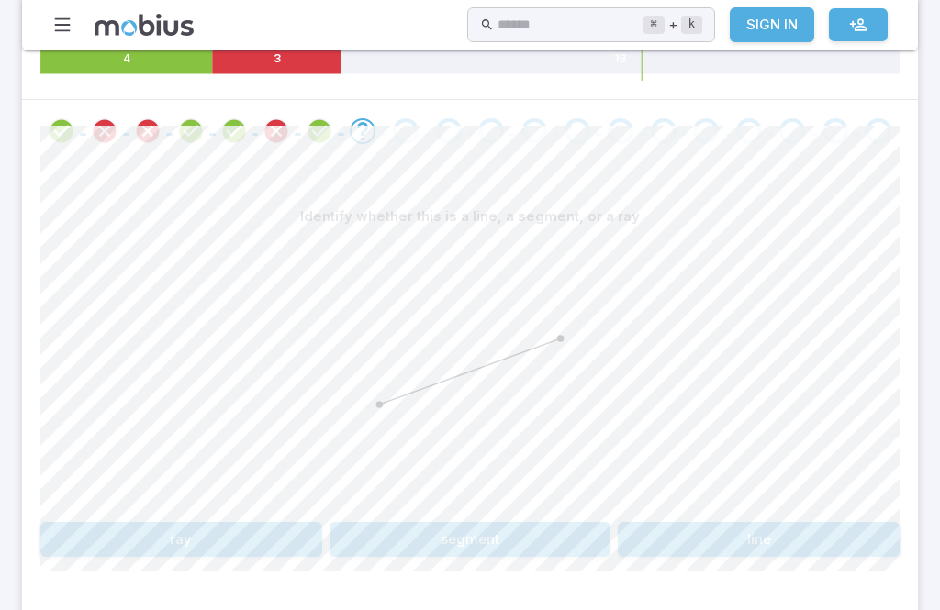
click at [831, 535] on button "line" at bounding box center [759, 539] width 282 height 35
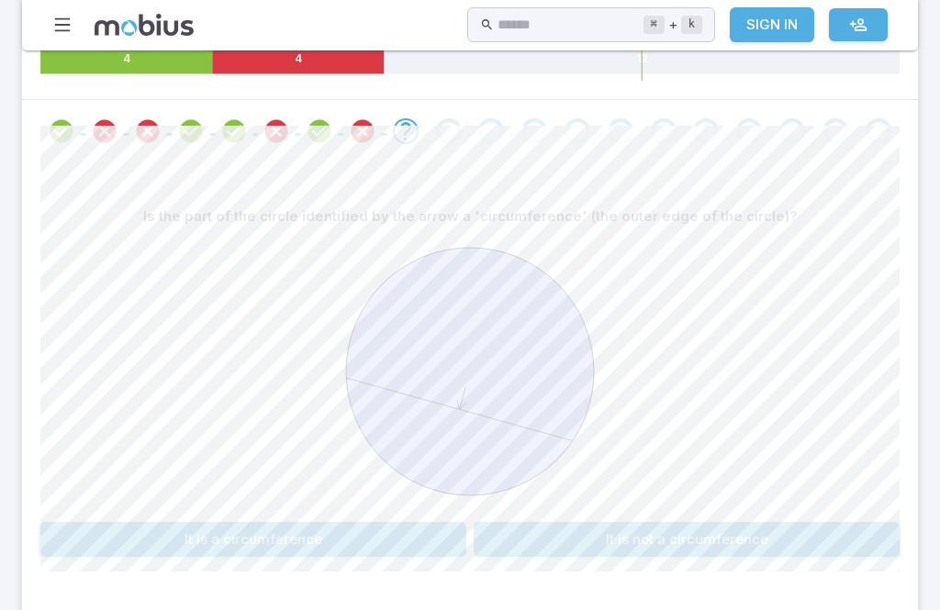
click at [132, 549] on button "It is a circumference" at bounding box center [253, 539] width 426 height 35
click at [375, 527] on button "drafty" at bounding box center [253, 539] width 426 height 35
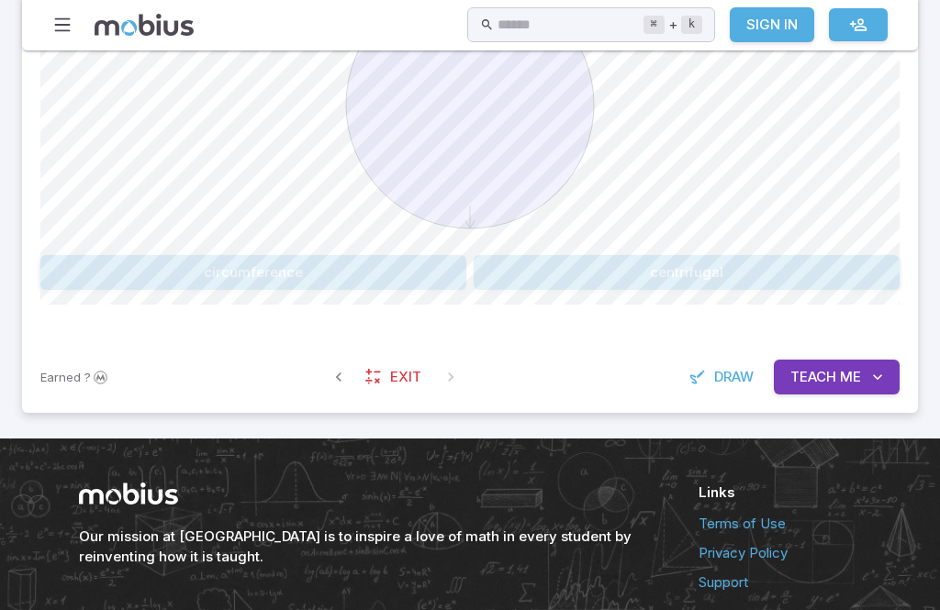
scroll to position [690, 0]
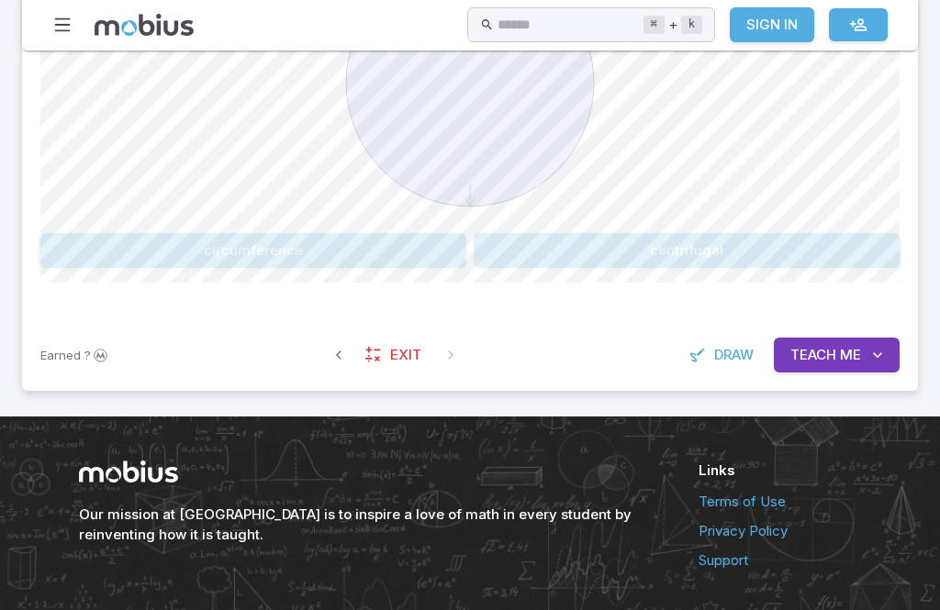
click at [861, 346] on button "Teach Me" at bounding box center [837, 355] width 126 height 35
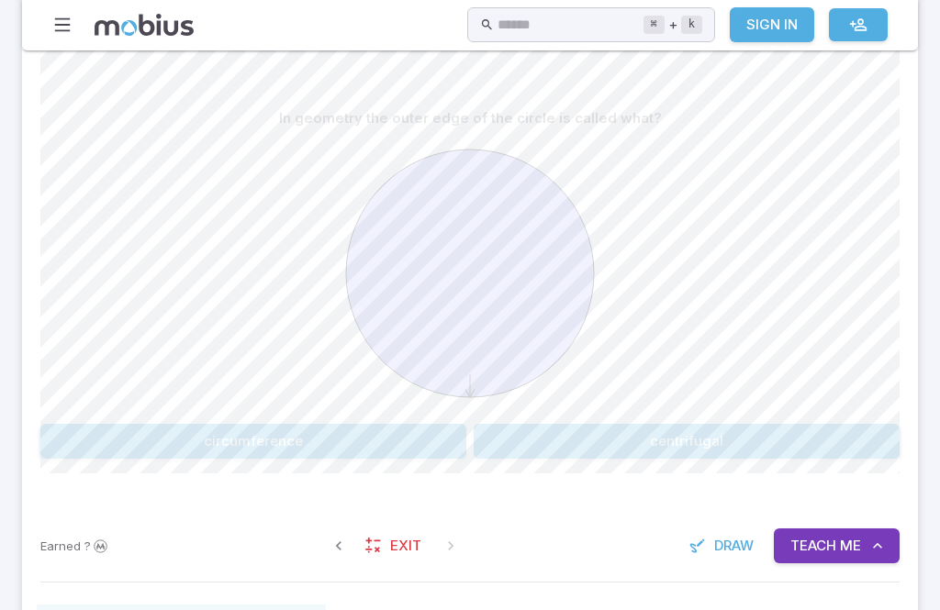
scroll to position [501, 0]
click at [841, 398] on div at bounding box center [469, 274] width 859 height 281
click at [844, 433] on button "centrifugal" at bounding box center [687, 439] width 426 height 35
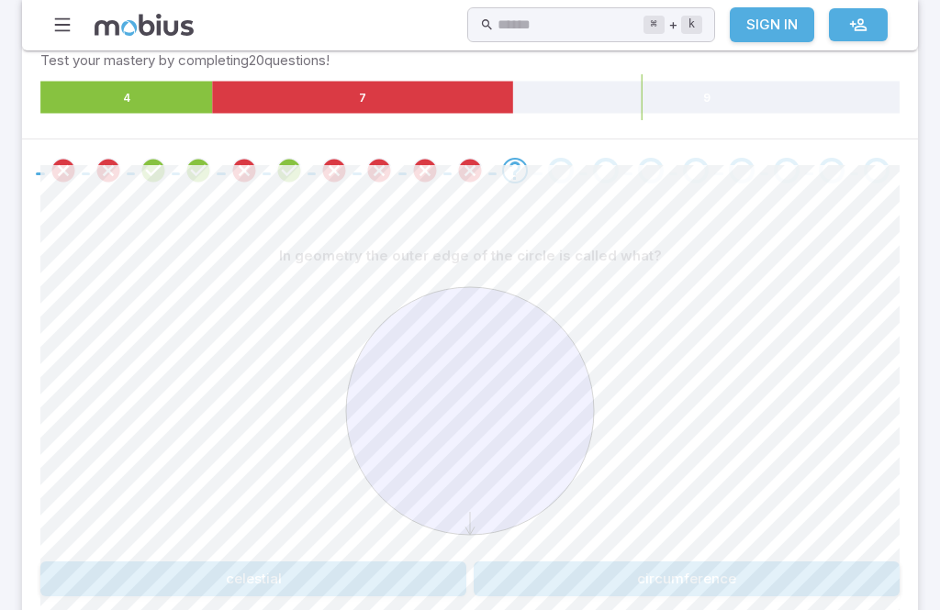
scroll to position [363, 0]
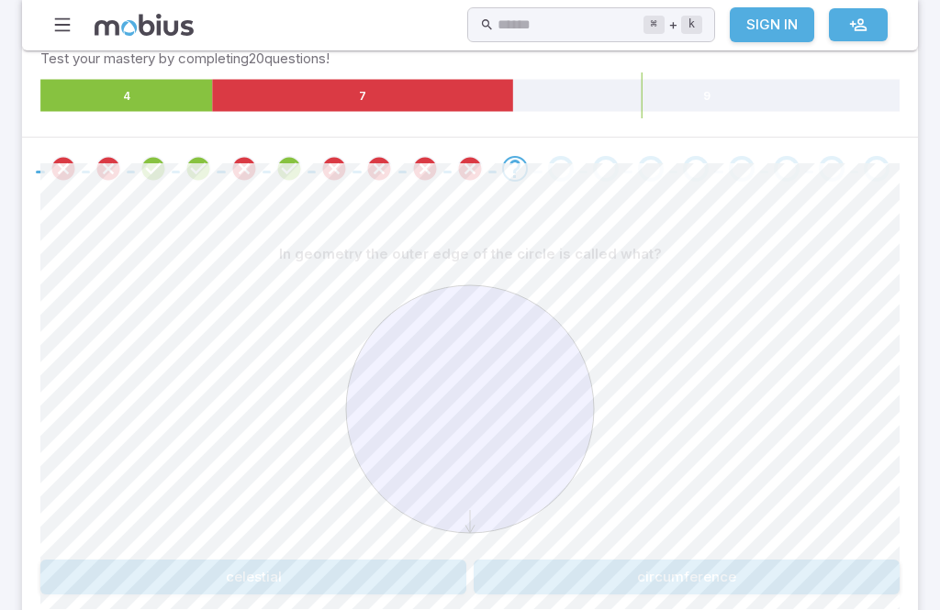
click at [264, 591] on button "celestial" at bounding box center [253, 577] width 426 height 35
click at [673, 591] on button "diameter" at bounding box center [687, 577] width 426 height 35
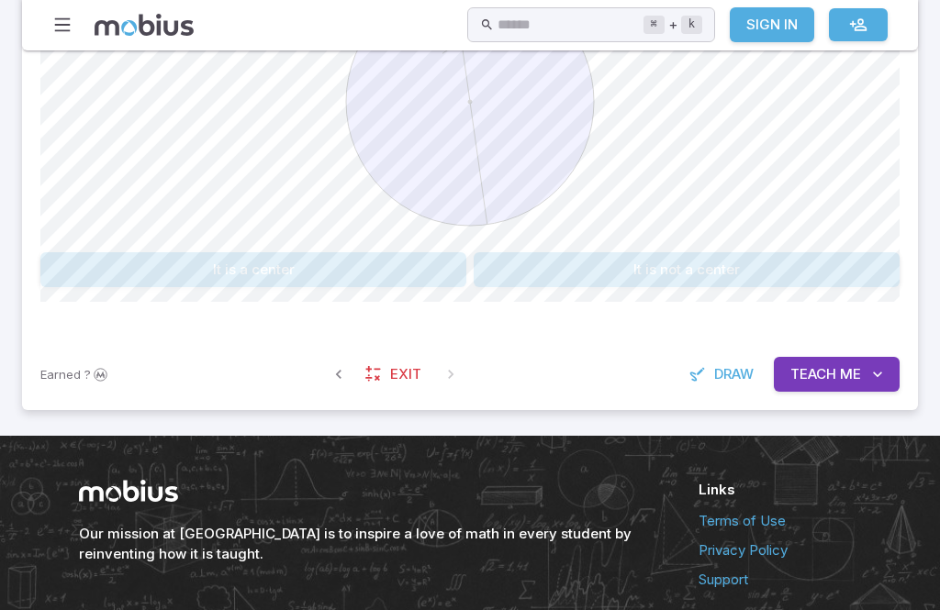
scroll to position [710, 0]
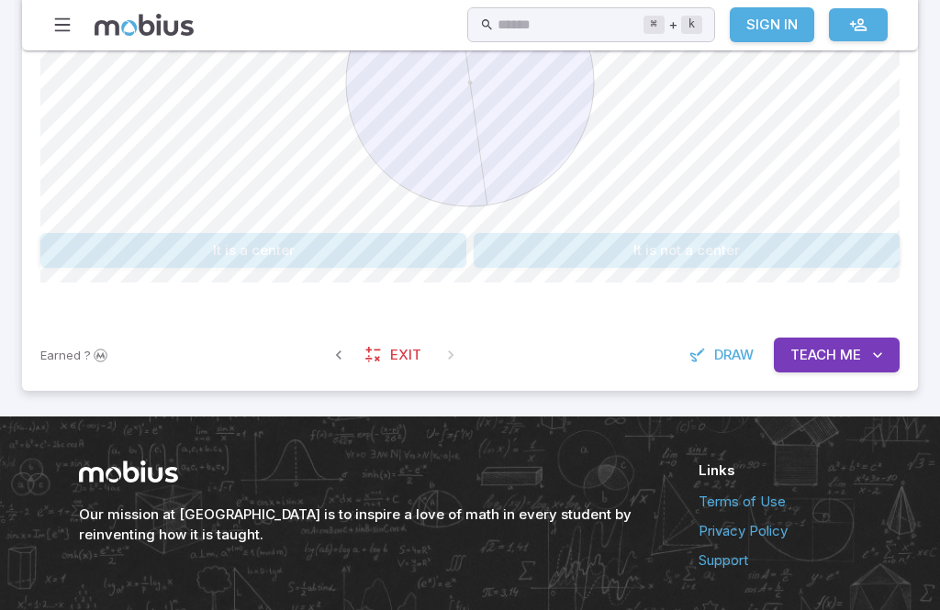
click at [862, 348] on button "Teach Me" at bounding box center [837, 355] width 126 height 35
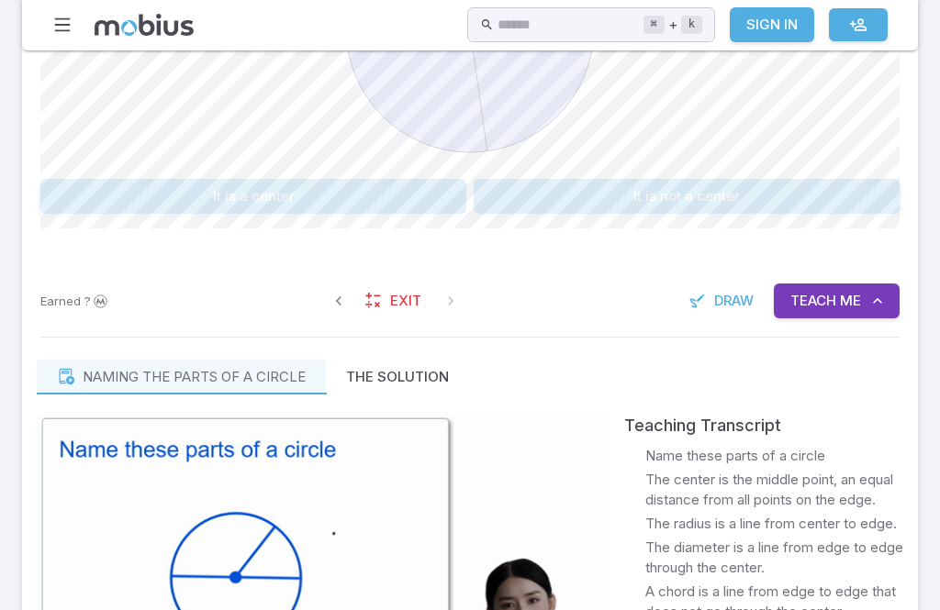
scroll to position [768, 0]
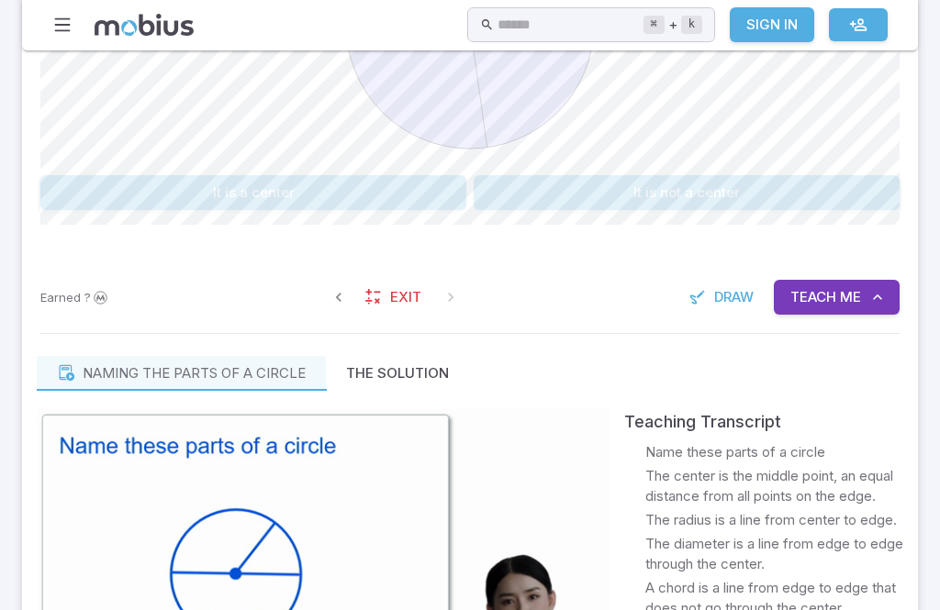
click at [853, 175] on button "It is not a center" at bounding box center [687, 192] width 426 height 35
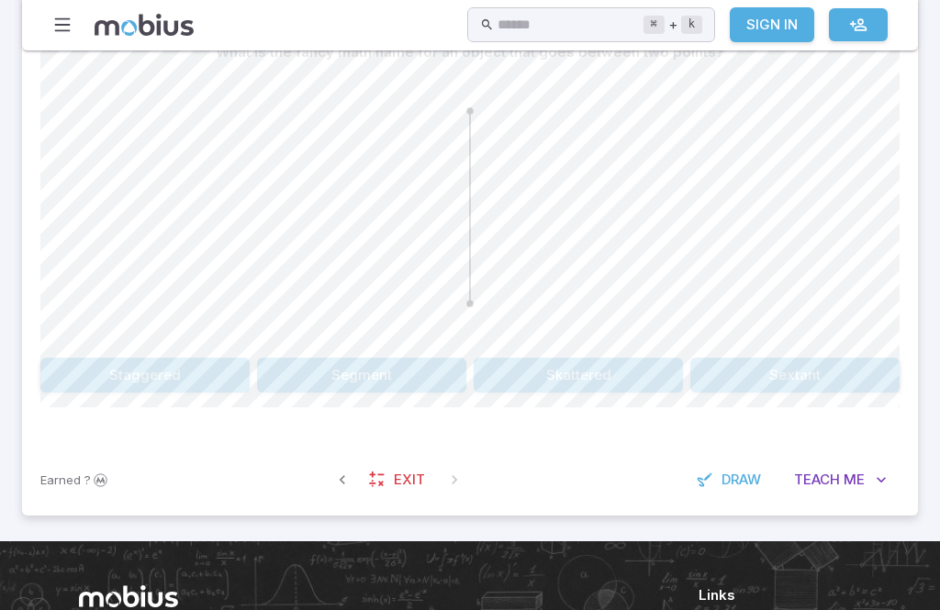
scroll to position [547, 0]
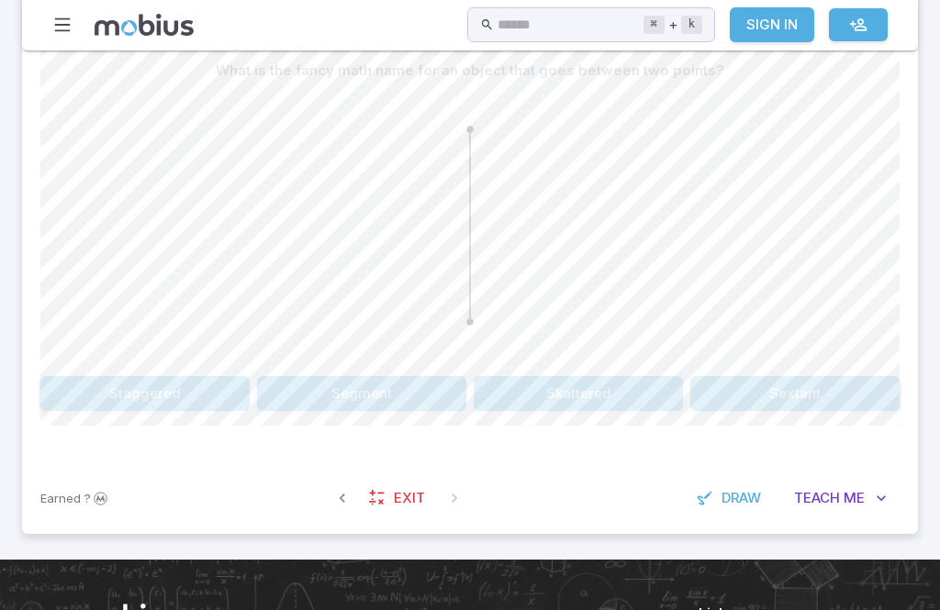
click at [614, 368] on div "What is the fancy math name for an object that goes between two points? Stagger…" at bounding box center [469, 232] width 859 height 358
click at [875, 490] on icon "button" at bounding box center [881, 498] width 18 height 18
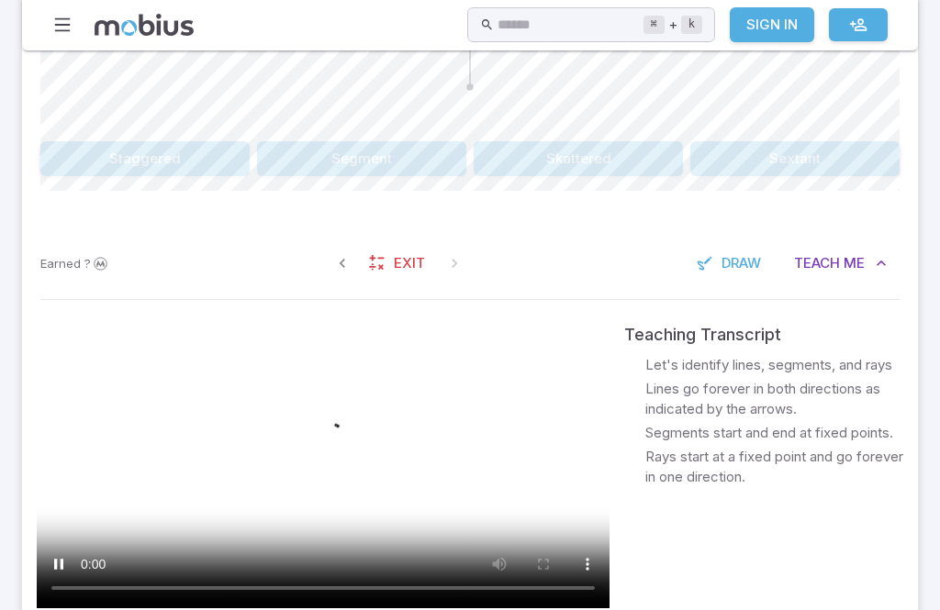
scroll to position [782, 0]
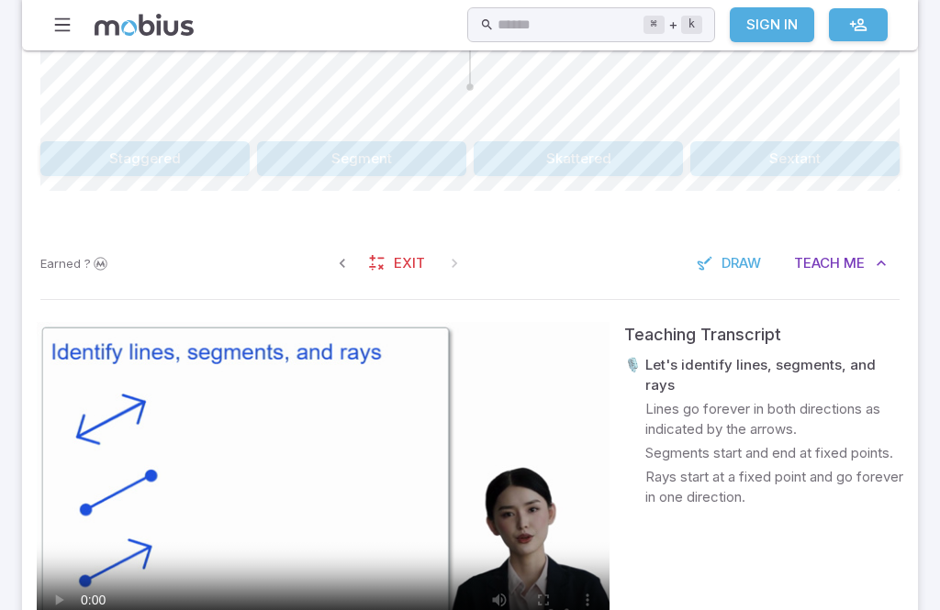
click at [454, 419] on video at bounding box center [323, 483] width 573 height 322
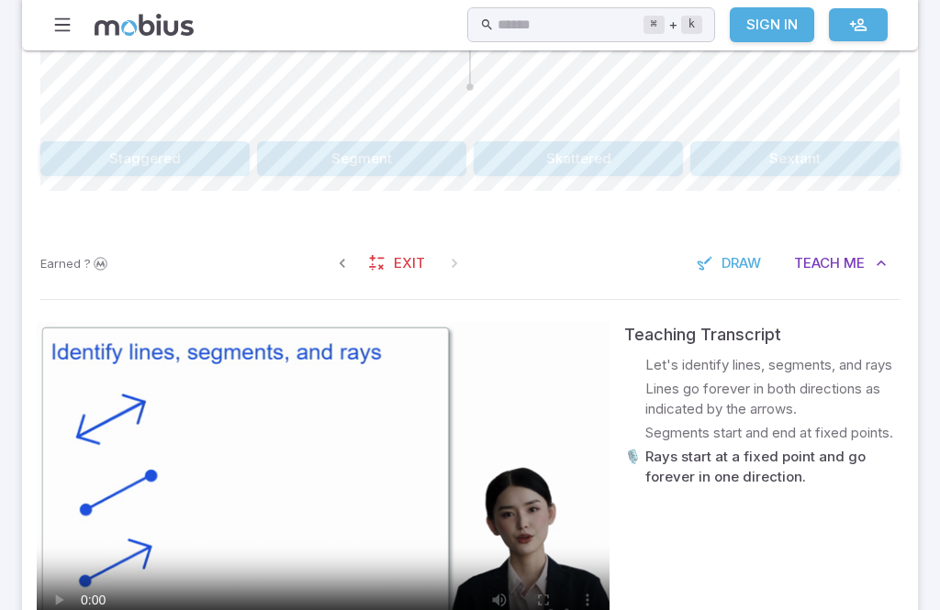
click at [332, 499] on video at bounding box center [323, 483] width 573 height 322
click at [326, 486] on video at bounding box center [323, 483] width 573 height 322
click at [558, 415] on video at bounding box center [323, 483] width 573 height 322
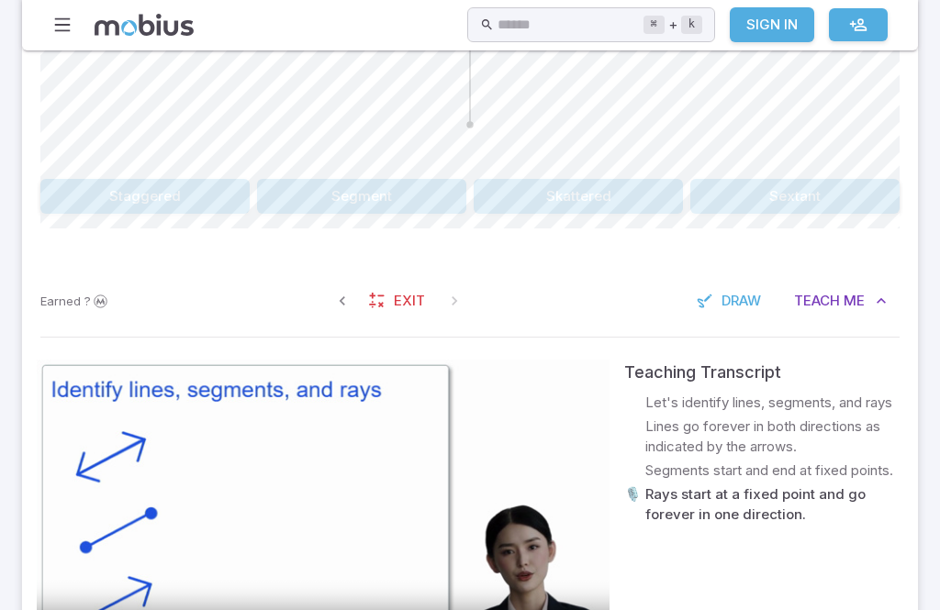
scroll to position [744, 0]
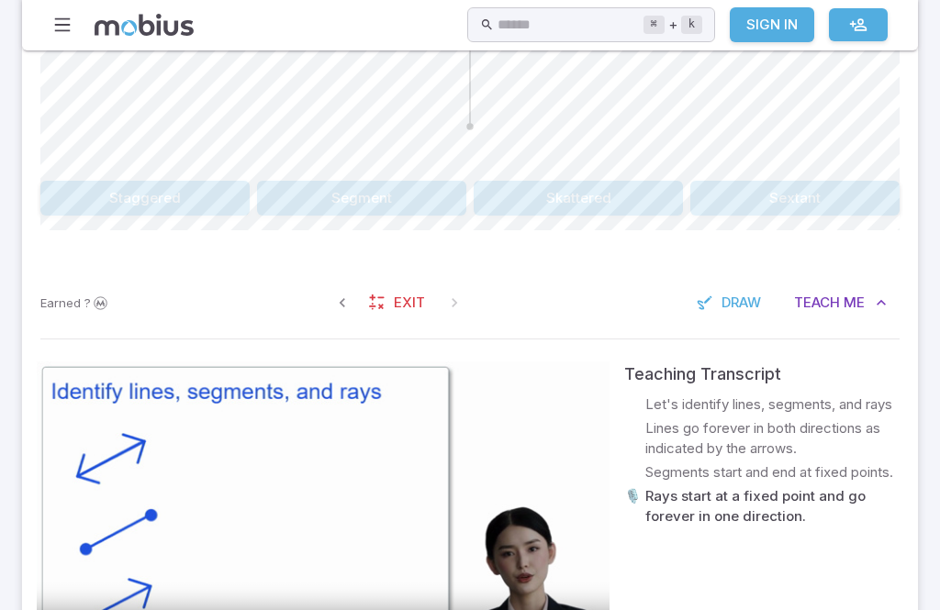
click at [379, 183] on button "Segment" at bounding box center [361, 198] width 209 height 35
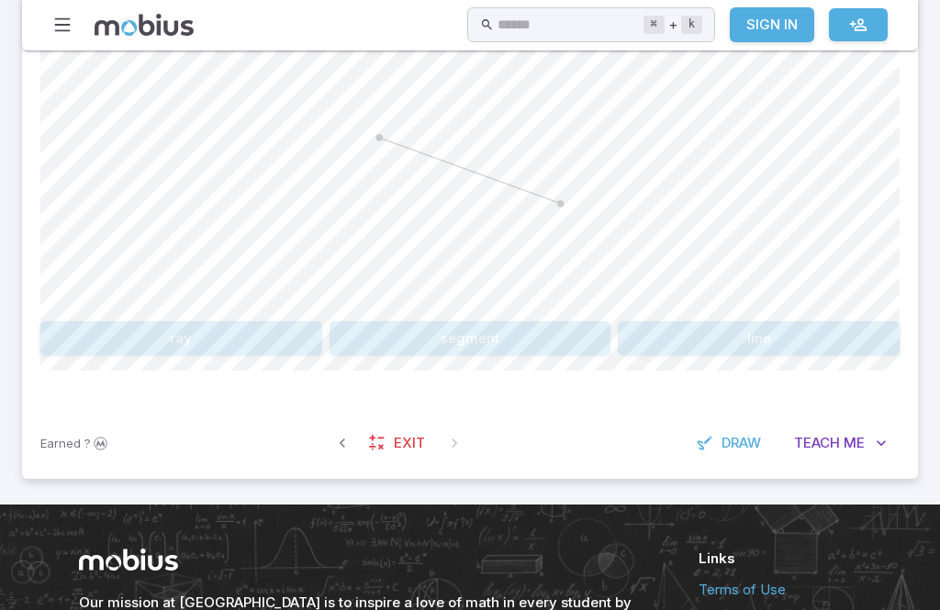
scroll to position [600, 0]
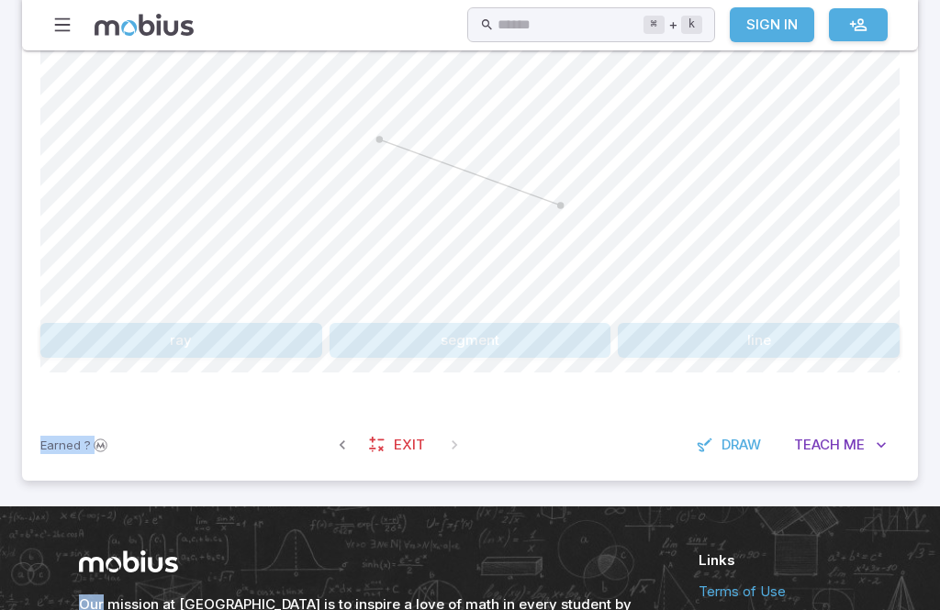
click at [781, 430] on button "Teach Me" at bounding box center [840, 445] width 118 height 35
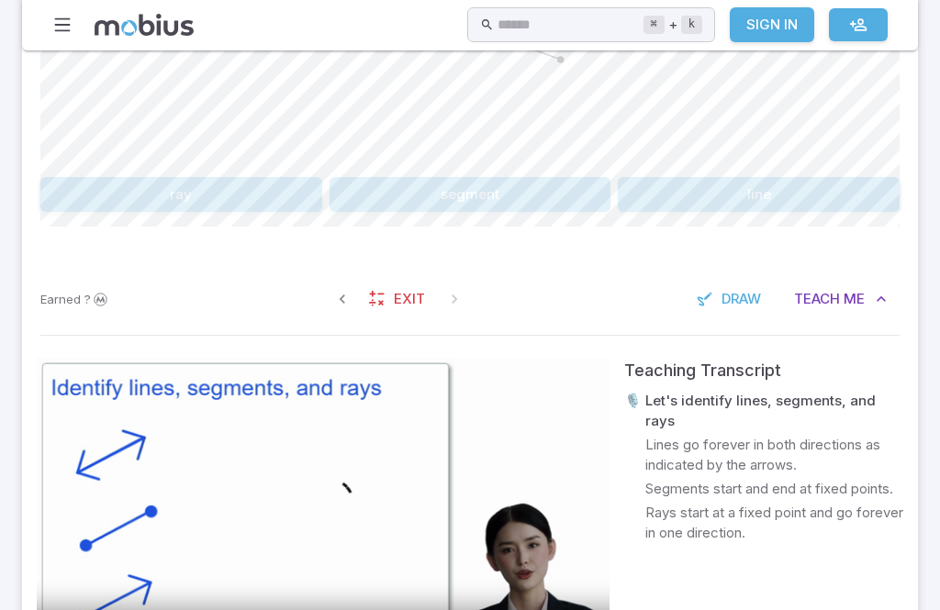
scroll to position [745, 0]
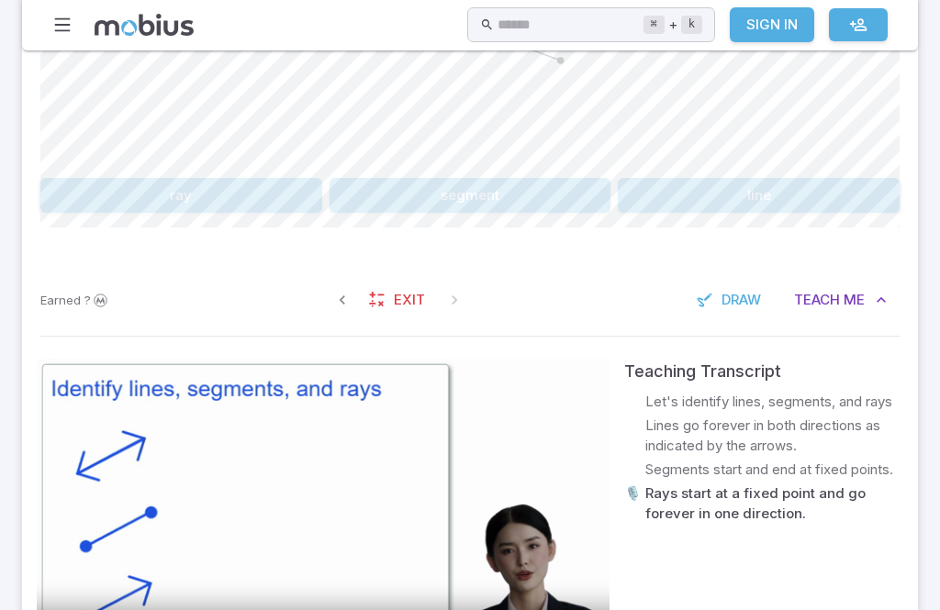
click at [263, 561] on video at bounding box center [323, 520] width 573 height 322
click at [371, 496] on video at bounding box center [323, 520] width 573 height 322
click at [339, 579] on video at bounding box center [323, 520] width 573 height 322
click at [324, 527] on video at bounding box center [323, 520] width 573 height 322
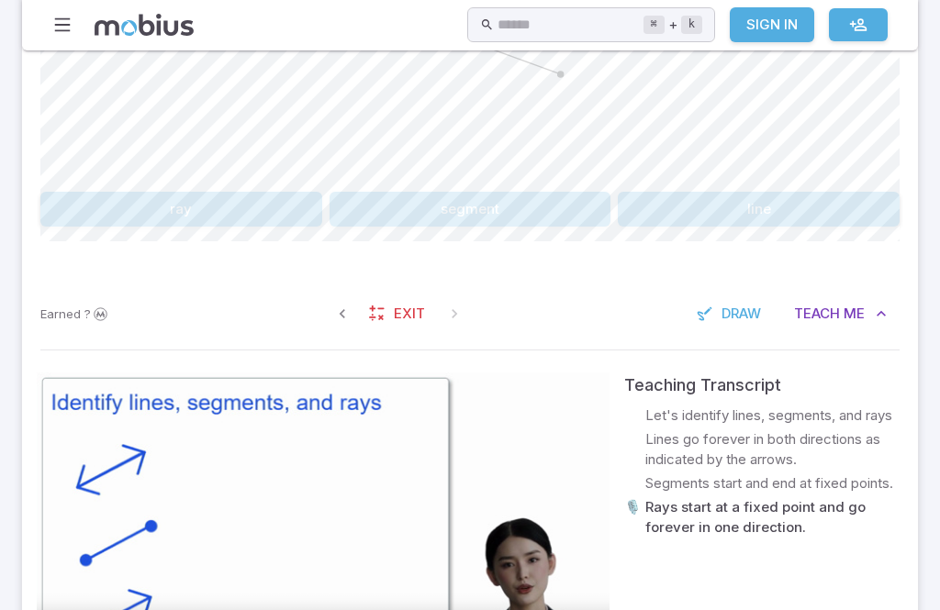
scroll to position [634, 0]
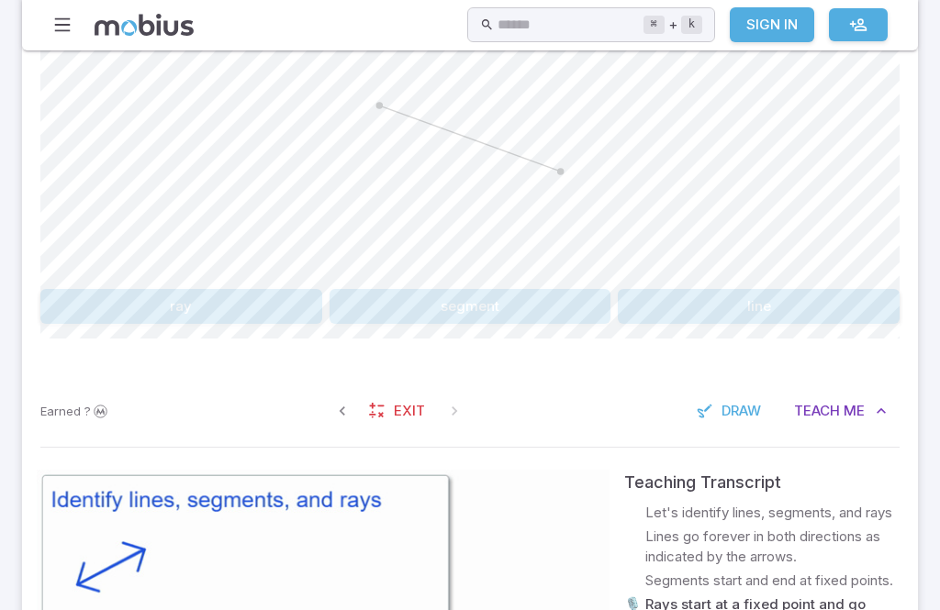
click at [484, 303] on button "segment" at bounding box center [471, 306] width 282 height 35
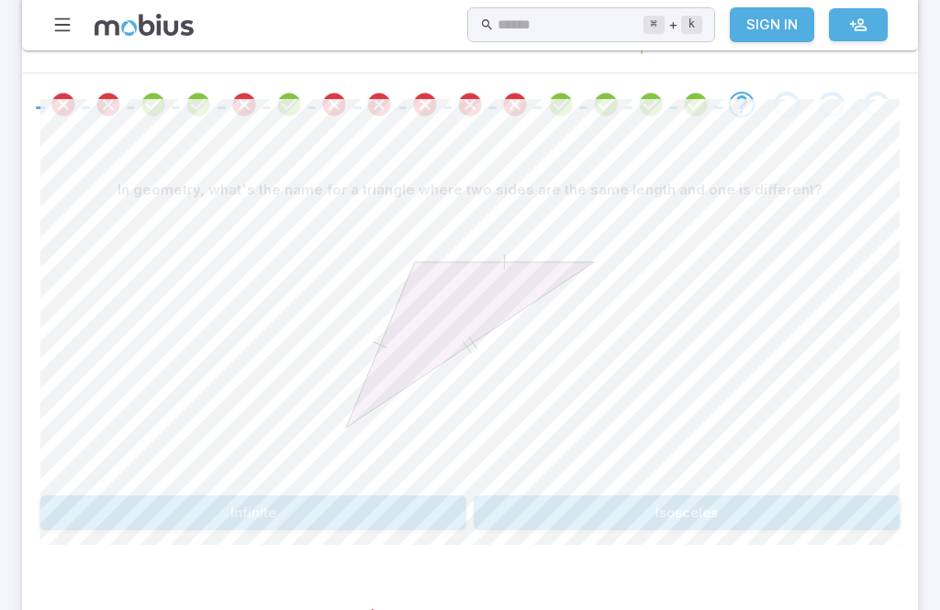
scroll to position [428, 0]
click at [129, 521] on button "Infinite" at bounding box center [253, 513] width 426 height 35
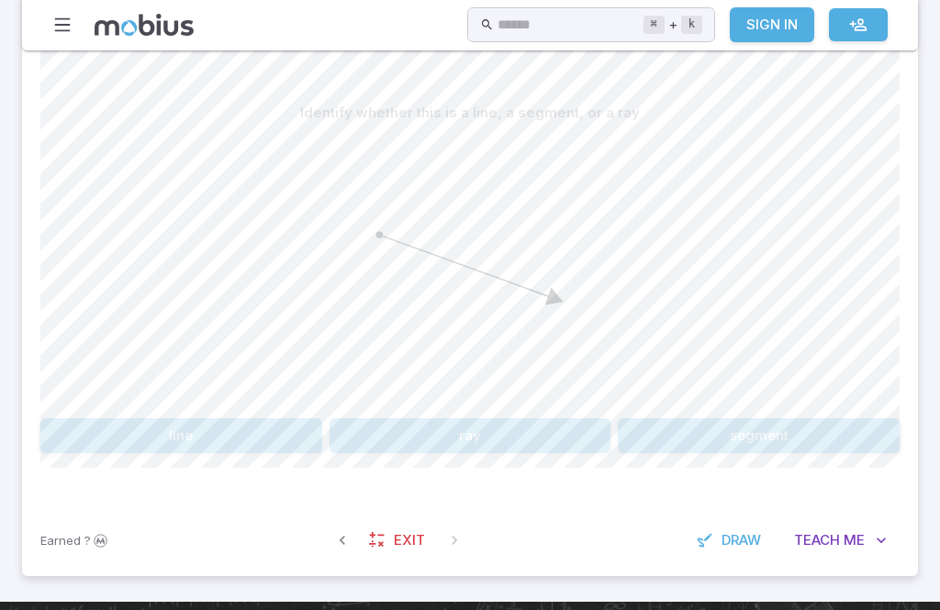
scroll to position [505, 0]
click at [549, 419] on button "ray" at bounding box center [471, 436] width 282 height 35
